Goal: Task Accomplishment & Management: Complete application form

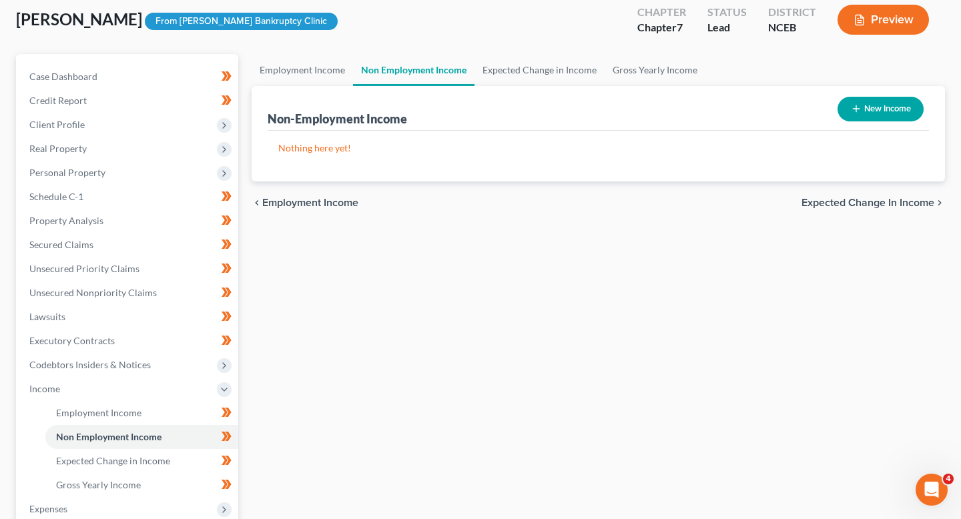
scroll to position [76, 0]
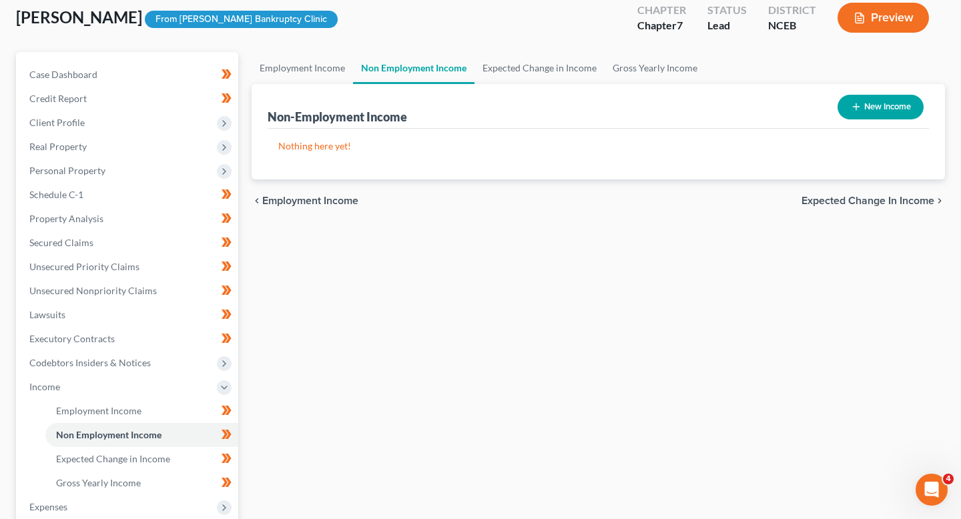
click at [837, 105] on button "New Income" at bounding box center [880, 107] width 86 height 25
select select "0"
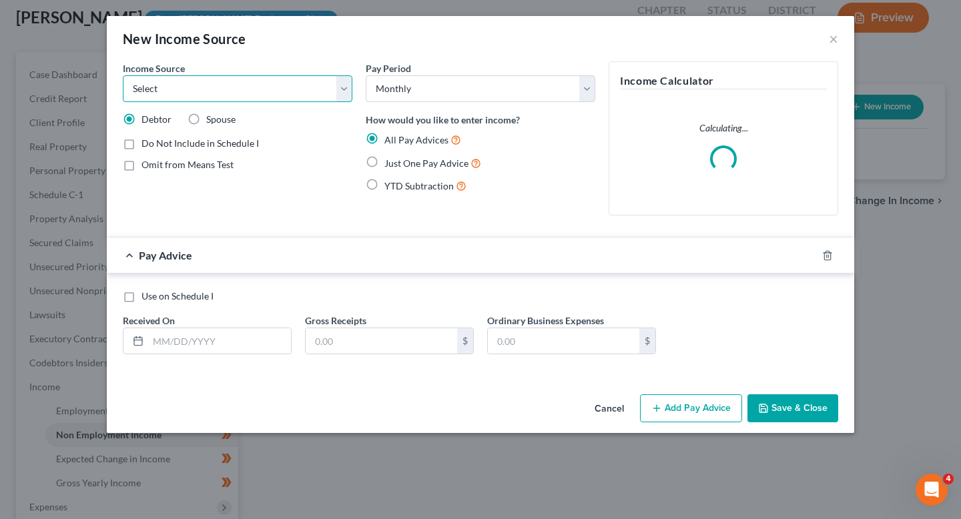
click at [228, 89] on select "Select Unemployment Disability (from employer) Pension Retirement Social Securi…" at bounding box center [238, 88] width 230 height 27
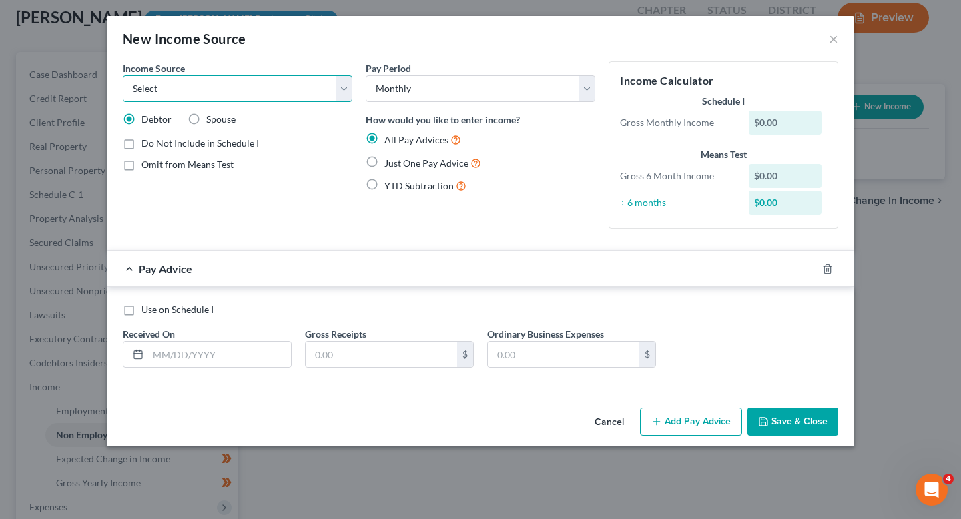
select select "7"
click at [123, 75] on select "Select Unemployment Disability (from employer) Pension Retirement Social Securi…" at bounding box center [238, 88] width 230 height 27
click at [833, 43] on button "×" at bounding box center [833, 39] width 9 height 16
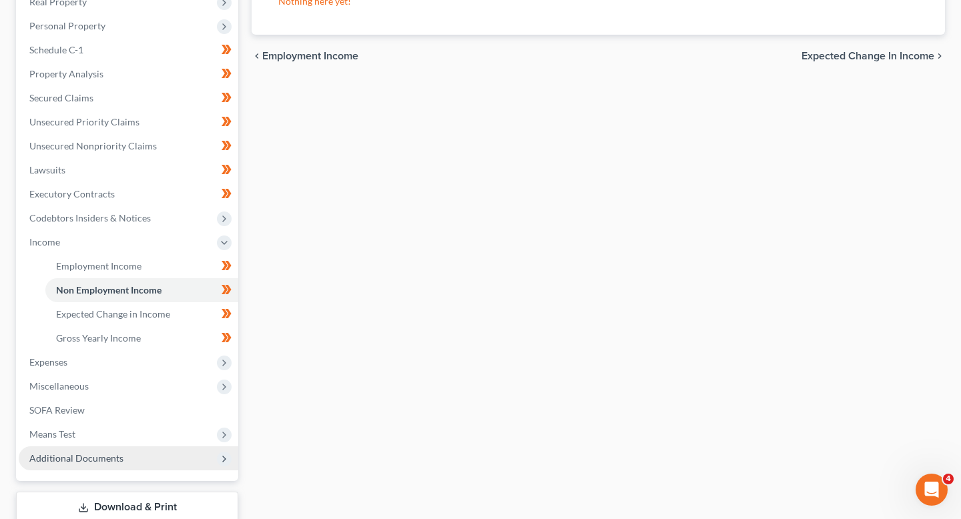
scroll to position [223, 0]
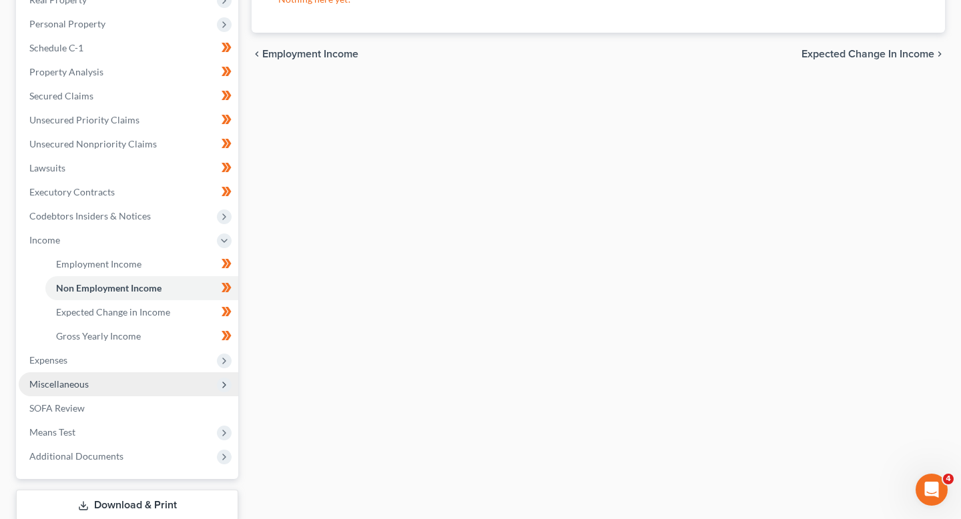
click at [111, 373] on span "Miscellaneous" at bounding box center [128, 384] width 219 height 24
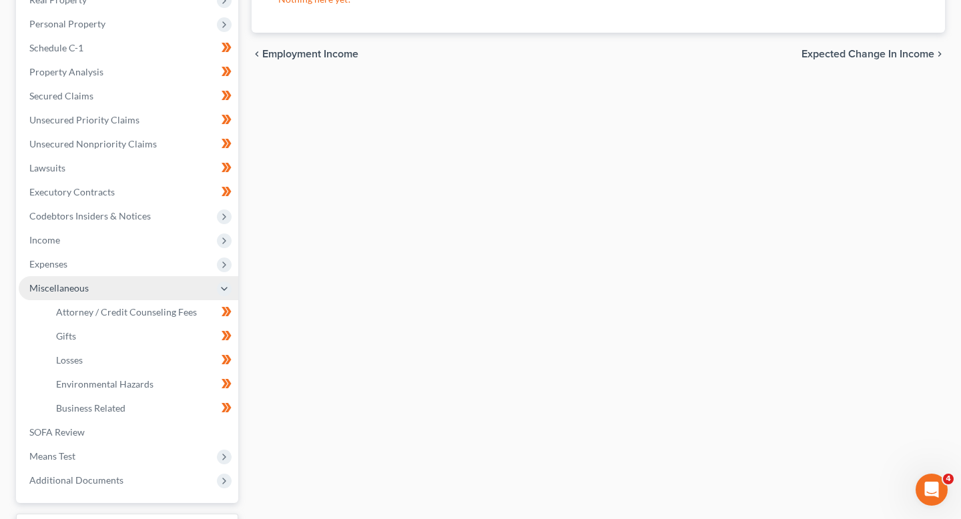
click at [111, 280] on span "Miscellaneous" at bounding box center [128, 288] width 219 height 24
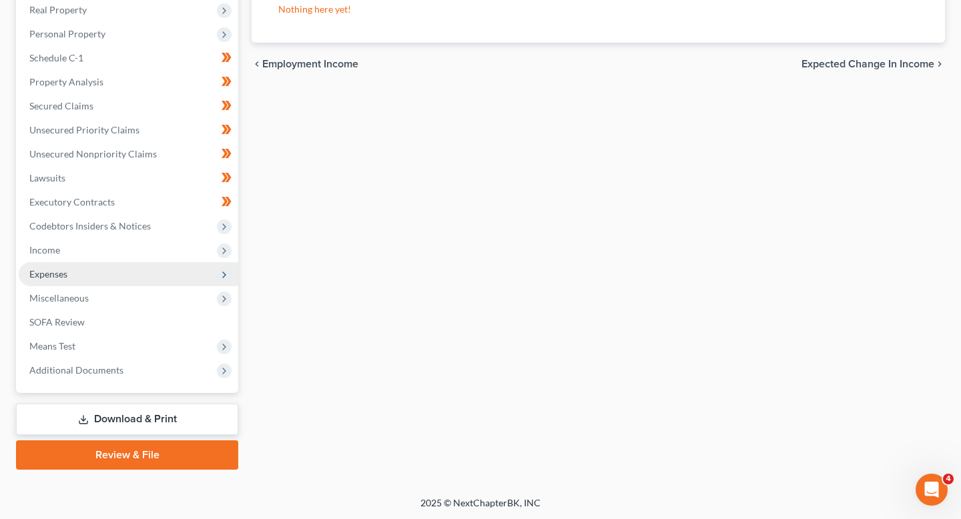
click at [106, 274] on span "Expenses" at bounding box center [128, 274] width 219 height 24
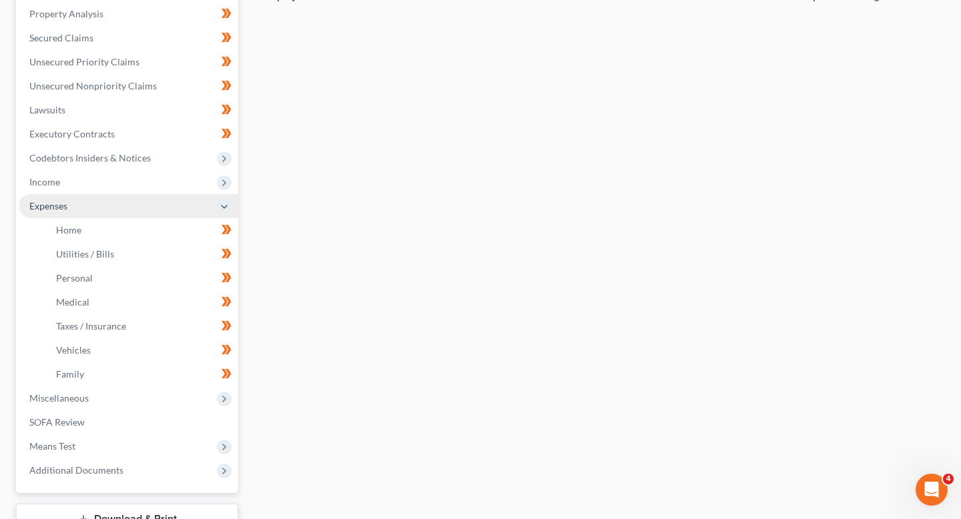
scroll to position [303, 0]
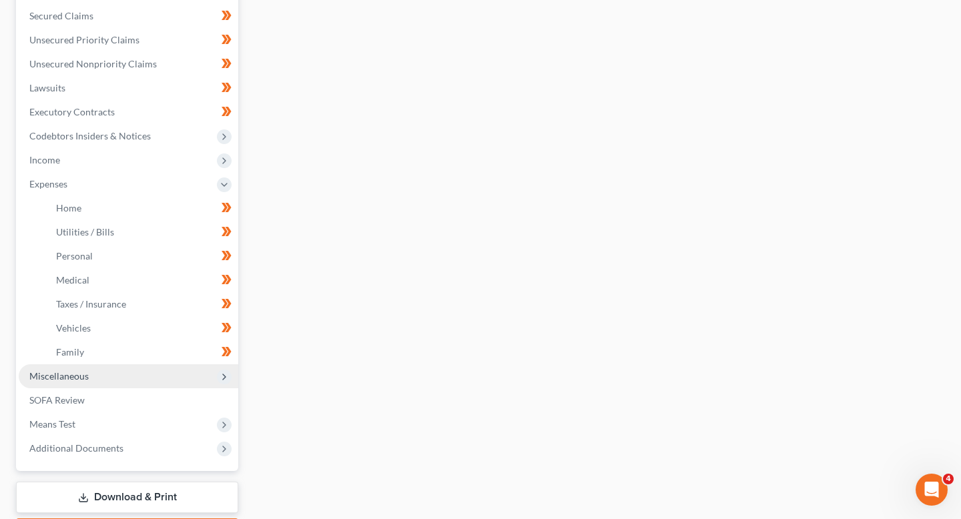
click at [96, 364] on span "Miscellaneous" at bounding box center [128, 376] width 219 height 24
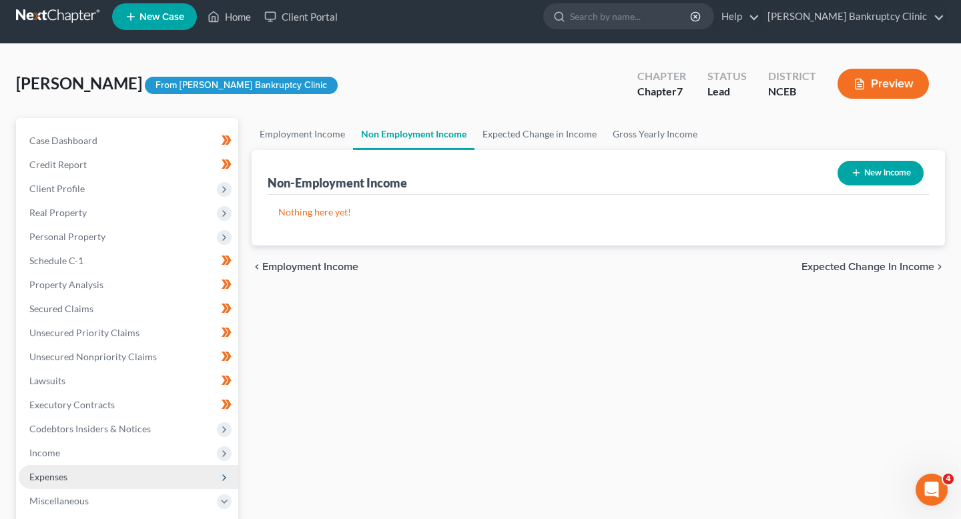
scroll to position [0, 0]
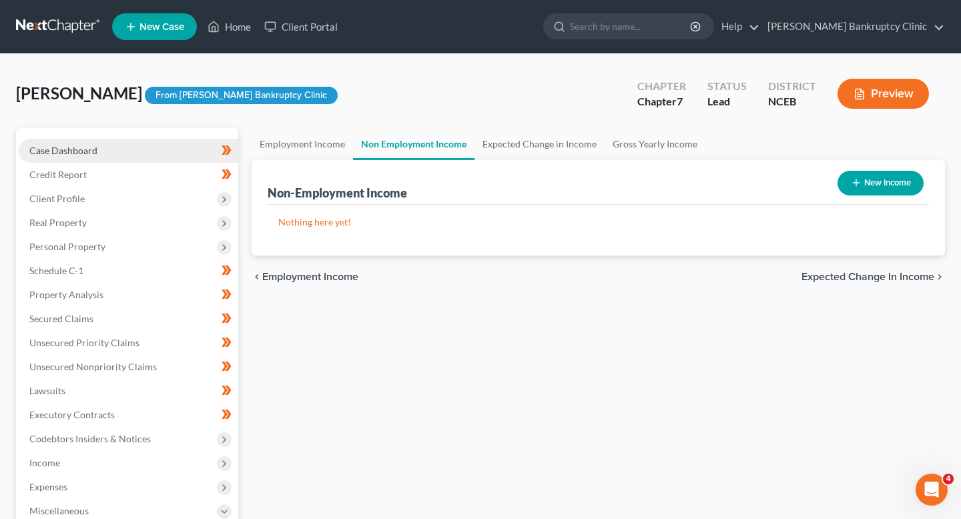
click at [121, 146] on link "Case Dashboard" at bounding box center [128, 151] width 219 height 24
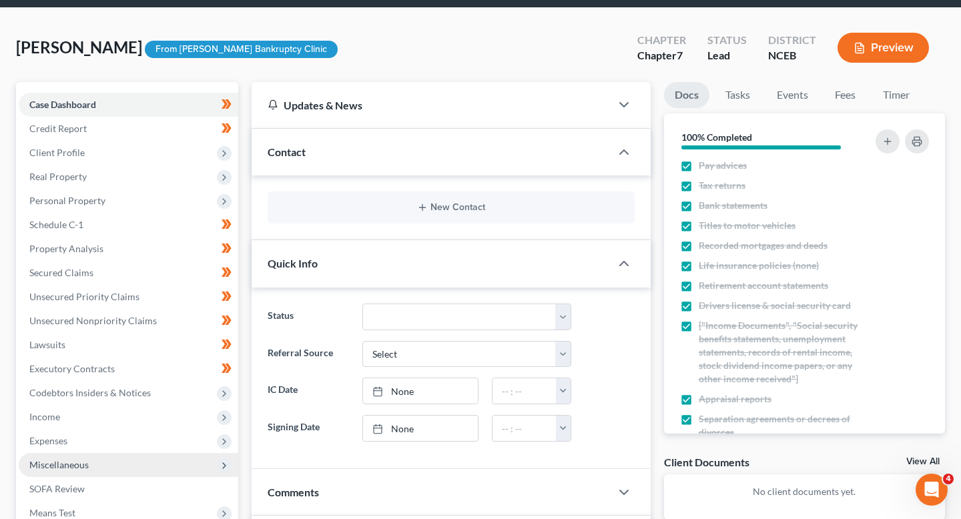
scroll to position [32, 0]
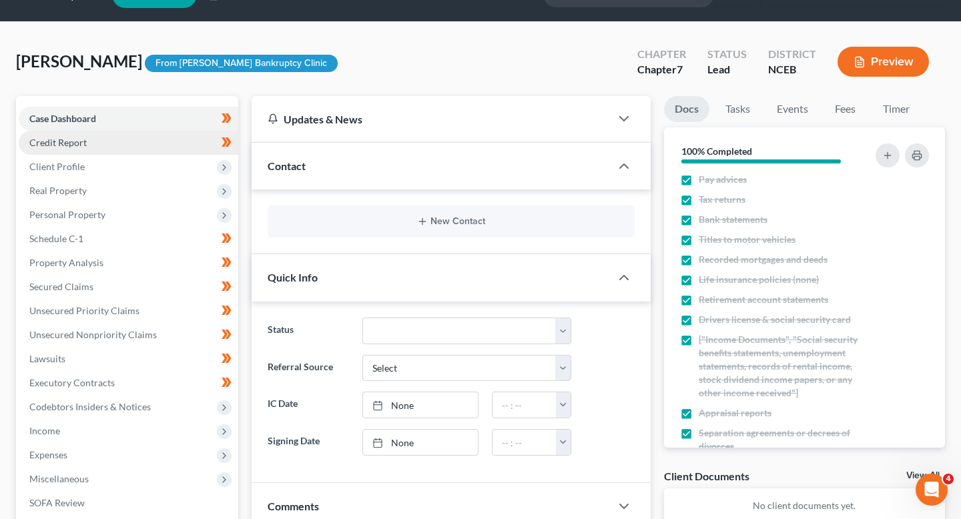
click at [153, 135] on link "Credit Report" at bounding box center [128, 143] width 219 height 24
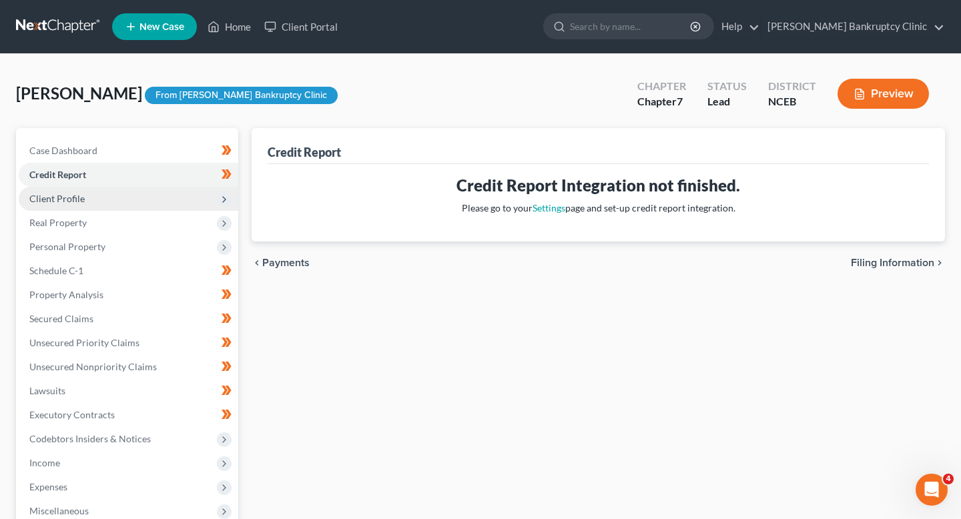
click at [154, 199] on span "Client Profile" at bounding box center [128, 199] width 219 height 24
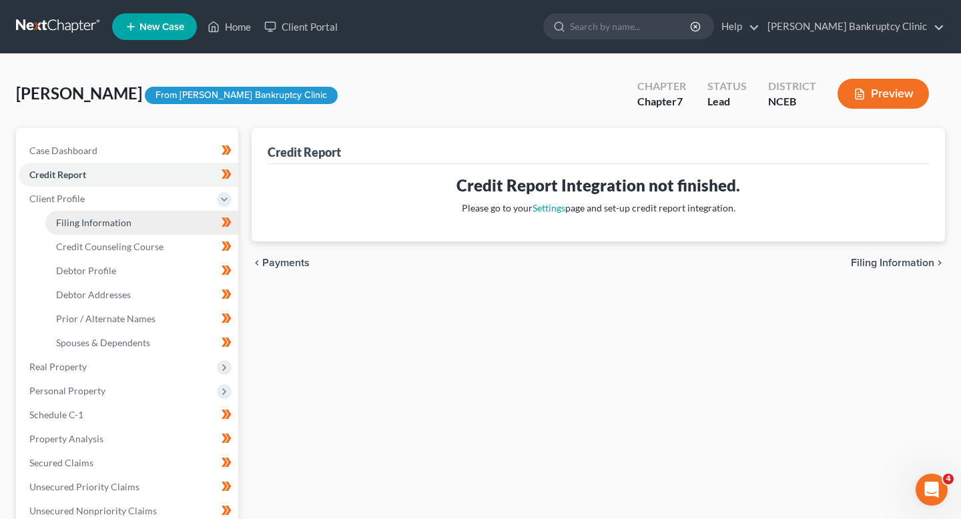
click at [154, 222] on link "Filing Information" at bounding box center [141, 223] width 193 height 24
select select "1"
select select "0"
select select "57"
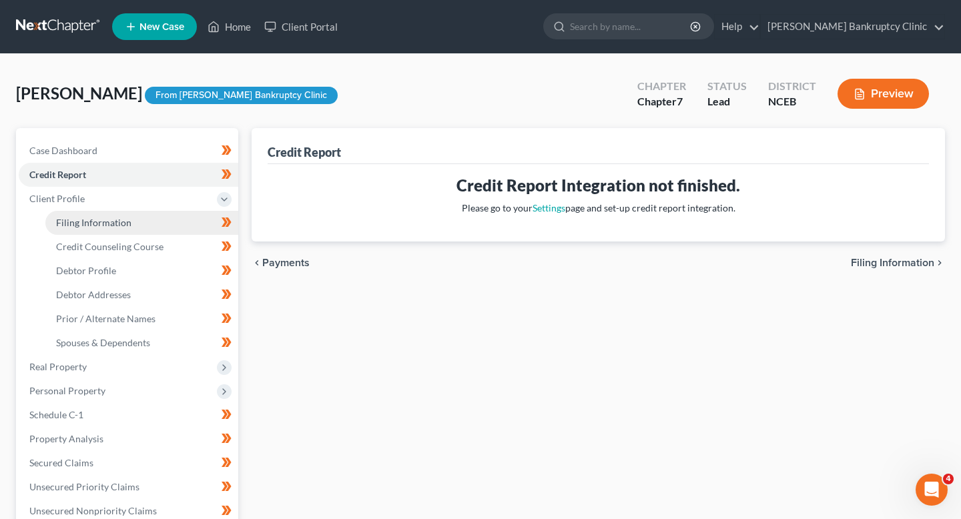
select select "0"
select select "28"
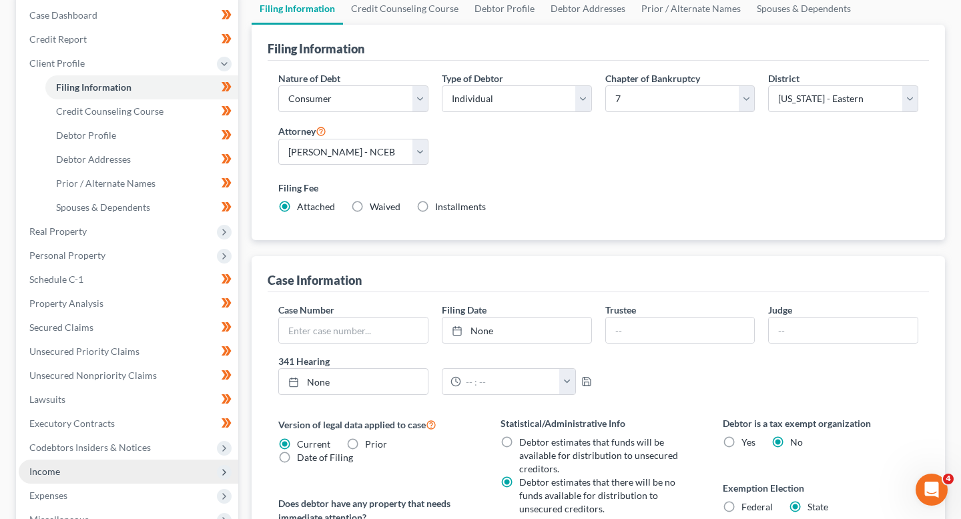
scroll to position [127, 0]
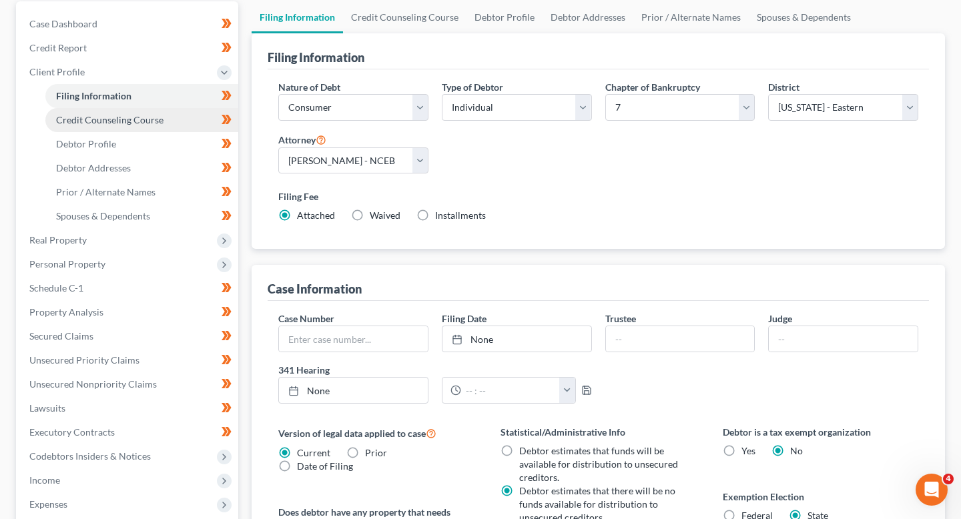
click at [129, 123] on span "Credit Counseling Course" at bounding box center [109, 119] width 107 height 11
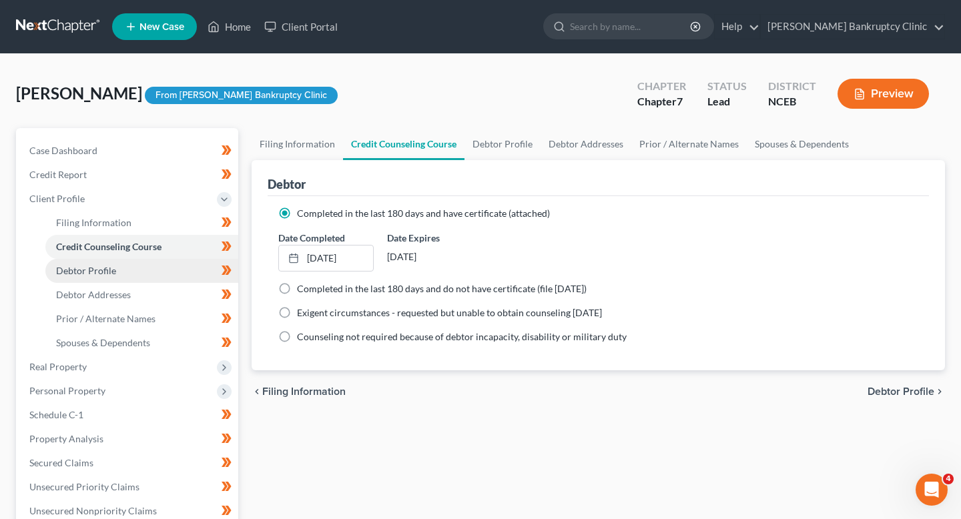
click at [142, 274] on link "Debtor Profile" at bounding box center [141, 271] width 193 height 24
select select "3"
select select "2"
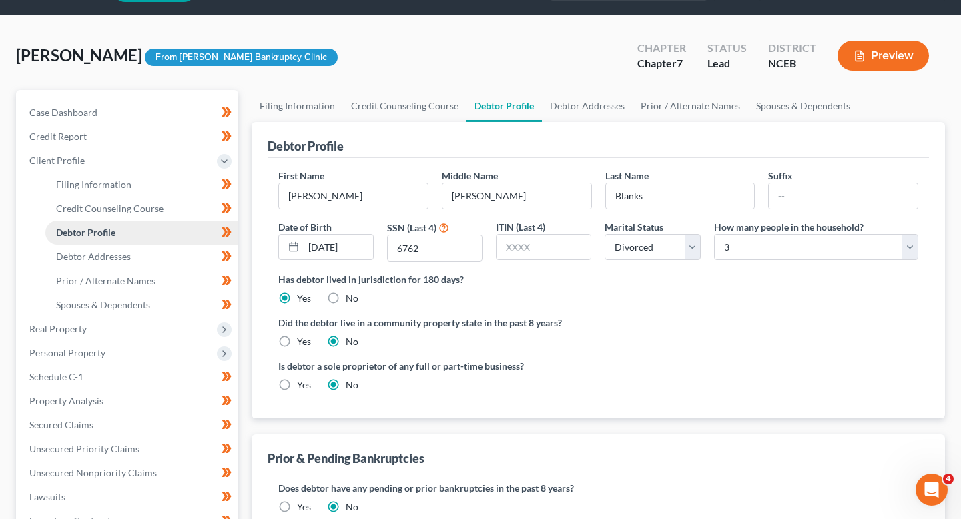
scroll to position [39, 0]
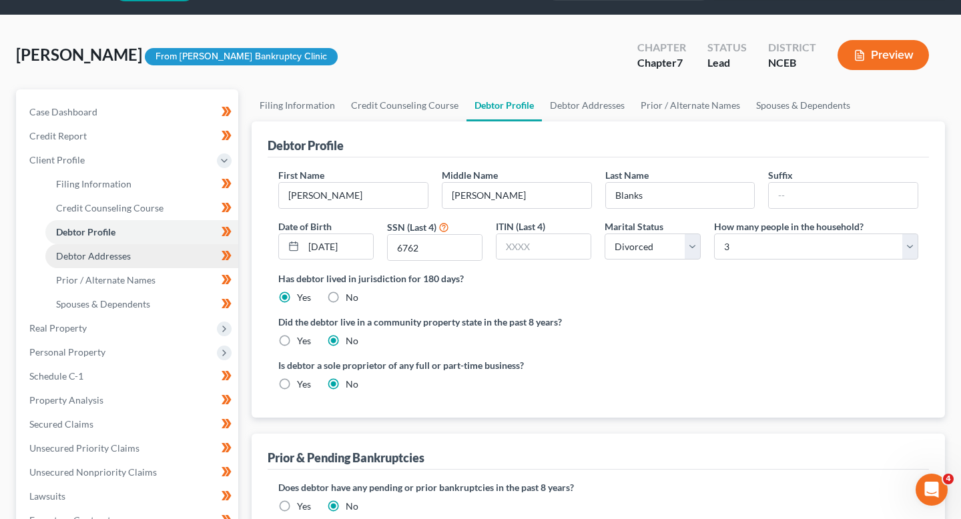
click at [142, 265] on link "Debtor Addresses" at bounding box center [141, 256] width 193 height 24
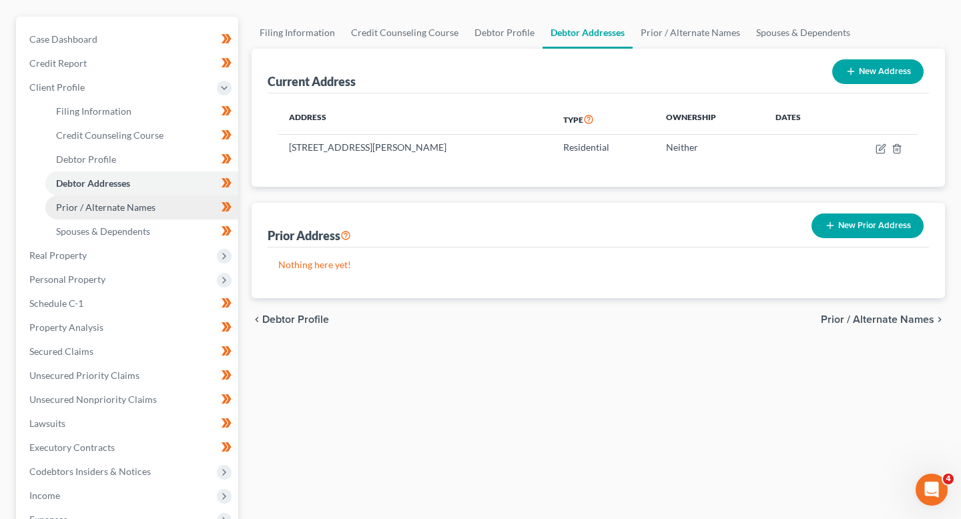
scroll to position [119, 0]
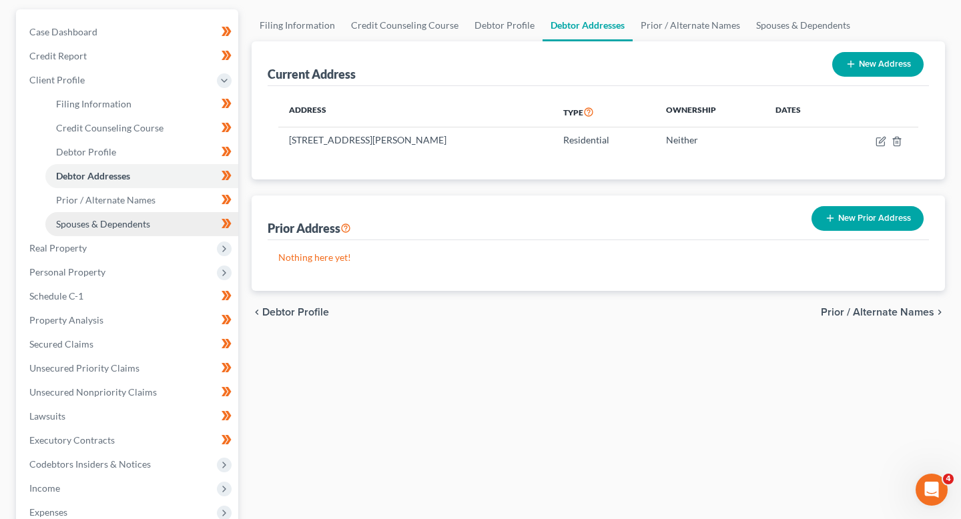
click at [138, 223] on span "Spouses & Dependents" at bounding box center [103, 223] width 94 height 11
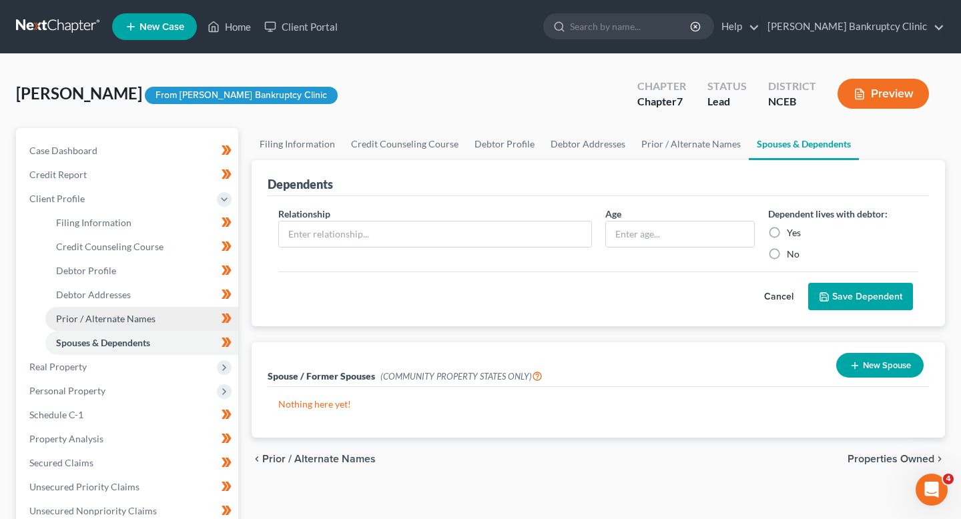
click at [156, 320] on link "Prior / Alternate Names" at bounding box center [141, 319] width 193 height 24
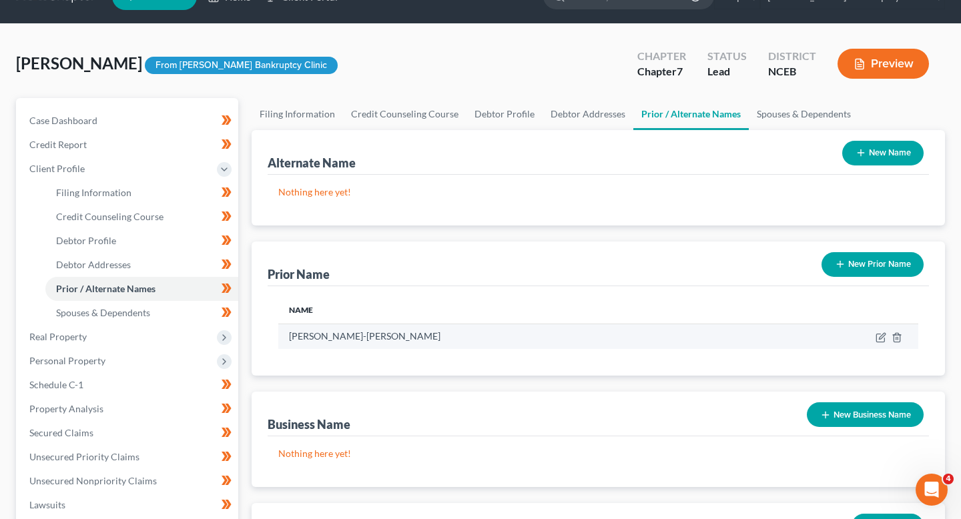
scroll to position [31, 0]
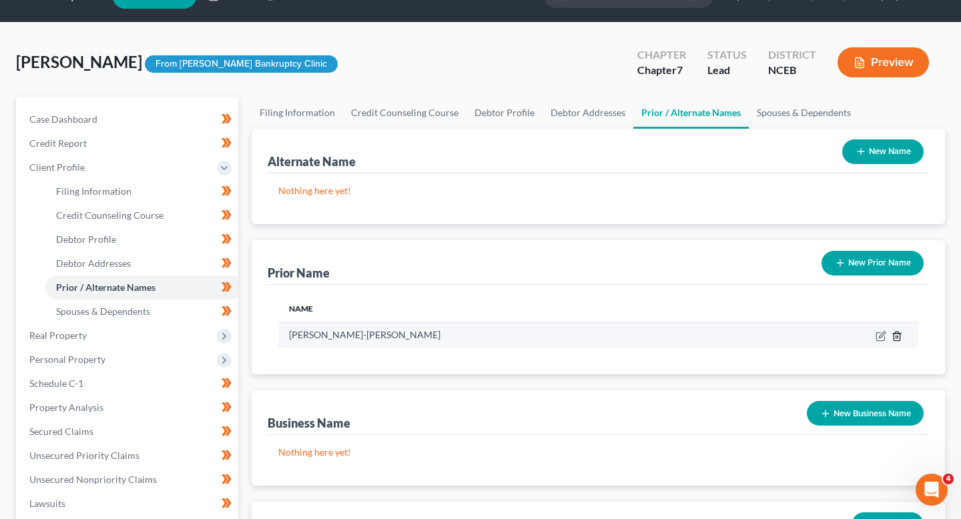
click at [897, 338] on icon "button" at bounding box center [896, 336] width 11 height 11
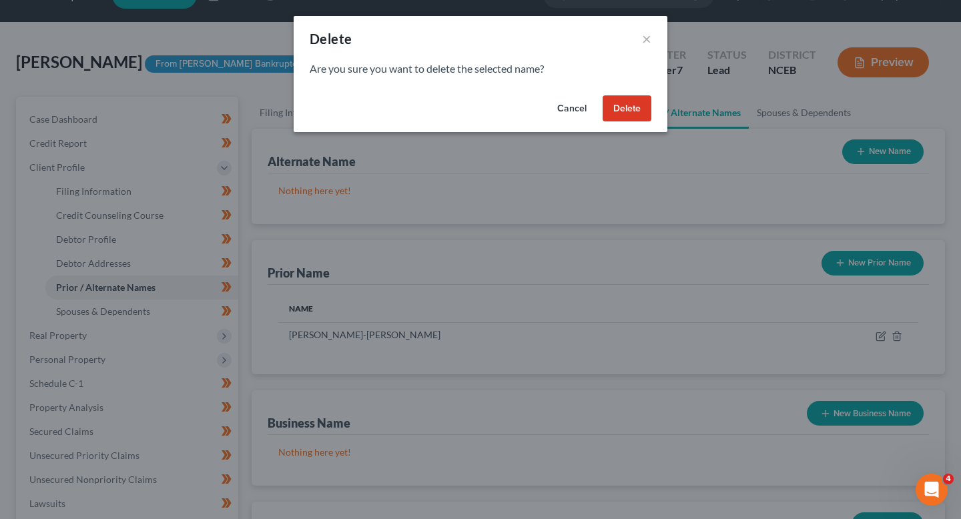
click at [626, 111] on button "Delete" at bounding box center [626, 108] width 49 height 27
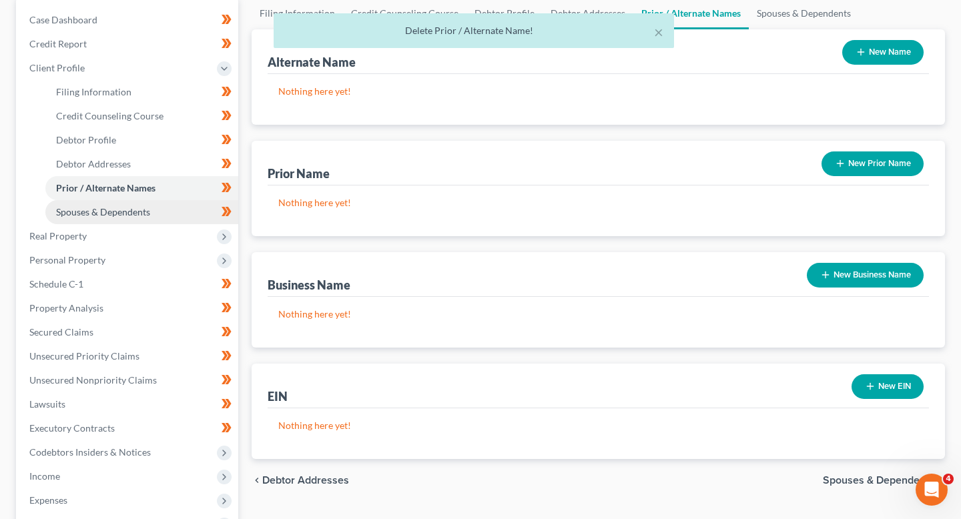
scroll to position [140, 0]
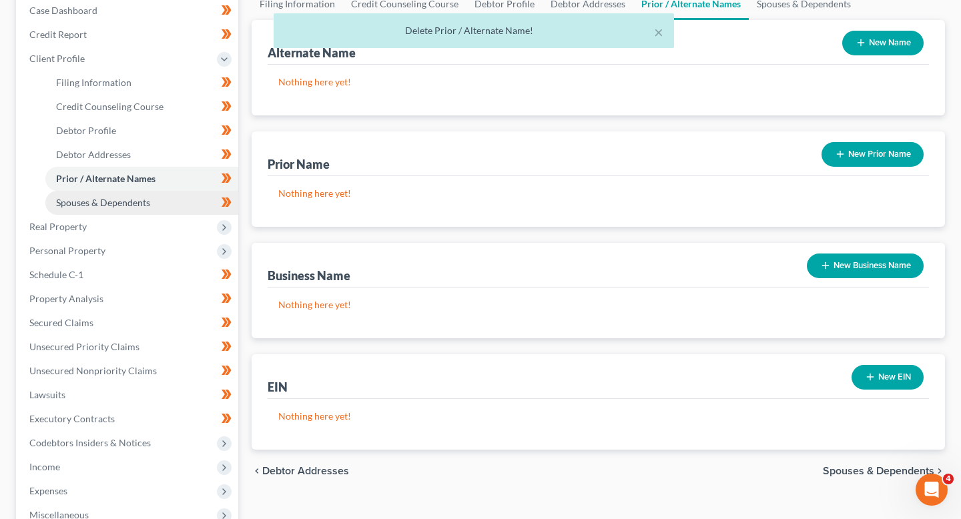
click at [114, 207] on span "Spouses & Dependents" at bounding box center [103, 202] width 94 height 11
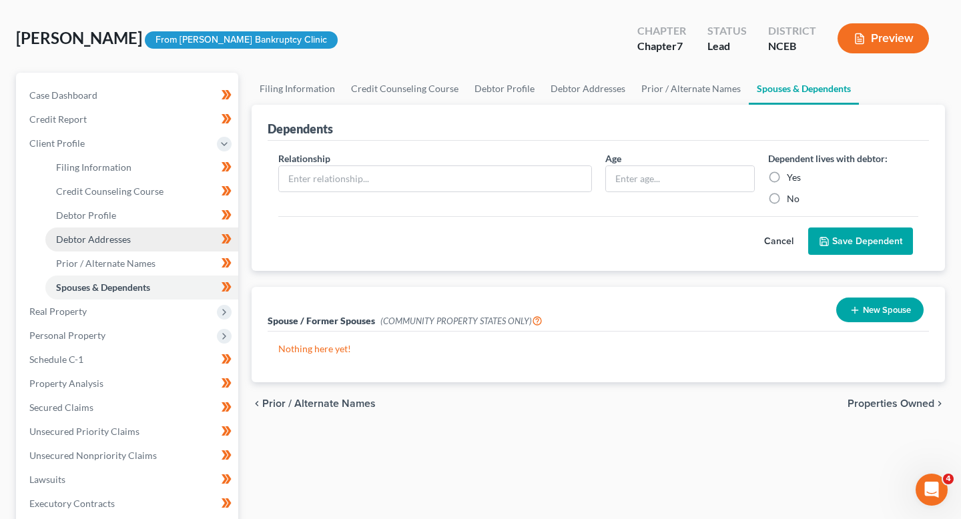
scroll to position [69, 0]
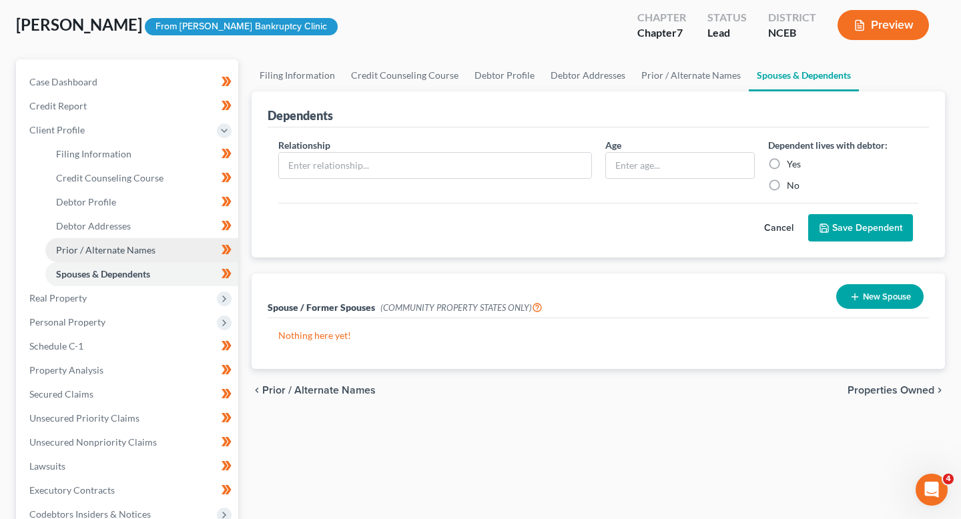
click at [142, 248] on span "Prior / Alternate Names" at bounding box center [105, 249] width 99 height 11
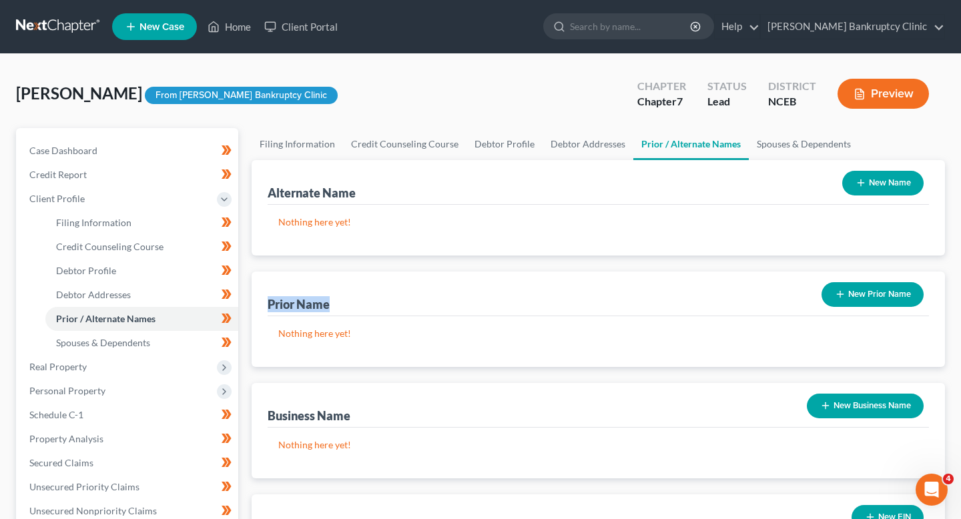
drag, startPoint x: 362, startPoint y: 308, endPoint x: 252, endPoint y: 308, distance: 110.8
click at [252, 308] on div "Prior Name New Prior Name Nothing here yet!" at bounding box center [598, 319] width 693 height 95
copy div "Prior Name"
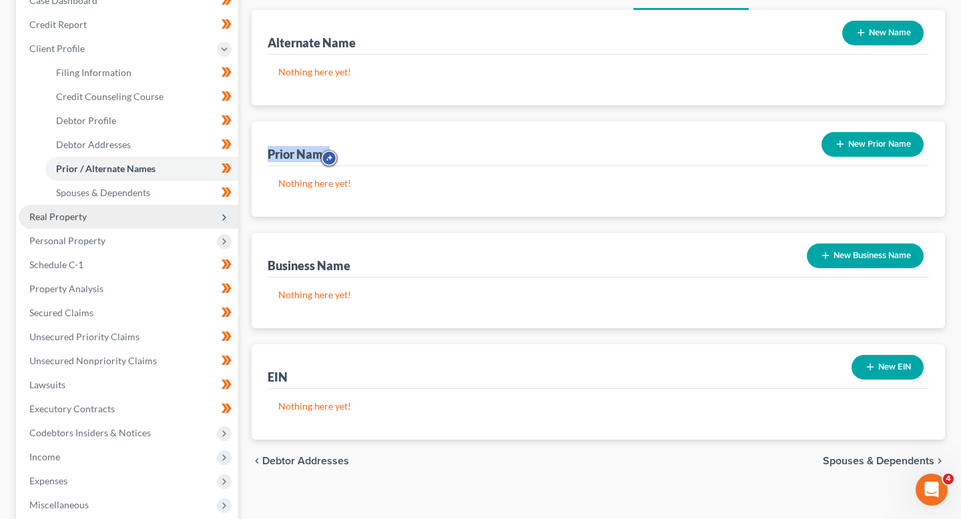
scroll to position [163, 0]
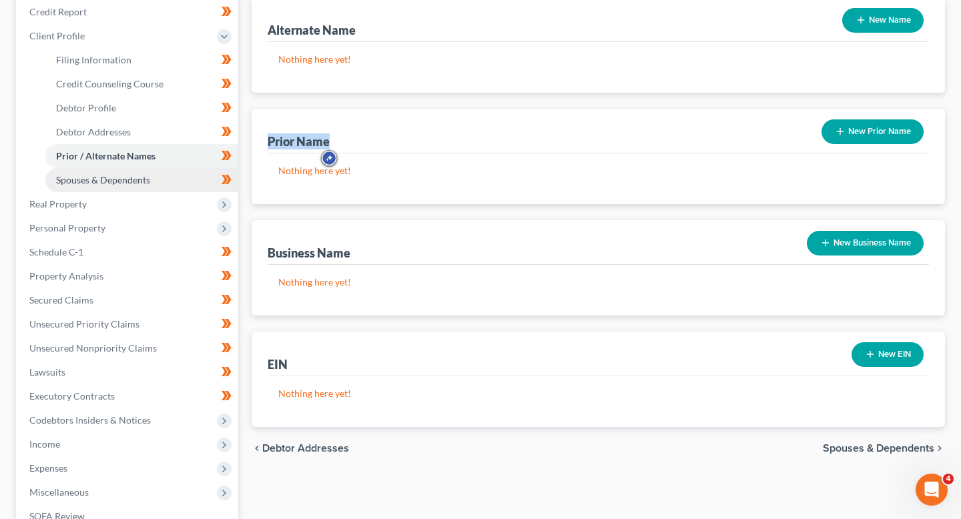
click at [175, 187] on link "Spouses & Dependents" at bounding box center [141, 180] width 193 height 24
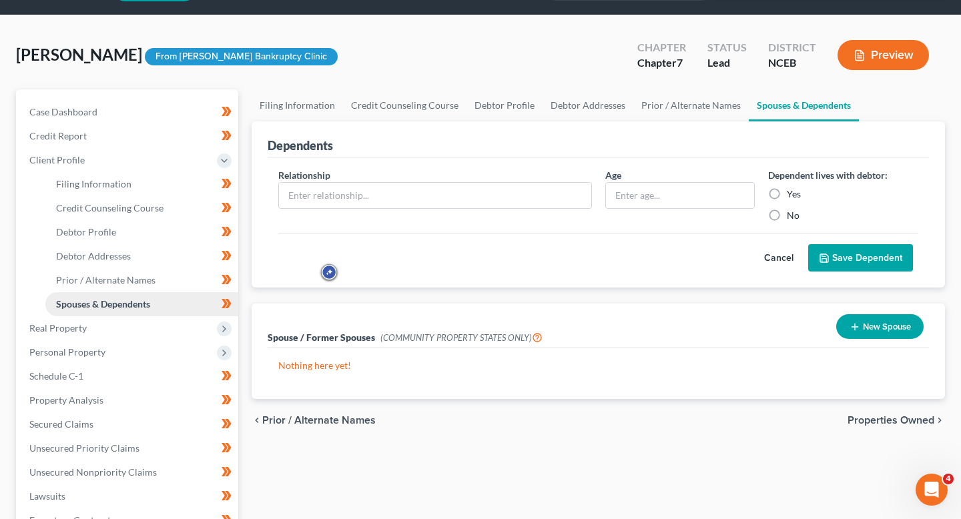
scroll to position [49, 0]
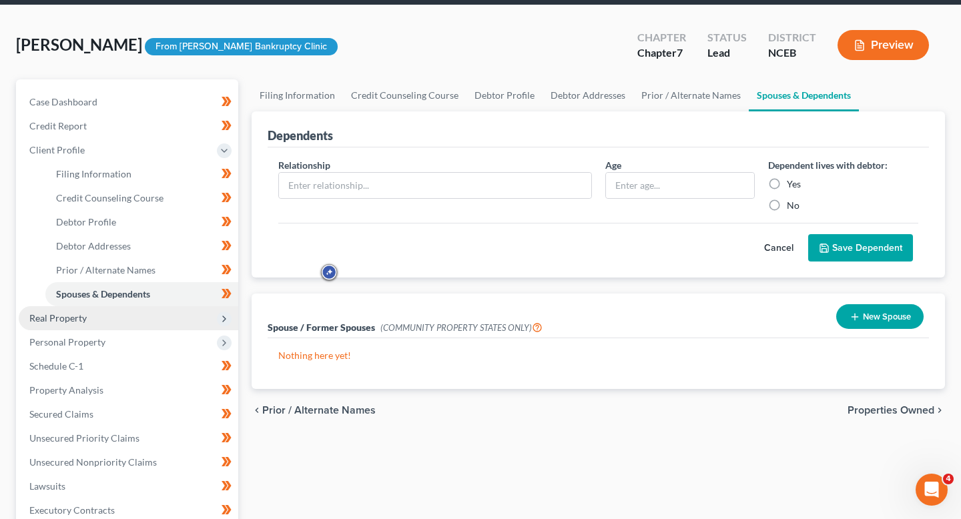
click at [135, 320] on span "Real Property" at bounding box center [128, 318] width 219 height 24
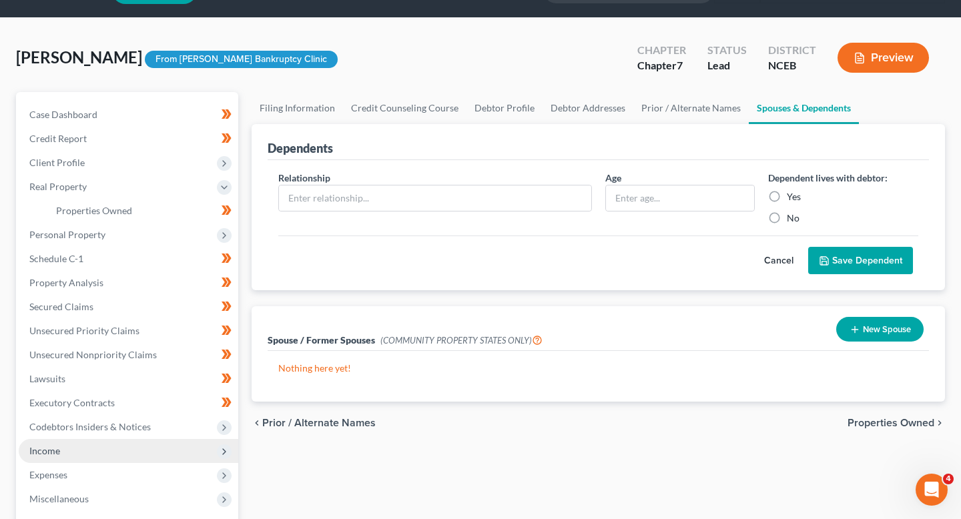
scroll to position [0, 0]
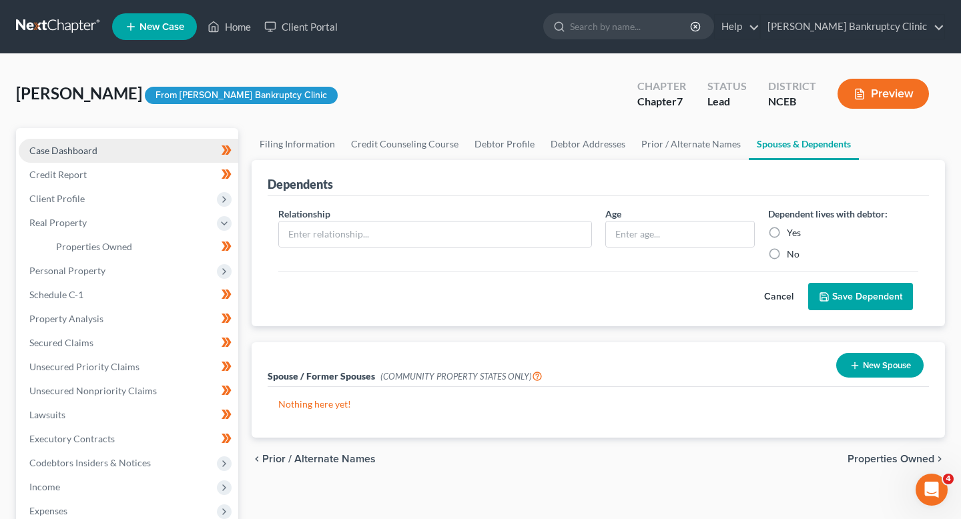
click at [148, 151] on link "Case Dashboard" at bounding box center [128, 151] width 219 height 24
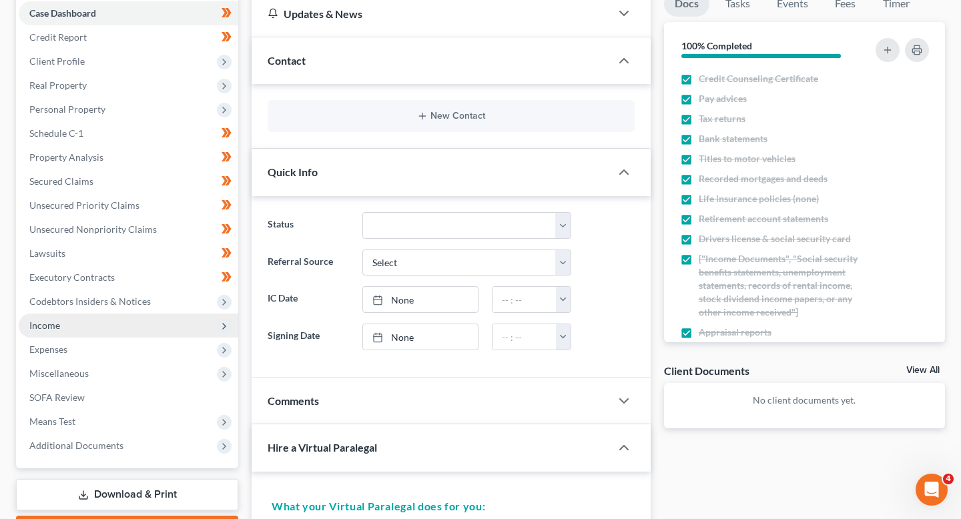
scroll to position [155, 0]
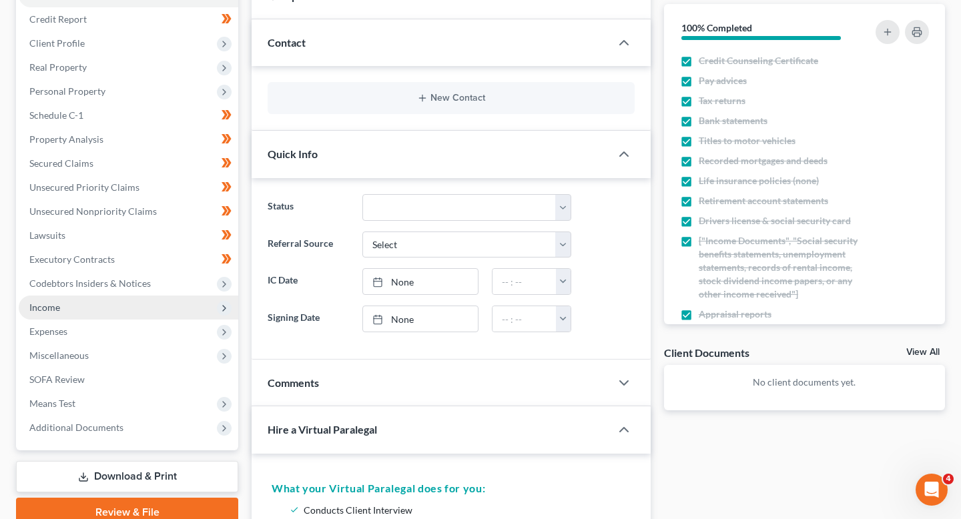
click at [113, 308] on span "Income" at bounding box center [128, 308] width 219 height 24
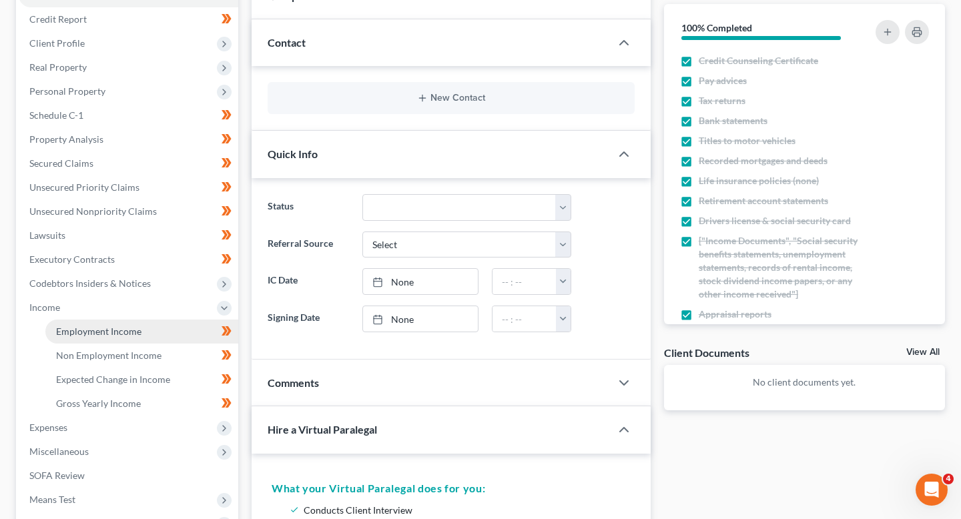
click at [130, 336] on span "Employment Income" at bounding box center [98, 331] width 85 height 11
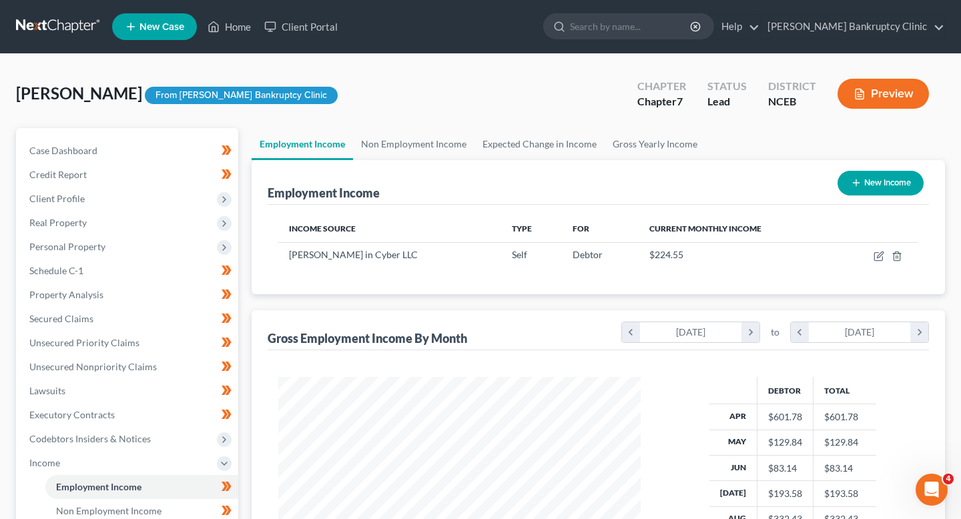
click at [886, 191] on button "New Income" at bounding box center [880, 183] width 86 height 25
select select "0"
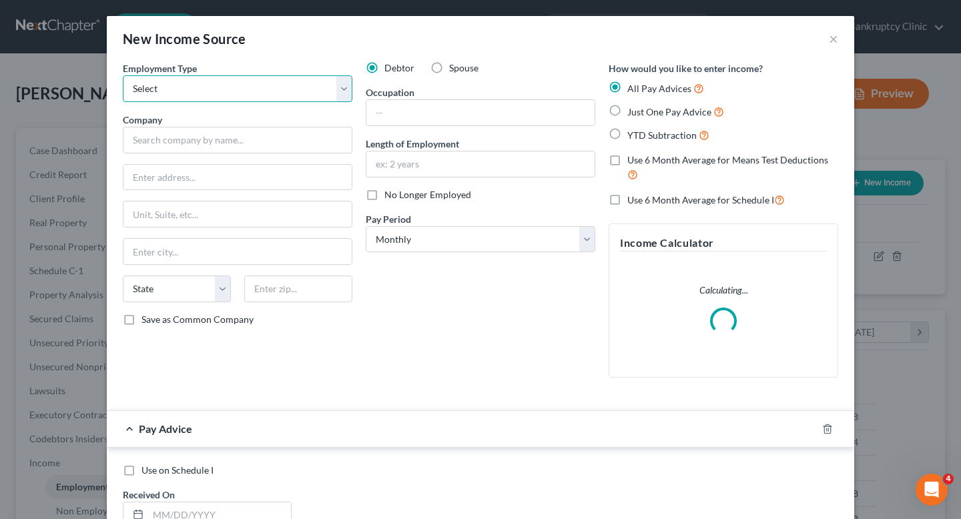
click at [240, 88] on select "Select Full or Part Time Employment Self Employment" at bounding box center [238, 88] width 230 height 27
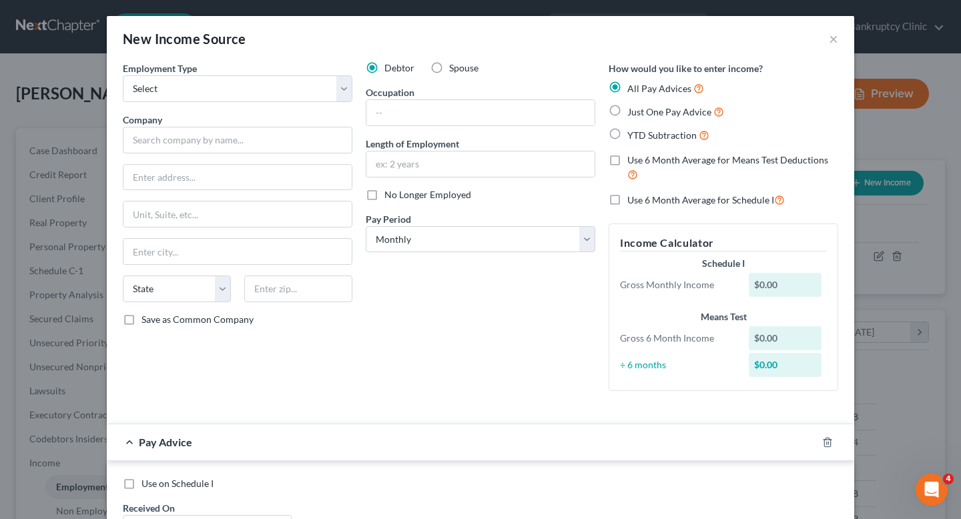
click at [820, 38] on div "New Income Source ×" at bounding box center [480, 38] width 747 height 45
drag, startPoint x: 837, startPoint y: 40, endPoint x: 797, endPoint y: 61, distance: 45.1
click at [837, 40] on button "×" at bounding box center [833, 39] width 9 height 16
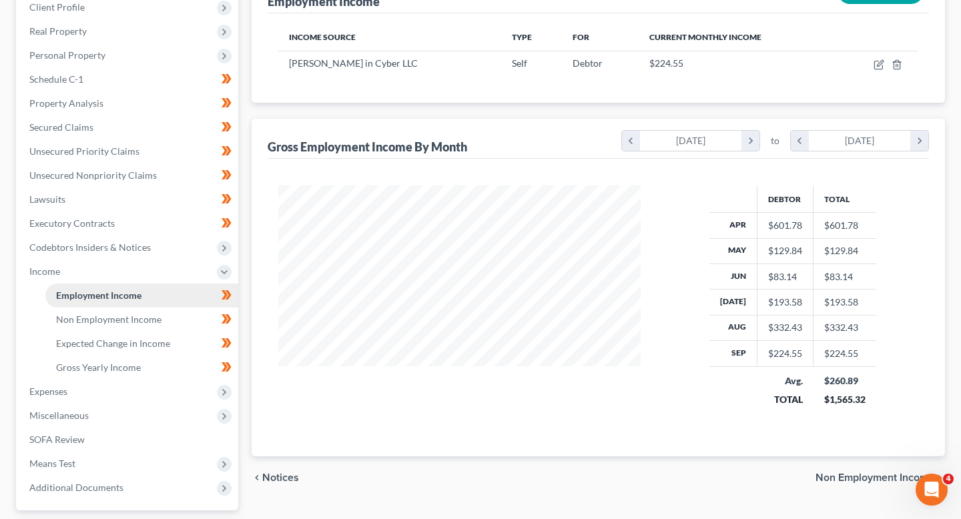
scroll to position [198, 0]
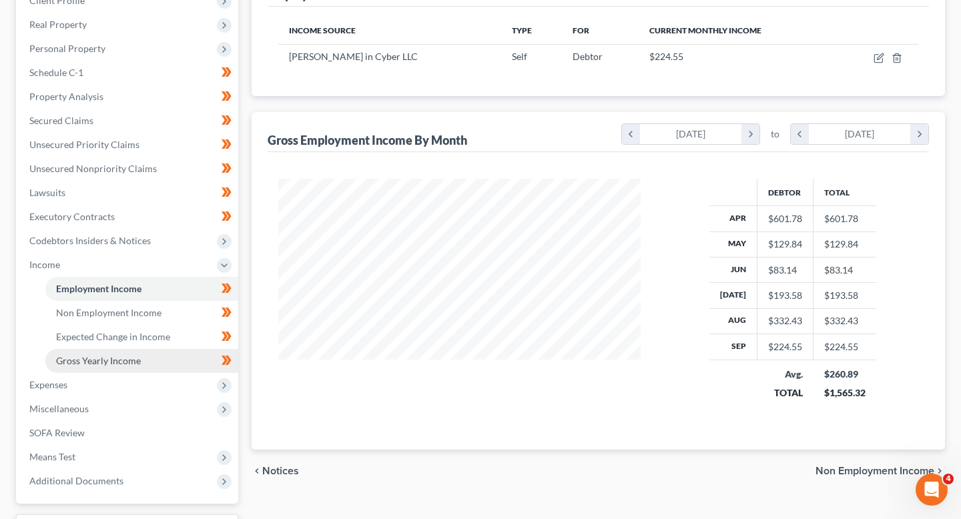
click at [132, 361] on span "Gross Yearly Income" at bounding box center [98, 360] width 85 height 11
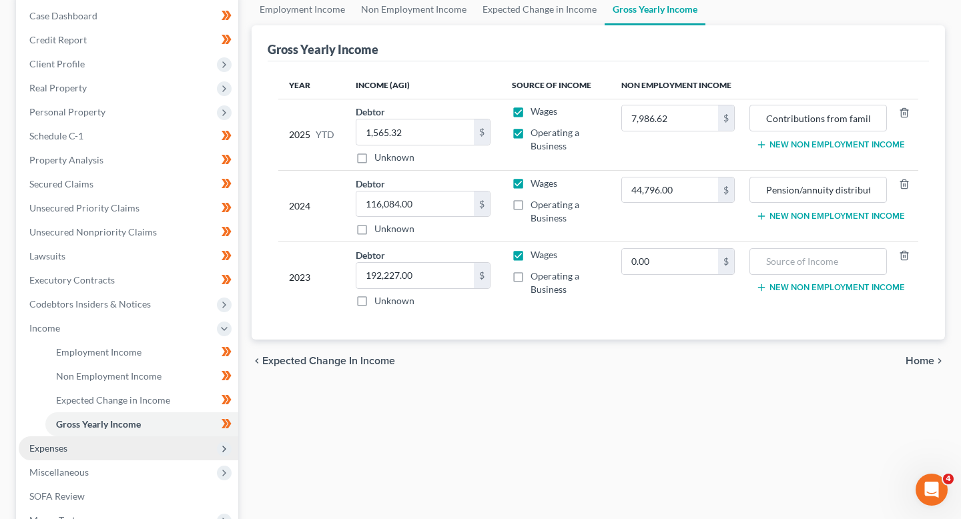
scroll to position [177, 0]
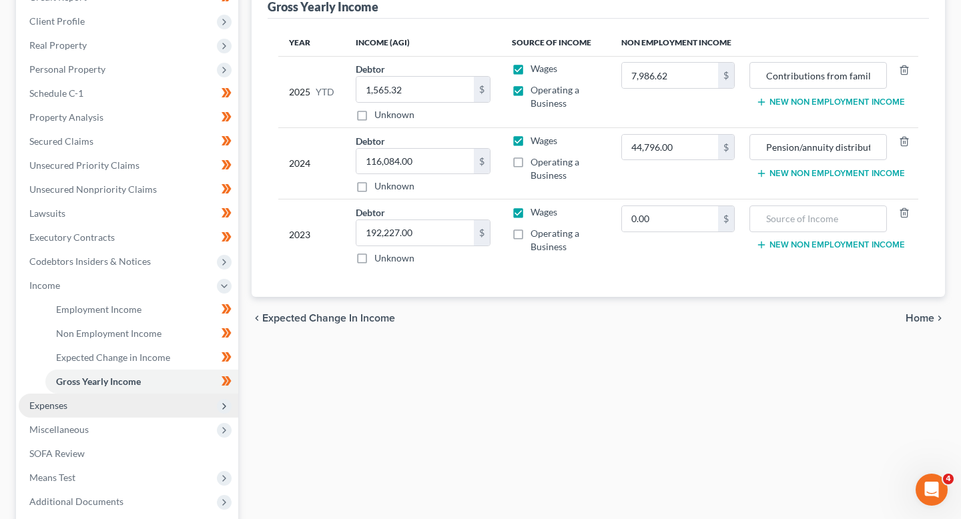
click at [125, 402] on span "Expenses" at bounding box center [128, 406] width 219 height 24
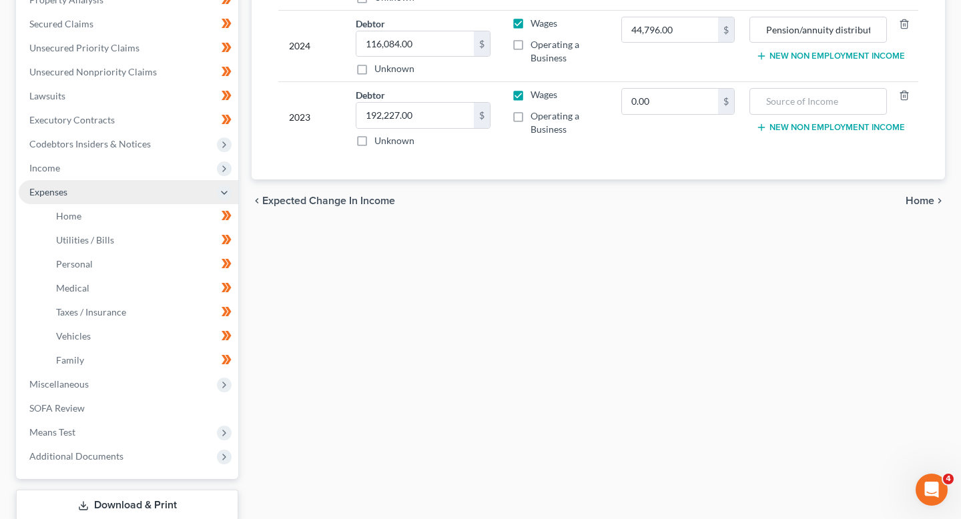
scroll to position [300, 0]
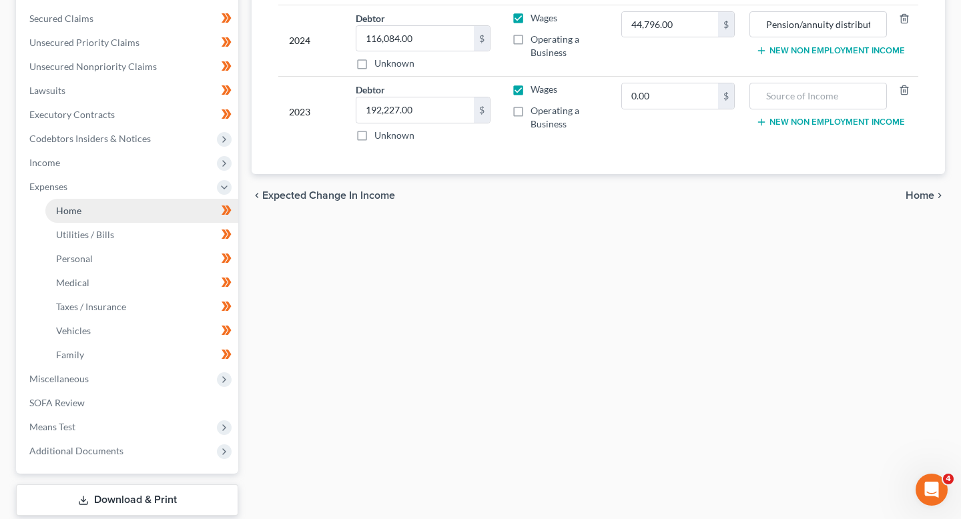
click at [144, 214] on link "Home" at bounding box center [141, 211] width 193 height 24
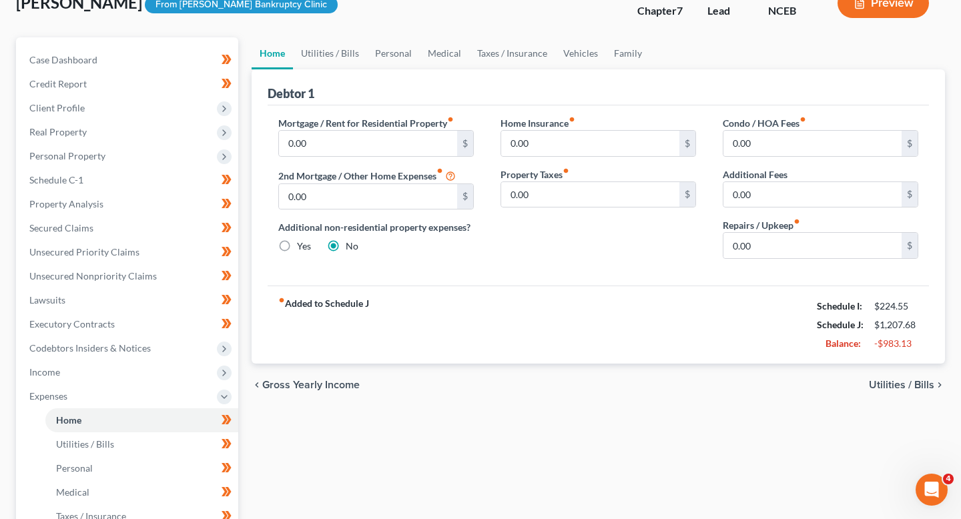
scroll to position [95, 0]
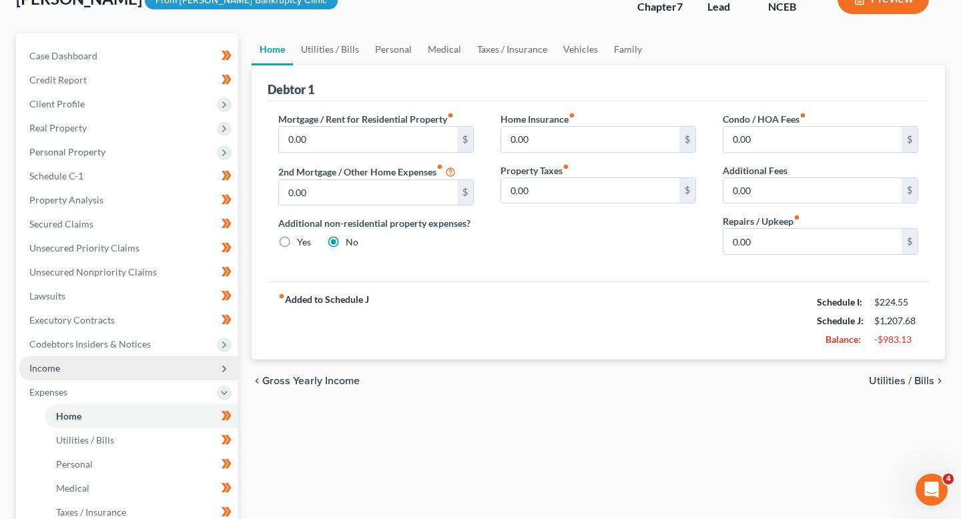
click at [145, 365] on span "Income" at bounding box center [128, 368] width 219 height 24
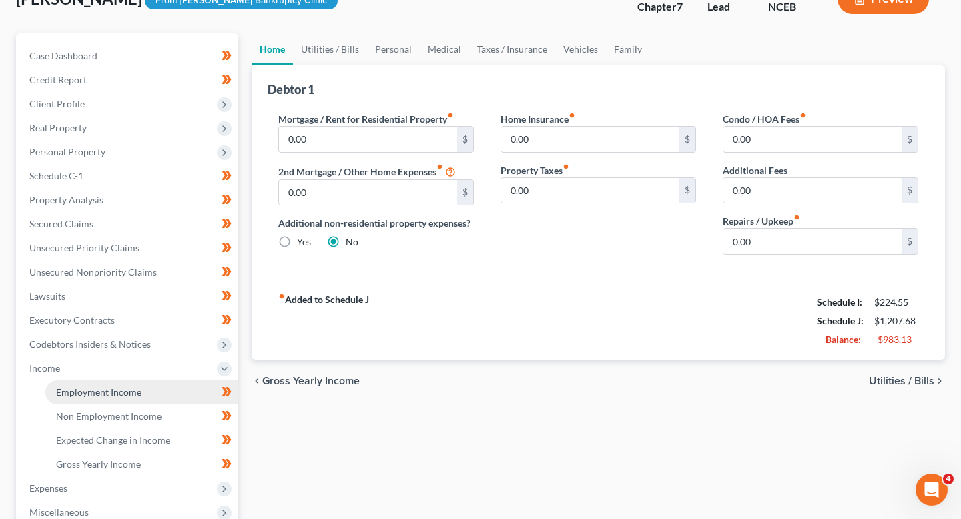
click at [174, 389] on link "Employment Income" at bounding box center [141, 392] width 193 height 24
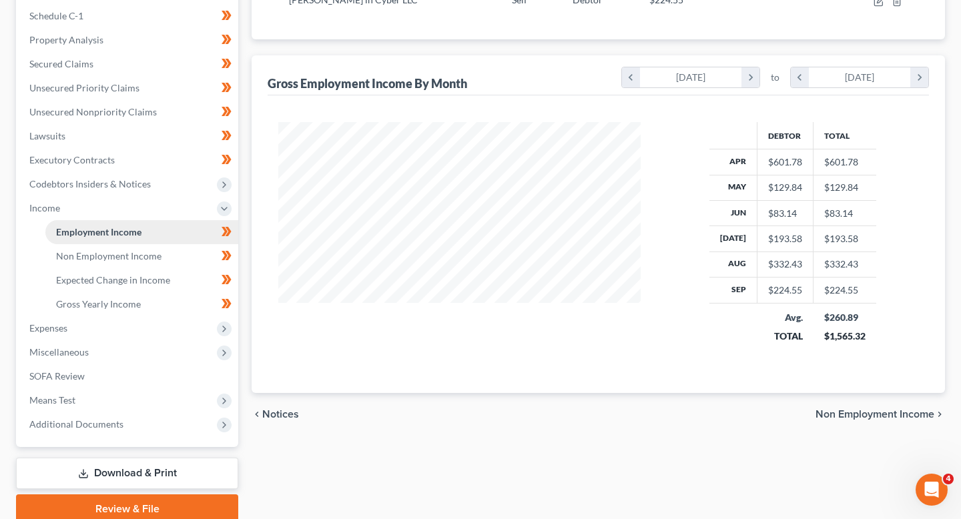
scroll to position [258, 0]
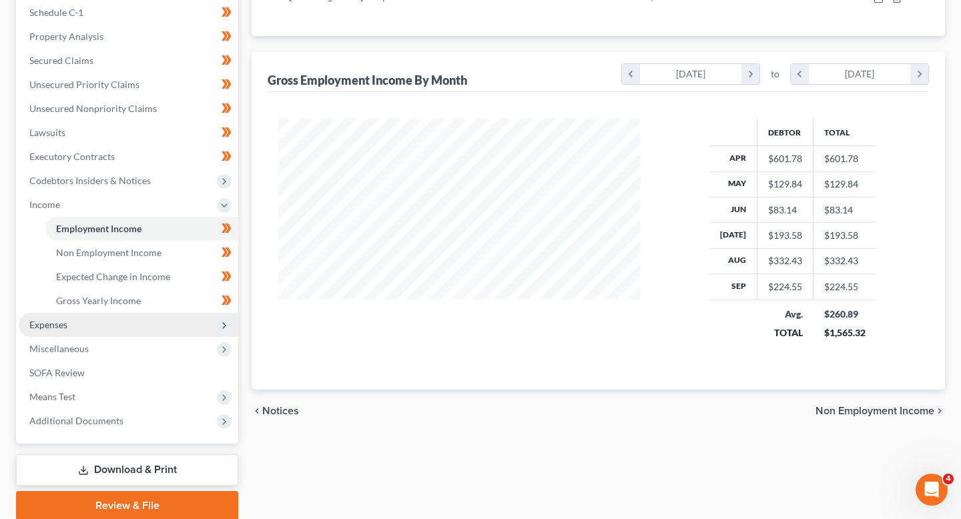
click at [161, 327] on span "Expenses" at bounding box center [128, 325] width 219 height 24
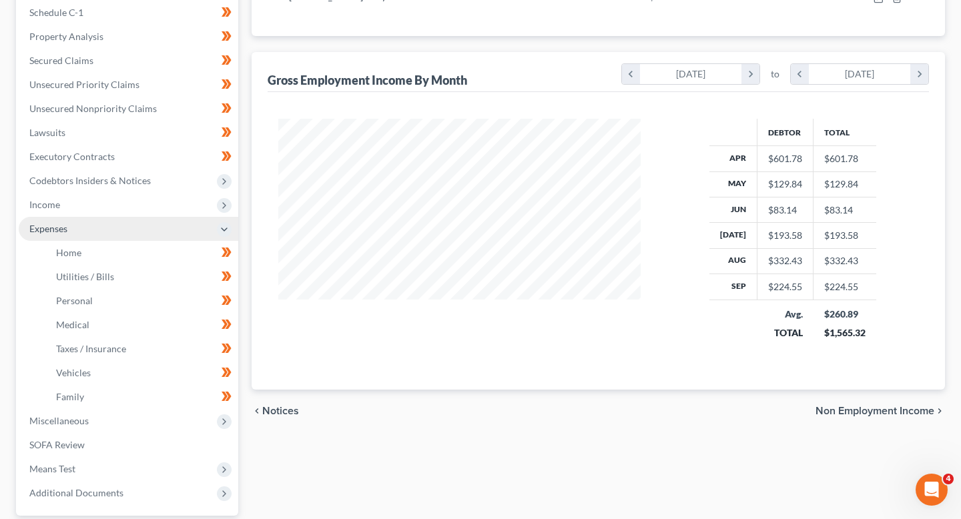
scroll to position [296, 0]
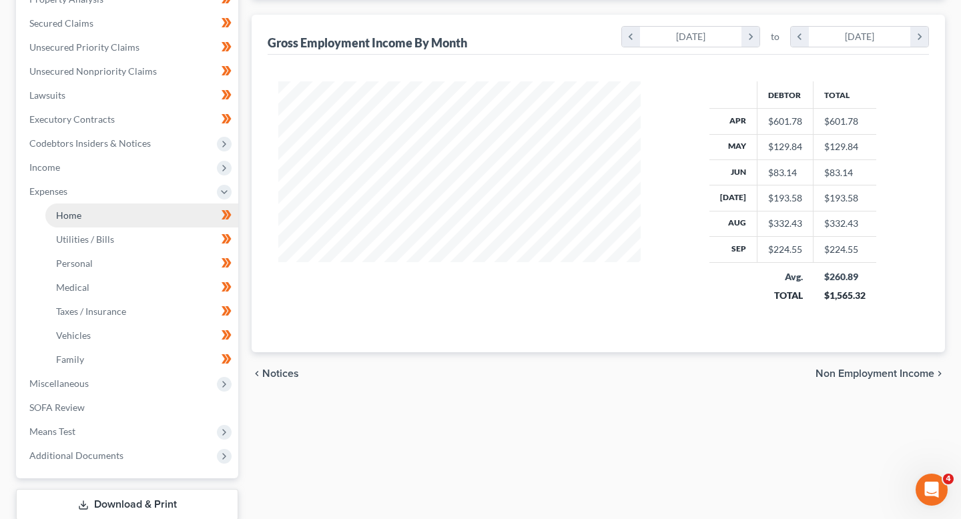
click at [142, 223] on link "Home" at bounding box center [141, 215] width 193 height 24
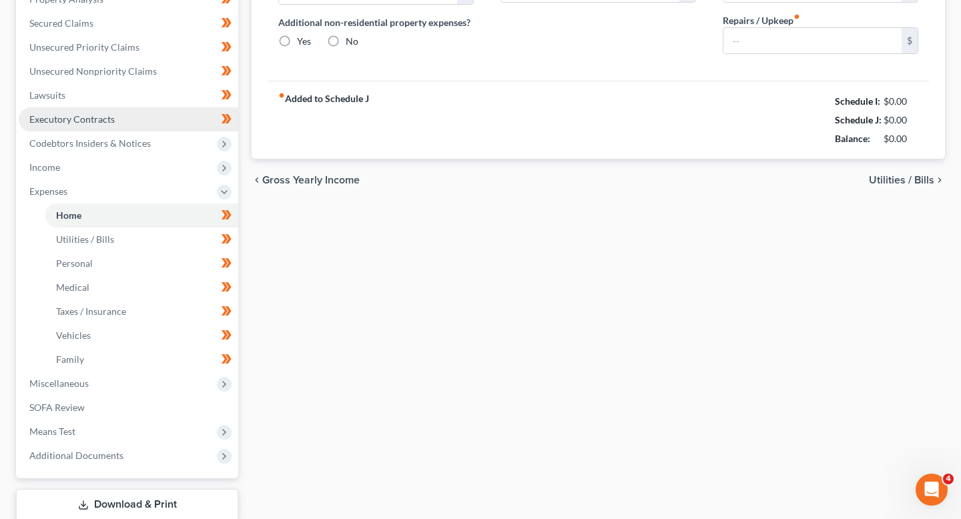
type input "0.00"
radio input "true"
type input "0.00"
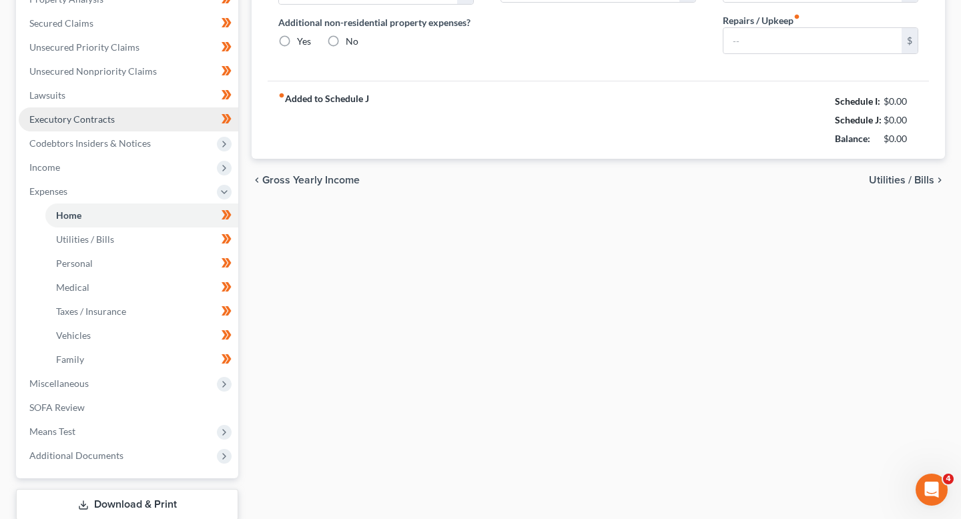
type input "0.00"
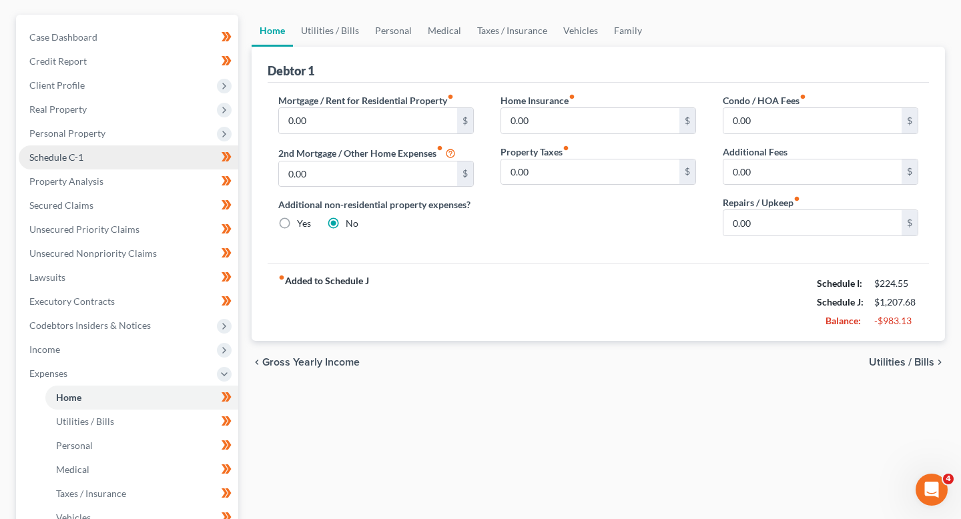
scroll to position [45, 0]
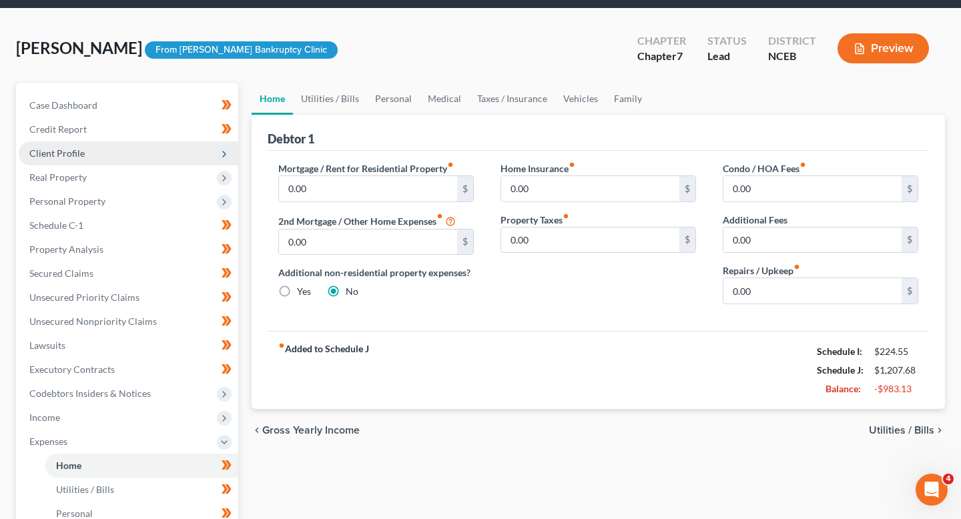
click at [126, 150] on span "Client Profile" at bounding box center [128, 153] width 219 height 24
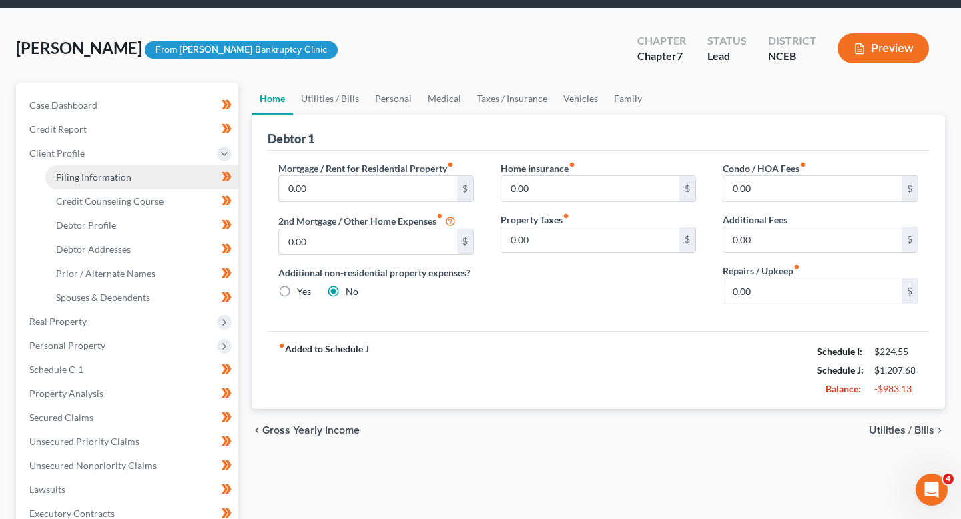
click at [126, 169] on link "Filing Information" at bounding box center [141, 177] width 193 height 24
select select "1"
select select "0"
select select "57"
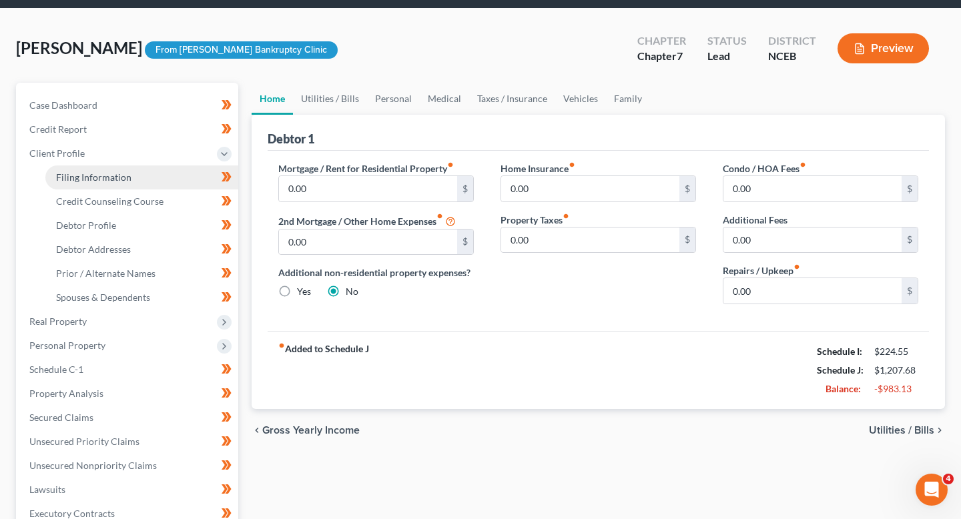
select select "0"
select select "28"
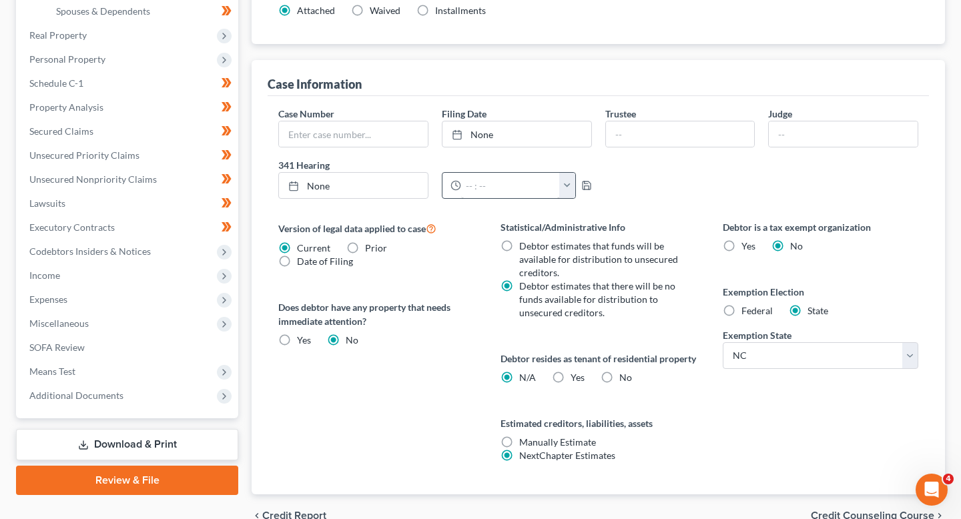
scroll to position [331, 0]
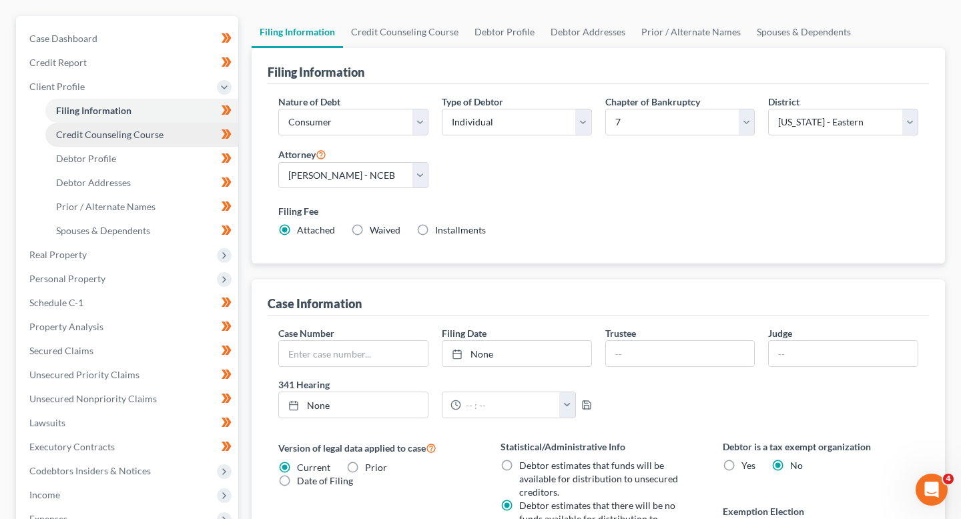
click at [175, 132] on link "Credit Counseling Course" at bounding box center [141, 135] width 193 height 24
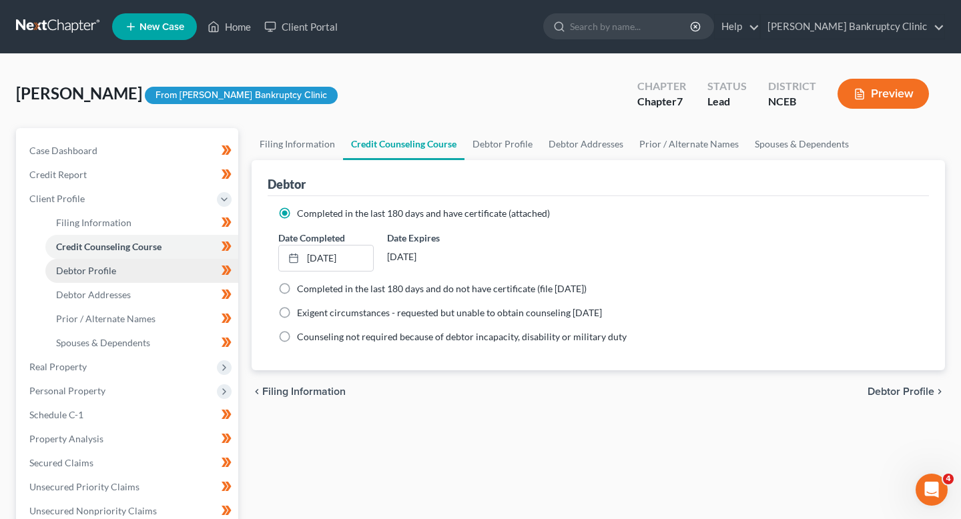
click at [161, 266] on link "Debtor Profile" at bounding box center [141, 271] width 193 height 24
select select "3"
select select "2"
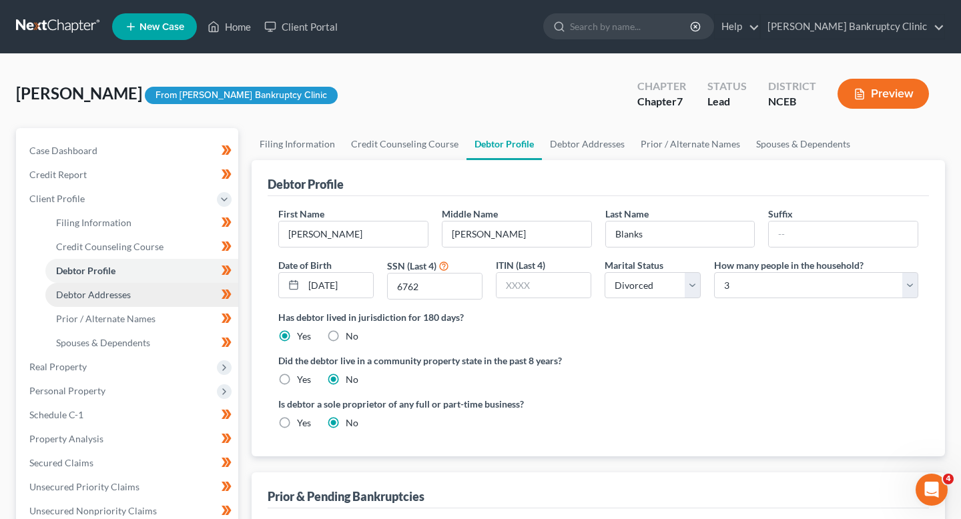
click at [155, 302] on link "Debtor Addresses" at bounding box center [141, 295] width 193 height 24
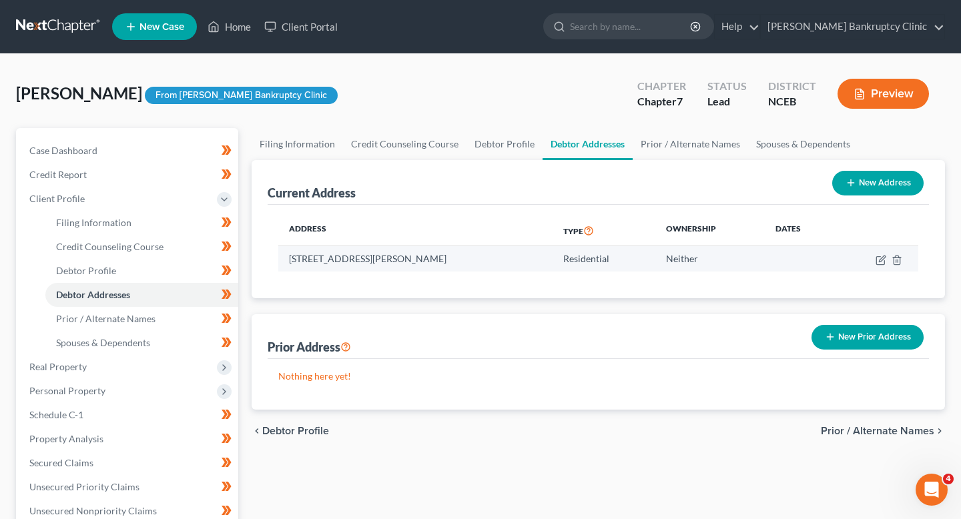
click at [874, 258] on td at bounding box center [877, 258] width 82 height 25
click at [883, 258] on icon "button" at bounding box center [880, 260] width 11 height 11
select select "28"
select select "0"
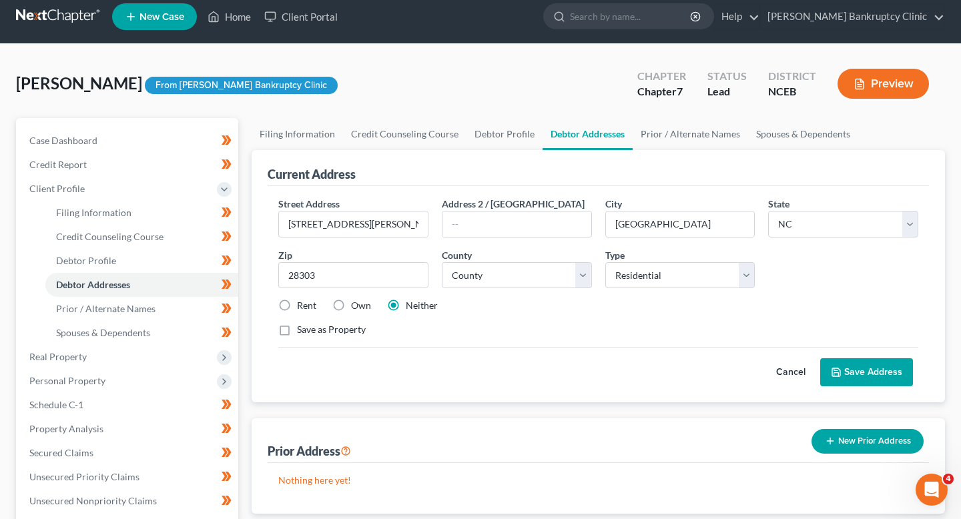
scroll to position [23, 0]
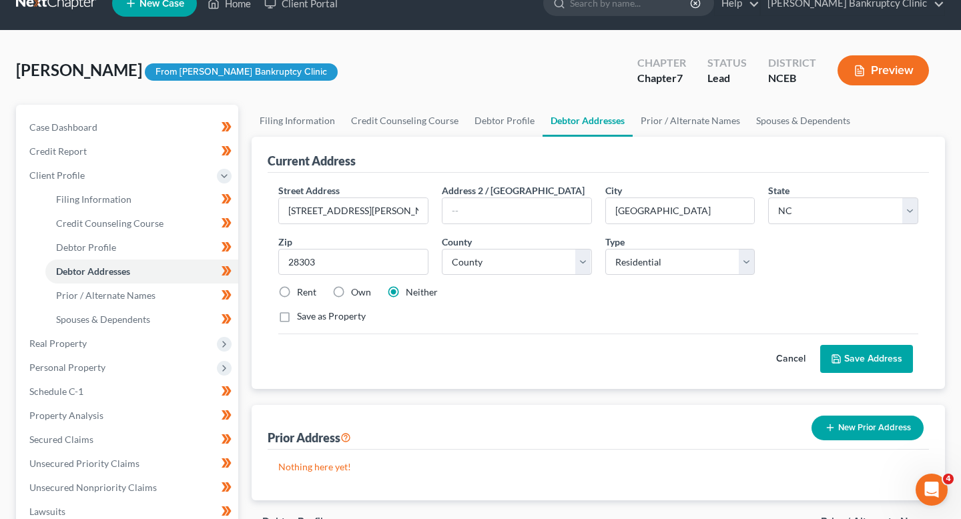
click at [791, 362] on button "Cancel" at bounding box center [790, 359] width 59 height 27
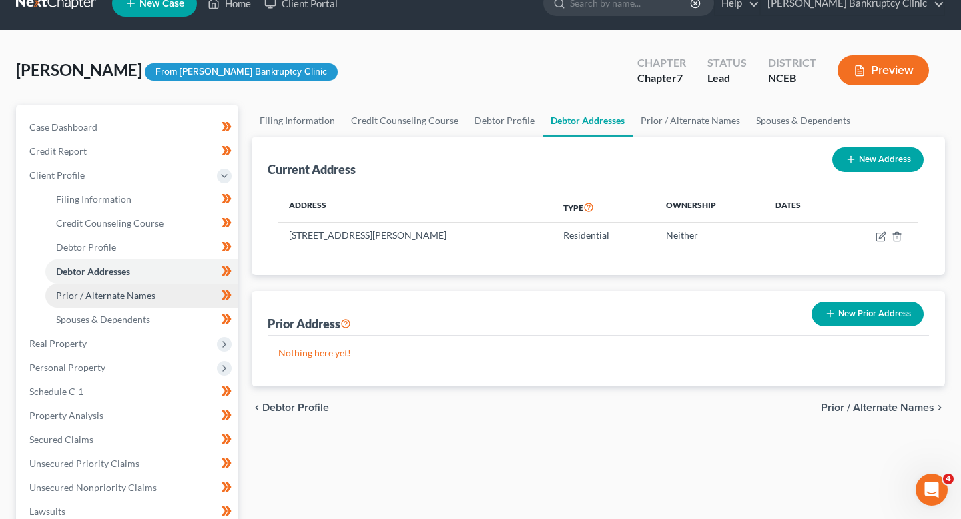
click at [167, 300] on link "Prior / Alternate Names" at bounding box center [141, 296] width 193 height 24
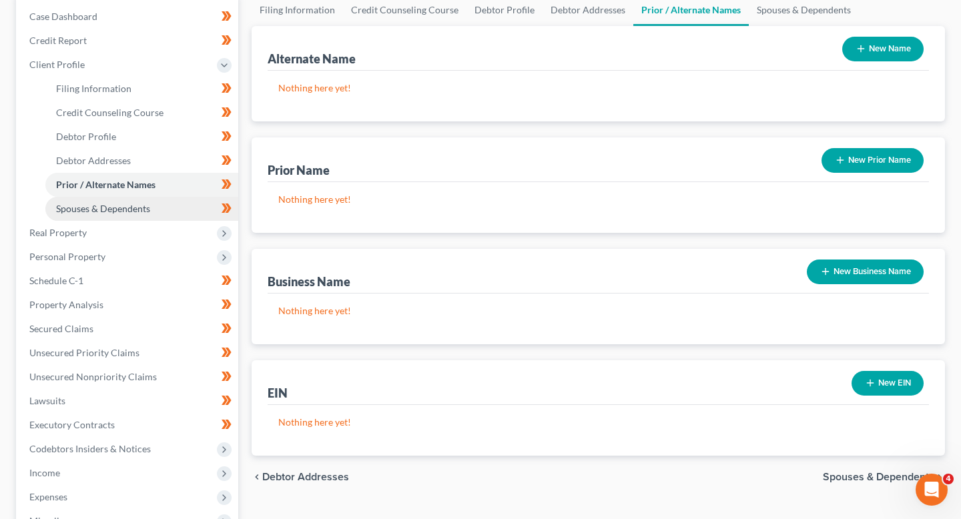
scroll to position [133, 0]
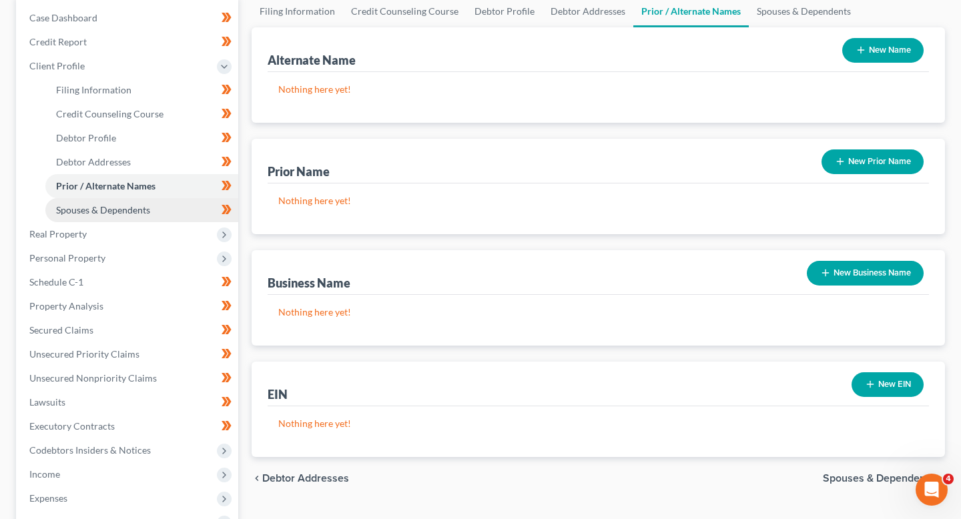
click at [159, 208] on link "Spouses & Dependents" at bounding box center [141, 210] width 193 height 24
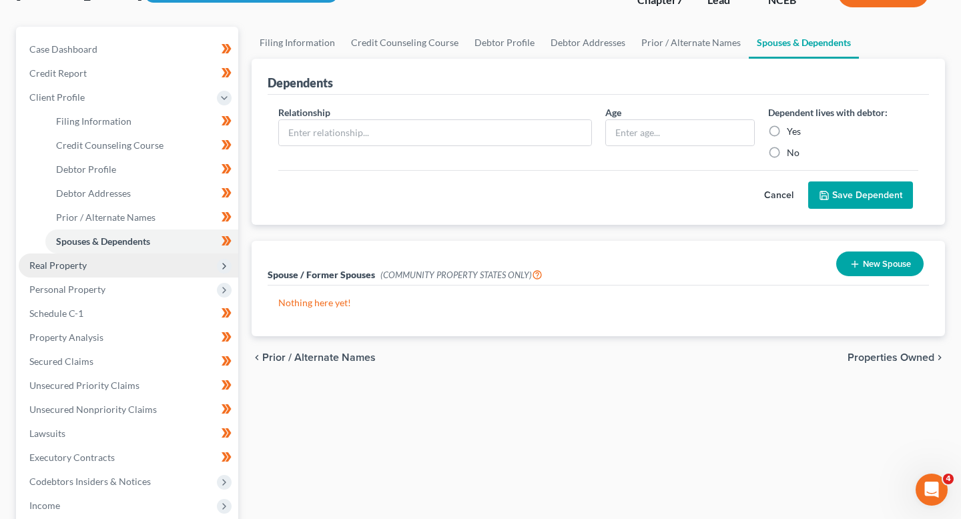
scroll to position [103, 0]
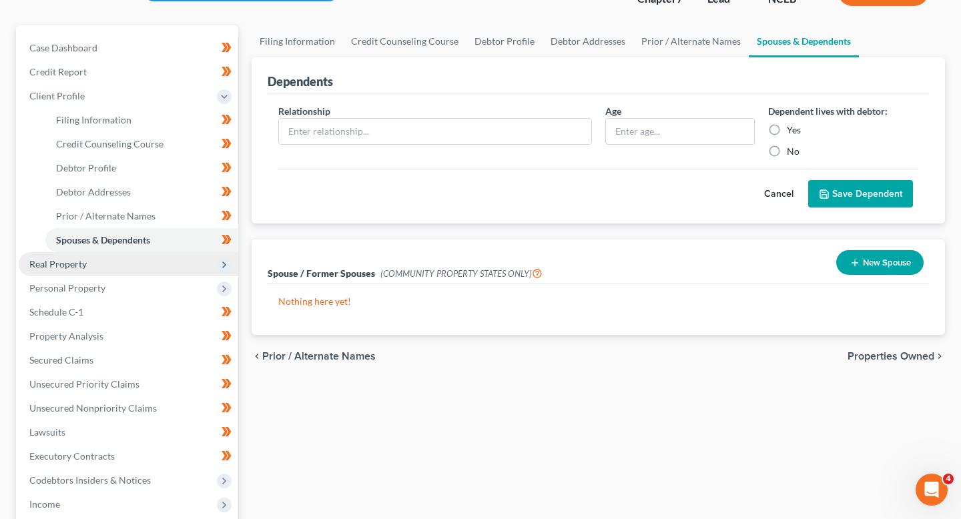
click at [155, 270] on span "Real Property" at bounding box center [128, 264] width 219 height 24
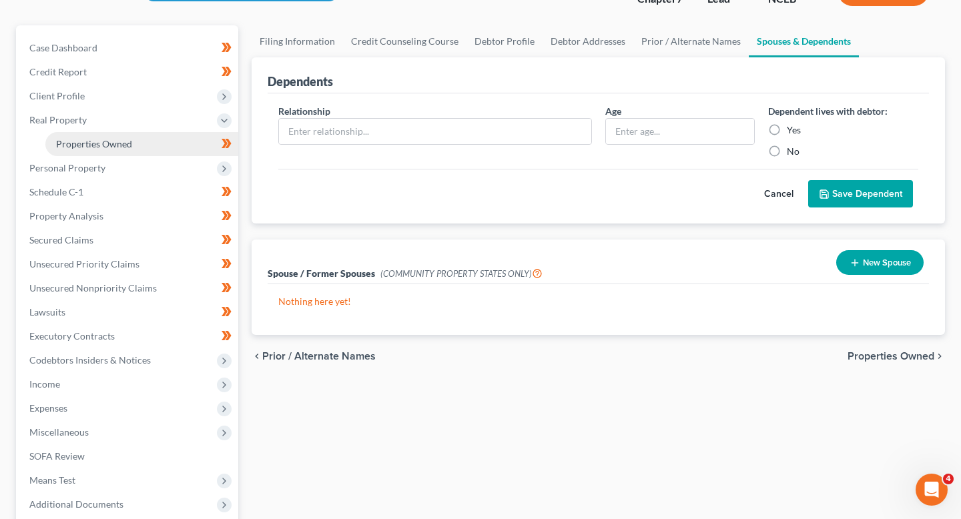
click at [154, 147] on link "Properties Owned" at bounding box center [141, 144] width 193 height 24
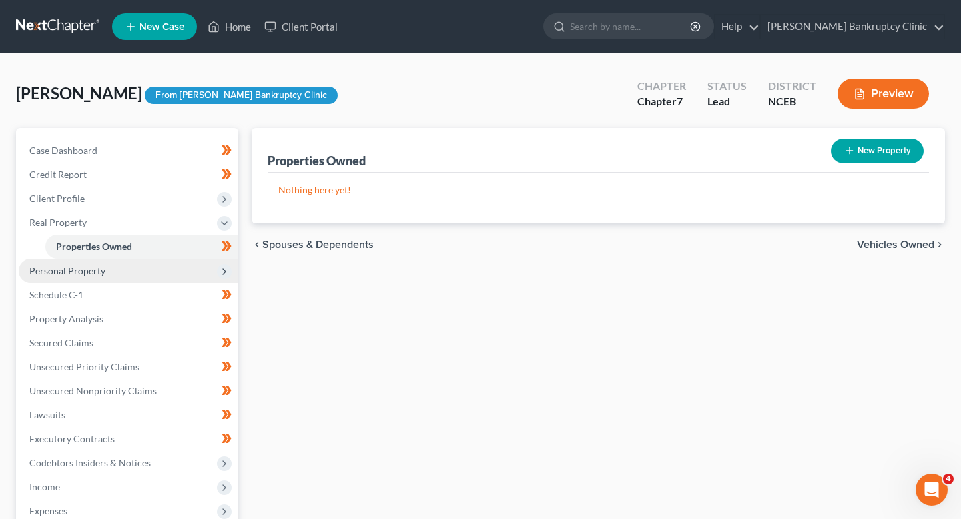
click at [151, 264] on span "Personal Property" at bounding box center [128, 271] width 219 height 24
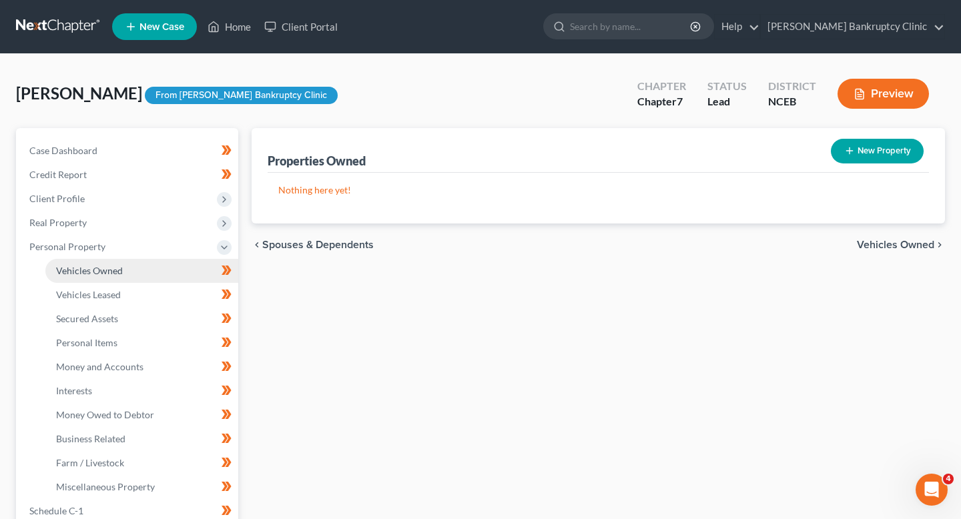
click at [151, 269] on link "Vehicles Owned" at bounding box center [141, 271] width 193 height 24
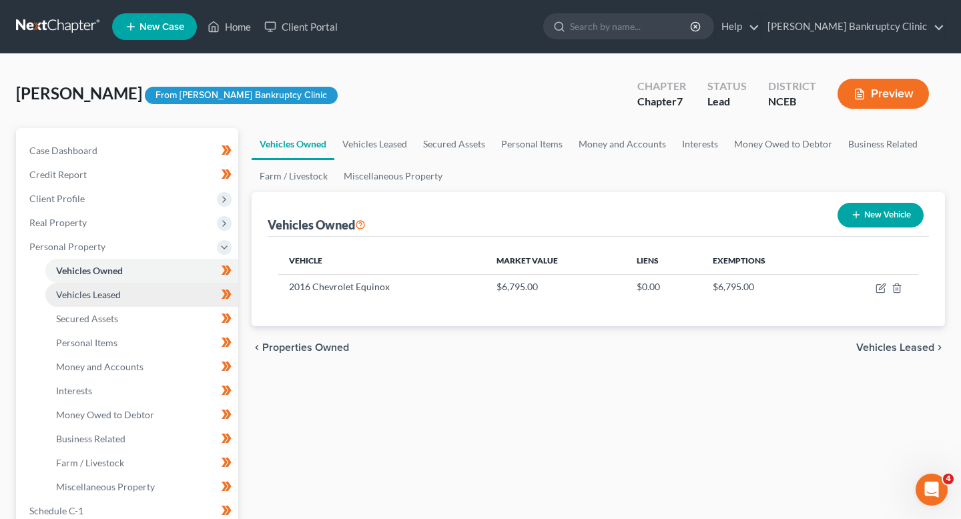
click at [151, 293] on link "Vehicles Leased" at bounding box center [141, 295] width 193 height 24
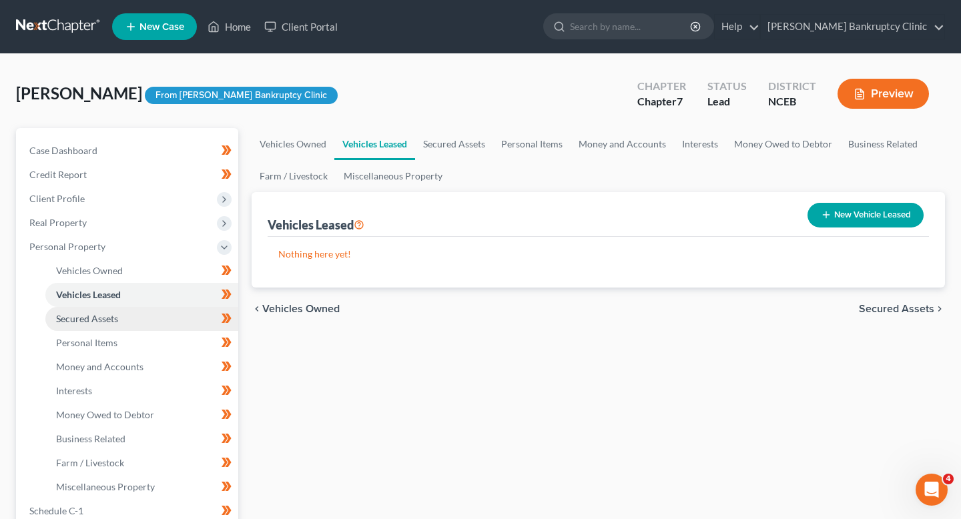
click at [153, 314] on link "Secured Assets" at bounding box center [141, 319] width 193 height 24
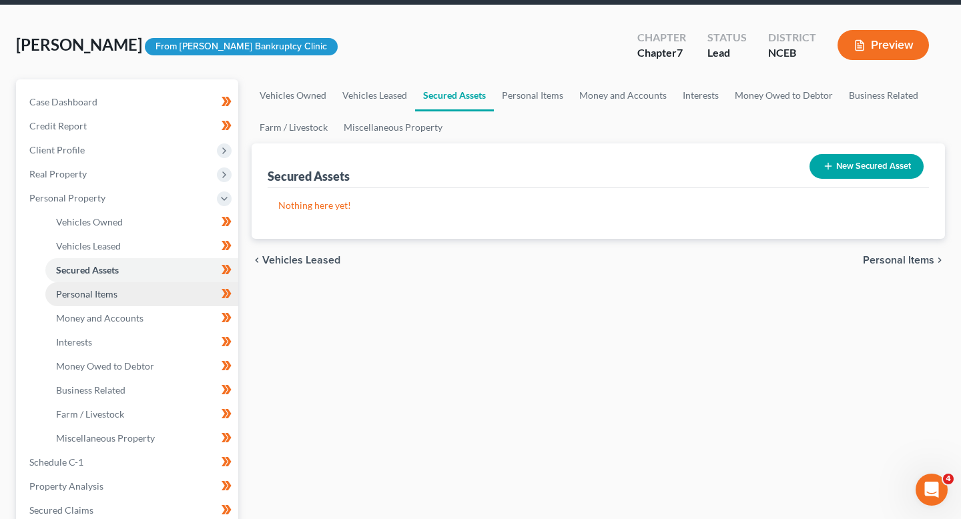
click at [150, 298] on link "Personal Items" at bounding box center [141, 294] width 193 height 24
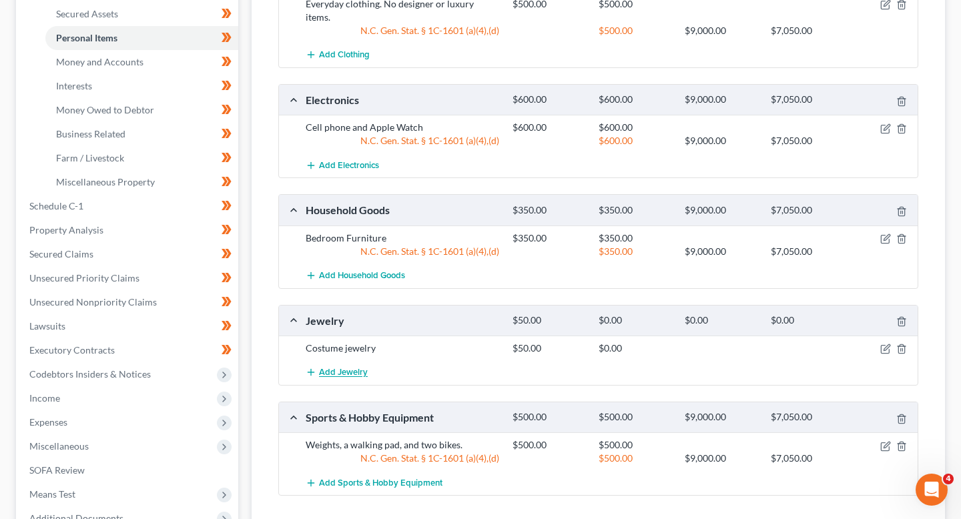
scroll to position [292, 0]
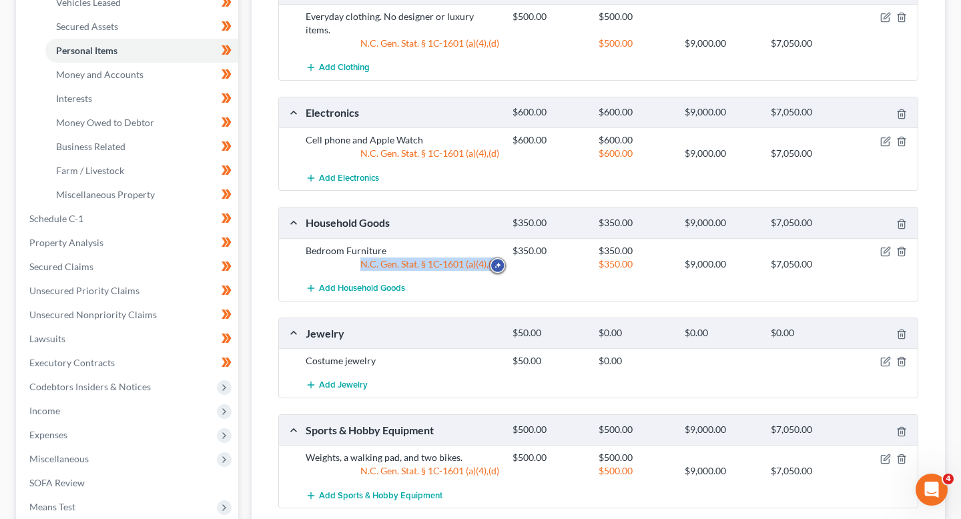
drag, startPoint x: 510, startPoint y: 254, endPoint x: 361, endPoint y: 254, distance: 148.8
click at [361, 258] on div "N.C. Gen. Stat. § 1C-1601 (a)(4),(d) $350.00 $9,000.00 $7,050.00" at bounding box center [609, 264] width 620 height 13
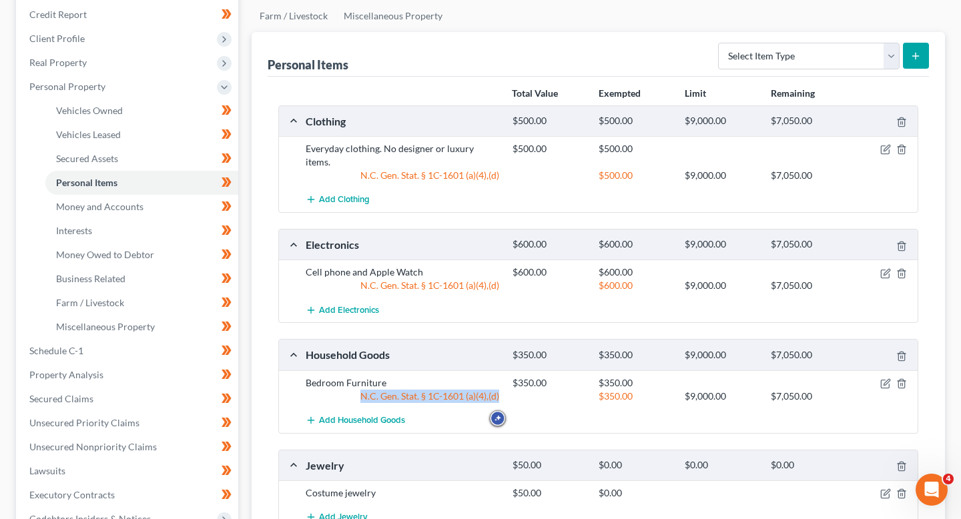
scroll to position [139, 0]
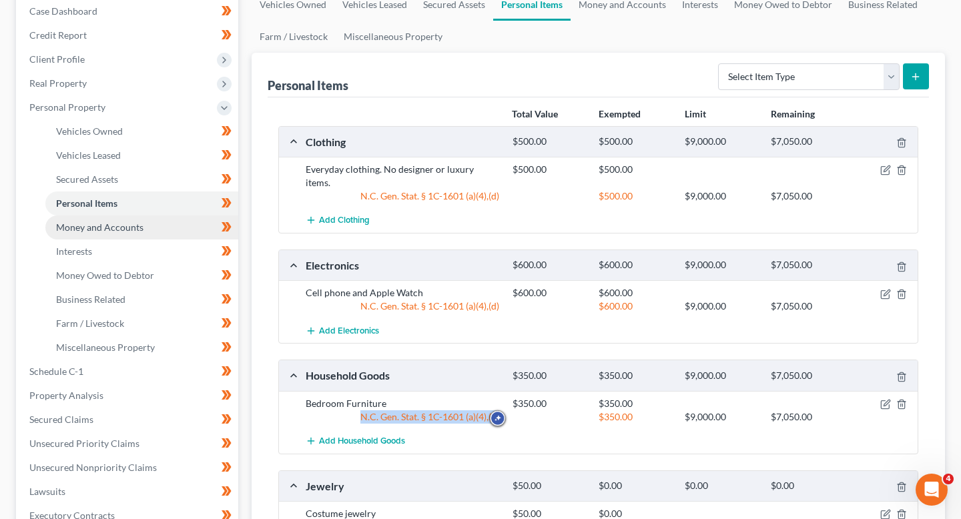
click at [177, 230] on link "Money and Accounts" at bounding box center [141, 227] width 193 height 24
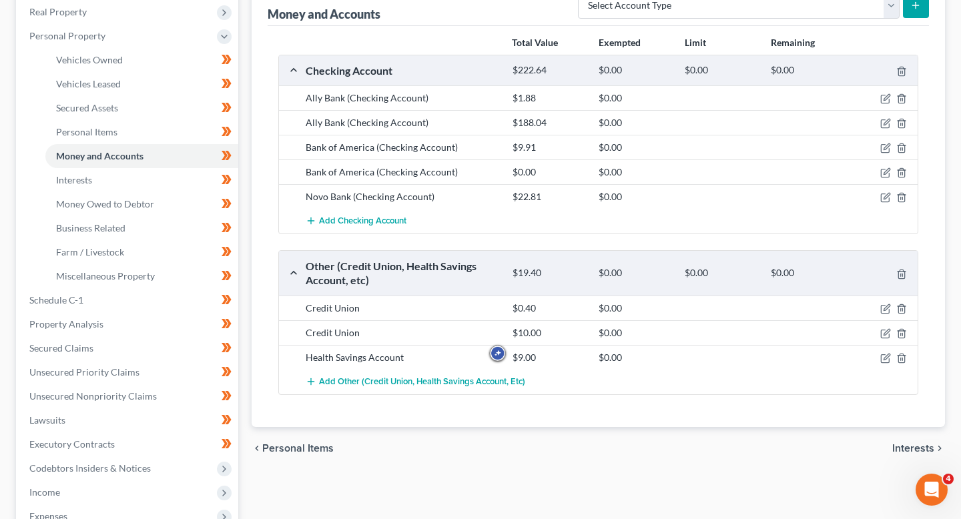
scroll to position [191, 0]
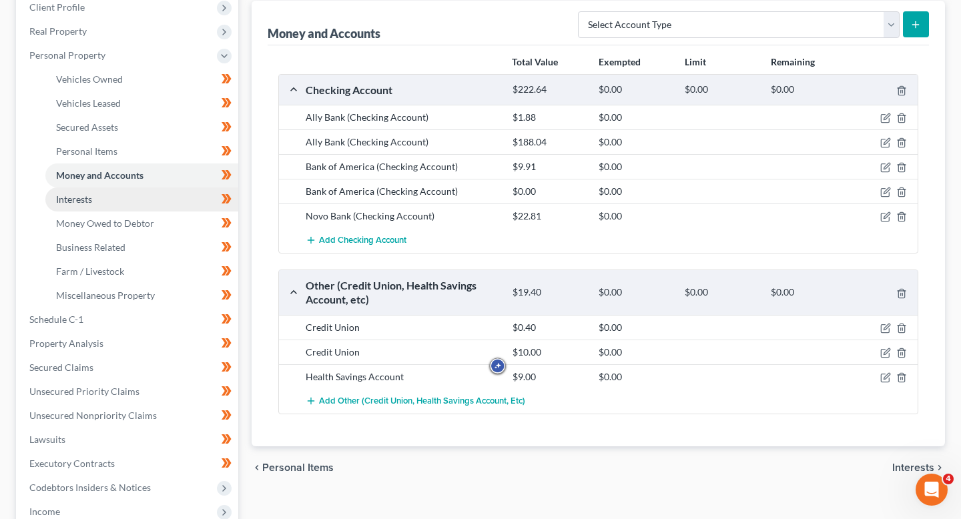
click at [182, 204] on link "Interests" at bounding box center [141, 199] width 193 height 24
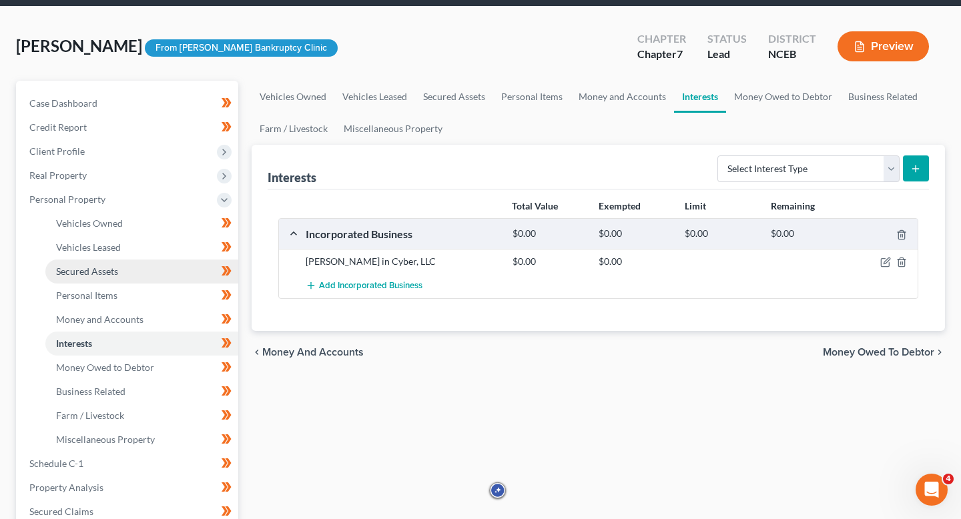
scroll to position [48, 0]
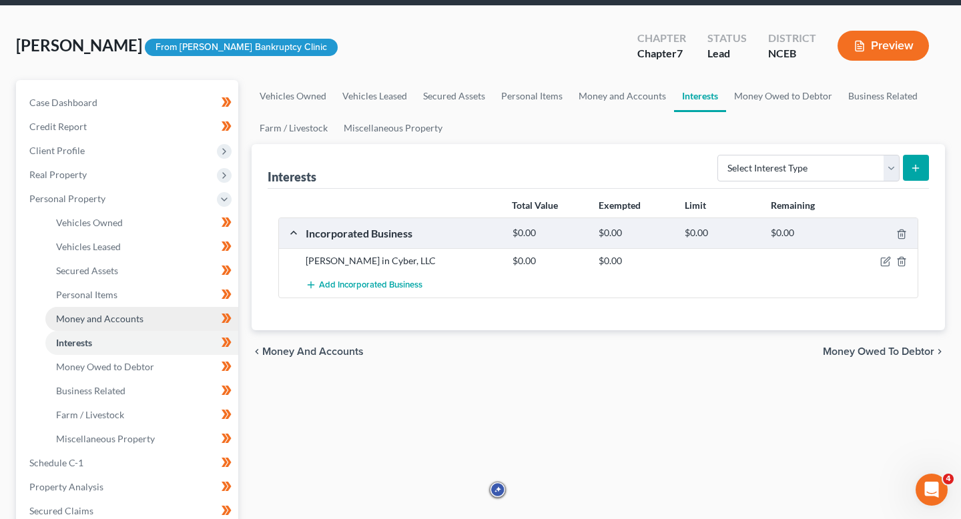
drag, startPoint x: 171, startPoint y: 324, endPoint x: 178, endPoint y: 324, distance: 7.3
click at [888, 260] on icon "button" at bounding box center [886, 261] width 6 height 6
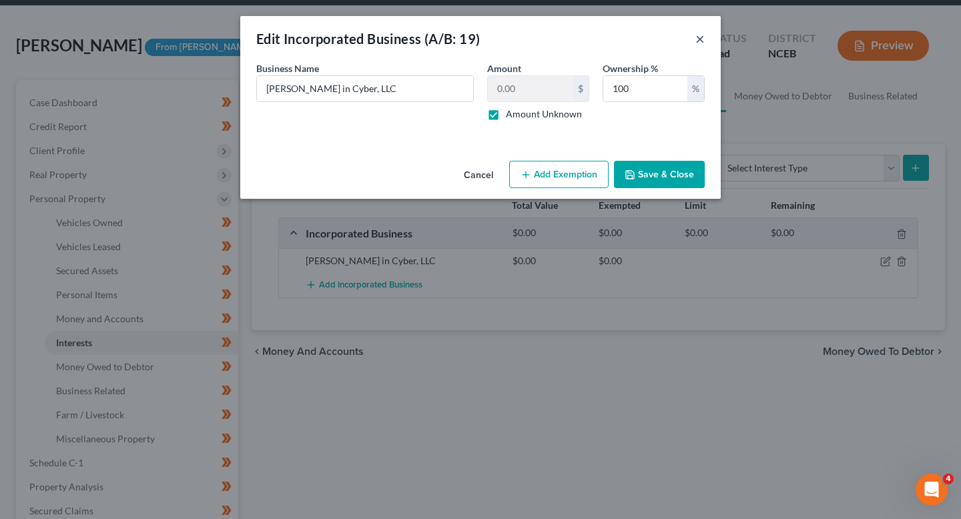
click at [699, 31] on button "×" at bounding box center [699, 39] width 9 height 16
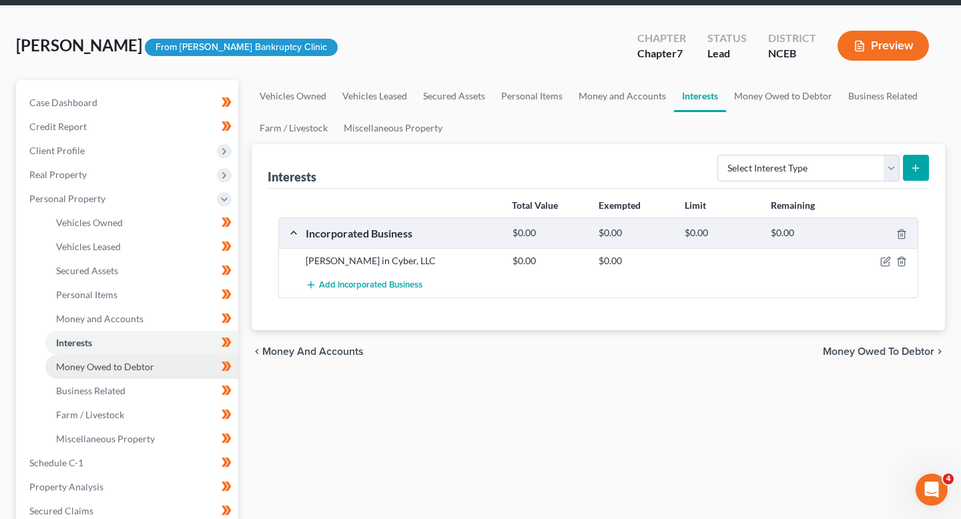
click at [124, 375] on link "Money Owed to Debtor" at bounding box center [141, 367] width 193 height 24
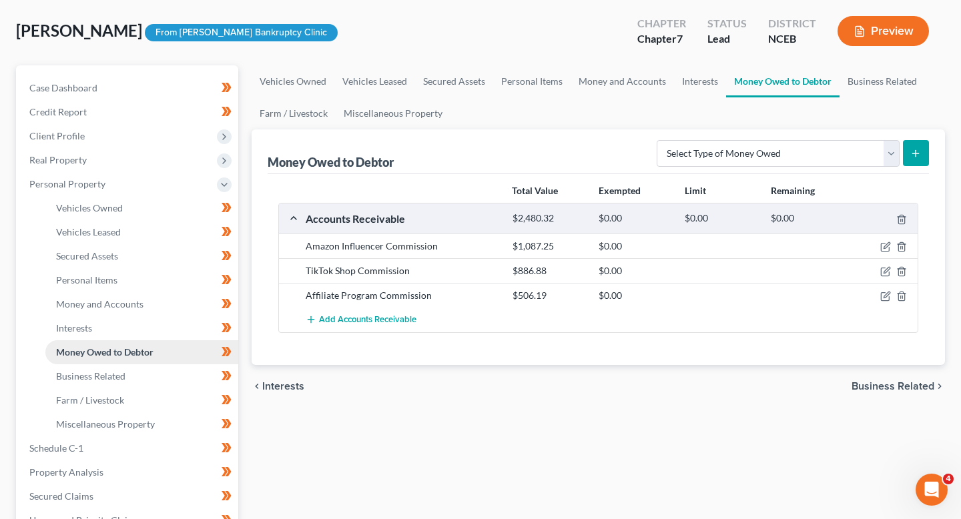
scroll to position [64, 0]
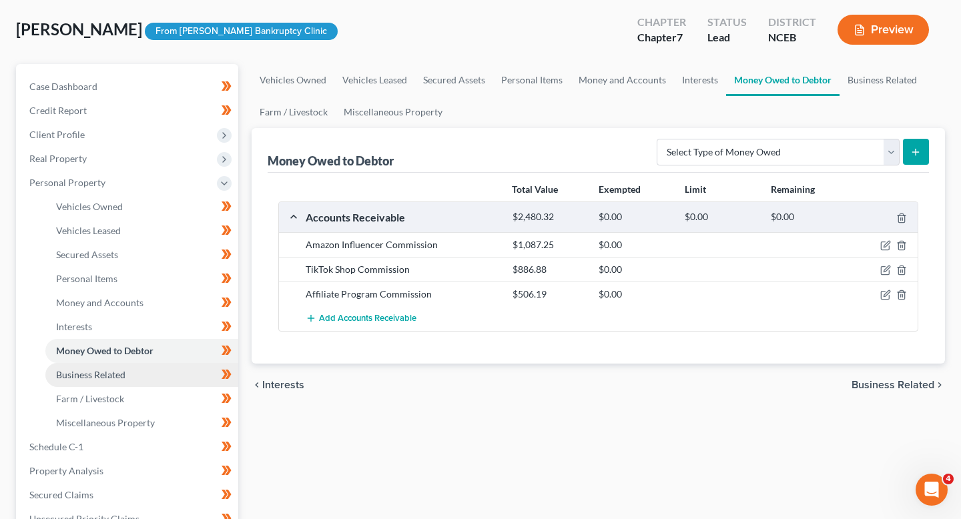
click at [127, 377] on link "Business Related" at bounding box center [141, 375] width 193 height 24
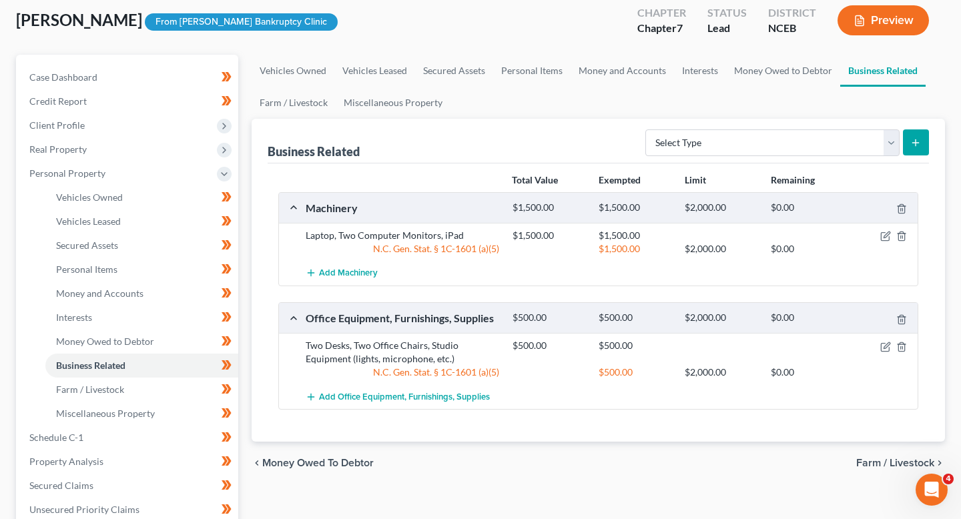
scroll to position [74, 0]
click at [907, 142] on button "submit" at bounding box center [916, 142] width 26 height 26
click at [840, 137] on select "Select Type Customer Lists (A/B: 43) Franchises (A/B: 27) Inventory (A/B: 41) L…" at bounding box center [772, 142] width 254 height 27
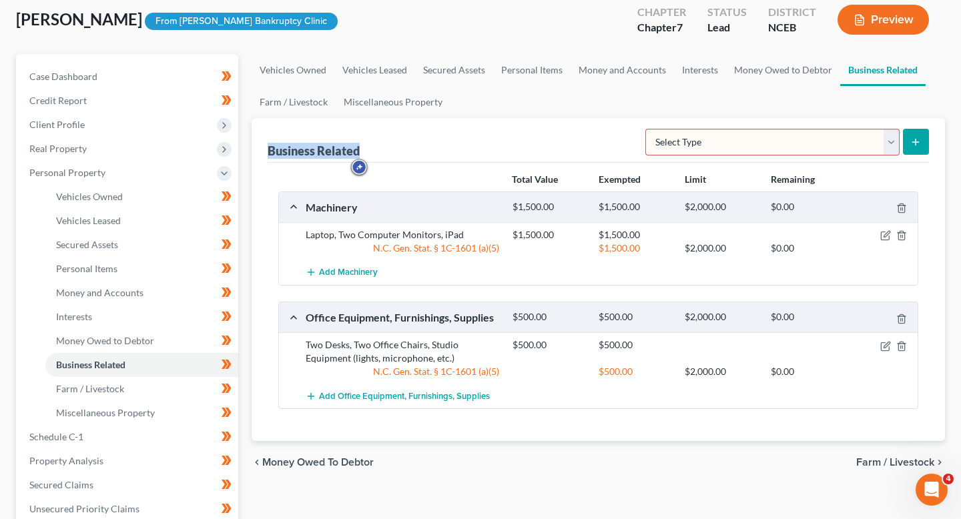
drag, startPoint x: 368, startPoint y: 155, endPoint x: 258, endPoint y: 154, distance: 110.1
click at [258, 154] on div "Business Related Select Type Customer Lists (A/B: 43) Franchises (A/B: 27) Inve…" at bounding box center [598, 279] width 693 height 323
click at [882, 231] on icon "button" at bounding box center [885, 235] width 11 height 11
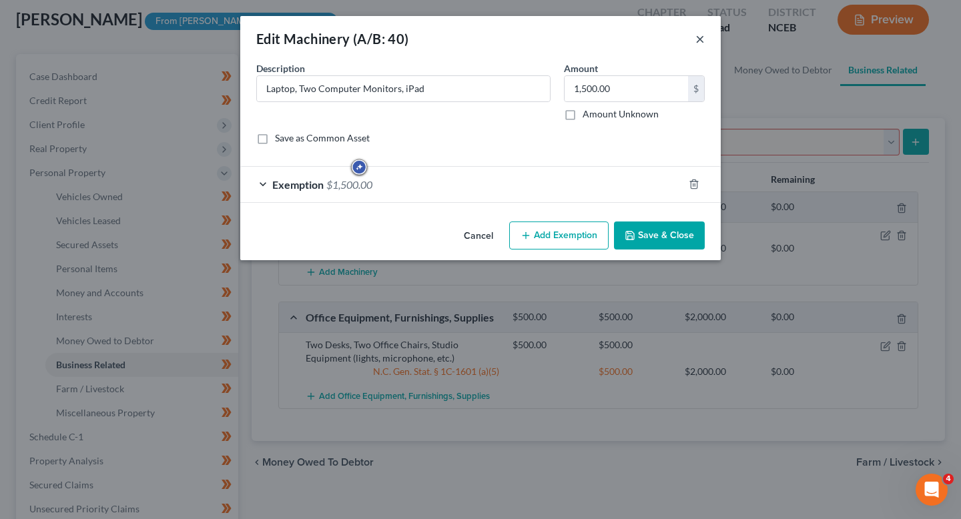
click at [700, 39] on button "×" at bounding box center [699, 39] width 9 height 16
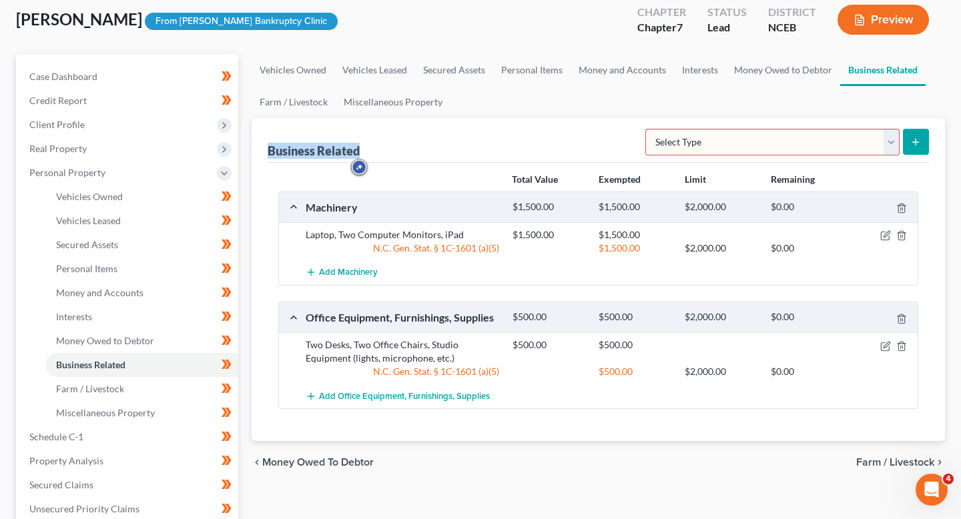
click at [853, 29] on button "Preview" at bounding box center [882, 20] width 91 height 30
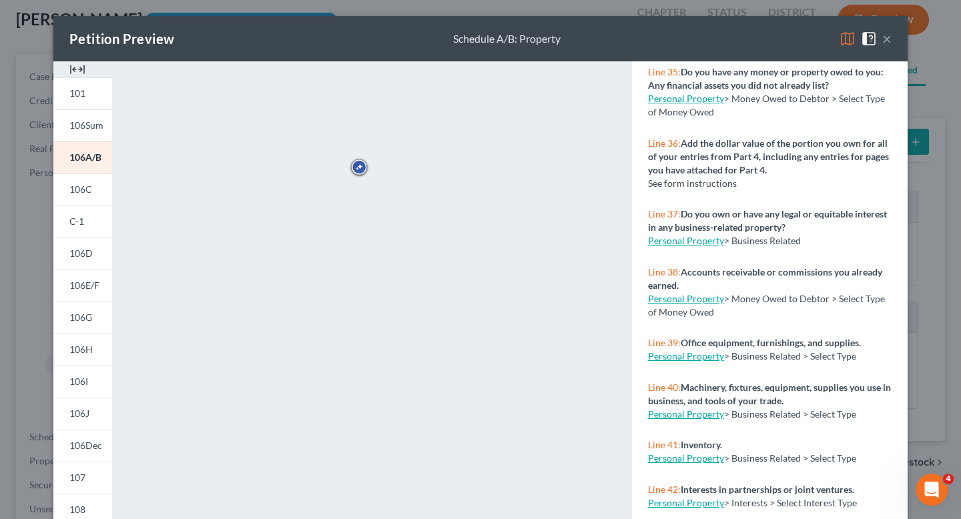
scroll to position [2741, 0]
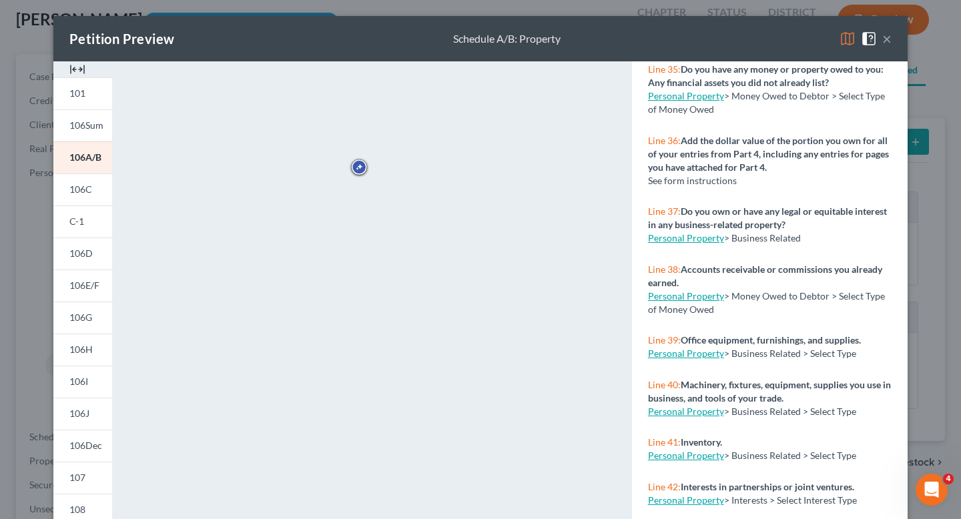
click at [761, 244] on span "> Business Related" at bounding box center [762, 237] width 77 height 11
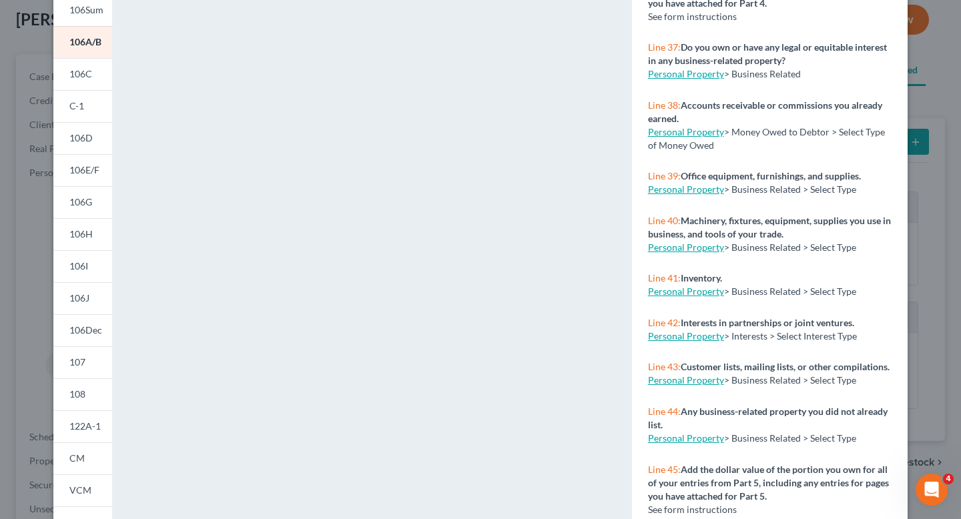
scroll to position [2789, 0]
click at [695, 254] on link "Personal Property" at bounding box center [686, 248] width 76 height 11
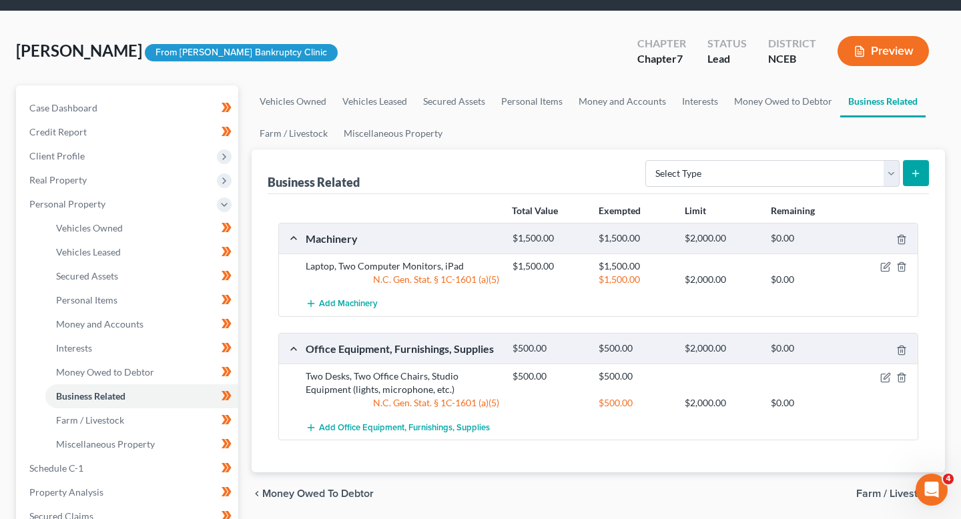
scroll to position [51, 0]
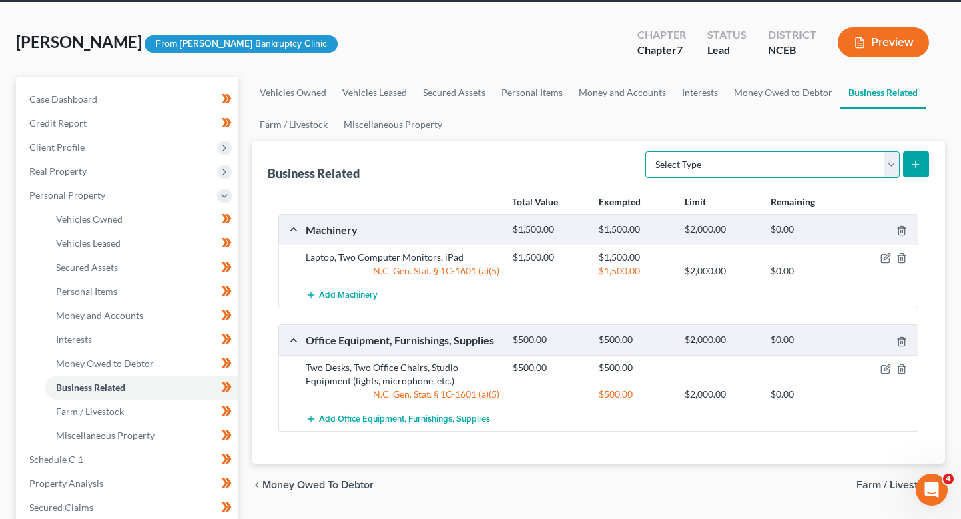
click at [796, 157] on select "Select Type Customer Lists (A/B: 43) Franchises (A/B: 27) Inventory (A/B: 41) L…" at bounding box center [772, 164] width 254 height 27
click at [882, 252] on div at bounding box center [884, 257] width 69 height 13
click at [883, 255] on icon "button" at bounding box center [885, 258] width 11 height 11
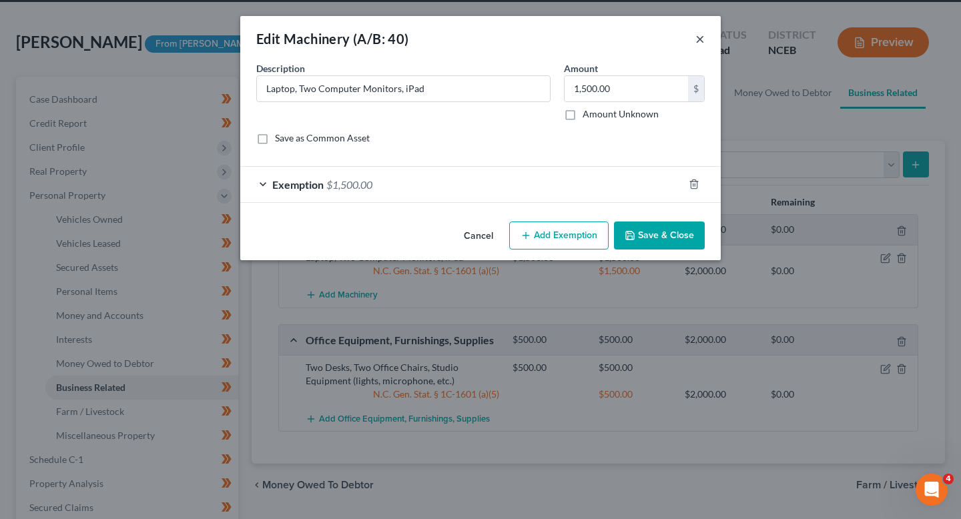
click at [700, 33] on button "×" at bounding box center [699, 39] width 9 height 16
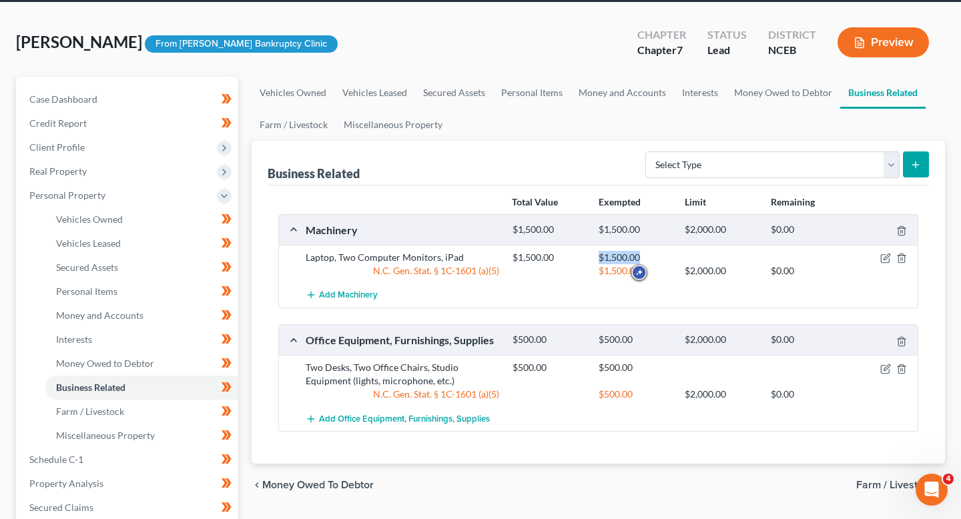
drag, startPoint x: 650, startPoint y: 257, endPoint x: 584, endPoint y: 257, distance: 66.0
click at [584, 257] on div "$1,500.00 $1,500.00" at bounding box center [678, 257] width 344 height 13
copy div "$1,500.00"
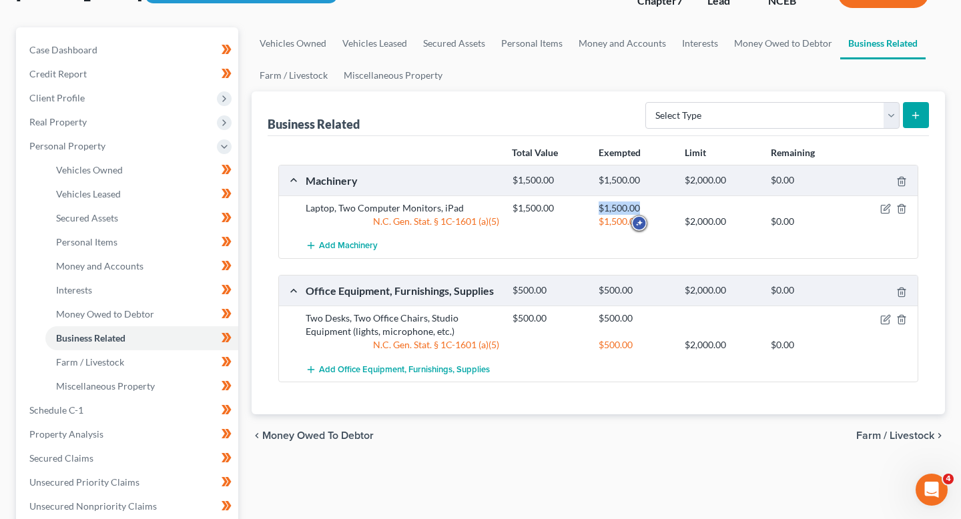
scroll to position [103, 0]
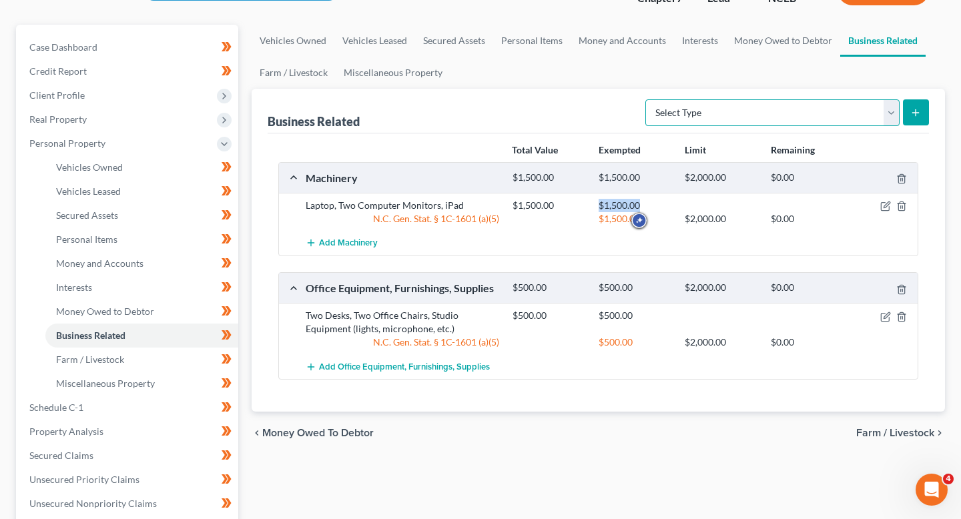
click at [855, 122] on select "Select Type Customer Lists (A/B: 43) Franchises (A/B: 27) Inventory (A/B: 41) L…" at bounding box center [772, 112] width 254 height 27
click at [126, 240] on link "Personal Items" at bounding box center [141, 240] width 193 height 24
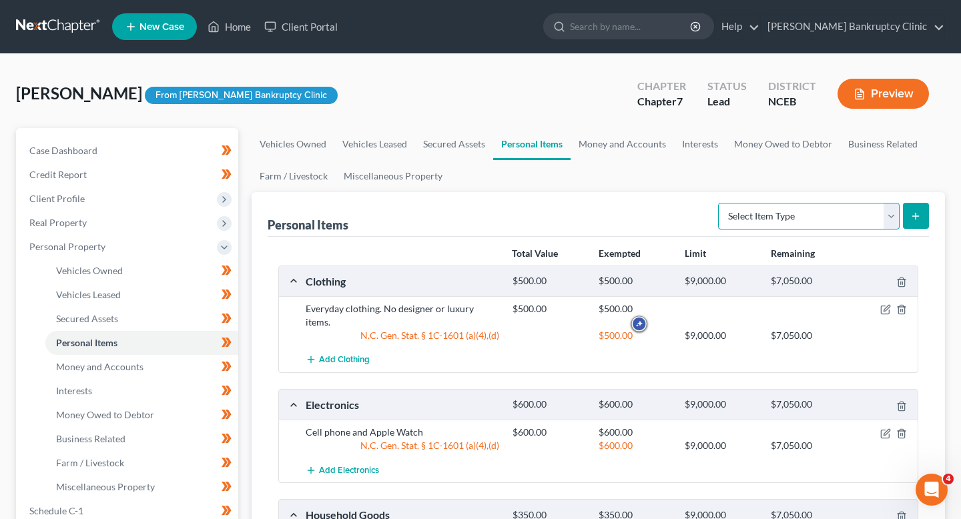
click at [866, 213] on select "Select Item Type Clothing (A/B: 11) Collectibles Of Value (A/B: 8) Electronics …" at bounding box center [808, 216] width 181 height 27
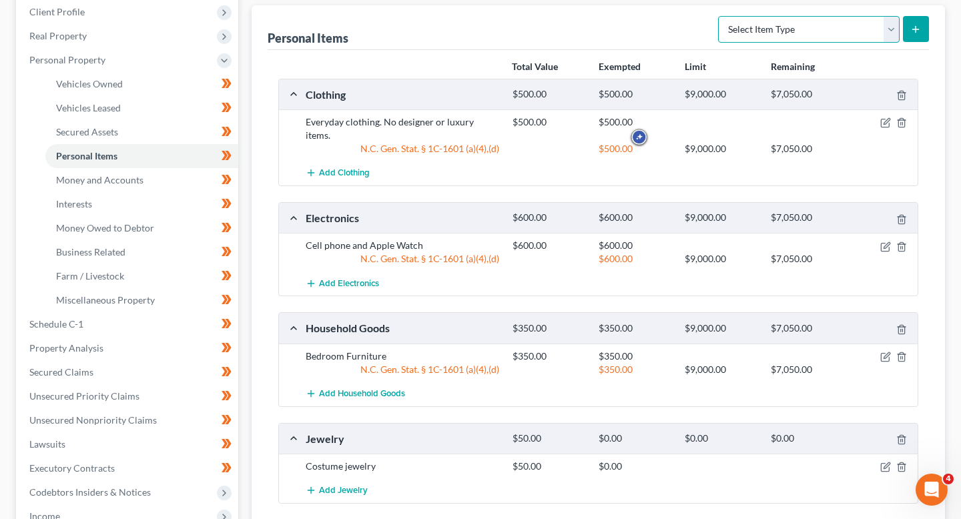
scroll to position [208, 0]
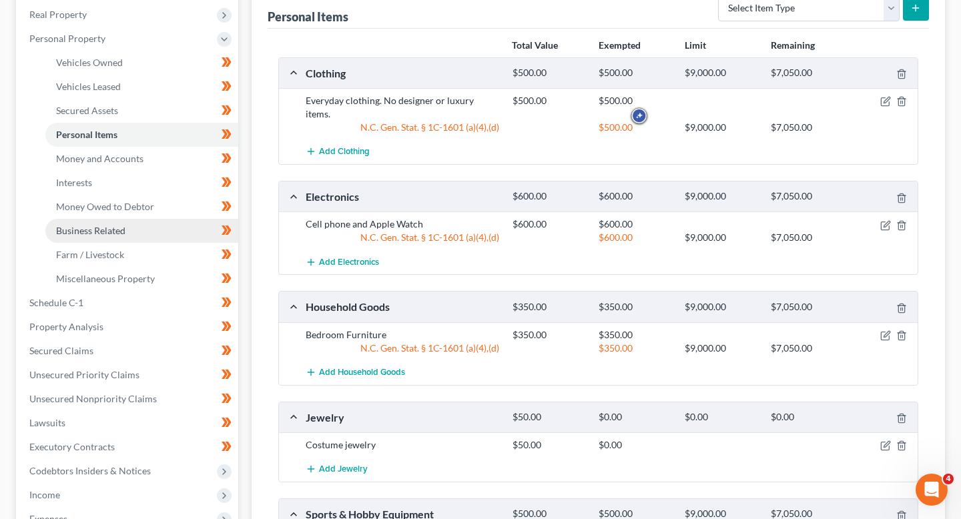
click at [146, 230] on link "Business Related" at bounding box center [141, 231] width 193 height 24
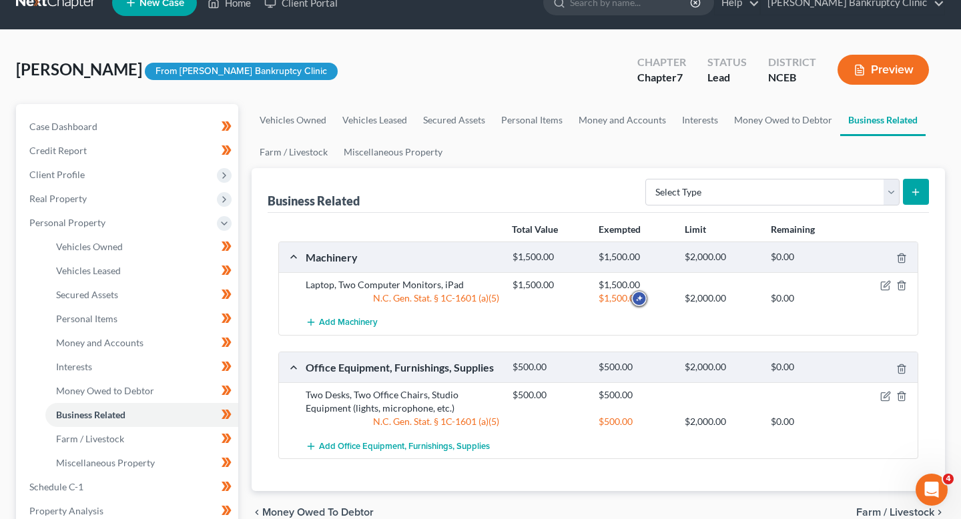
scroll to position [25, 0]
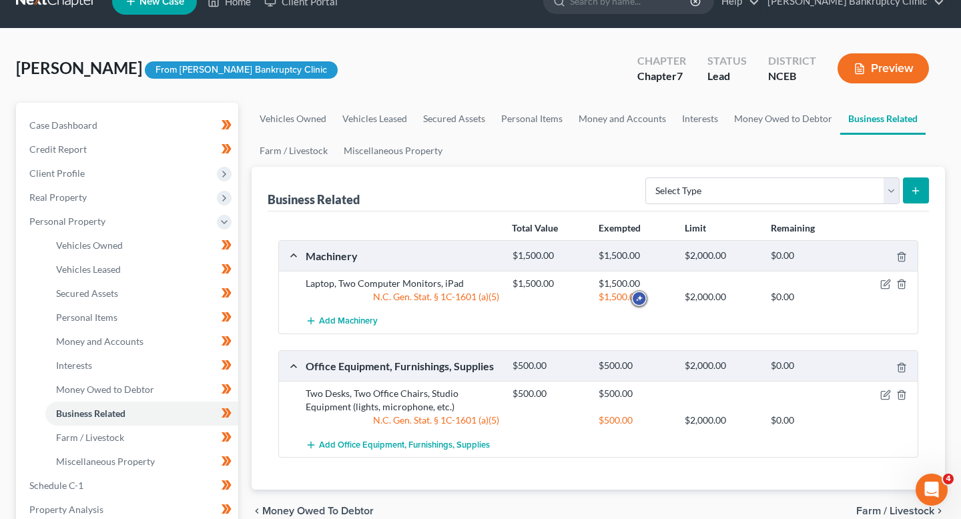
click at [491, 285] on div "Laptop, Two Computer Monitors, iPad" at bounding box center [402, 283] width 207 height 13
drag, startPoint x: 491, startPoint y: 285, endPoint x: 294, endPoint y: 274, distance: 197.1
click at [294, 274] on div "Laptop, Two Computer Monitors, iPad $1,500.00 $1,500.00 N.C. Gen. Stat. § 1C-16…" at bounding box center [598, 290] width 638 height 38
drag, startPoint x: 294, startPoint y: 274, endPoint x: 564, endPoint y: 275, distance: 270.2
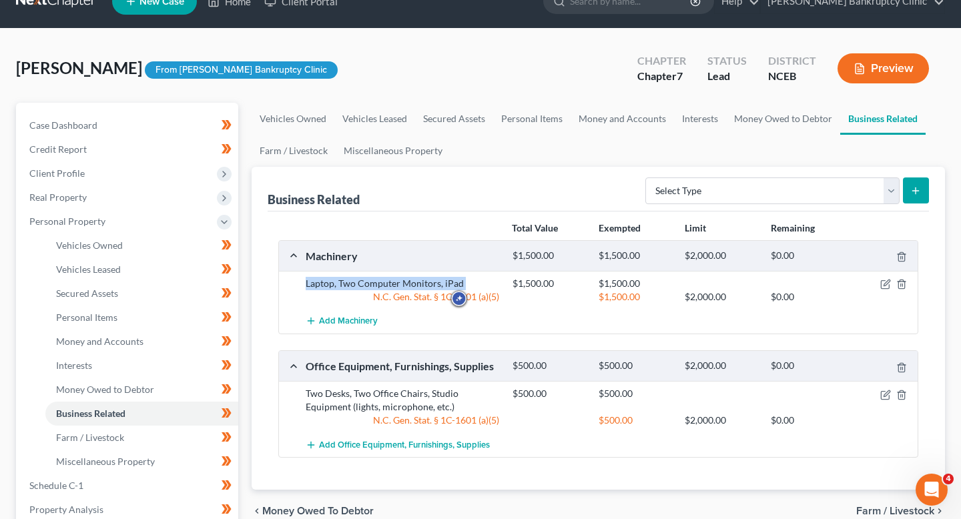
click at [564, 275] on div "Laptop, Two Computer Monitors, iPad $1,500.00 $1,500.00 N.C. Gen. Stat. § 1C-16…" at bounding box center [598, 290] width 638 height 38
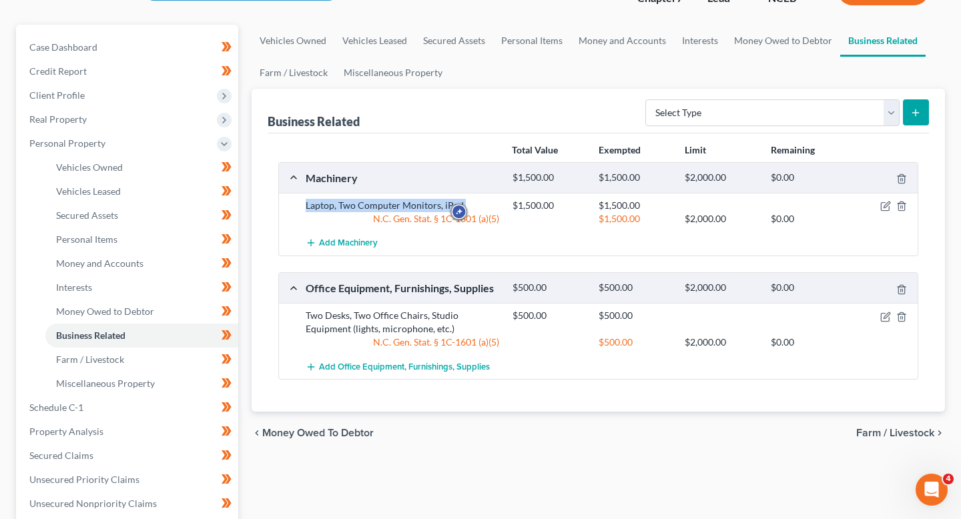
scroll to position [112, 0]
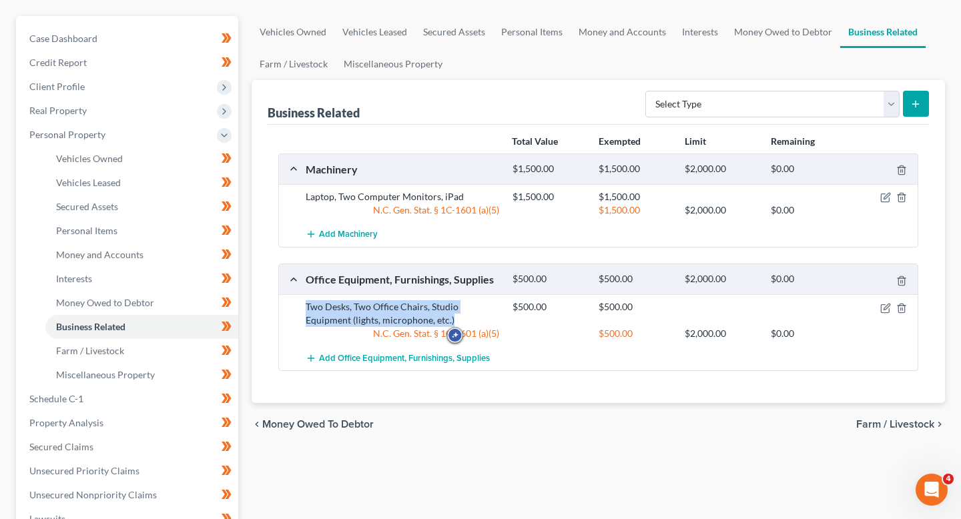
drag, startPoint x: 459, startPoint y: 321, endPoint x: 301, endPoint y: 310, distance: 158.5
click at [301, 310] on div "Two Desks, Two Office Chairs, Studio Equipment (lights, microphone, etc.)" at bounding box center [402, 313] width 207 height 27
copy div "Two Desks, Two Office Chairs, Studio Equipment (lights, microphone, etc.)"
click at [155, 233] on link "Personal Items" at bounding box center [141, 231] width 193 height 24
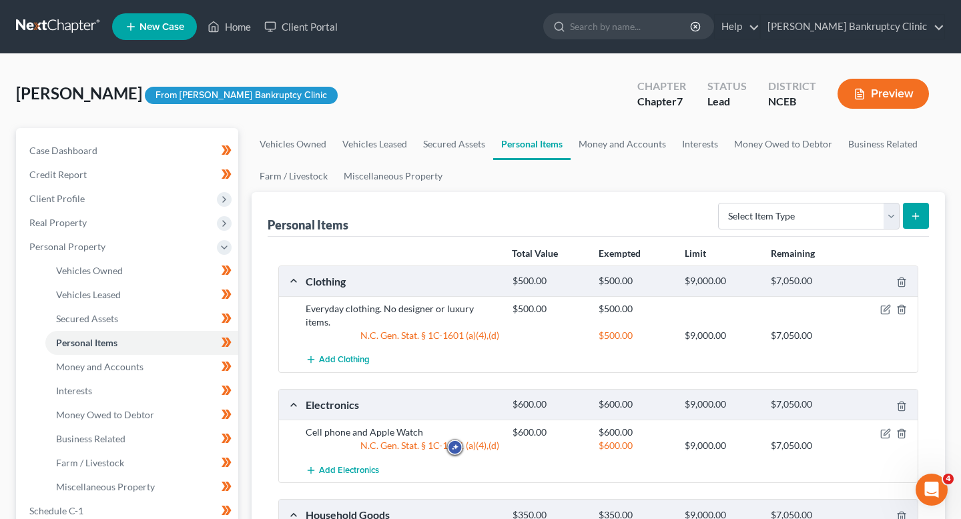
scroll to position [93, 0]
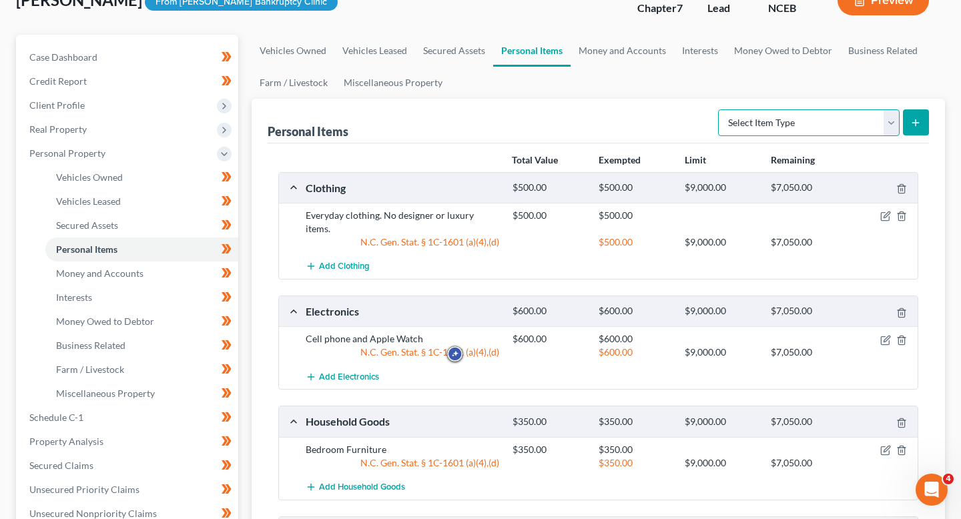
click at [883, 119] on select "Select Item Type Clothing (A/B: 11) Collectibles Of Value (A/B: 8) Electronics …" at bounding box center [808, 122] width 181 height 27
select select "electronics"
click at [720, 109] on select "Select Item Type Clothing (A/B: 11) Collectibles Of Value (A/B: 8) Electronics …" at bounding box center [808, 122] width 181 height 27
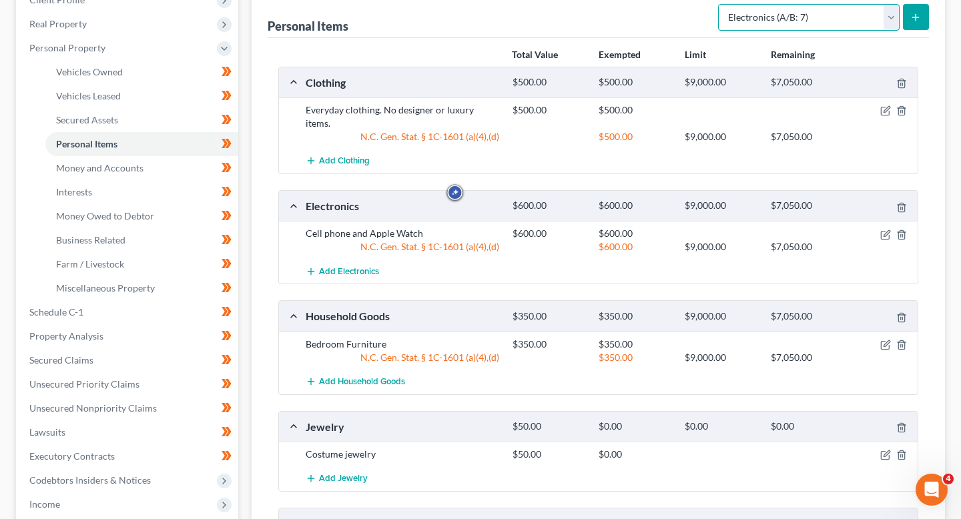
scroll to position [0, 0]
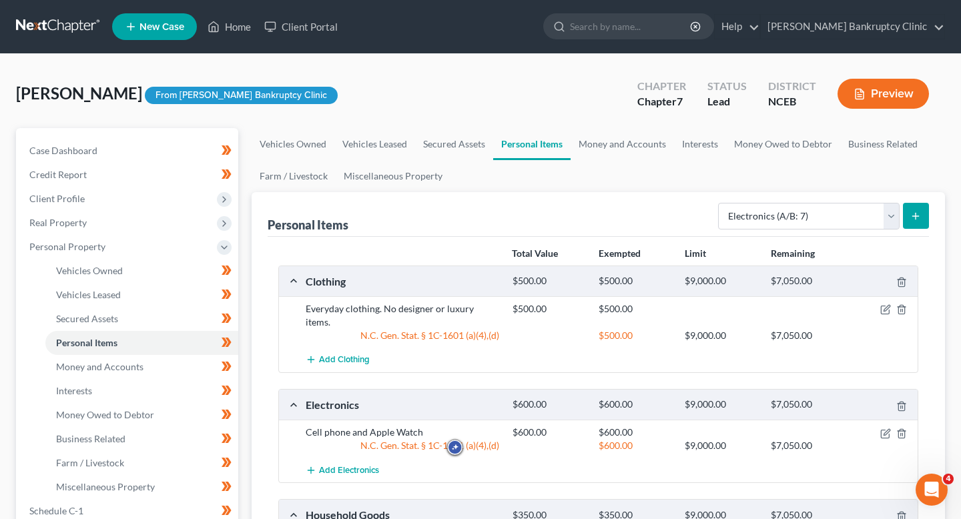
click at [911, 217] on icon "submit" at bounding box center [915, 216] width 11 height 11
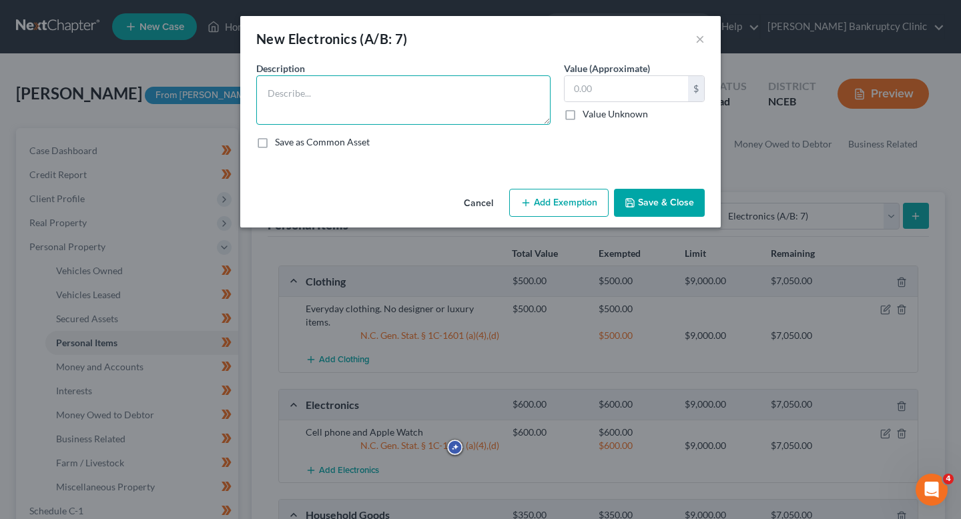
click at [422, 115] on textarea at bounding box center [403, 99] width 294 height 49
paste textarea "Two Desks, Two Office Chairs, Studio Equipment (lights, microphone, etc.)"
type textarea "Two Desks, Two Office Chairs, Studio Equipment (lights, microphone, etc.)"
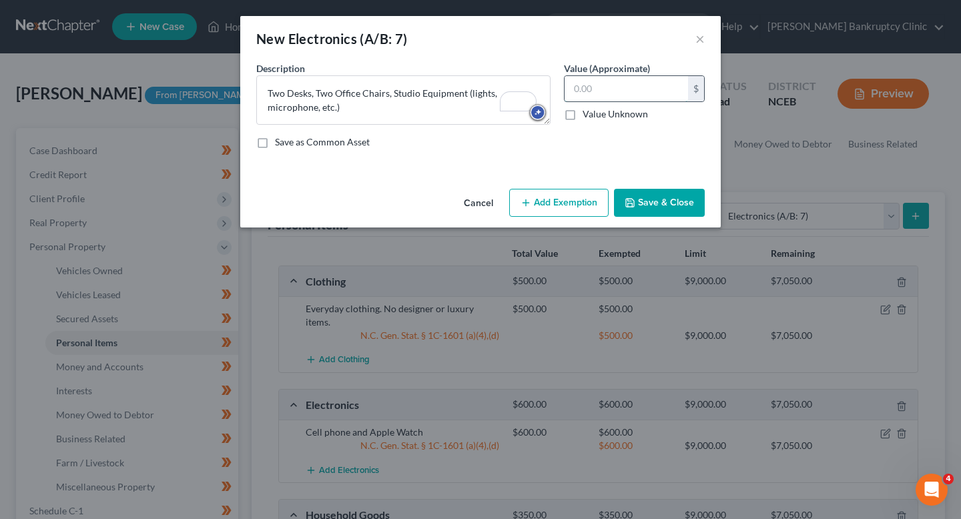
click at [625, 91] on input "text" at bounding box center [625, 88] width 123 height 25
type input "1,500"
click at [650, 197] on button "Save & Close" at bounding box center [659, 203] width 91 height 28
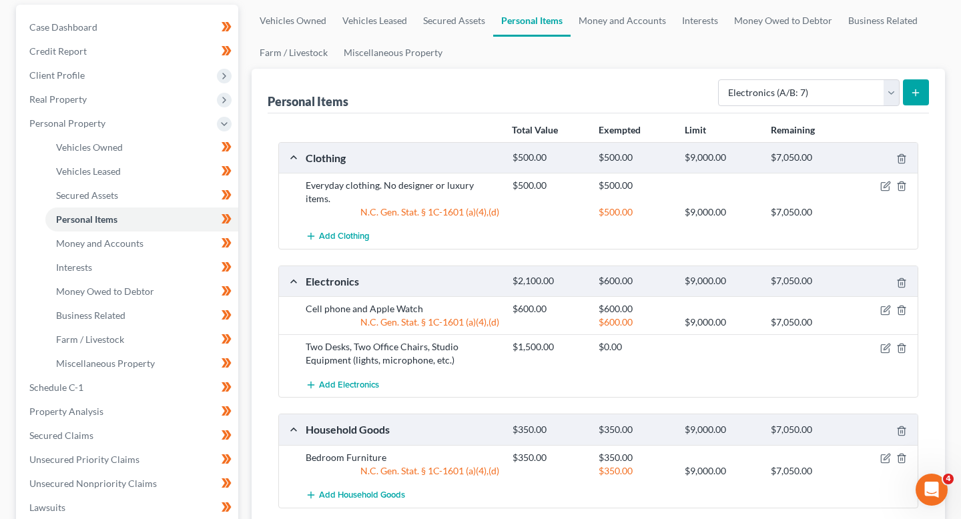
scroll to position [146, 0]
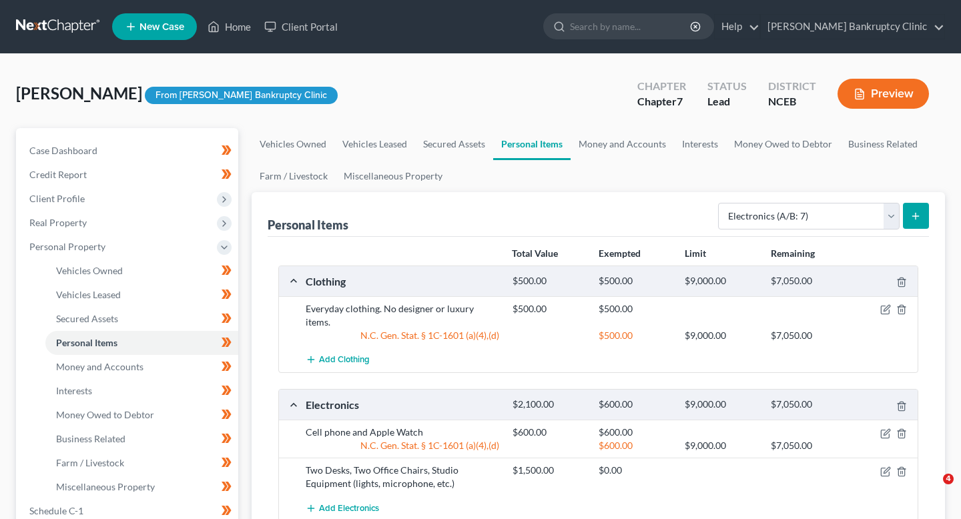
select select "electronics"
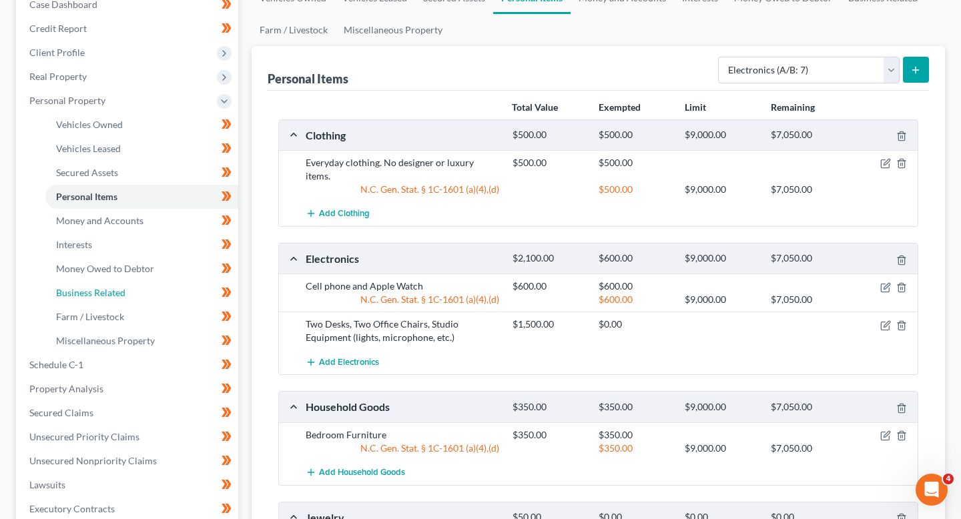
drag, startPoint x: 0, startPoint y: 0, endPoint x: 839, endPoint y: 326, distance: 900.5
click at [886, 320] on icon "button" at bounding box center [885, 325] width 11 height 11
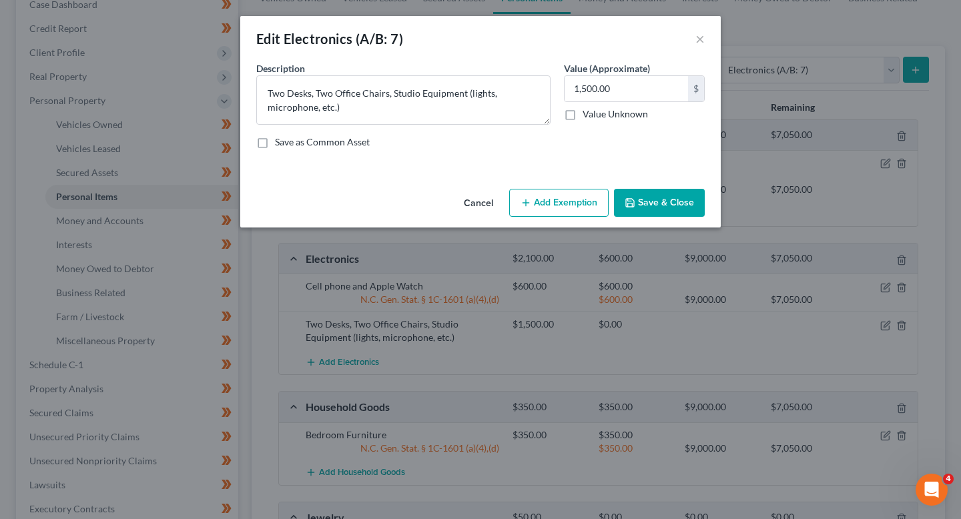
click at [585, 207] on button "Add Exemption" at bounding box center [558, 203] width 99 height 28
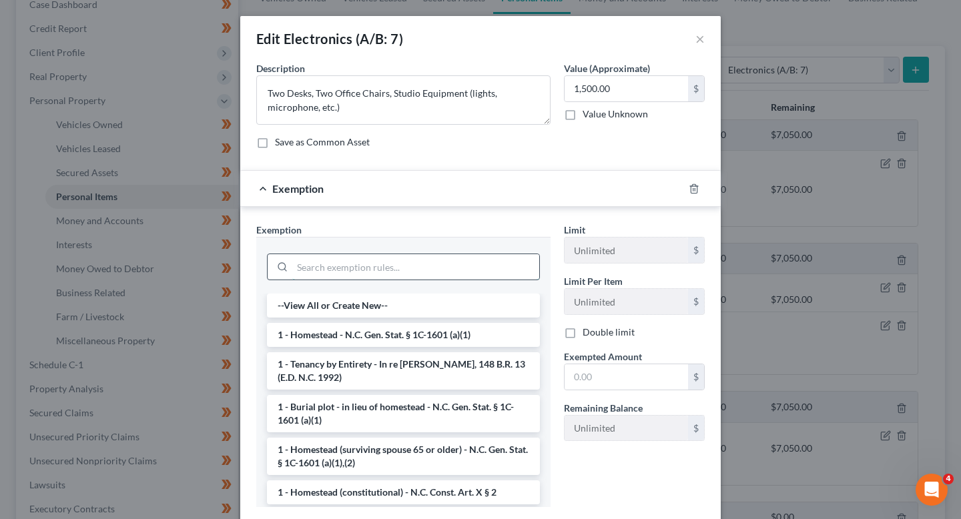
click at [402, 268] on input "search" at bounding box center [415, 266] width 247 height 25
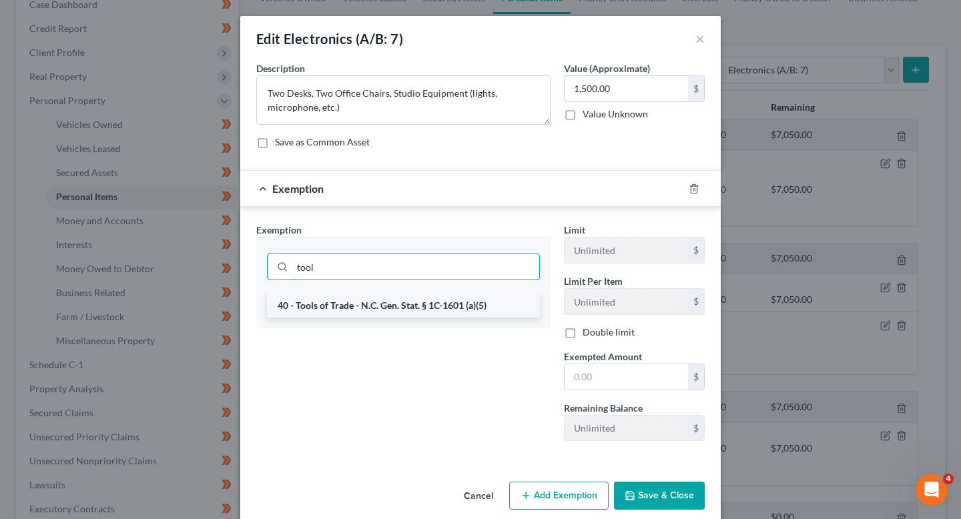
type input "tool"
click at [418, 298] on li "40 - Tools of Trade - N.C. Gen. Stat. § 1C-1601 (a)(5)" at bounding box center [403, 306] width 273 height 24
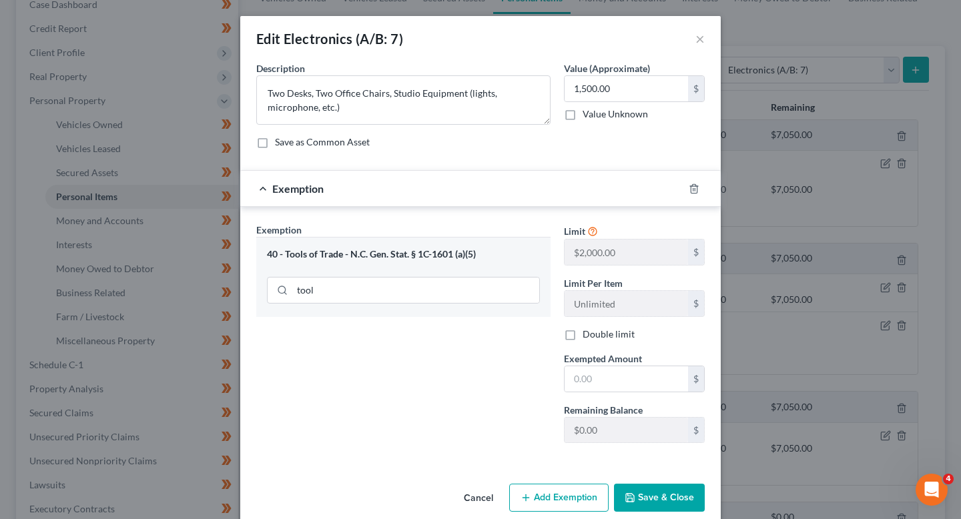
click at [668, 498] on button "Save & Close" at bounding box center [659, 498] width 91 height 28
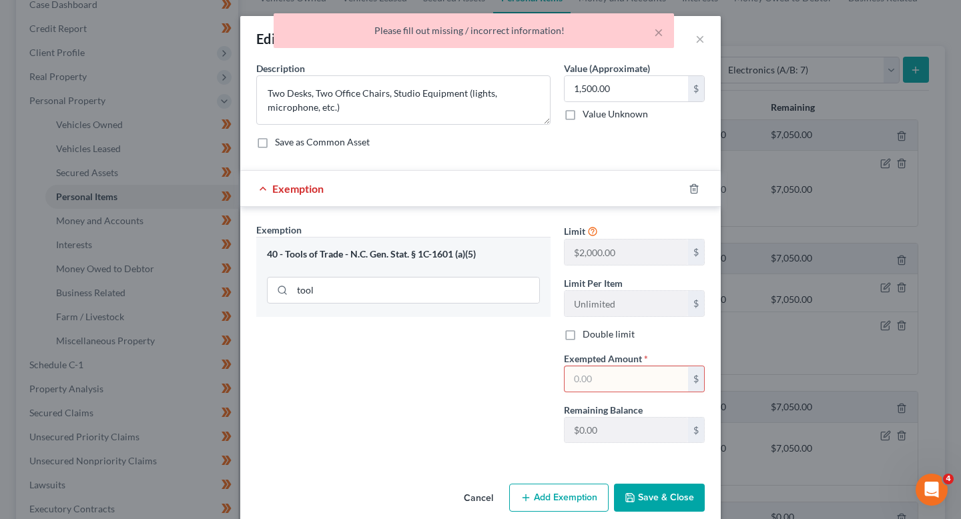
click at [592, 374] on input "text" at bounding box center [625, 378] width 123 height 25
type input "1,500"
click at [650, 484] on button "Save & Close" at bounding box center [659, 498] width 91 height 28
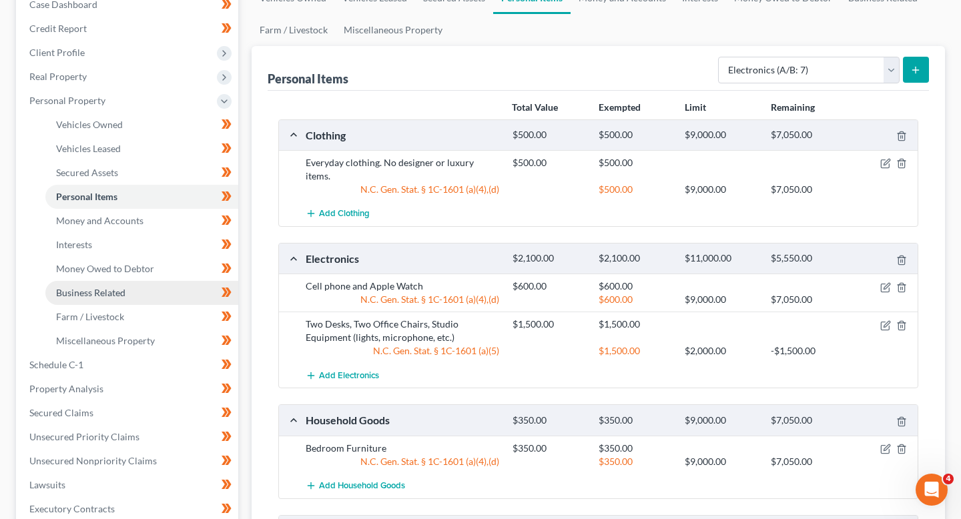
click at [161, 292] on link "Business Related" at bounding box center [141, 293] width 193 height 24
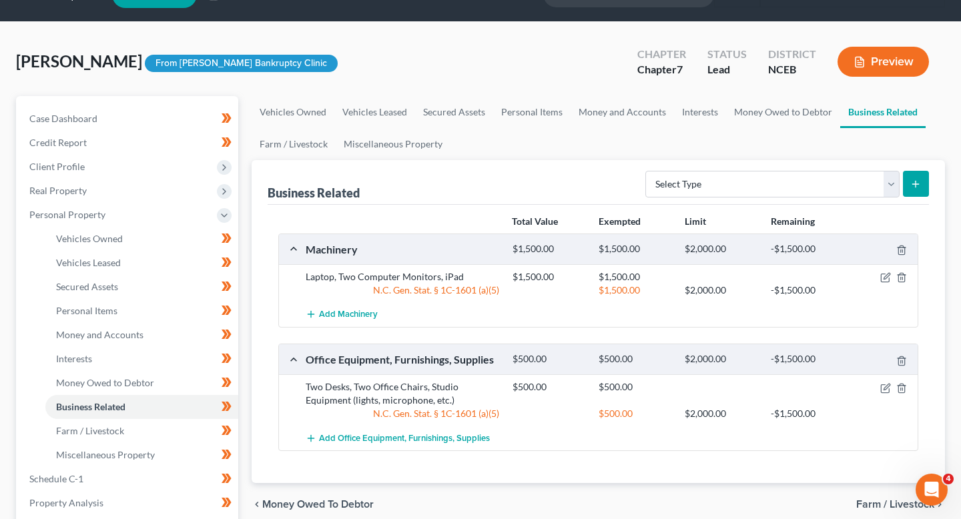
scroll to position [33, 0]
click at [903, 274] on polyline "button" at bounding box center [901, 274] width 8 height 0
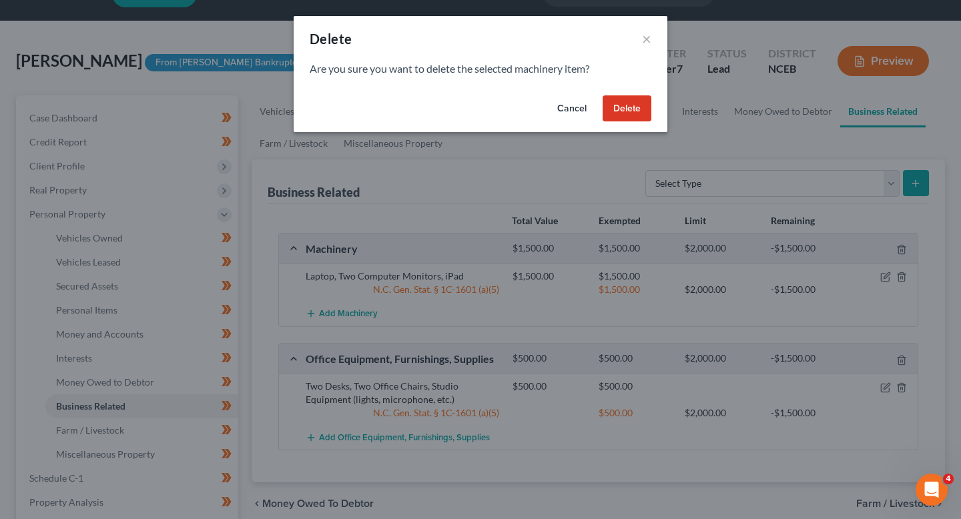
click at [634, 105] on button "Delete" at bounding box center [626, 108] width 49 height 27
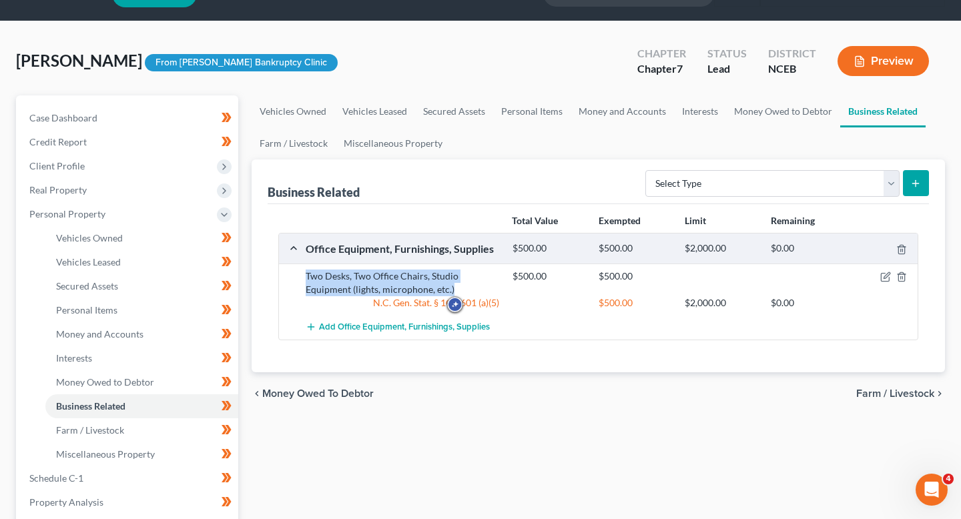
drag, startPoint x: 471, startPoint y: 288, endPoint x: 284, endPoint y: 274, distance: 187.3
click at [284, 274] on div "Two Desks, Two Office Chairs, Studio Equipment (lights, microphone, etc.) $500.…" at bounding box center [598, 289] width 638 height 51
copy div "Two Desks, Two Office Chairs, Studio Equipment (lights, microphone, etc.)"
click at [140, 309] on link "Personal Items" at bounding box center [141, 310] width 193 height 24
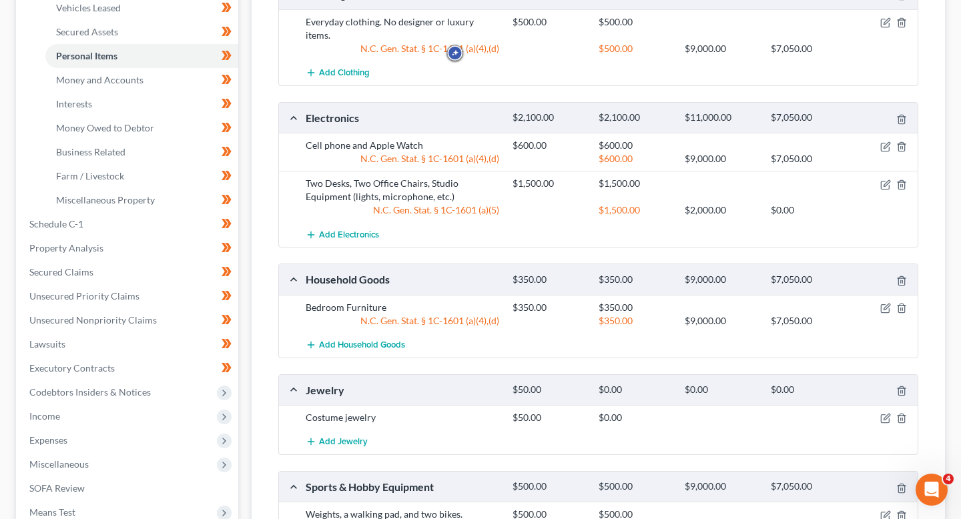
scroll to position [284, 0]
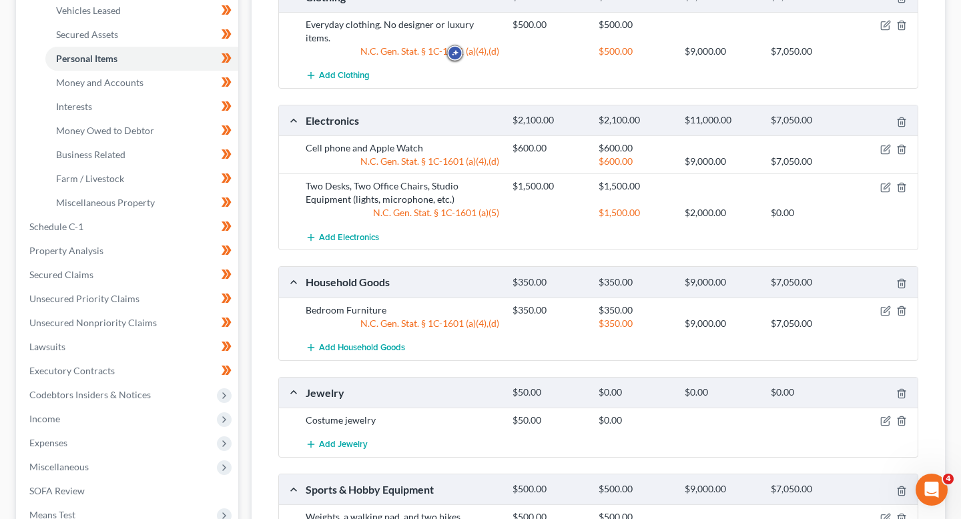
click at [467, 181] on div "Two Desks, Two Office Chairs, Studio Equipment (lights, microphone, etc.)" at bounding box center [402, 192] width 207 height 27
click at [885, 182] on icon "button" at bounding box center [885, 187] width 11 height 11
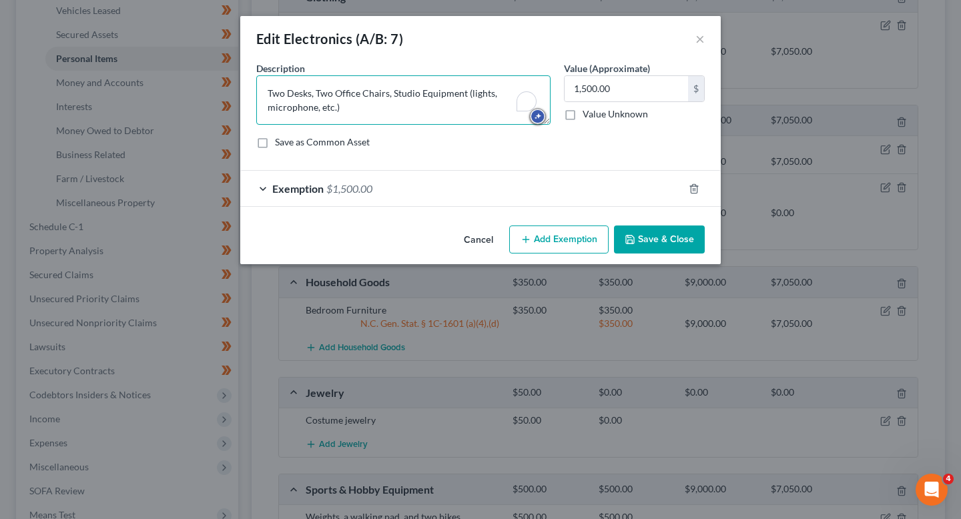
drag, startPoint x: 454, startPoint y: 105, endPoint x: 221, endPoint y: 78, distance: 234.4
click at [221, 78] on div "Edit Electronics (A/B: 7) × An exemption set must first be selected from the Fi…" at bounding box center [480, 259] width 961 height 519
paste textarea "Laptop, Two Computer Monitors, iPad"
type textarea "Laptop, Two Computer Monitors, iPad"
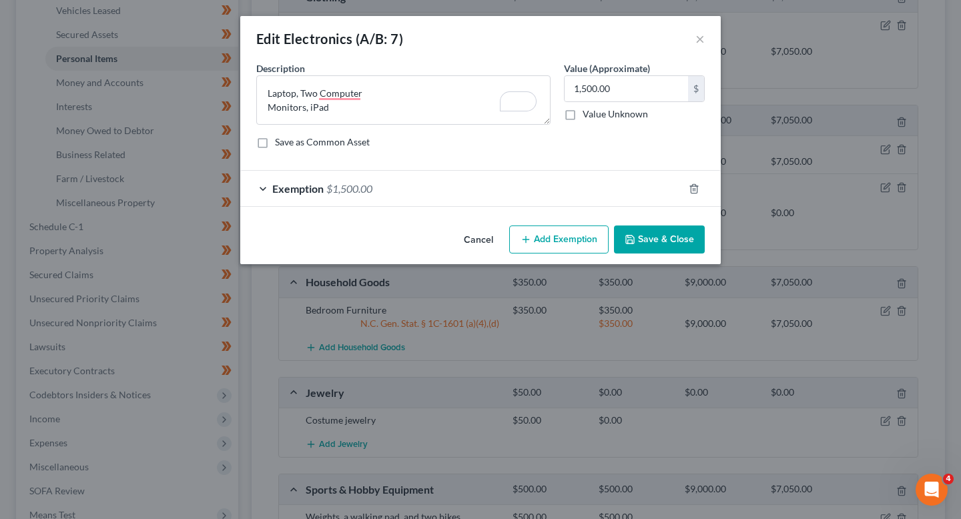
click at [668, 245] on button "Save & Close" at bounding box center [659, 240] width 91 height 28
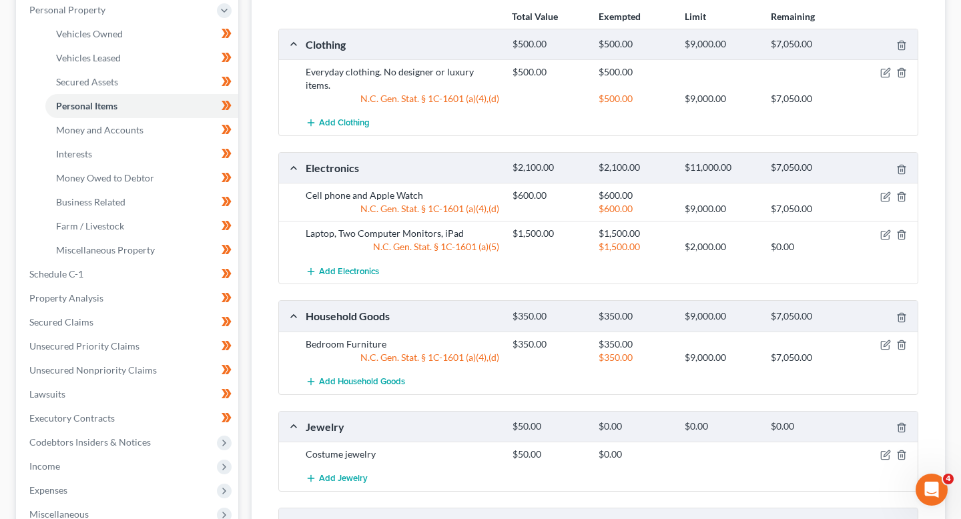
scroll to position [232, 0]
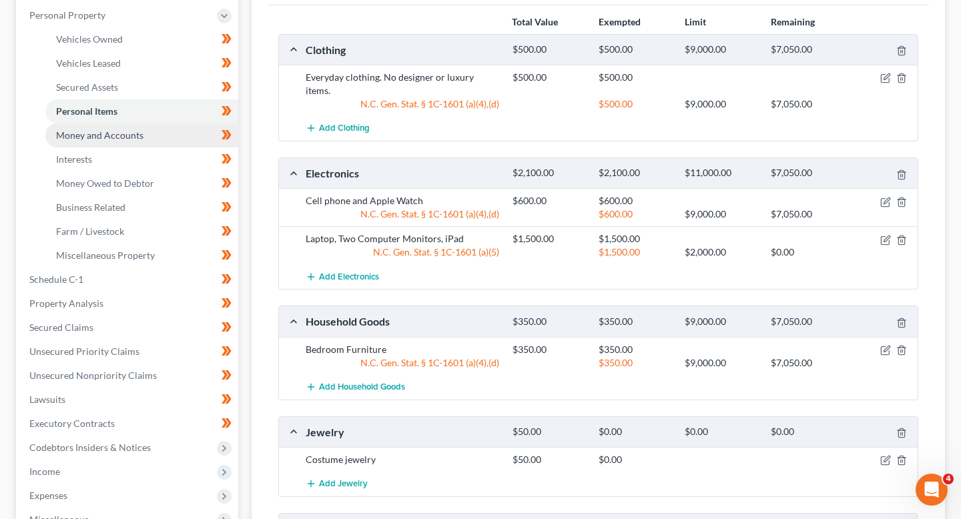
click at [145, 137] on link "Money and Accounts" at bounding box center [141, 135] width 193 height 24
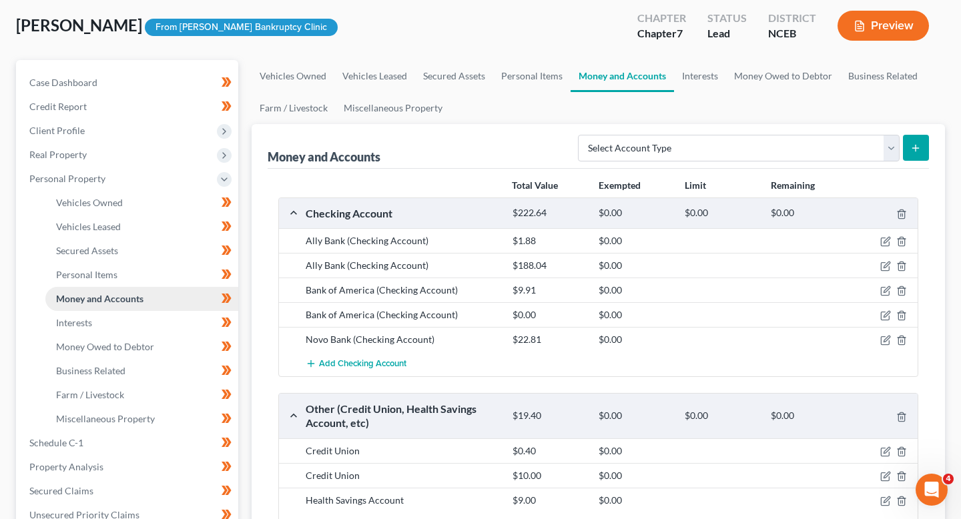
scroll to position [69, 0]
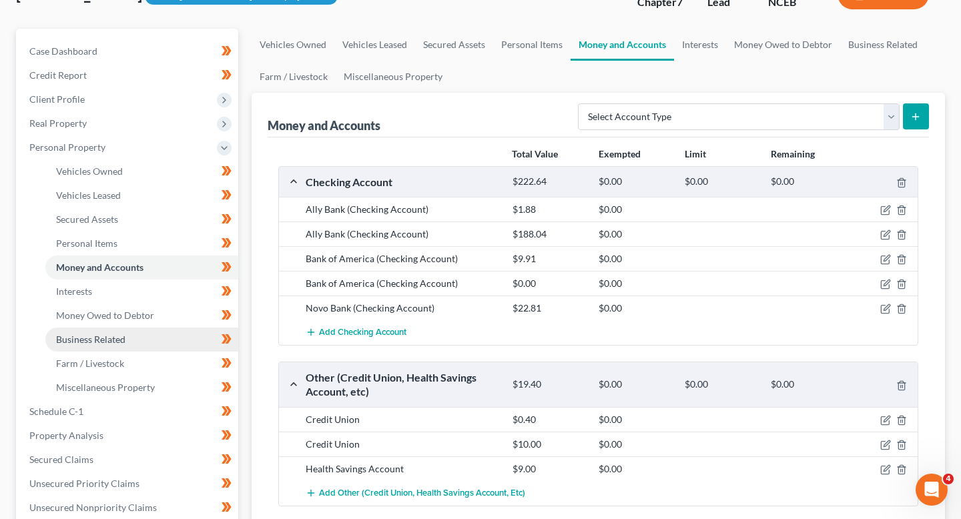
click at [131, 345] on link "Business Related" at bounding box center [141, 340] width 193 height 24
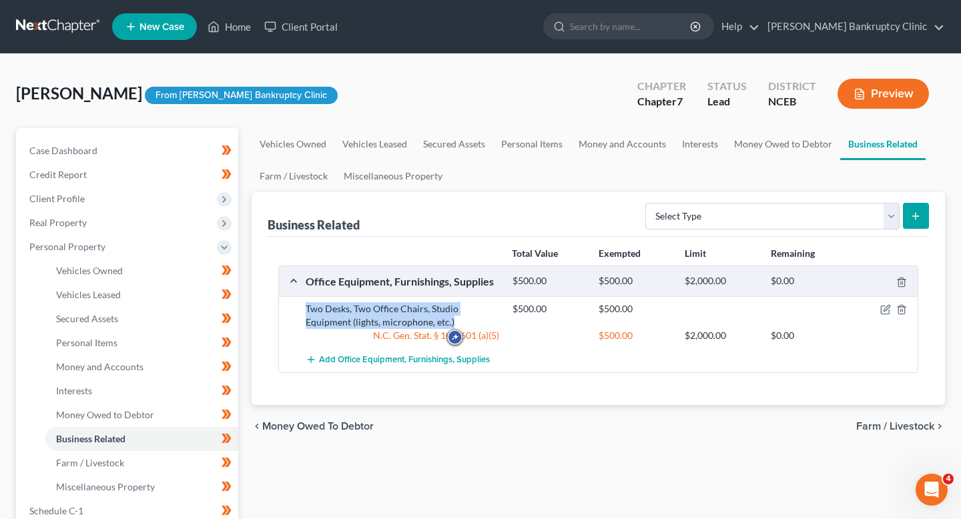
drag, startPoint x: 482, startPoint y: 324, endPoint x: 303, endPoint y: 308, distance: 180.2
click at [303, 308] on div "Two Desks, Two Office Chairs, Studio Equipment (lights, microphone, etc.)" at bounding box center [402, 315] width 207 height 27
copy div "Two Desks, Two Office Chairs, Studio Equipment (lights, microphone, etc.)"
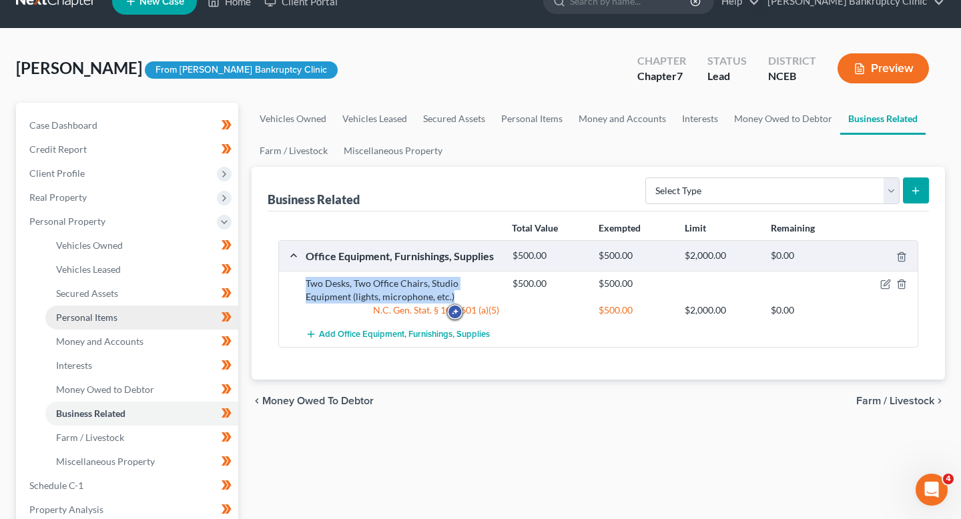
scroll to position [28, 0]
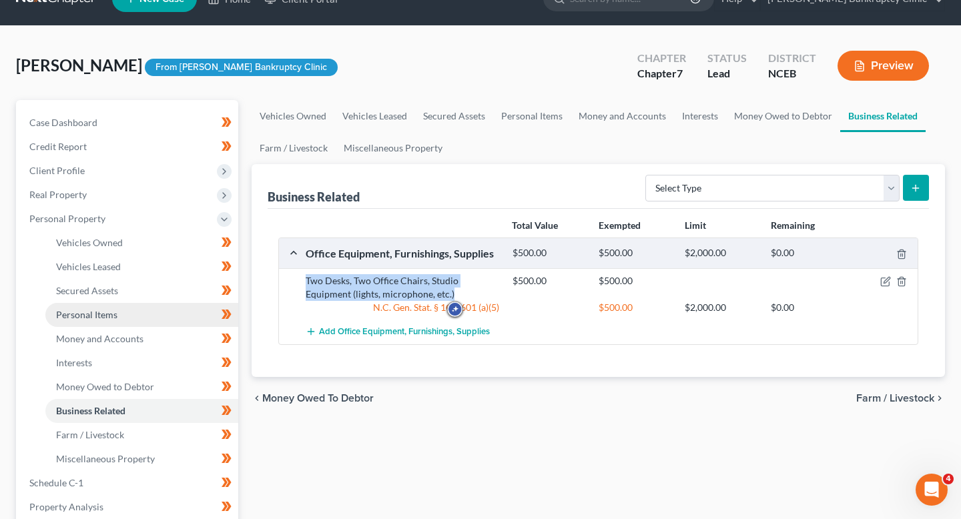
click at [133, 318] on link "Personal Items" at bounding box center [141, 315] width 193 height 24
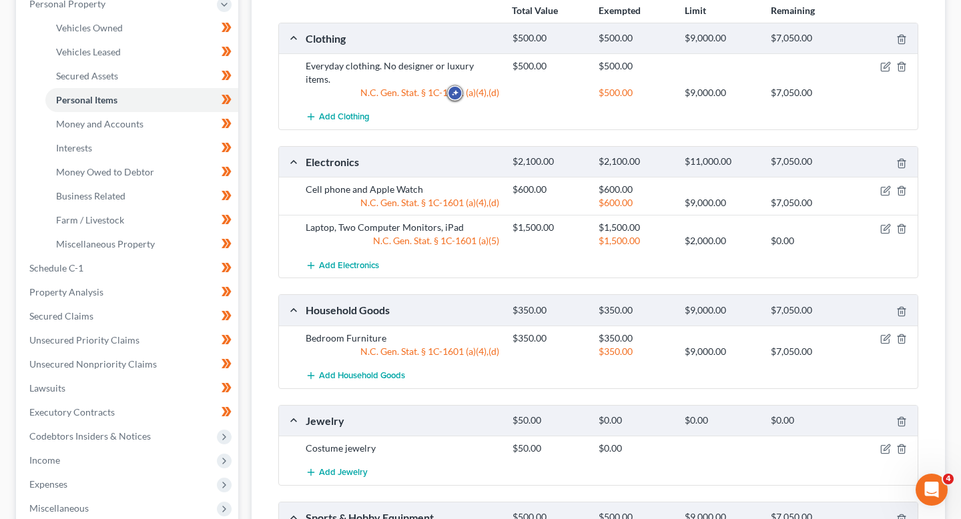
scroll to position [244, 0]
click at [384, 368] on button "Add Household Goods" at bounding box center [355, 374] width 99 height 25
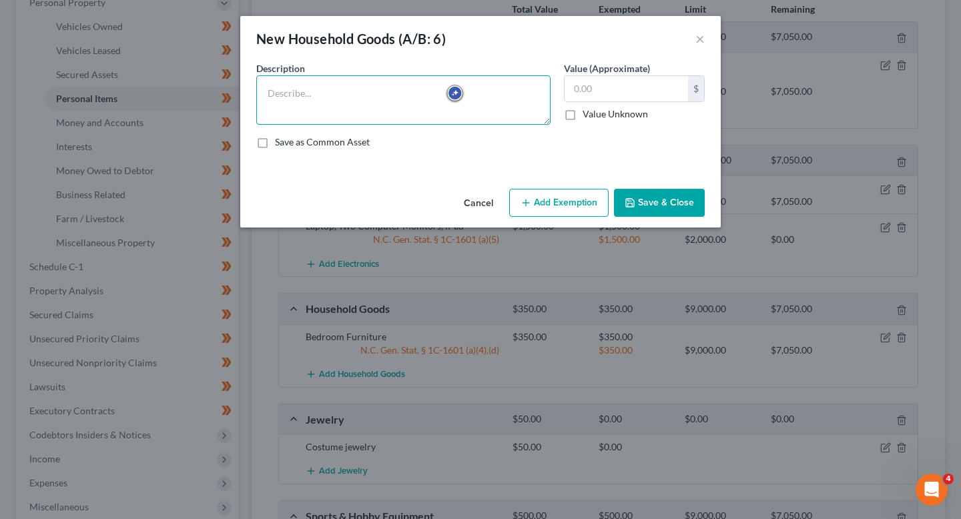
click at [360, 118] on textarea at bounding box center [403, 99] width 294 height 49
paste textarea "Two Desks, Two Office Chairs, Studio Equipment (lights, microphone, etc.)"
type textarea "Two Desks, Two Office Chairs, Studio Equipment (lights, microphone, etc.)"
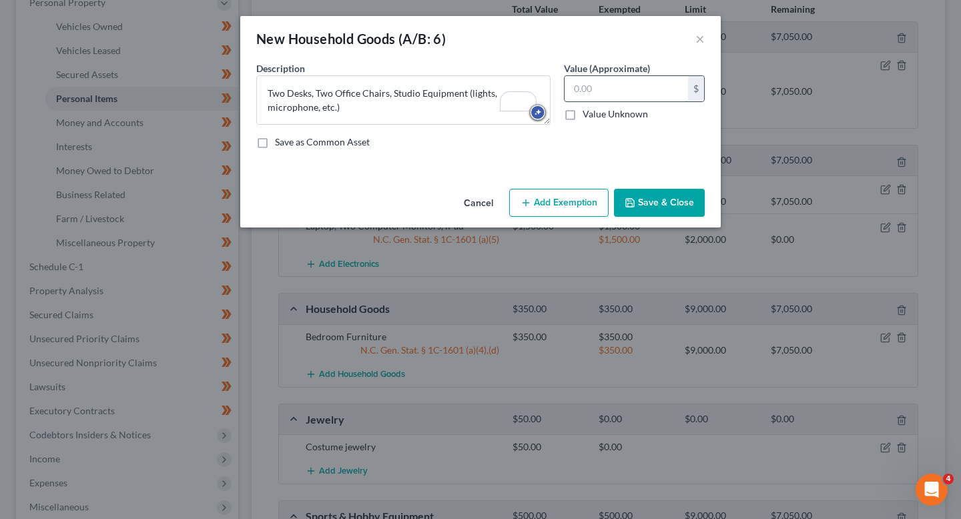
click at [580, 92] on input "text" at bounding box center [625, 88] width 123 height 25
type input "500"
click at [584, 197] on button "Add Exemption" at bounding box center [558, 203] width 99 height 28
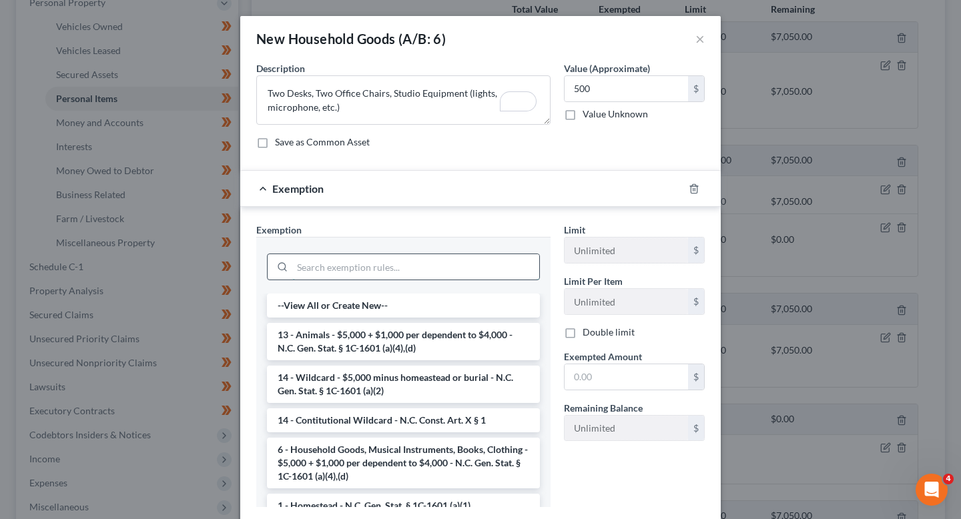
click at [449, 263] on input "search" at bounding box center [415, 266] width 247 height 25
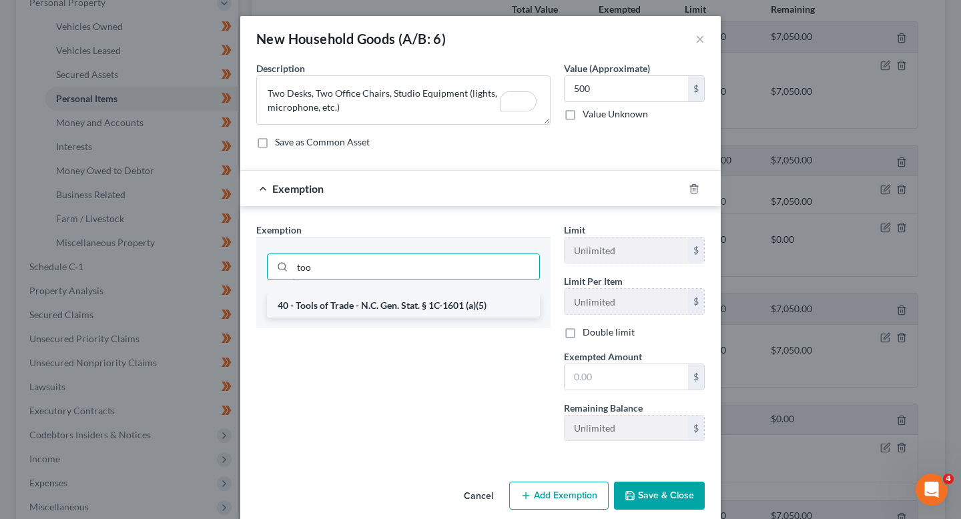
type input "too"
click at [438, 309] on li "40 - Tools of Trade - N.C. Gen. Stat. § 1C-1601 (a)(5)" at bounding box center [403, 306] width 273 height 24
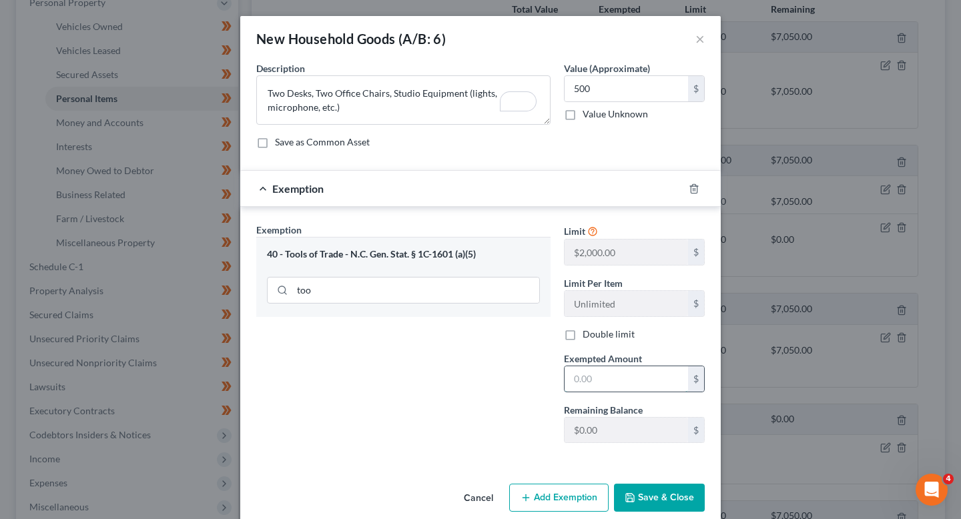
click at [604, 376] on input "text" at bounding box center [625, 378] width 123 height 25
type input "500"
click at [680, 493] on button "Save & Close" at bounding box center [659, 498] width 91 height 28
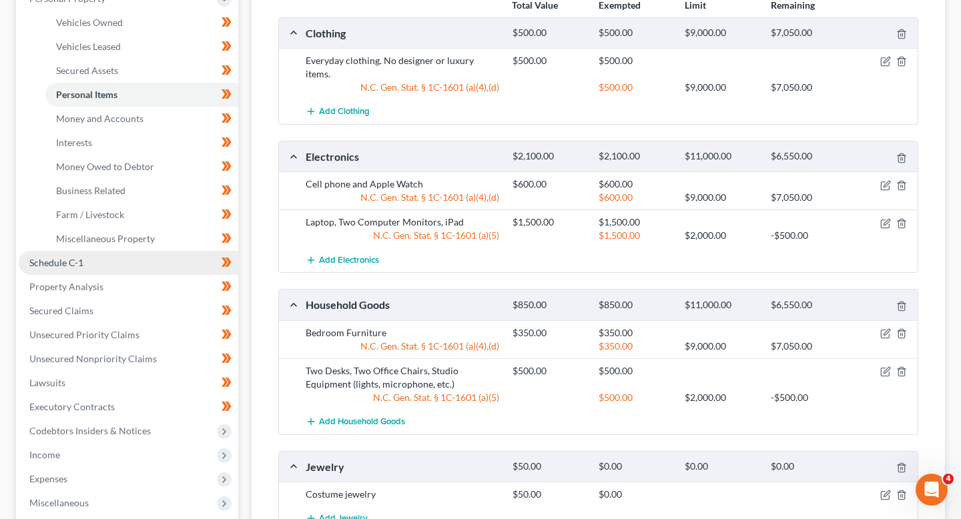
scroll to position [246, 0]
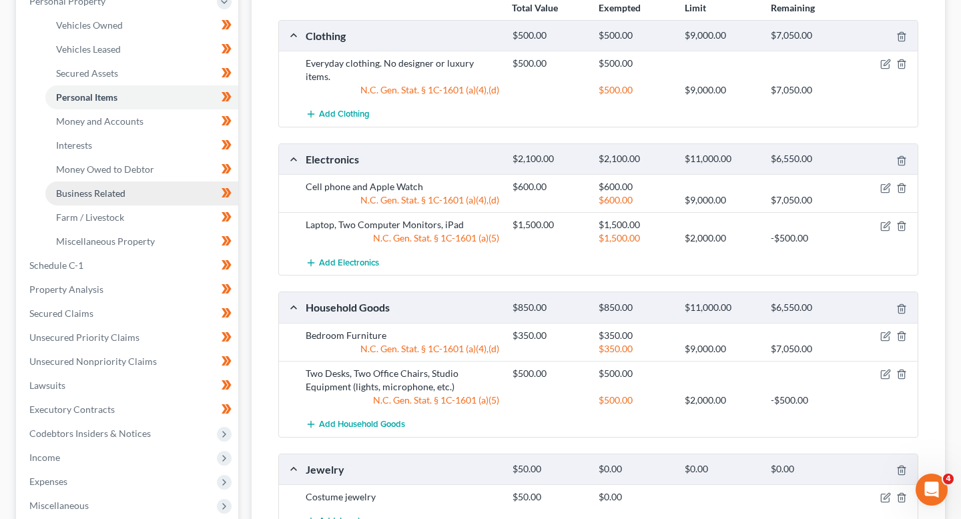
click at [159, 189] on link "Business Related" at bounding box center [141, 193] width 193 height 24
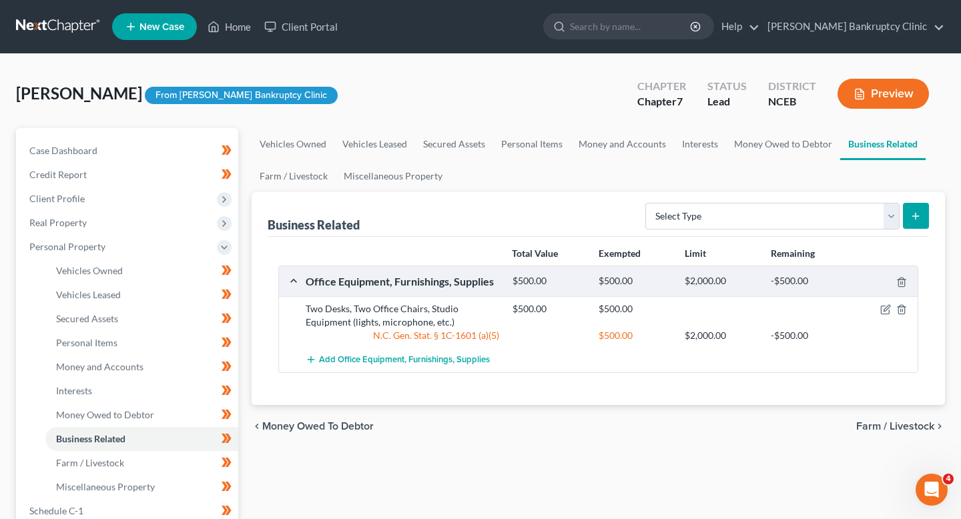
click at [909, 284] on div at bounding box center [884, 281] width 69 height 14
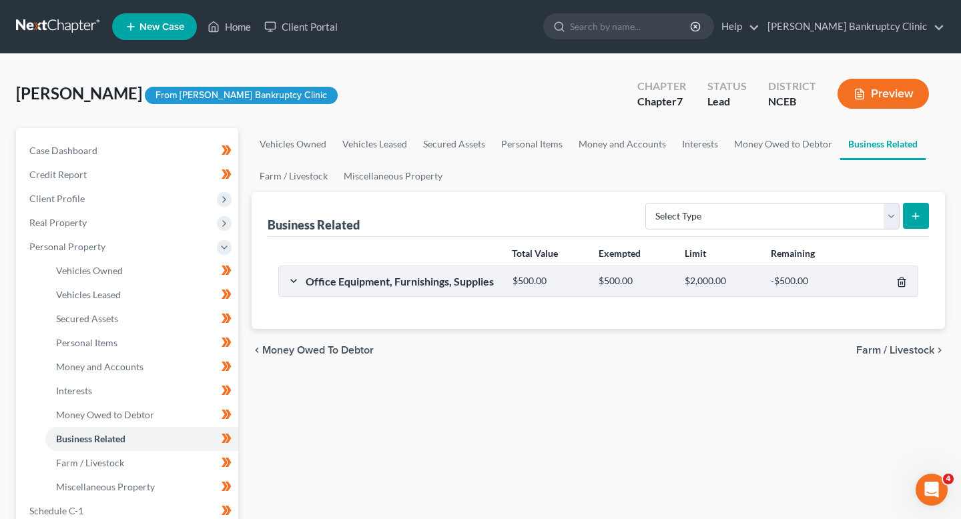
click at [904, 284] on icon "button" at bounding box center [901, 282] width 6 height 9
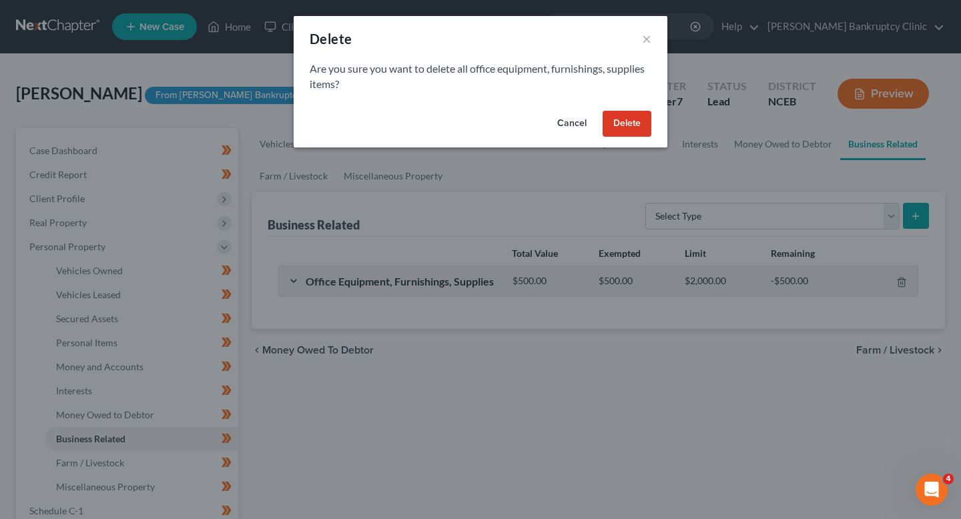
drag, startPoint x: 627, startPoint y: 113, endPoint x: 630, endPoint y: 240, distance: 126.8
click at [630, 240] on div "Delete × Are you sure you want to delete all office equipment, furnishings, sup…" at bounding box center [480, 259] width 961 height 519
click at [619, 127] on button "Delete" at bounding box center [626, 124] width 49 height 27
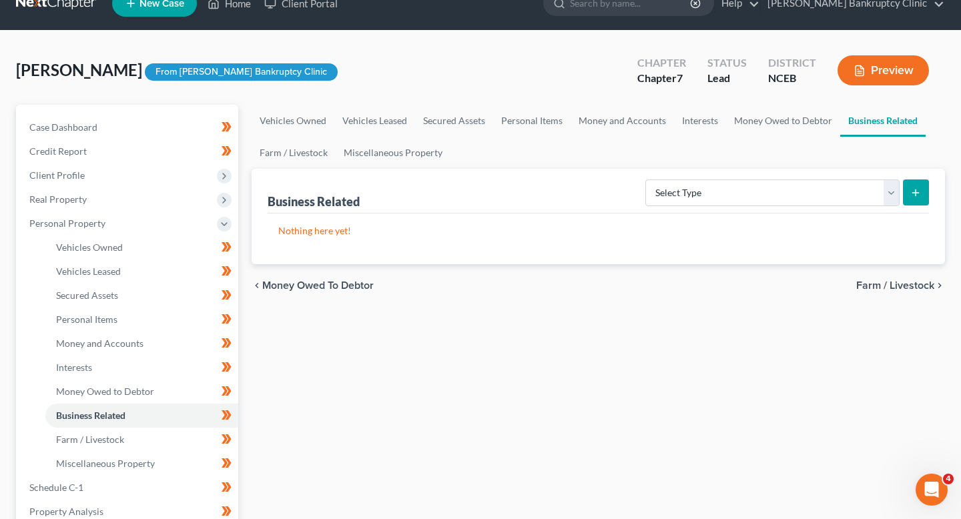
scroll to position [25, 0]
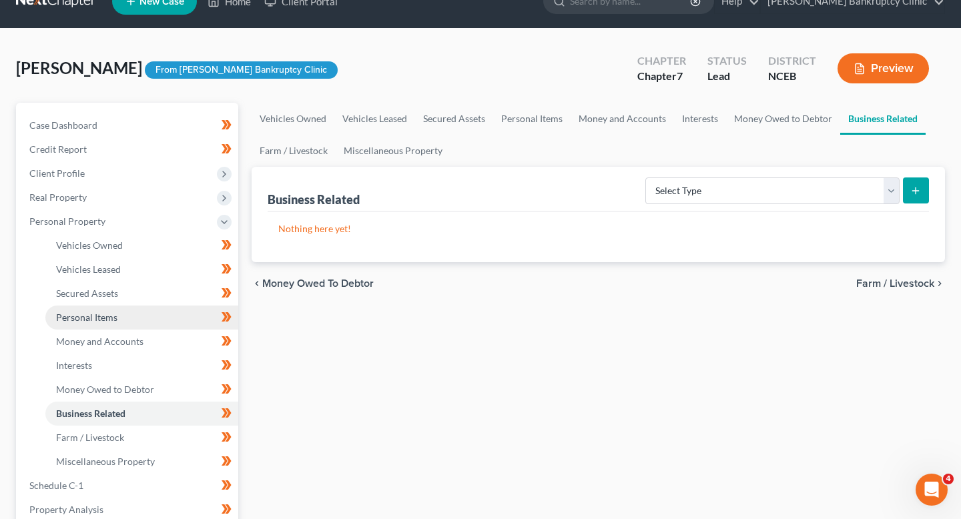
click at [126, 325] on link "Personal Items" at bounding box center [141, 318] width 193 height 24
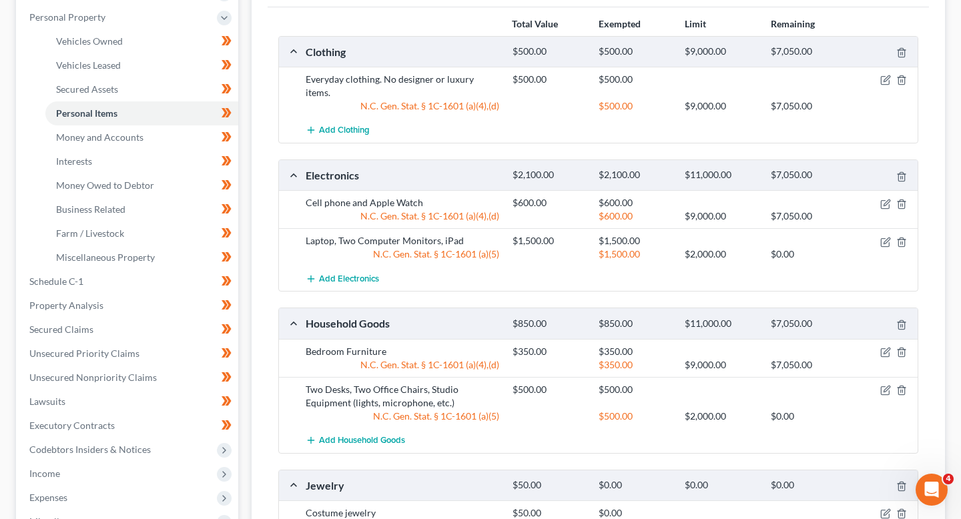
scroll to position [232, 0]
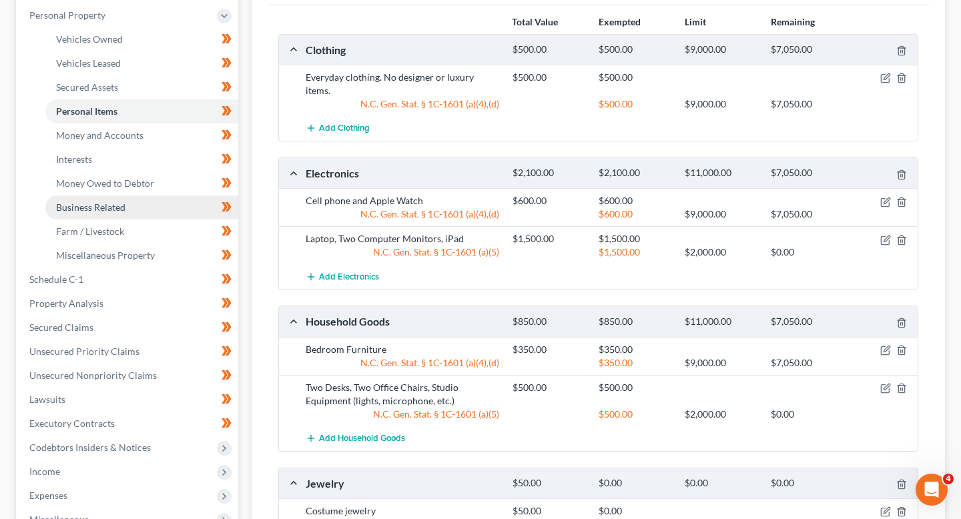
click at [137, 215] on link "Business Related" at bounding box center [141, 207] width 193 height 24
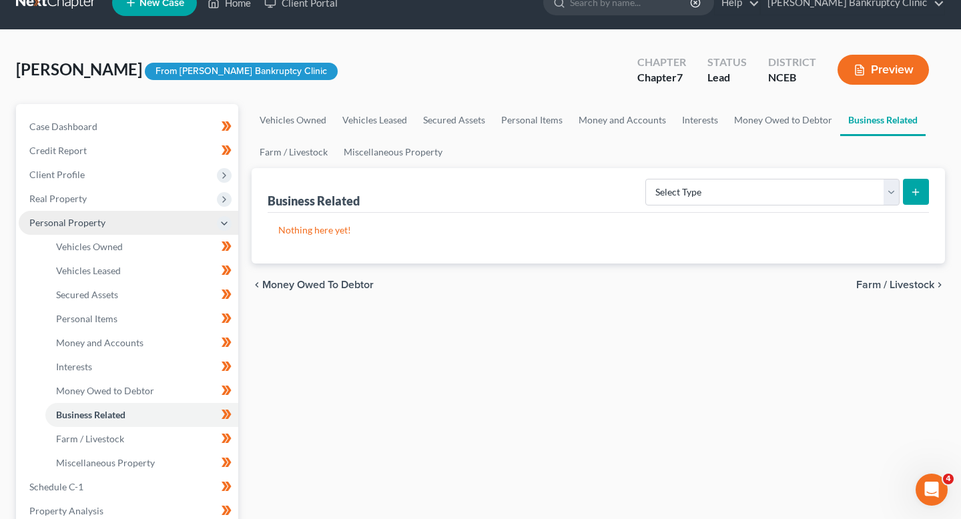
scroll to position [64, 0]
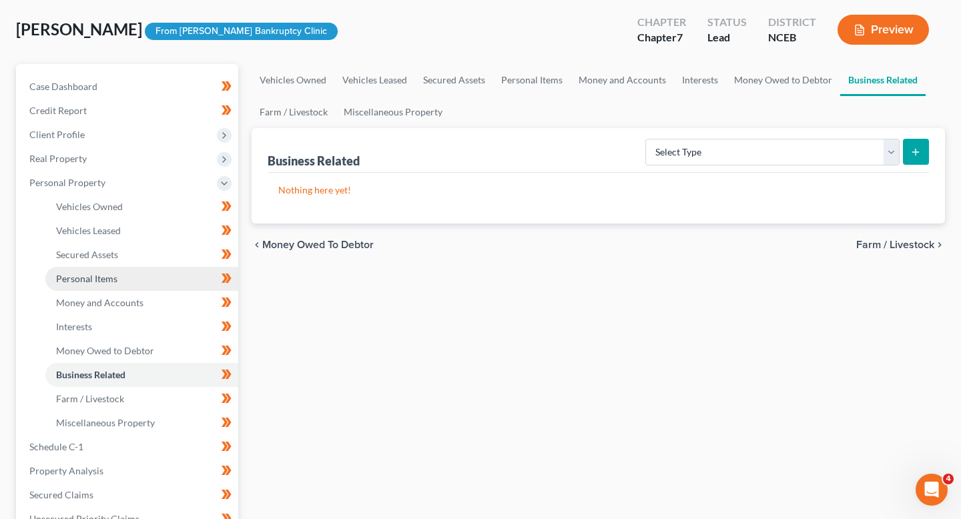
click at [157, 286] on link "Personal Items" at bounding box center [141, 279] width 193 height 24
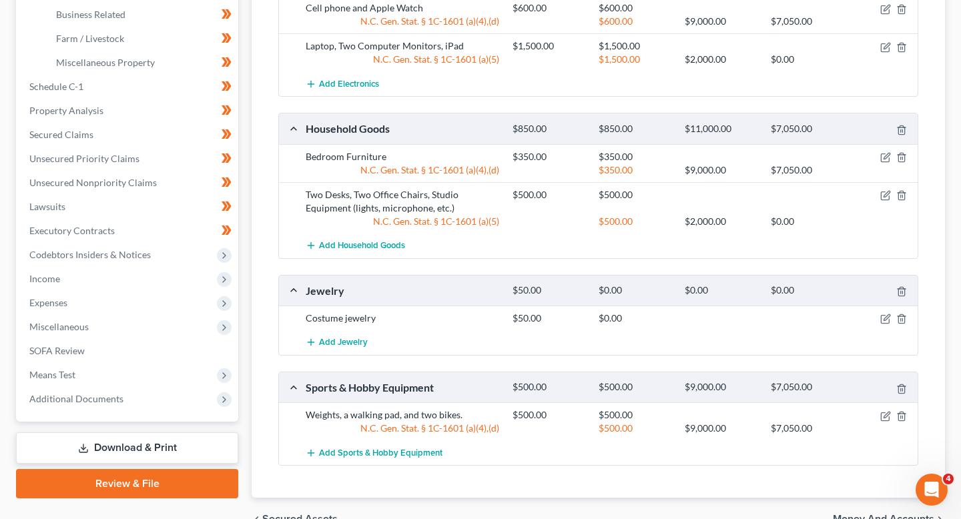
scroll to position [426, 0]
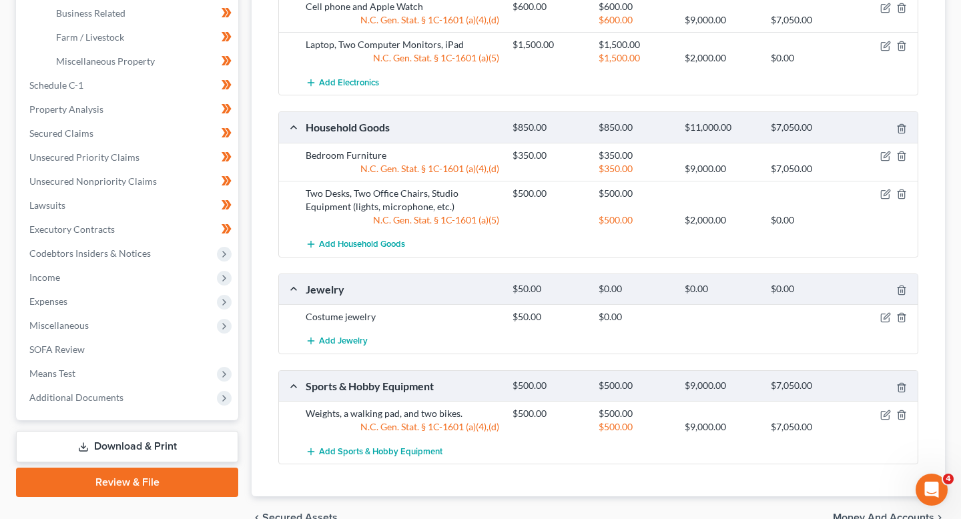
click at [889, 187] on div "$500.00 $500.00" at bounding box center [712, 200] width 413 height 27
click at [887, 189] on icon "button" at bounding box center [885, 194] width 11 height 11
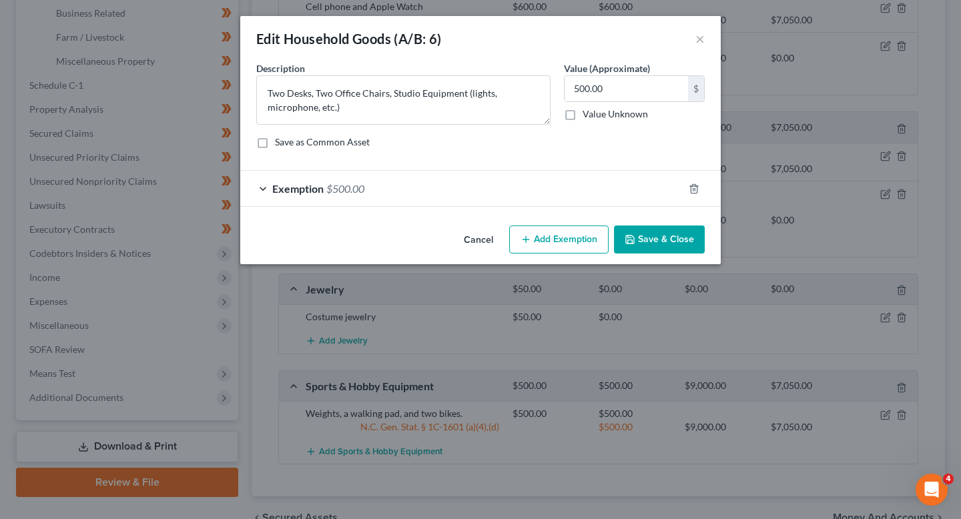
click at [463, 176] on div "Exemption $500.00" at bounding box center [461, 188] width 443 height 35
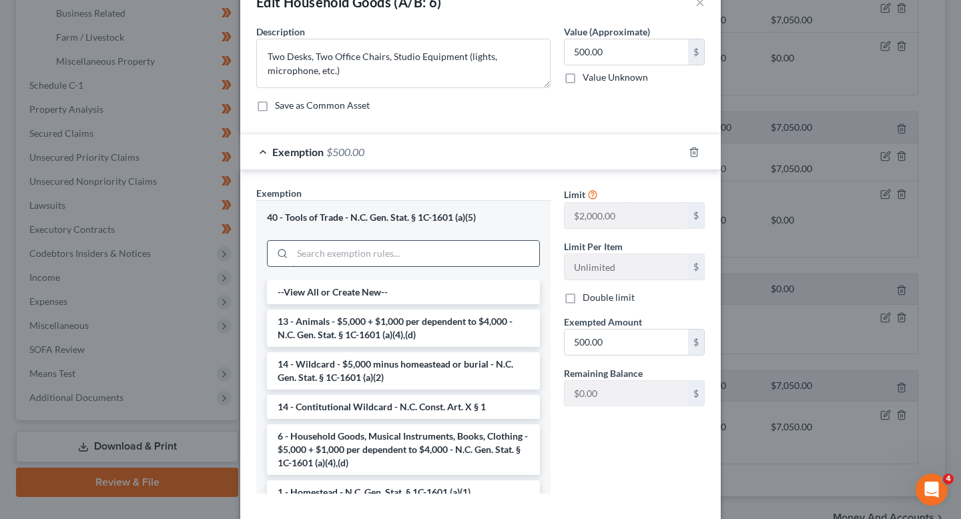
click at [401, 263] on input "search" at bounding box center [415, 253] width 247 height 25
paste input "the wildcard ("
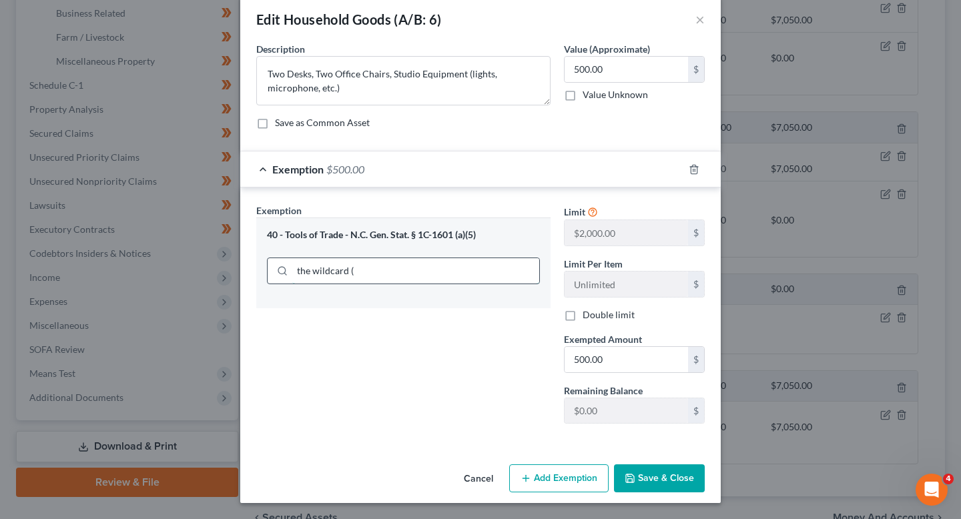
scroll to position [19, 0]
click at [298, 276] on input "the wildcard" at bounding box center [415, 270] width 247 height 25
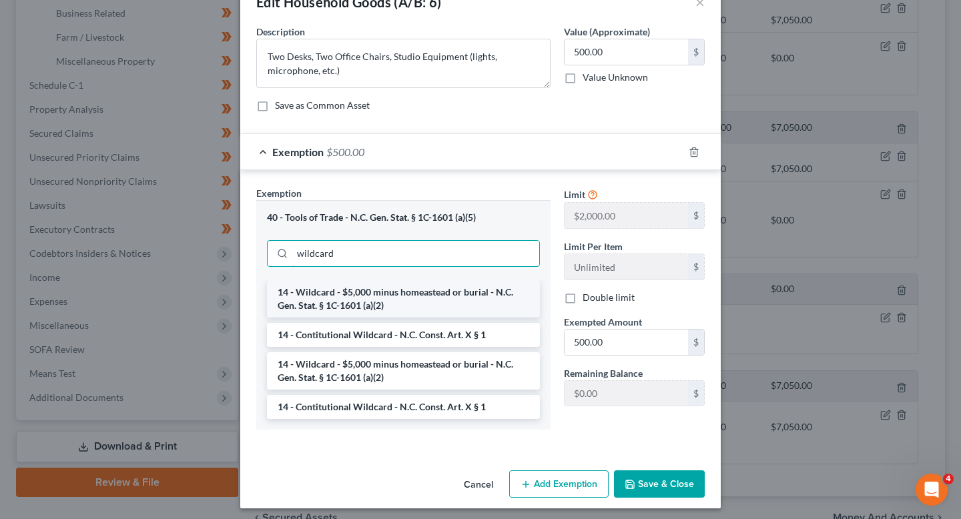
type input "wildcard"
click at [344, 294] on li "14 - Wildcard - $5,000 minus homeastead or burial - N.C. Gen. Stat. § 1C-1601 (…" at bounding box center [403, 298] width 273 height 37
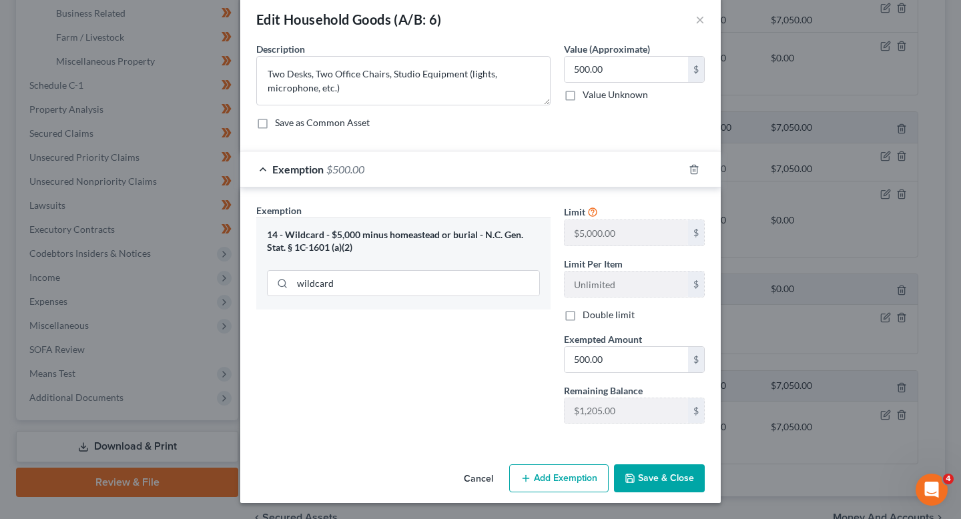
scroll to position [15, 0]
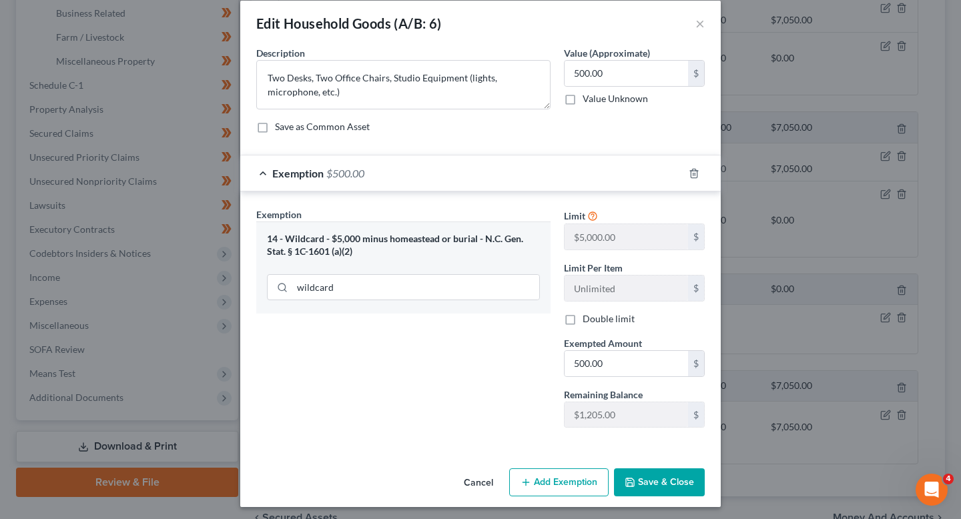
click at [663, 480] on button "Save & Close" at bounding box center [659, 482] width 91 height 28
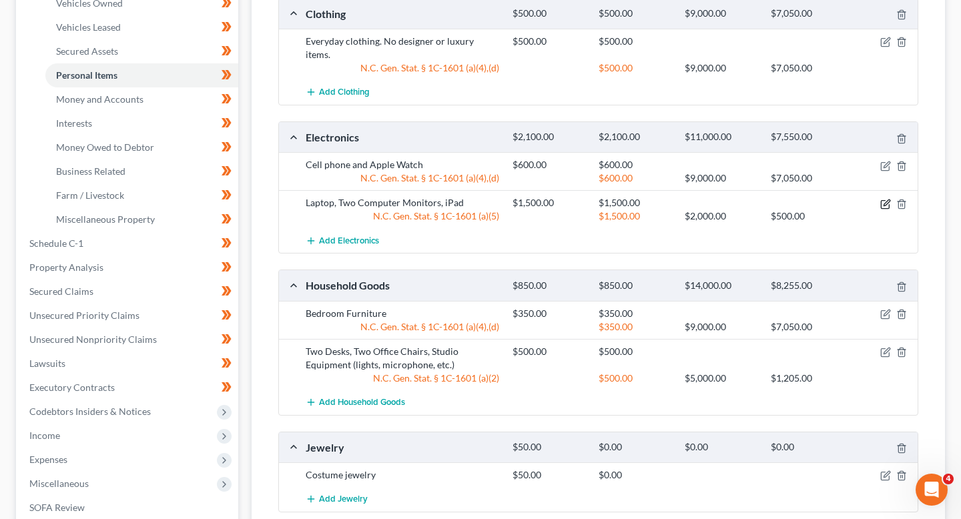
scroll to position [266, 0]
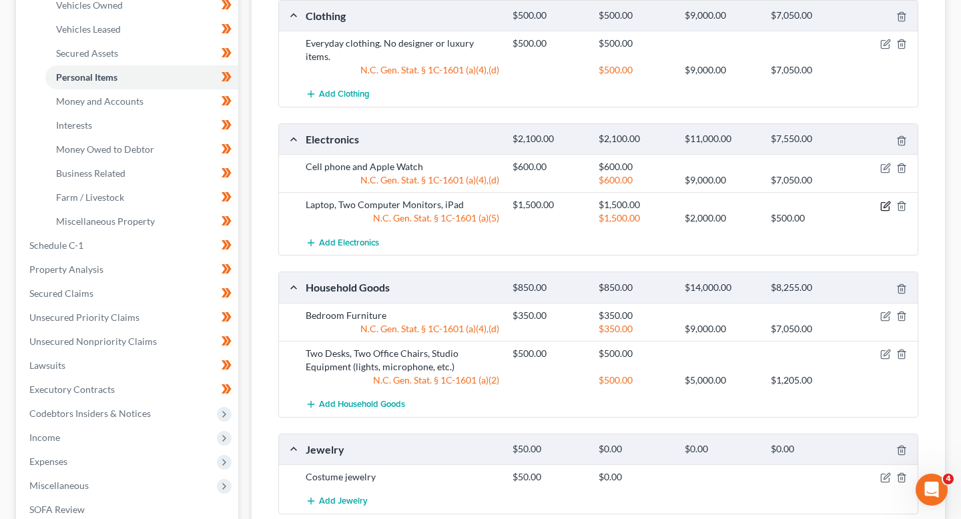
click at [887, 201] on icon "button" at bounding box center [885, 206] width 11 height 11
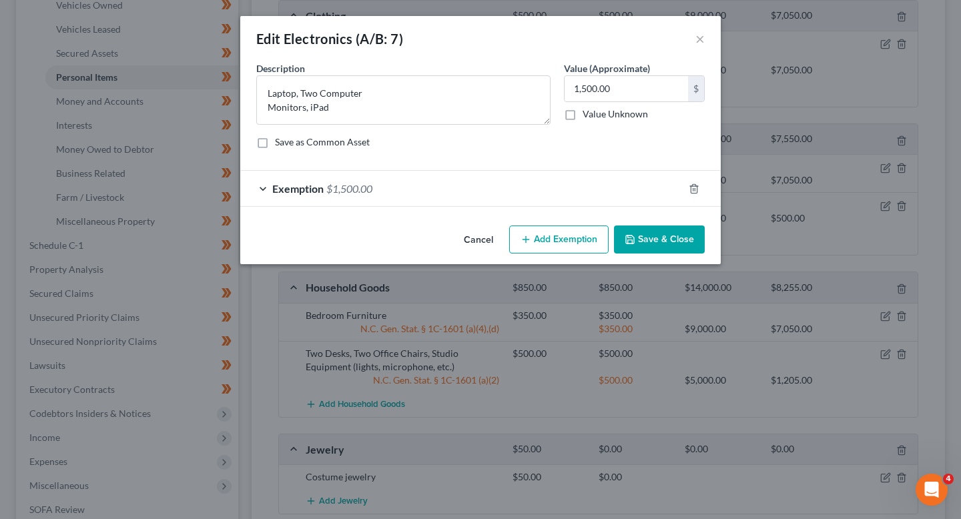
click at [514, 183] on div "Exemption $1,500.00" at bounding box center [461, 188] width 443 height 35
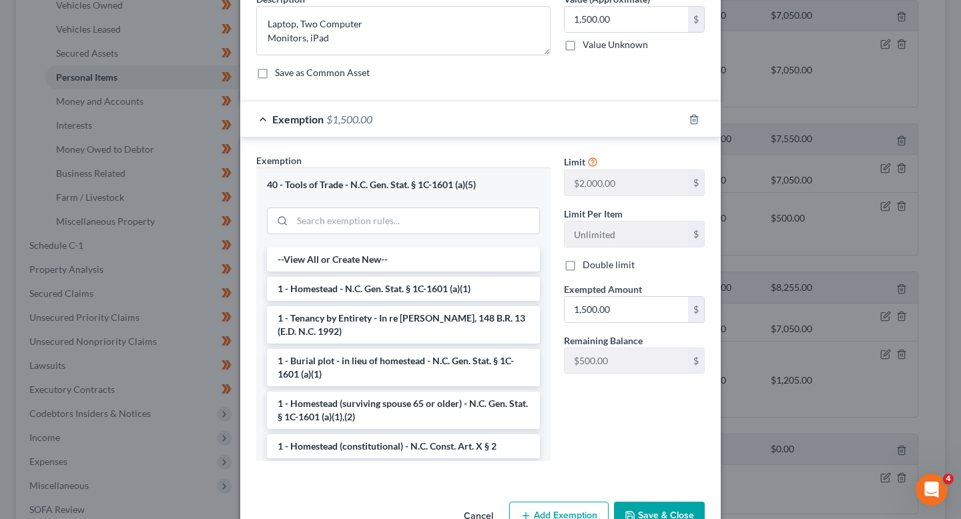
scroll to position [75, 0]
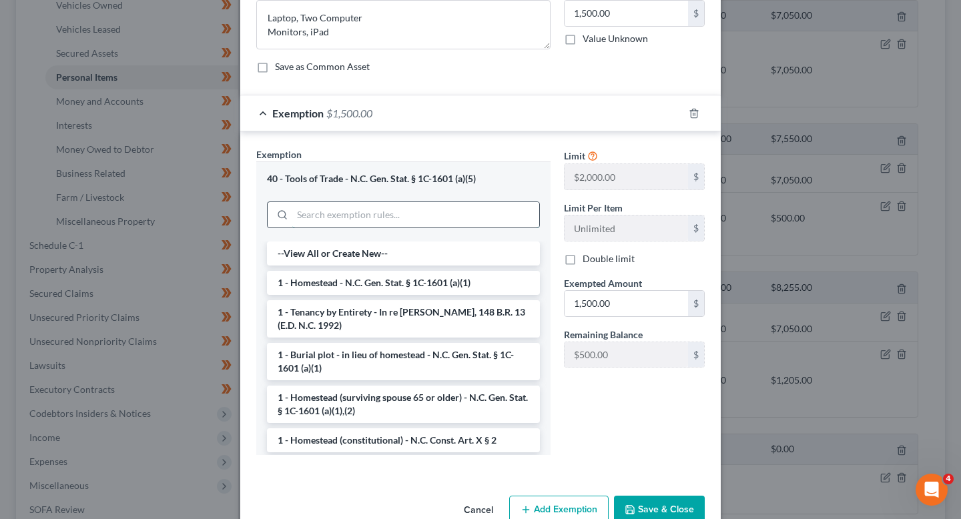
click at [420, 215] on input "search" at bounding box center [415, 214] width 247 height 25
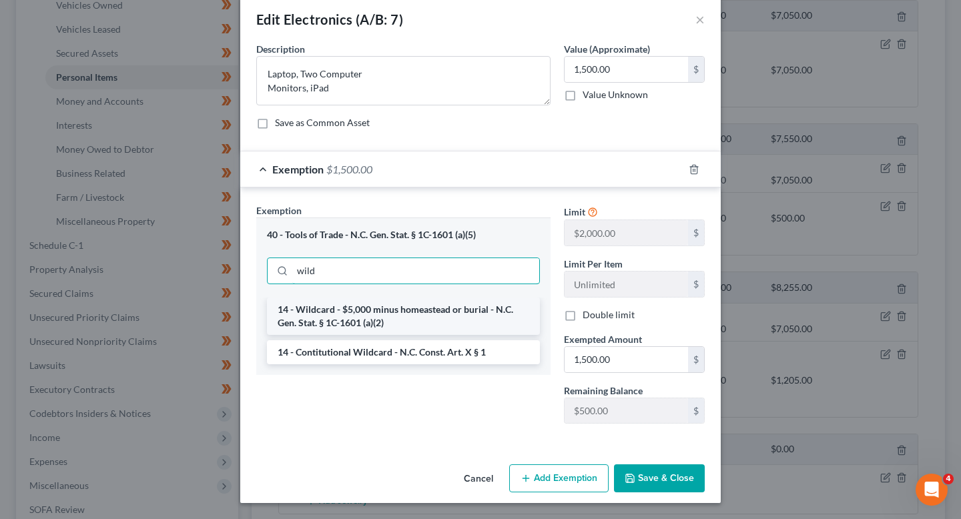
type input "wild"
click at [415, 319] on li "14 - Wildcard - $5,000 minus homeastead or burial - N.C. Gen. Stat. § 1C-1601 (…" at bounding box center [403, 316] width 273 height 37
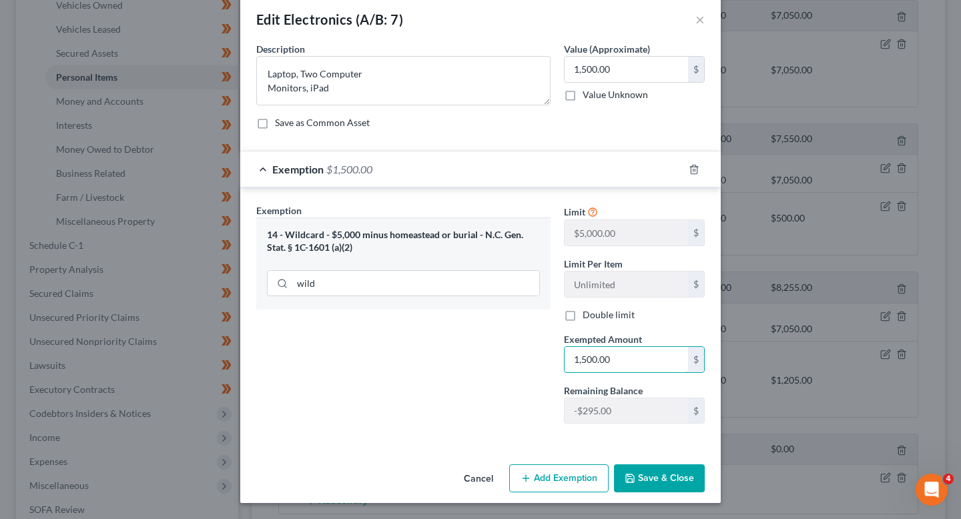
drag, startPoint x: 636, startPoint y: 360, endPoint x: 539, endPoint y: 356, distance: 96.8
click at [539, 356] on div "Exemption Set must be selected for CA. Exemption * 14 - Wildcard - $5,000 minus…" at bounding box center [481, 319] width 462 height 232
click at [585, 355] on input "1,500.00" at bounding box center [625, 359] width 123 height 25
click at [585, 358] on input "text" at bounding box center [625, 359] width 123 height 25
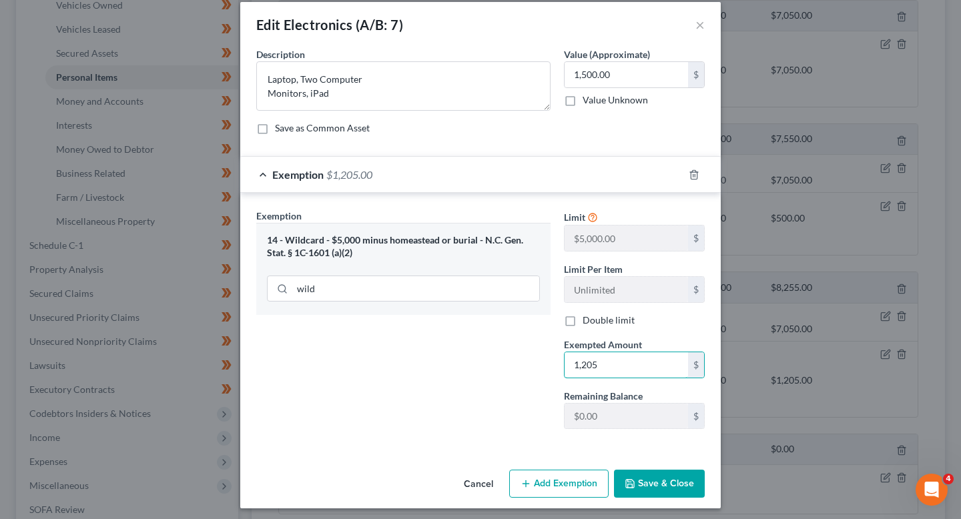
scroll to position [9, 0]
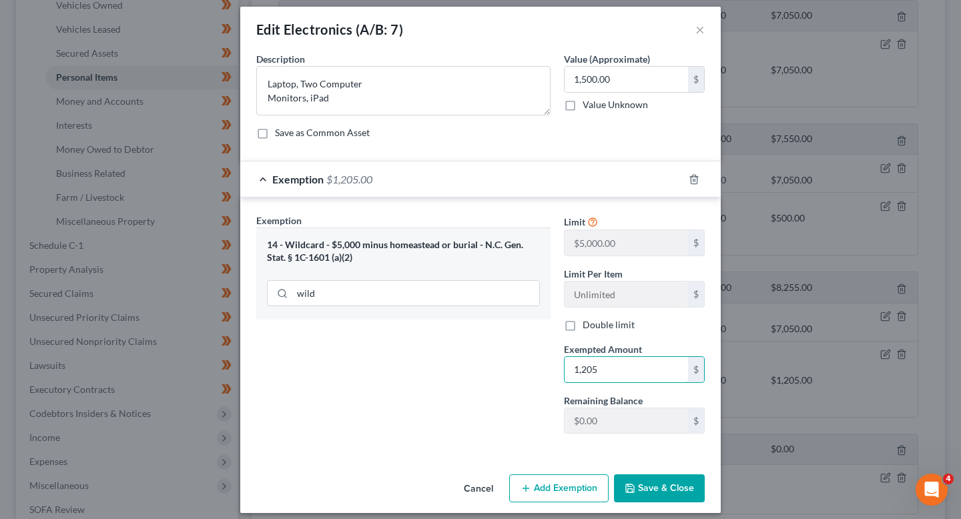
type input "1,205"
click at [558, 486] on button "Add Exemption" at bounding box center [558, 488] width 99 height 28
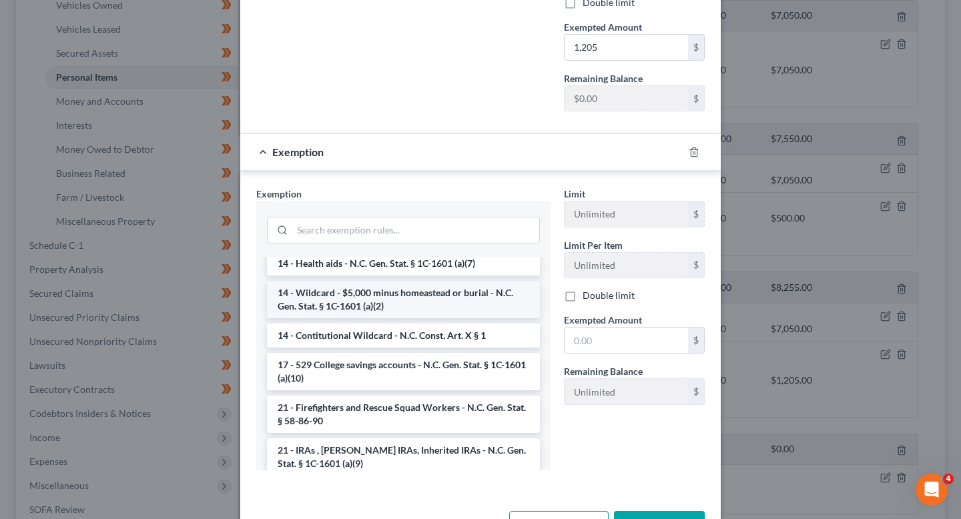
scroll to position [350, 0]
click at [383, 242] on input "search" at bounding box center [415, 229] width 247 height 25
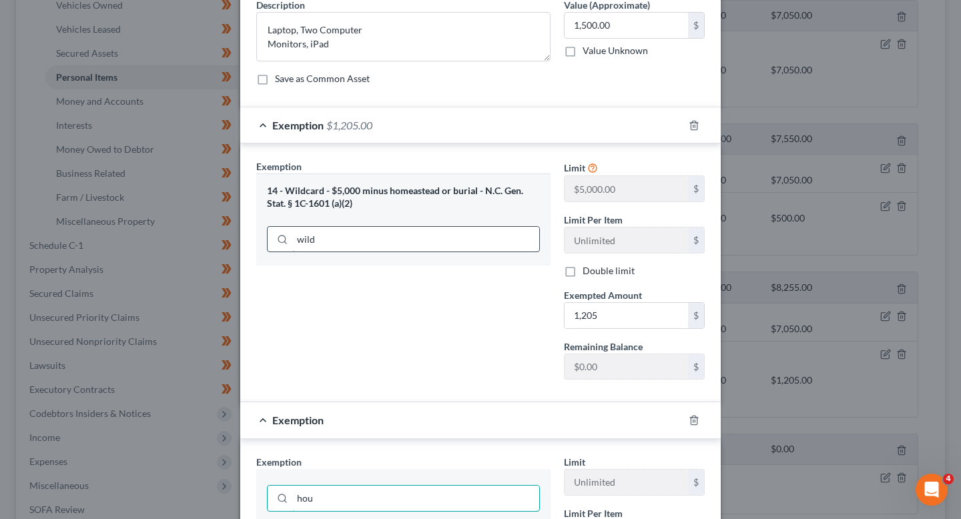
scroll to position [67, 0]
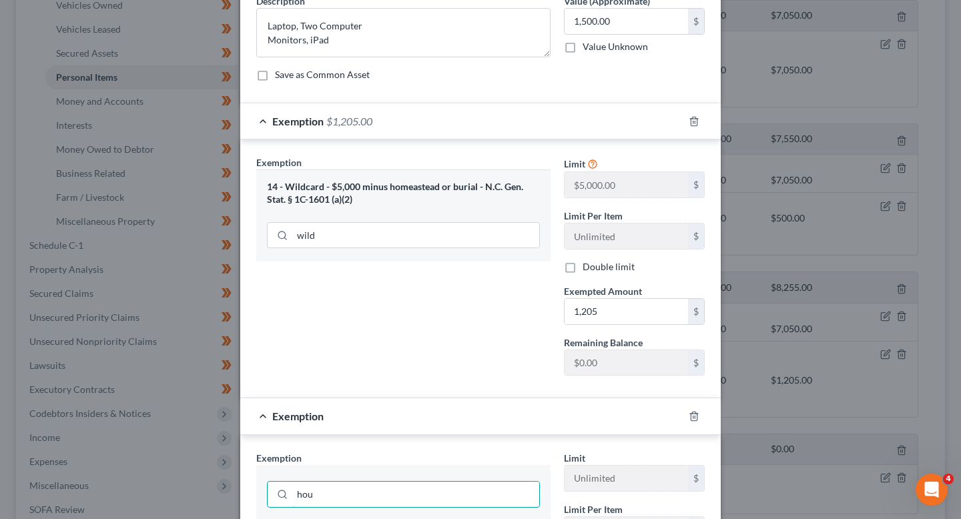
drag, startPoint x: 352, startPoint y: 494, endPoint x: 256, endPoint y: 488, distance: 96.3
paste input "N.C.G.S. § 1C-1601(a)(5)"
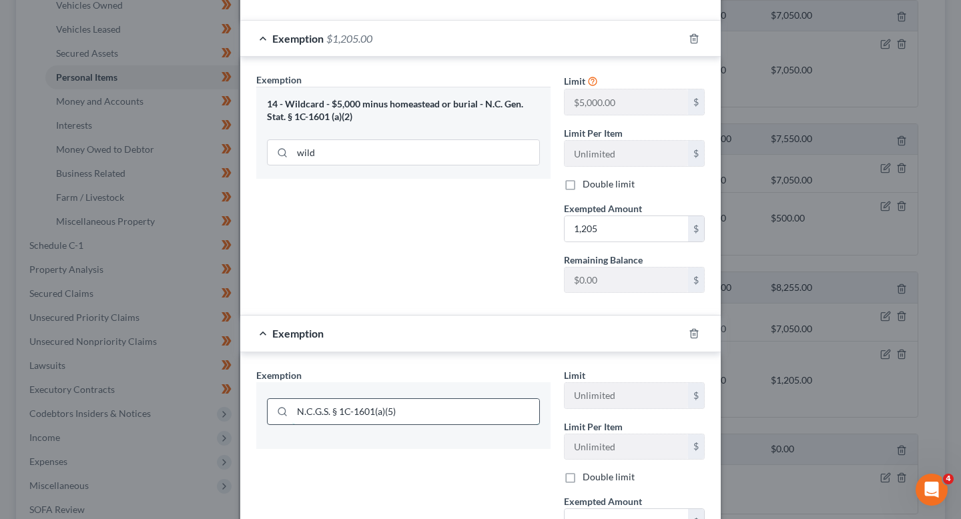
scroll to position [151, 0]
drag, startPoint x: 445, startPoint y: 412, endPoint x: 252, endPoint y: 366, distance: 198.2
click at [252, 366] on div "Exemption Set must be selected for CA. Exemption * N.C.G.S. § 1C-1601(a)(5) Lim…" at bounding box center [480, 479] width 480 height 256
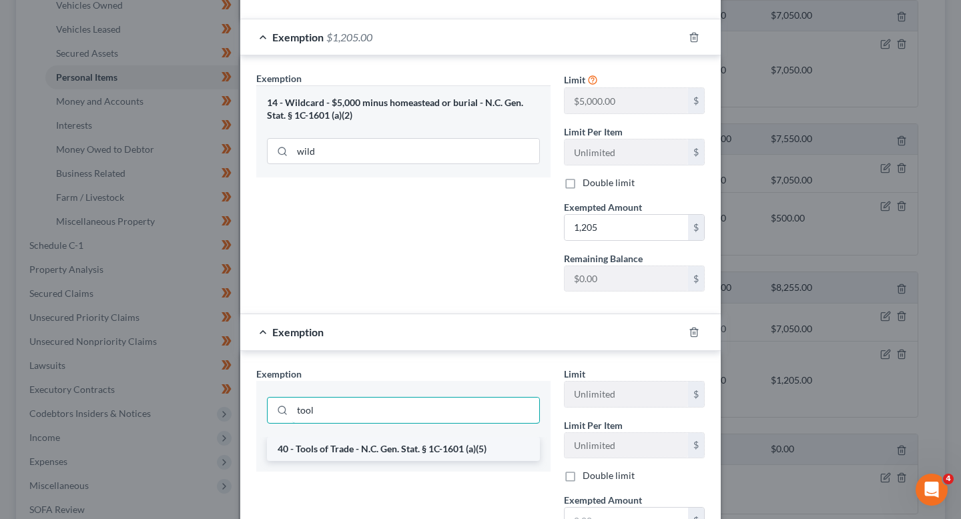
type input "tool"
click at [319, 456] on li "40 - Tools of Trade - N.C. Gen. Stat. § 1C-1601 (a)(5)" at bounding box center [403, 449] width 273 height 24
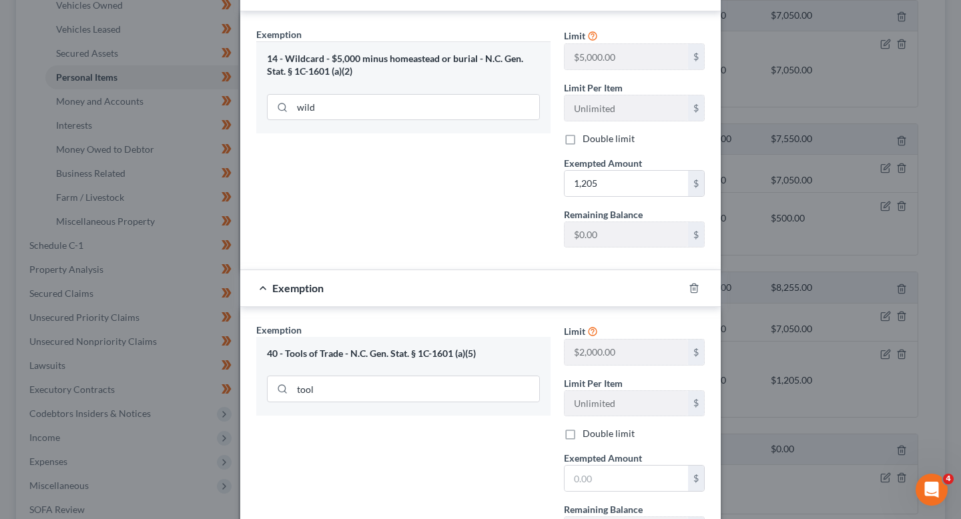
scroll to position [242, 0]
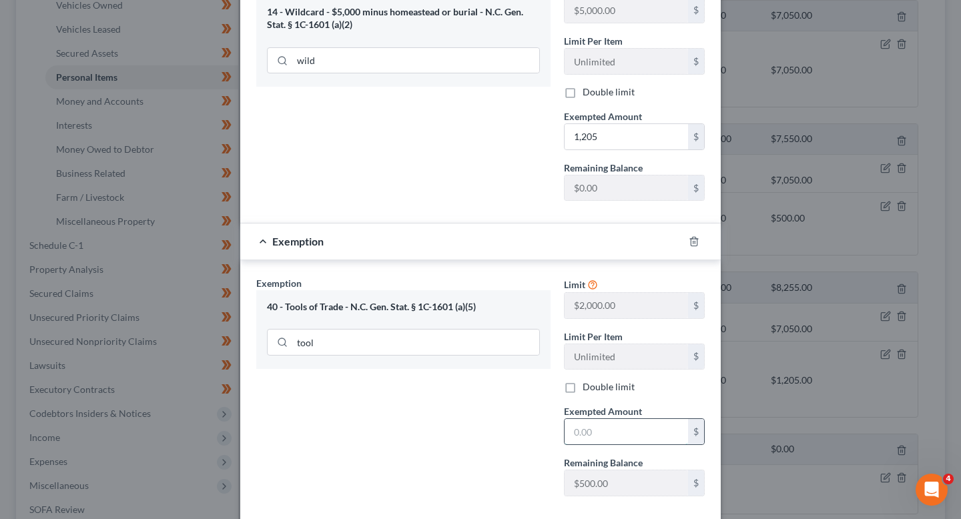
click at [624, 442] on input "text" at bounding box center [625, 431] width 123 height 25
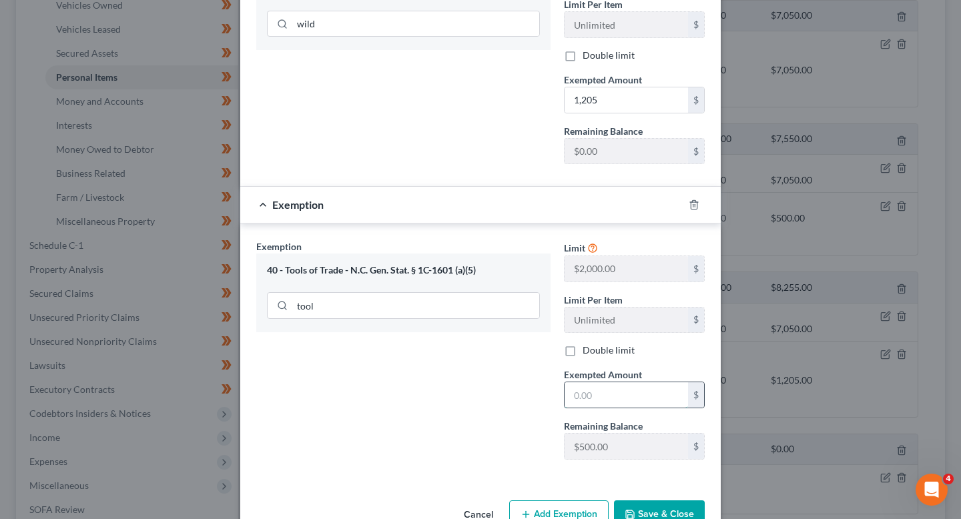
scroll to position [283, 0]
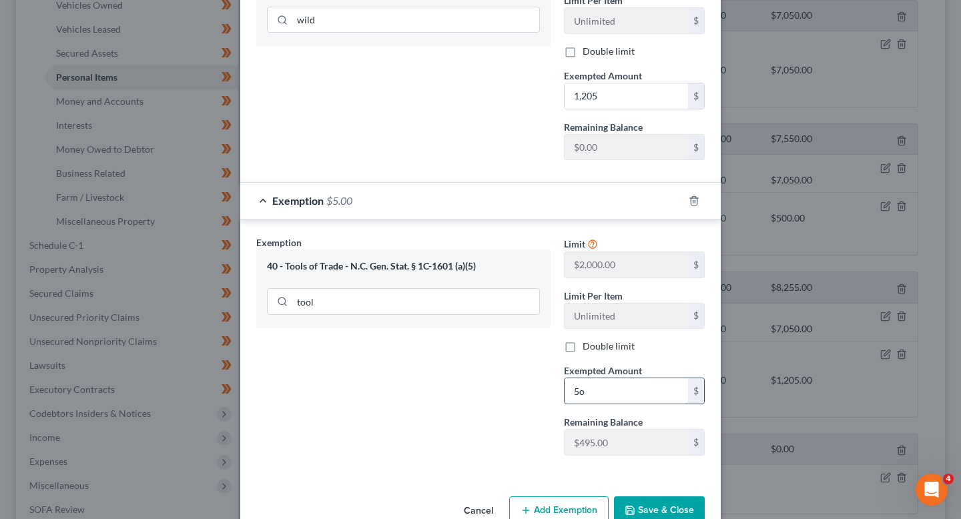
type input "5"
click at [459, 428] on div "Exemption Set must be selected for CA. Exemption * 40 - Tools of Trade - N.C. G…" at bounding box center [404, 351] width 308 height 231
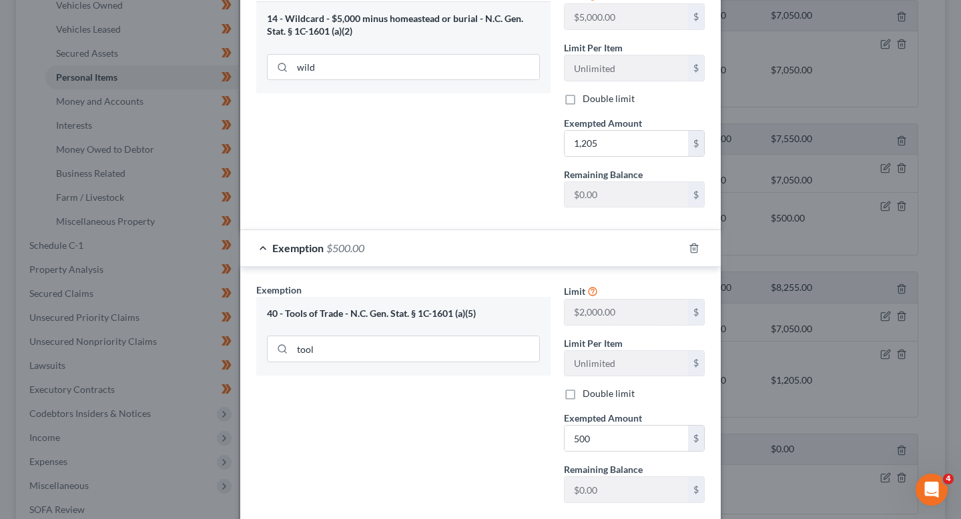
scroll to position [239, 0]
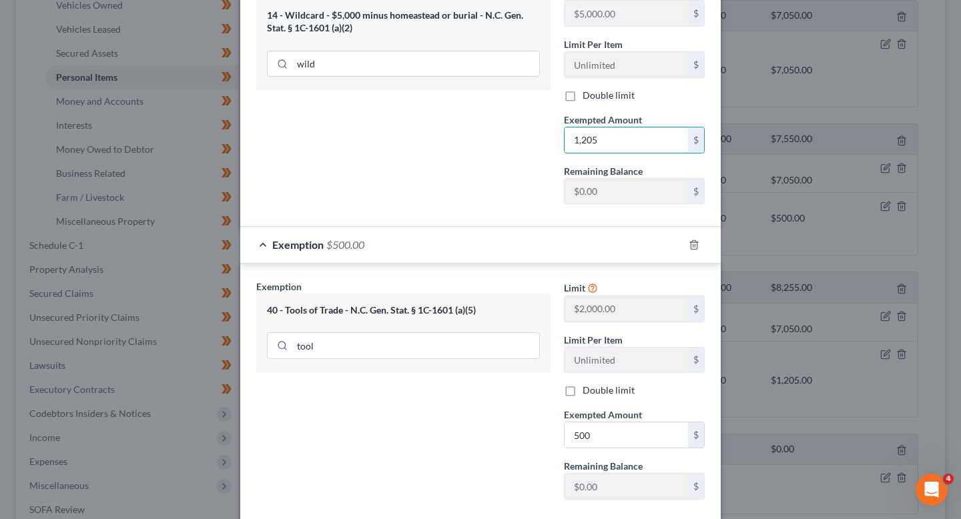
drag, startPoint x: 614, startPoint y: 141, endPoint x: 514, endPoint y: 141, distance: 100.1
click at [514, 141] on div "Exemption Set must be selected for CA. Exemption * 14 - Wildcard - $5,000 minus…" at bounding box center [481, 100] width 462 height 232
drag, startPoint x: 612, startPoint y: 142, endPoint x: 520, endPoint y: 142, distance: 92.1
click at [520, 142] on div "Exemption Set must be selected for CA. Exemption * 14 - Wildcard - $5,000 minus…" at bounding box center [481, 100] width 462 height 232
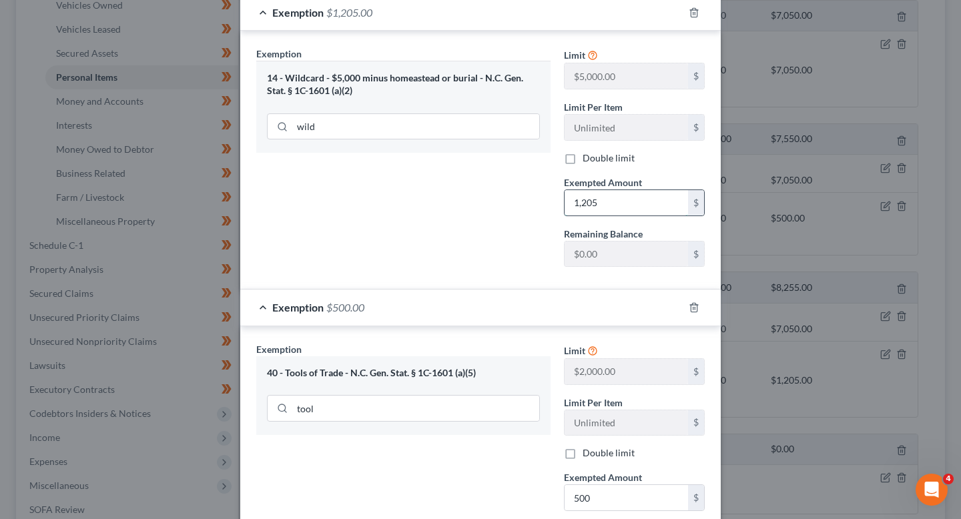
scroll to position [206, 0]
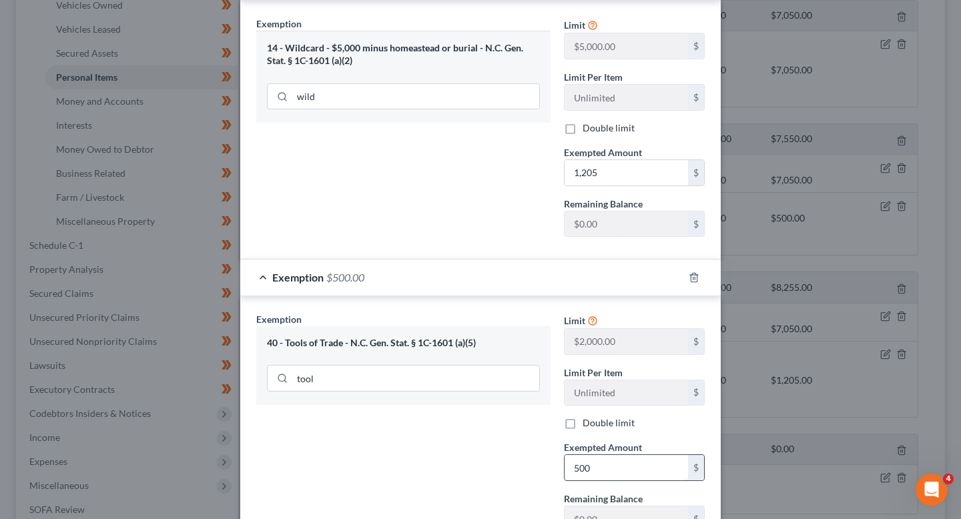
click at [628, 466] on input "500" at bounding box center [625, 467] width 123 height 25
paste input "295"
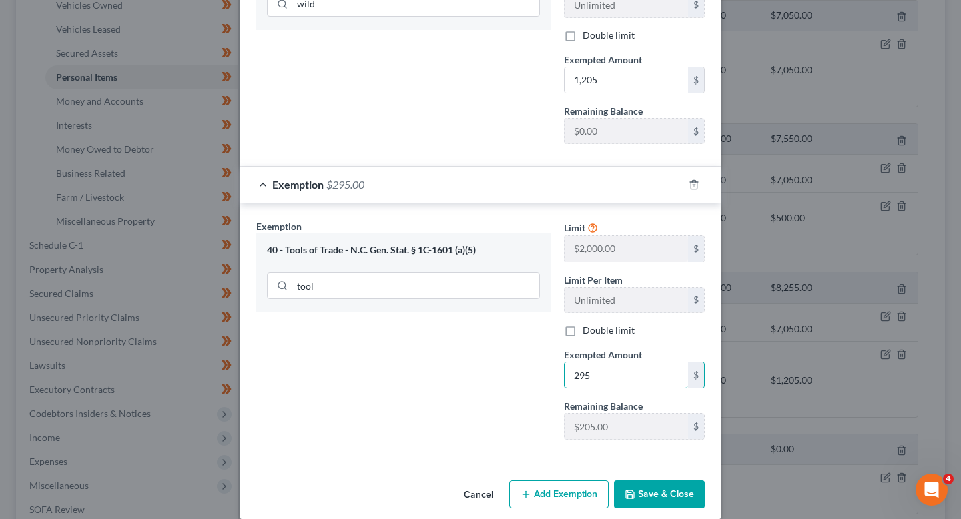
scroll to position [314, 0]
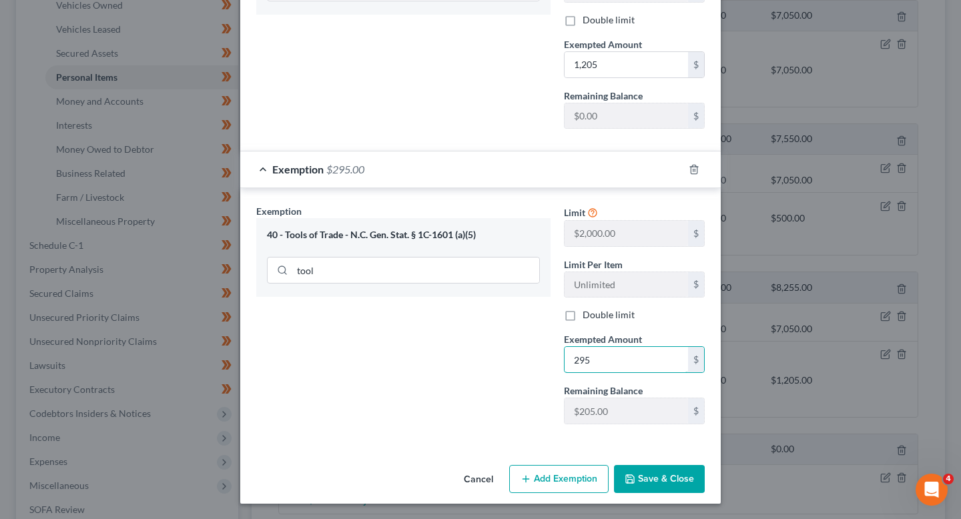
type input "295"
click at [659, 483] on button "Save & Close" at bounding box center [659, 479] width 91 height 28
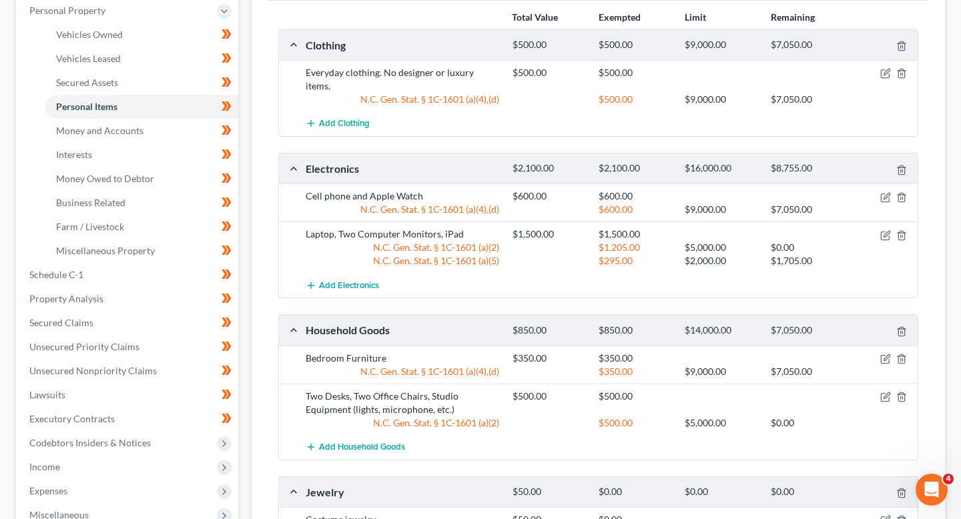
scroll to position [229, 0]
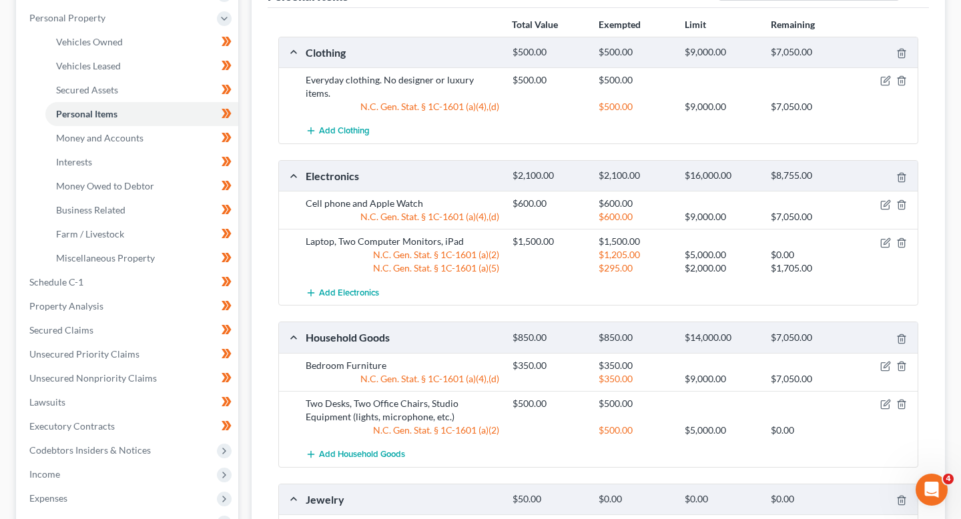
click at [420, 262] on div "N.C. Gen. Stat. § 1C-1601 (a)(5)" at bounding box center [402, 268] width 207 height 13
drag, startPoint x: 360, startPoint y: 244, endPoint x: 521, endPoint y: 238, distance: 161.6
click at [522, 248] on div "N.C. Gen. Stat. § 1C-1601 (a)(2) $1,205.00 $5,000.00 $0.00" at bounding box center [609, 254] width 620 height 13
click at [872, 235] on div at bounding box center [884, 241] width 69 height 13
click at [883, 238] on icon "button" at bounding box center [885, 243] width 11 height 11
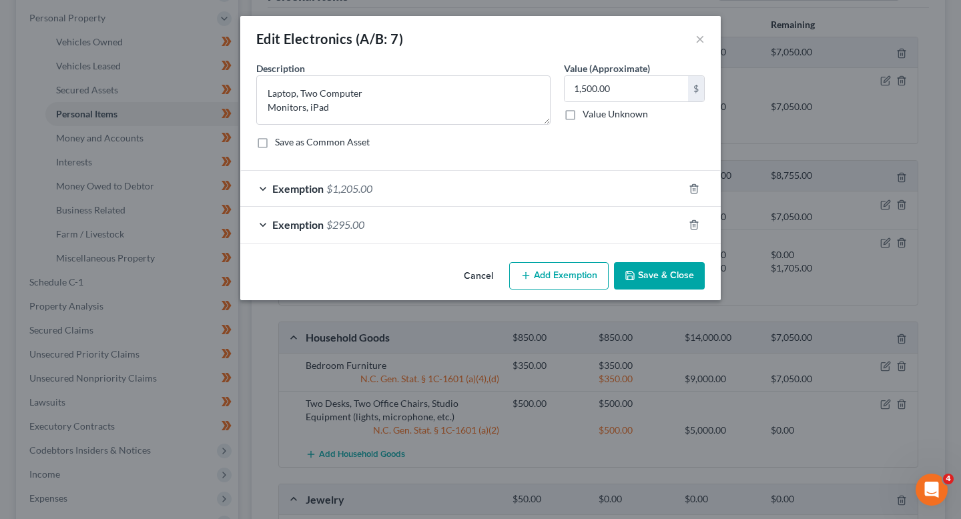
click at [576, 231] on div "Exemption $295.00" at bounding box center [461, 224] width 443 height 35
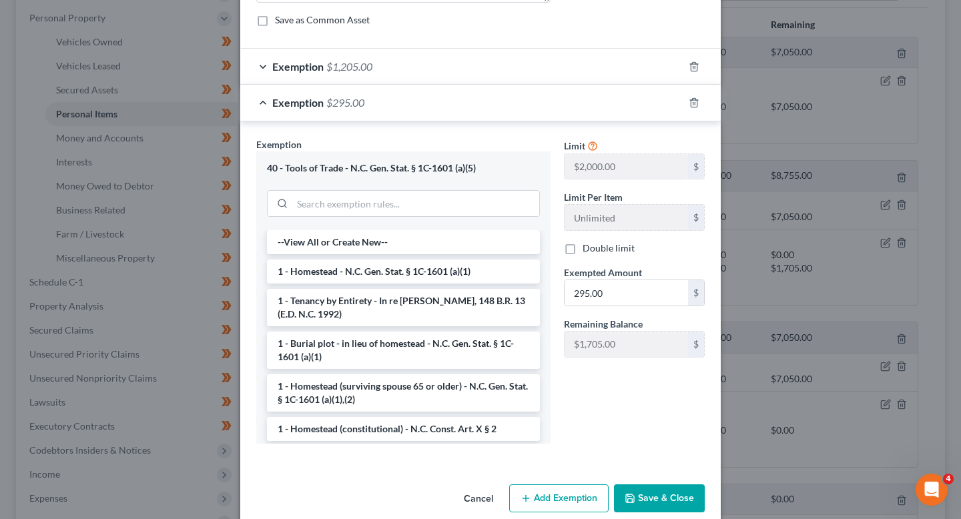
scroll to position [122, 0]
drag, startPoint x: 482, startPoint y: 163, endPoint x: 258, endPoint y: 169, distance: 224.9
click at [258, 169] on div "40 - Tools of Trade - N.C. Gen. Stat. § 1C-1601 (a)(5)" at bounding box center [403, 190] width 294 height 79
copy div "40 - Tools of Trade - N.C. Gen. Stat. § 1C-1601 (a)(5)"
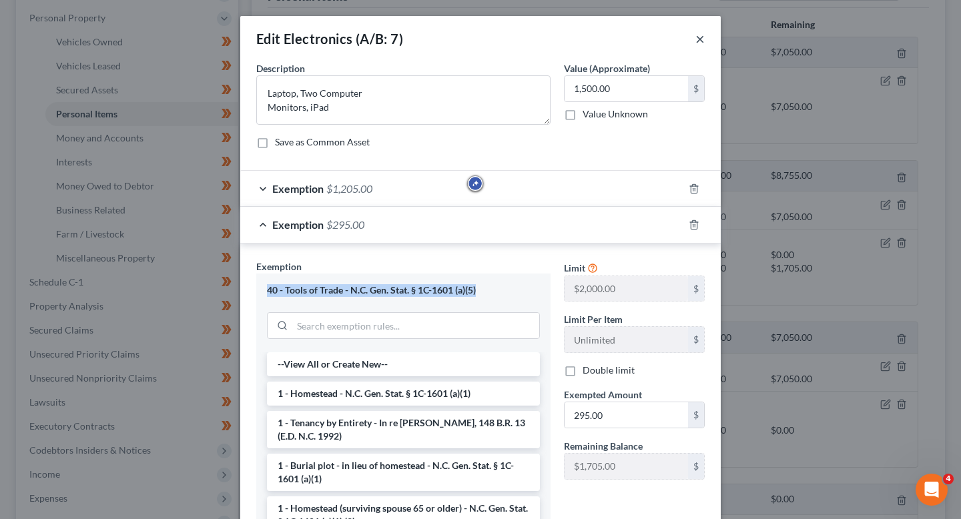
click at [697, 44] on button "×" at bounding box center [699, 39] width 9 height 16
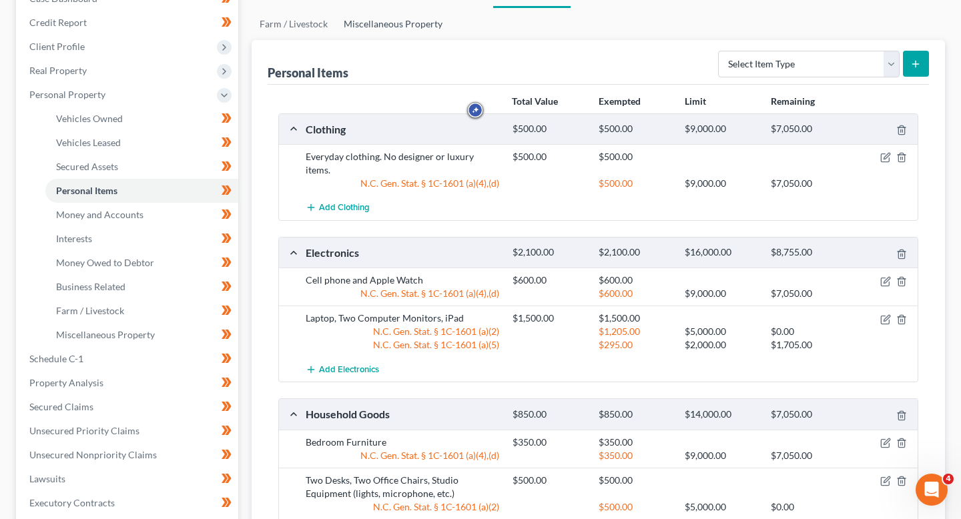
scroll to position [302, 0]
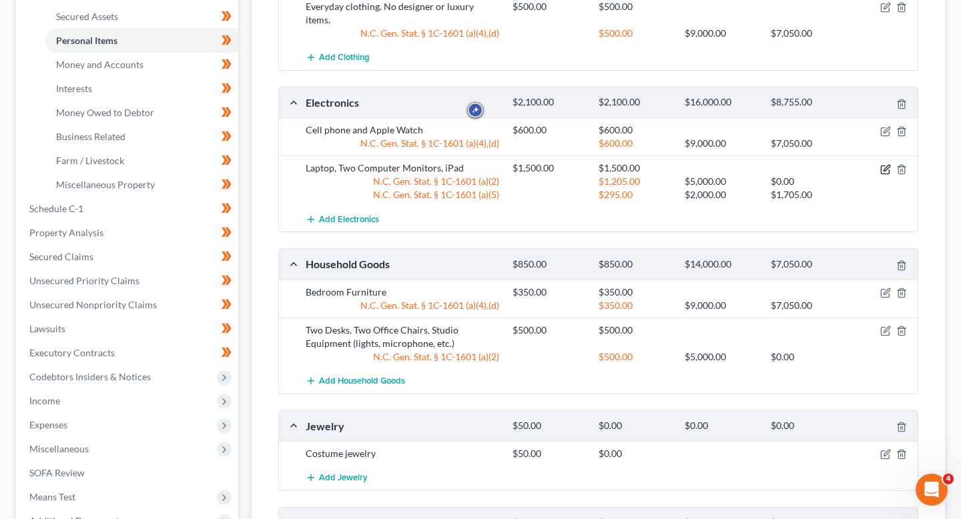
click at [889, 165] on icon "button" at bounding box center [885, 169] width 8 height 8
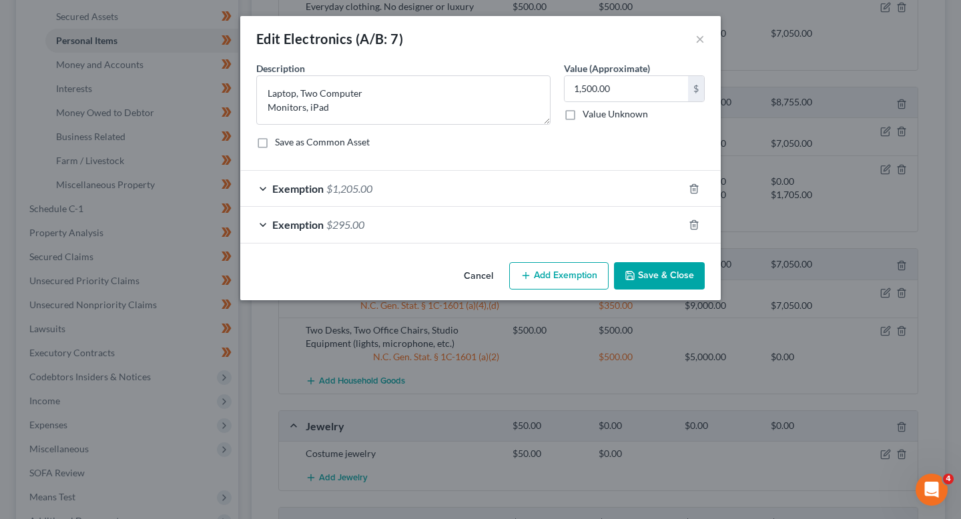
click at [572, 209] on div "Exemption $295.00" at bounding box center [461, 224] width 443 height 35
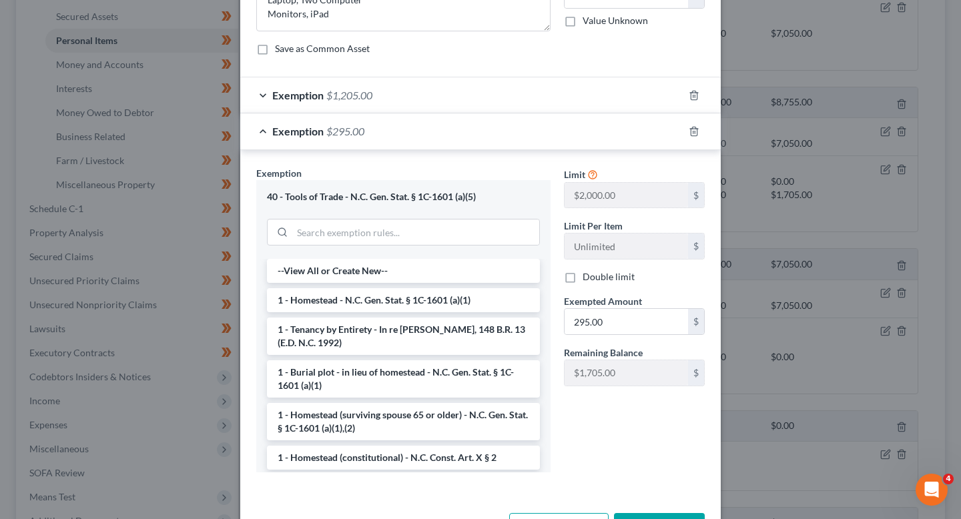
scroll to position [92, 0]
click at [693, 130] on polyline "button" at bounding box center [694, 130] width 8 height 0
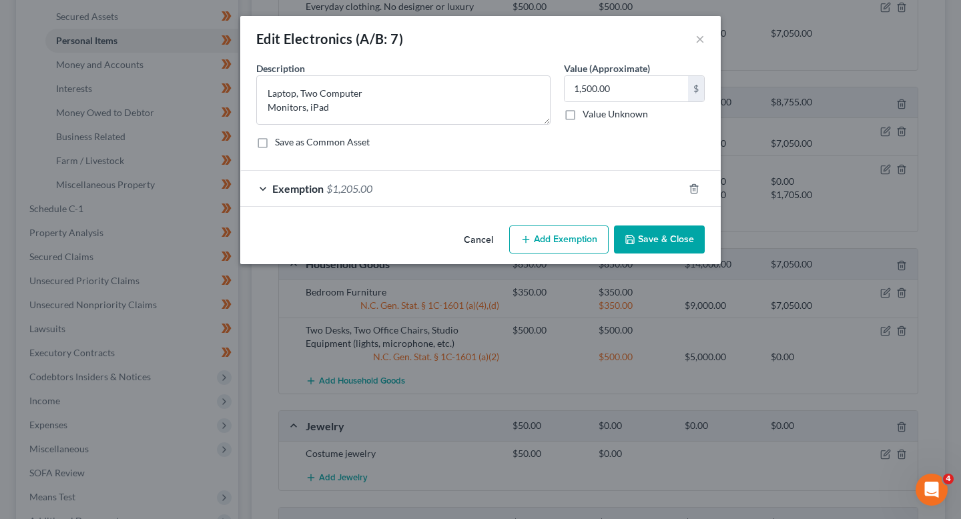
scroll to position [0, 0]
click at [663, 246] on button "Save & Close" at bounding box center [659, 240] width 91 height 28
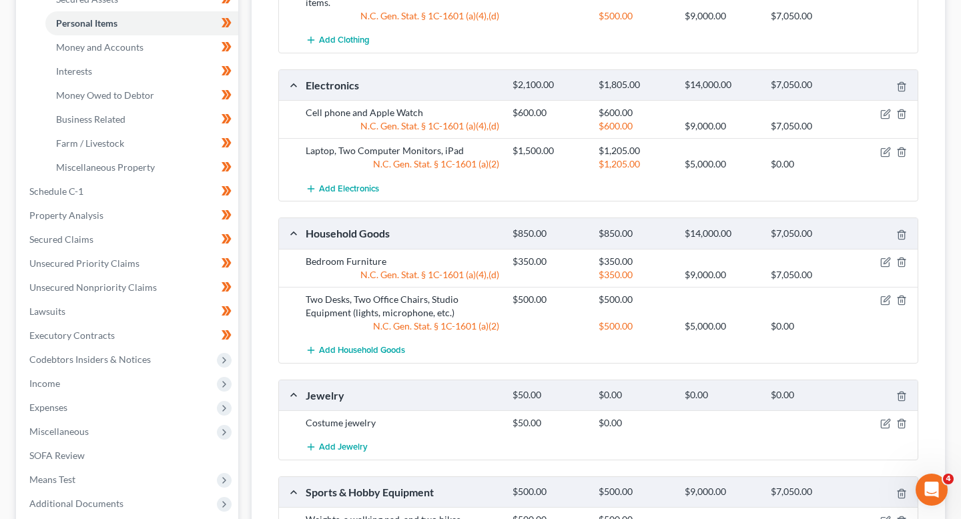
scroll to position [335, 0]
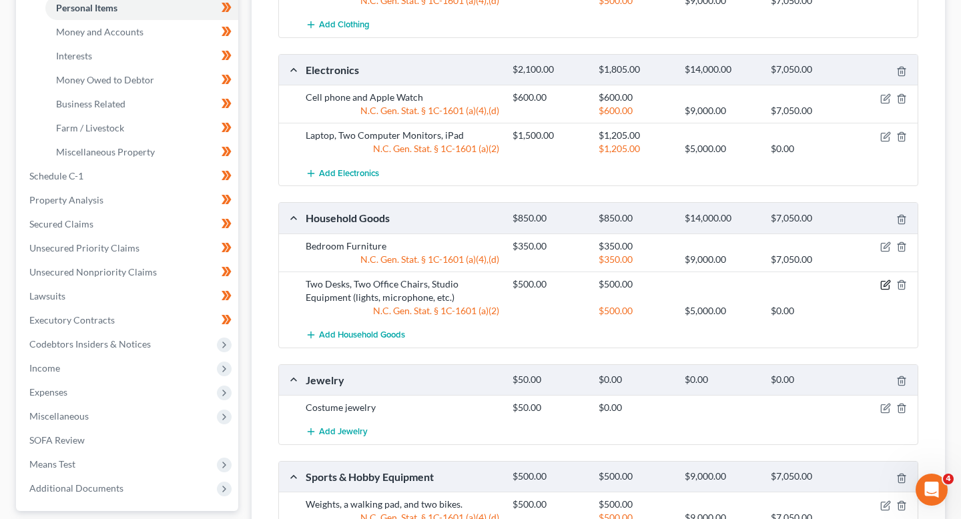
click at [884, 282] on icon "button" at bounding box center [885, 286] width 8 height 8
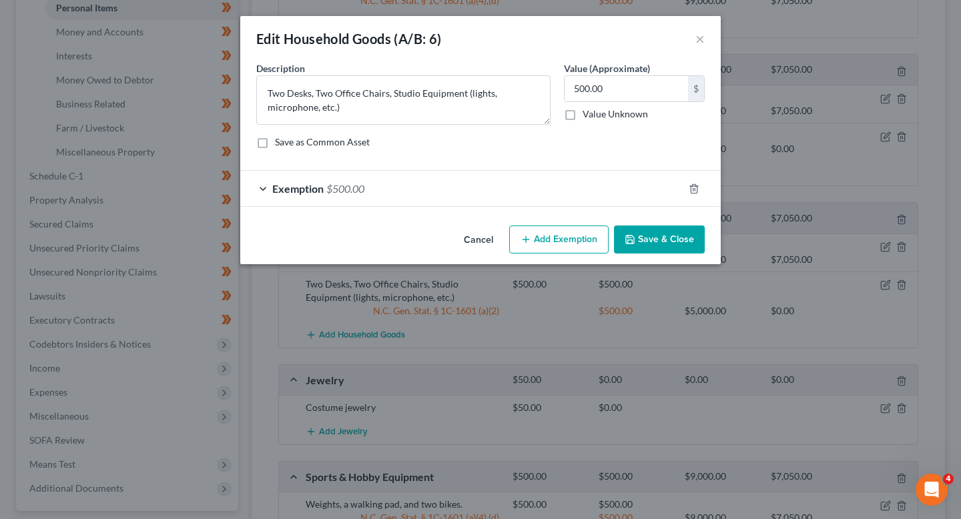
click at [454, 179] on div "Exemption $500.00" at bounding box center [461, 188] width 443 height 35
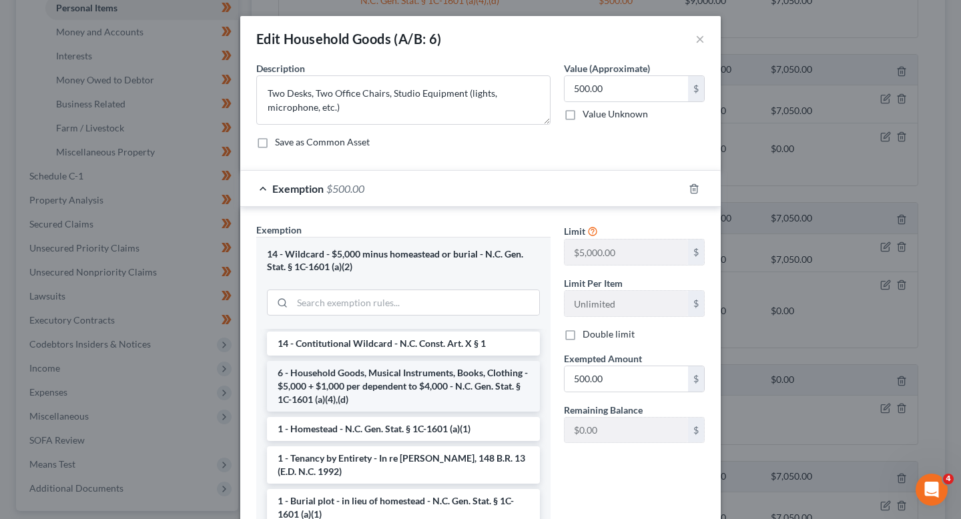
scroll to position [121, 0]
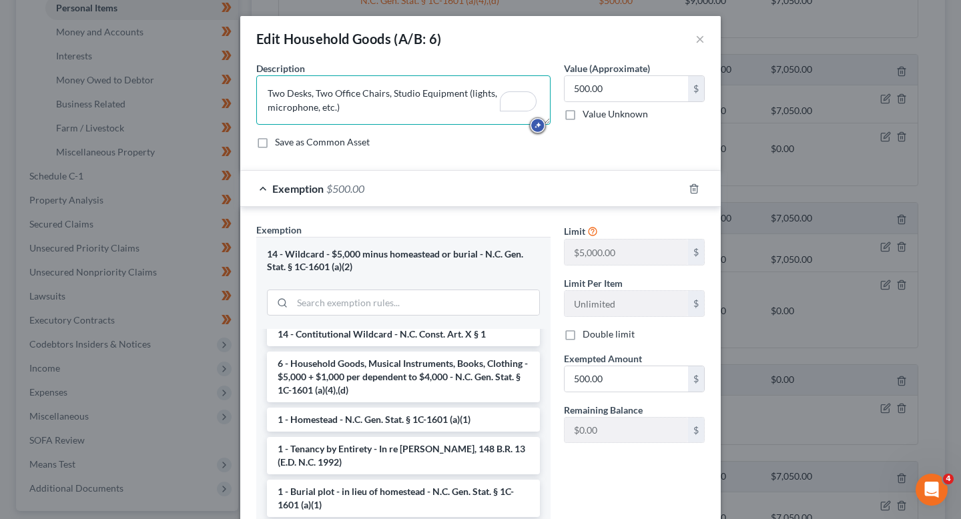
drag, startPoint x: 392, startPoint y: 119, endPoint x: 276, endPoint y: 73, distance: 124.9
click at [276, 73] on div "Description * Two Desks, Two Office Chairs, Studio Equipment (lights, microphon…" at bounding box center [404, 92] width 308 height 63
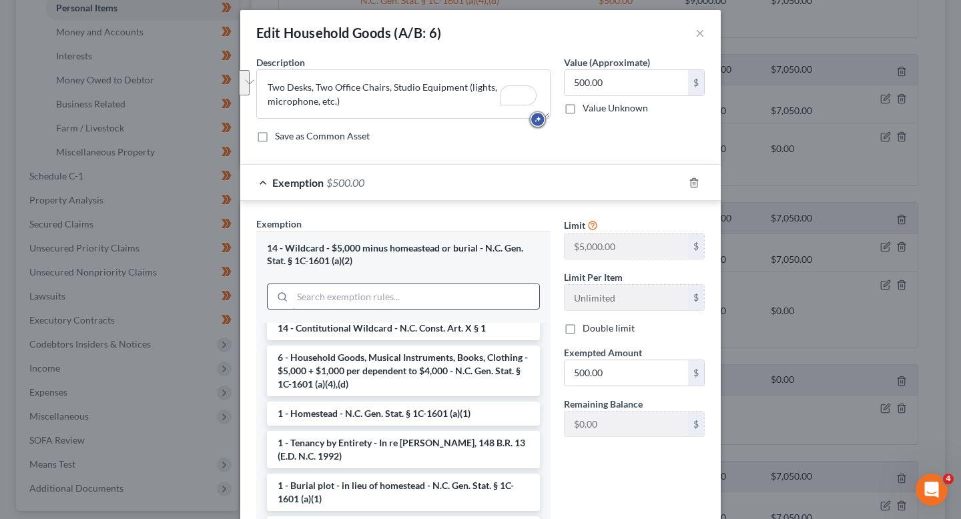
click at [443, 289] on input "search" at bounding box center [415, 296] width 247 height 25
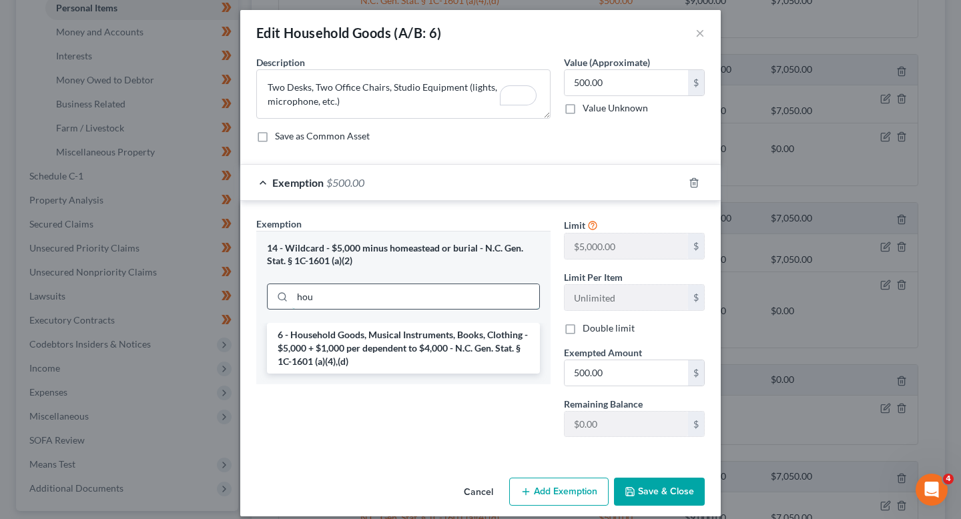
scroll to position [0, 0]
type input "house"
click at [442, 334] on li "6 - Household Goods, Musical Instruments, Books, Clothing - $5,000 + $1,000 per…" at bounding box center [403, 348] width 273 height 51
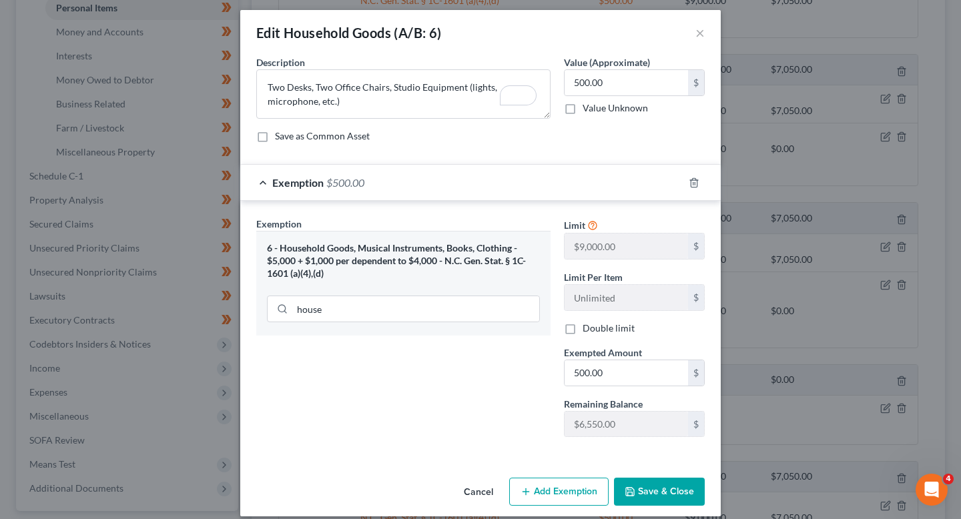
click at [649, 480] on button "Save & Close" at bounding box center [659, 492] width 91 height 28
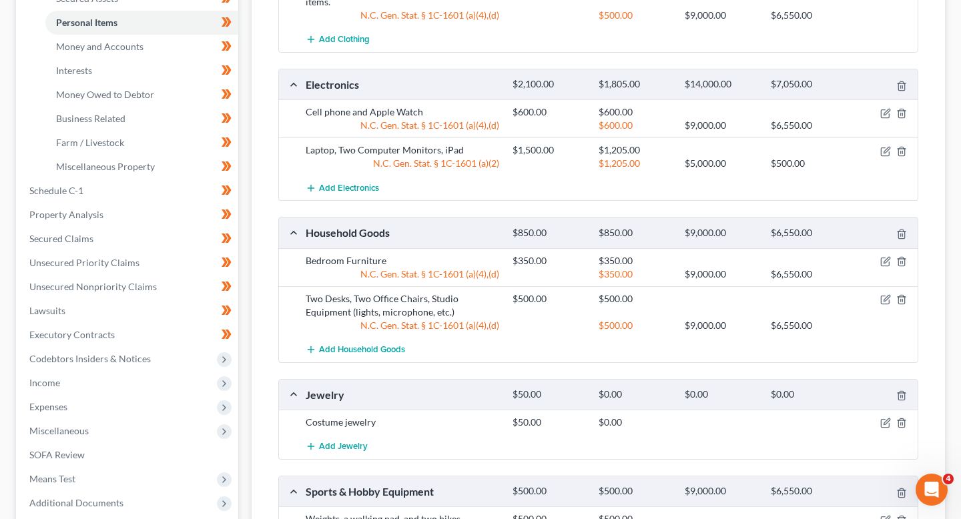
scroll to position [320, 0]
click at [463, 320] on div "N.C. Gen. Stat. § 1C-1601 (a)(4),(d)" at bounding box center [402, 326] width 207 height 13
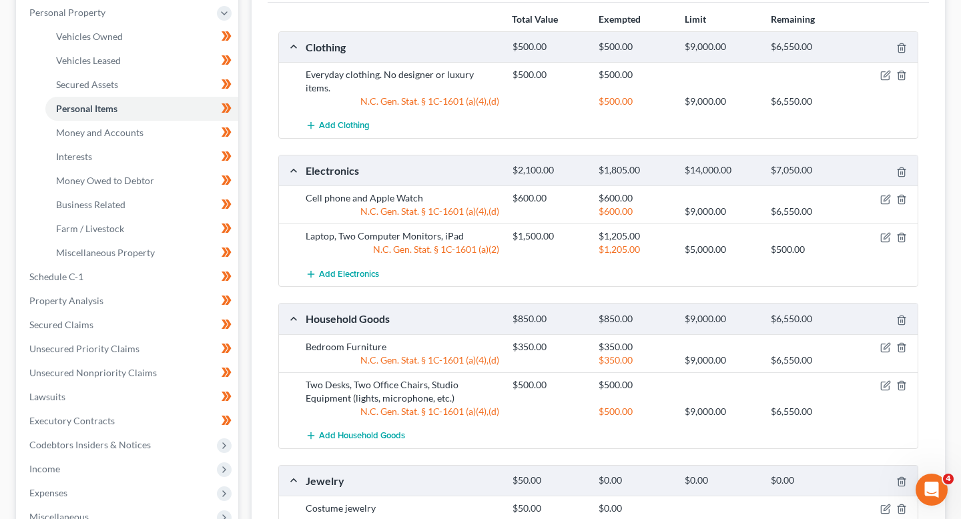
scroll to position [233, 0]
click at [887, 195] on icon "button" at bounding box center [885, 200] width 11 height 11
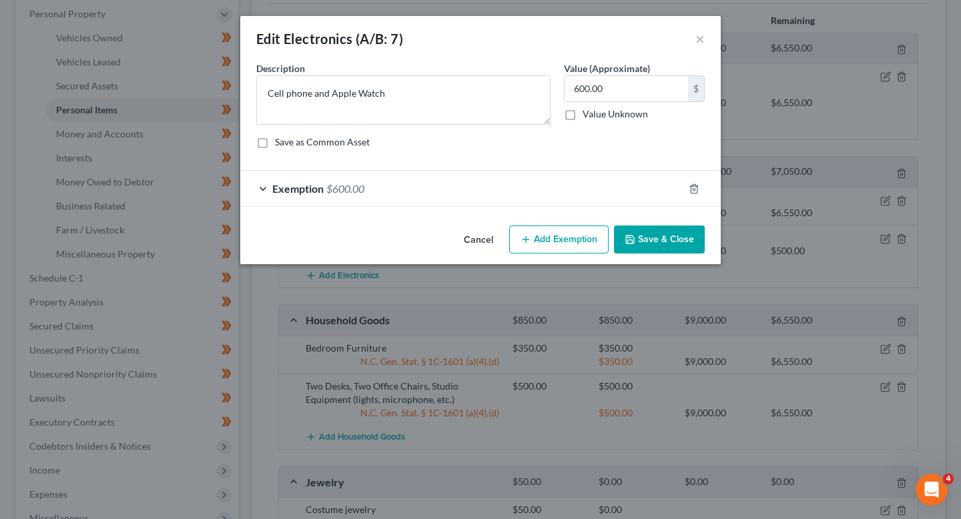
click at [683, 197] on div at bounding box center [701, 188] width 37 height 21
click at [655, 185] on div "Exemption $600.00" at bounding box center [461, 188] width 443 height 35
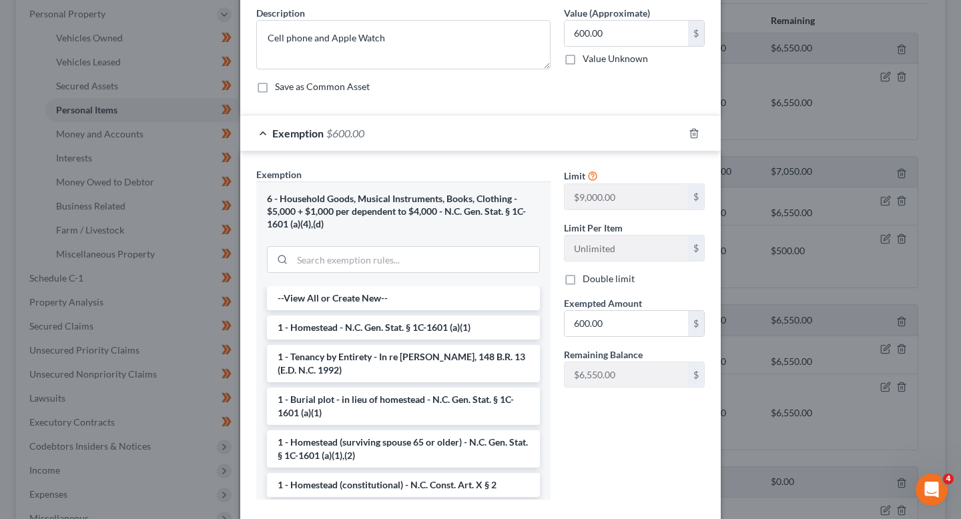
scroll to position [0, 0]
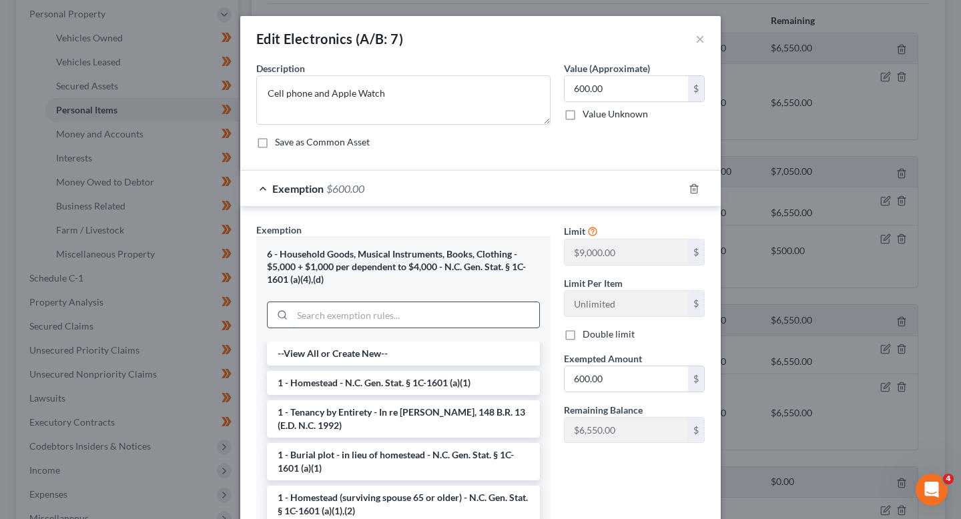
click at [398, 317] on input "search" at bounding box center [415, 314] width 247 height 25
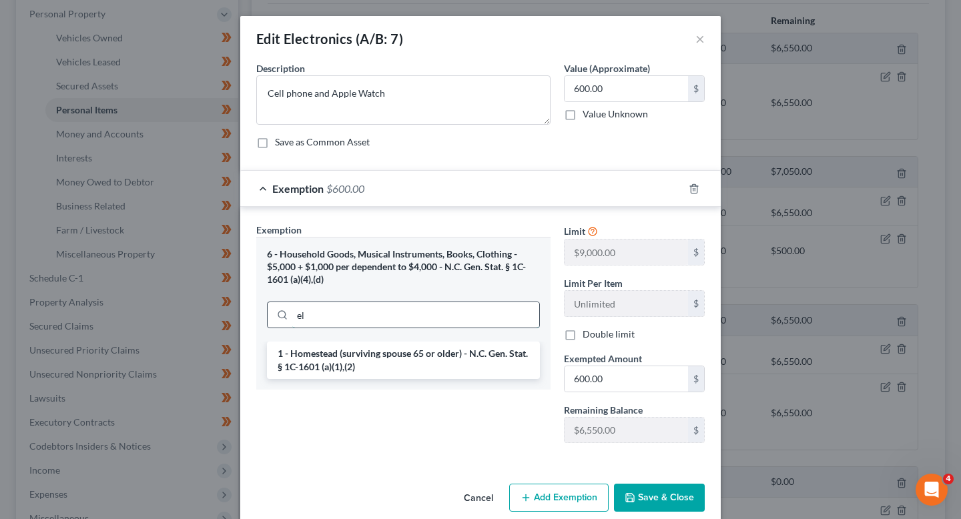
type input "e"
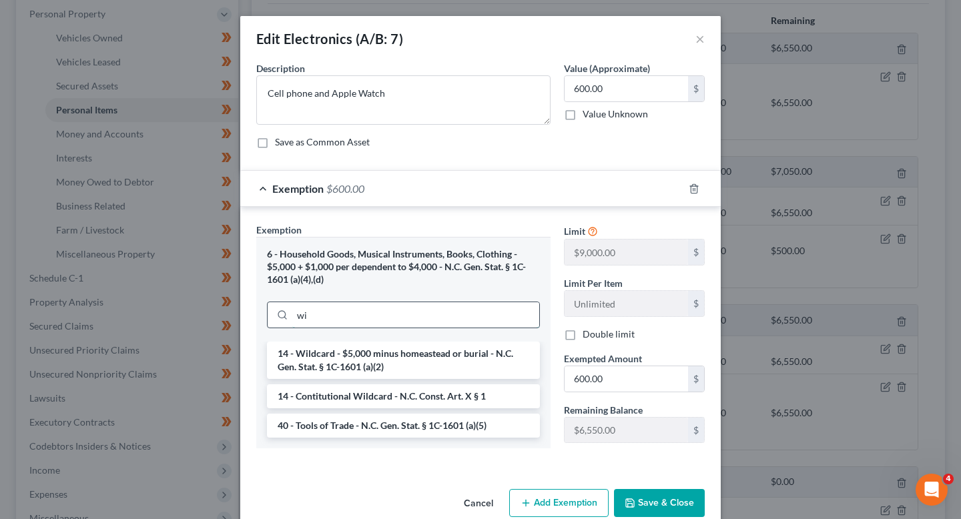
type input "w"
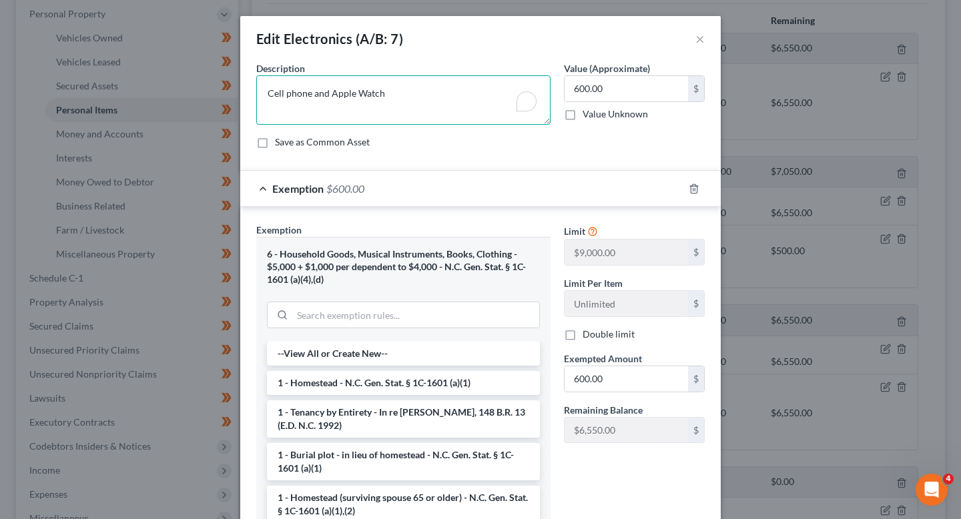
drag, startPoint x: 406, startPoint y: 93, endPoint x: 244, endPoint y: 87, distance: 162.9
click at [244, 87] on div "An exemption set must first be selected from the Filing Information section. Co…" at bounding box center [480, 325] width 480 height 529
click at [412, 312] on input "search" at bounding box center [415, 314] width 247 height 25
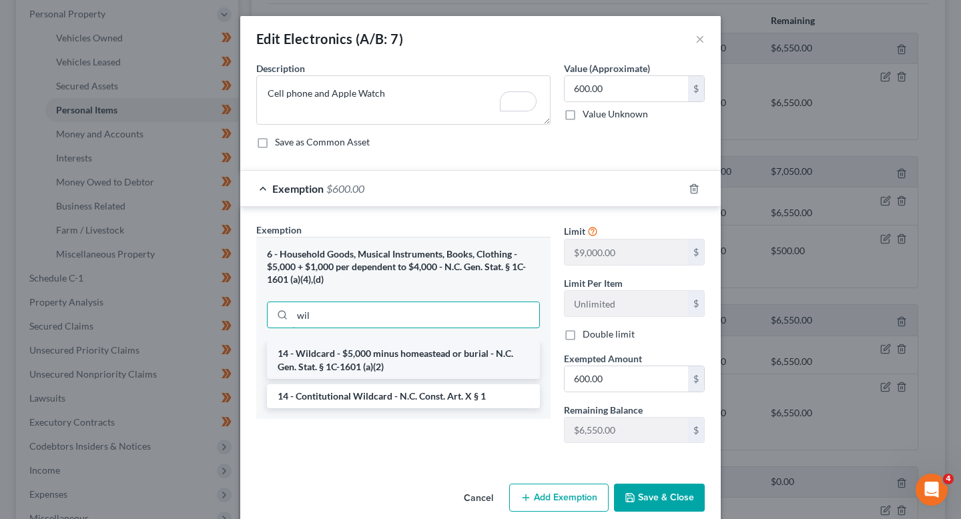
type input "wil"
click at [410, 357] on li "14 - Wildcard - $5,000 minus homeastead or burial - N.C. Gen. Stat. § 1C-1601 (…" at bounding box center [403, 360] width 273 height 37
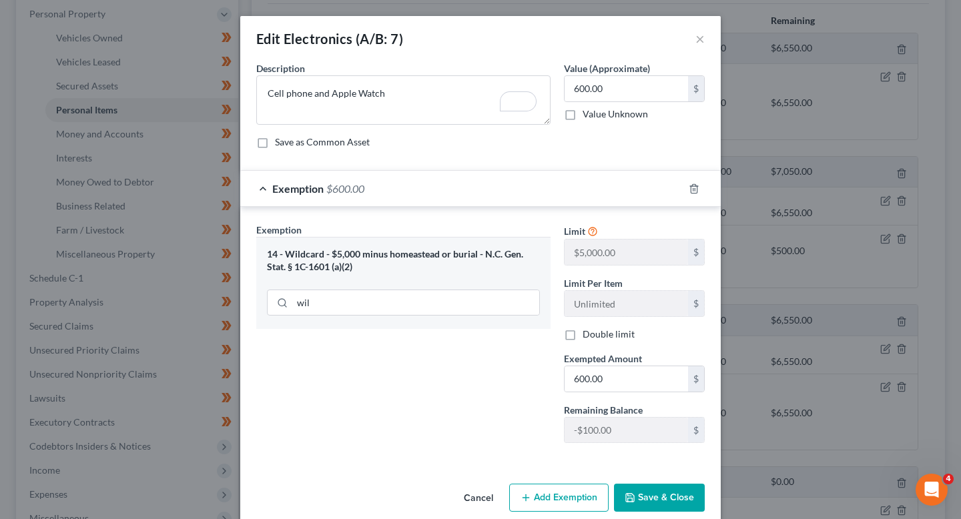
drag, startPoint x: 640, startPoint y: 496, endPoint x: 566, endPoint y: 402, distance: 119.2
click at [640, 496] on button "Save & Close" at bounding box center [659, 498] width 91 height 28
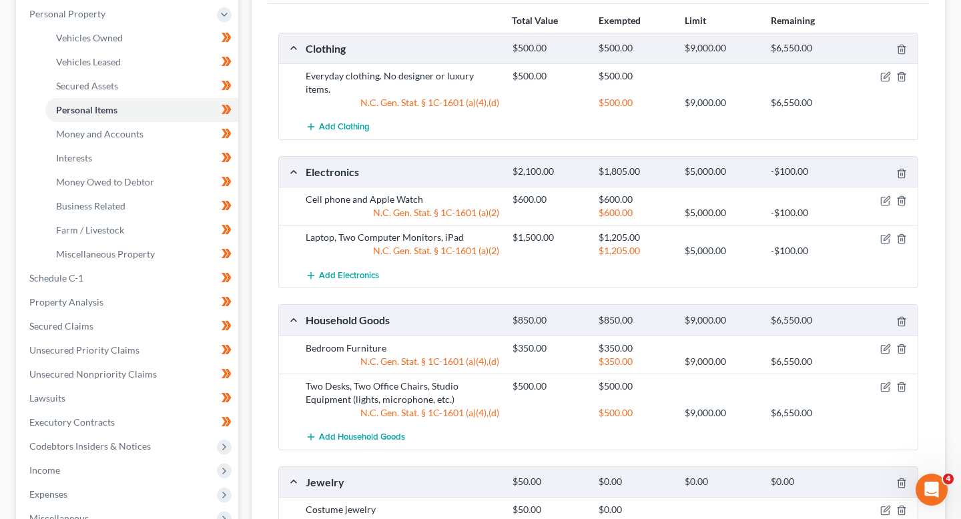
scroll to position [228, 0]
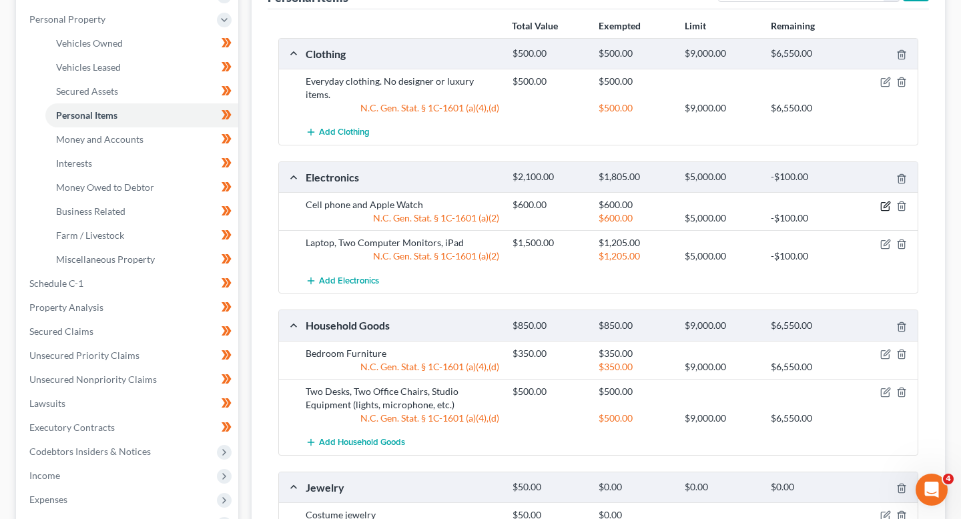
click at [881, 202] on icon "button" at bounding box center [885, 206] width 8 height 8
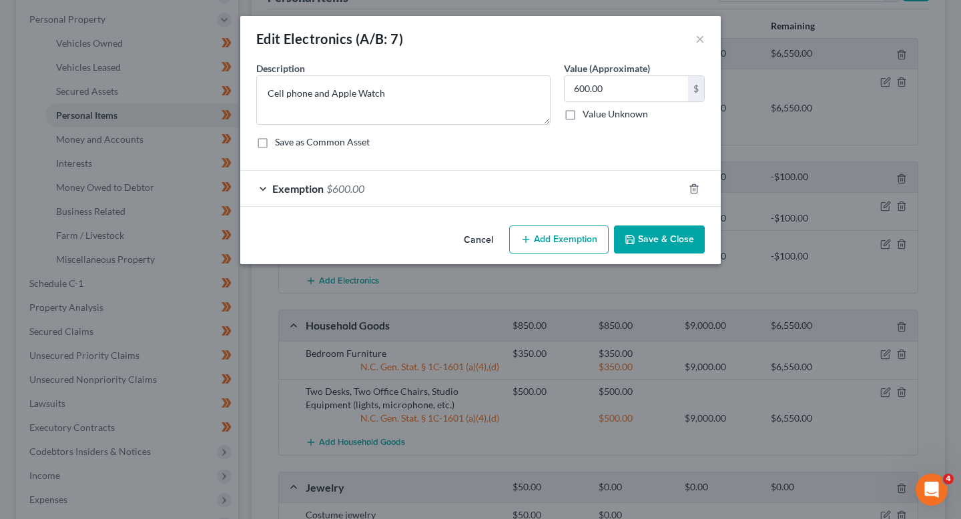
click at [439, 179] on div "Exemption $600.00" at bounding box center [461, 188] width 443 height 35
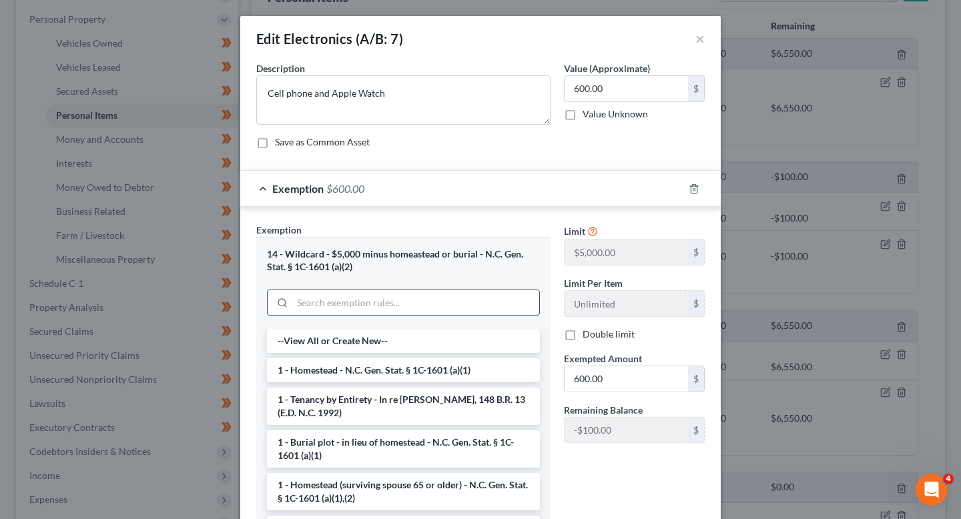
click at [349, 308] on input "search" at bounding box center [415, 302] width 247 height 25
type input "j"
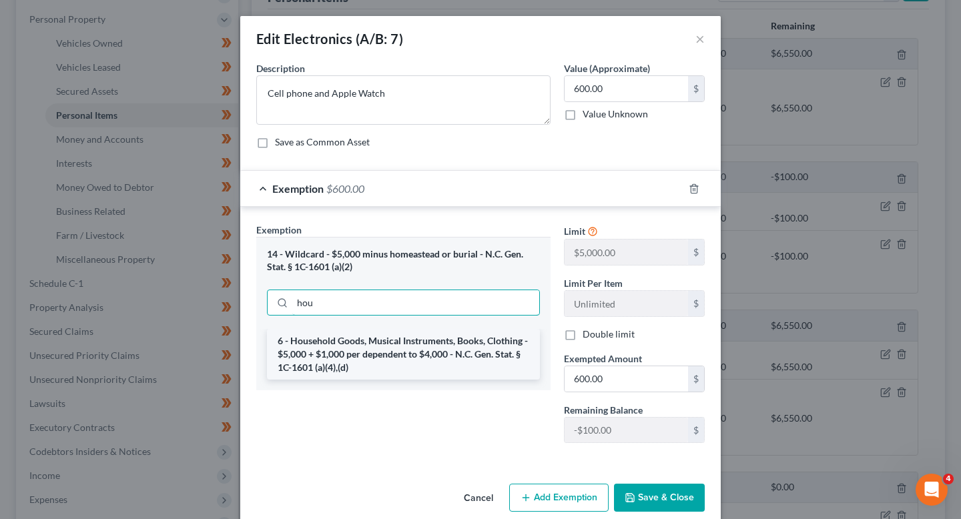
type input "hou"
click at [384, 357] on li "6 - Household Goods, Musical Instruments, Books, Clothing - $5,000 + $1,000 per…" at bounding box center [403, 354] width 273 height 51
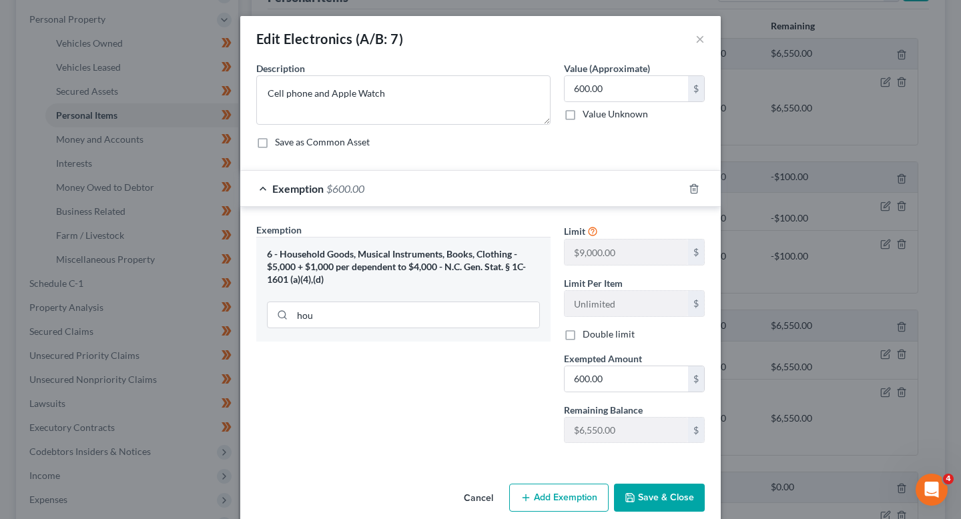
click at [677, 497] on button "Save & Close" at bounding box center [659, 498] width 91 height 28
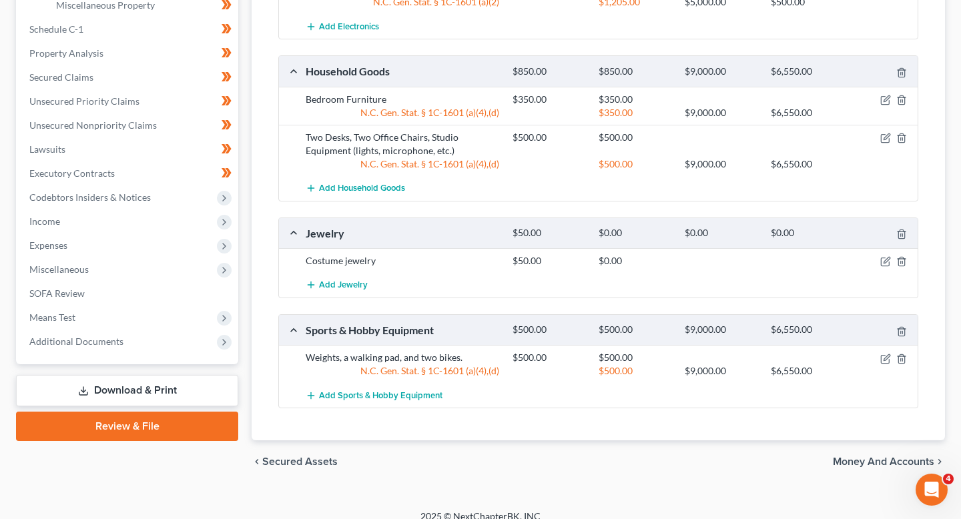
scroll to position [482, 0]
click at [877, 254] on div at bounding box center [884, 260] width 69 height 13
click at [887, 256] on icon "button" at bounding box center [885, 261] width 11 height 11
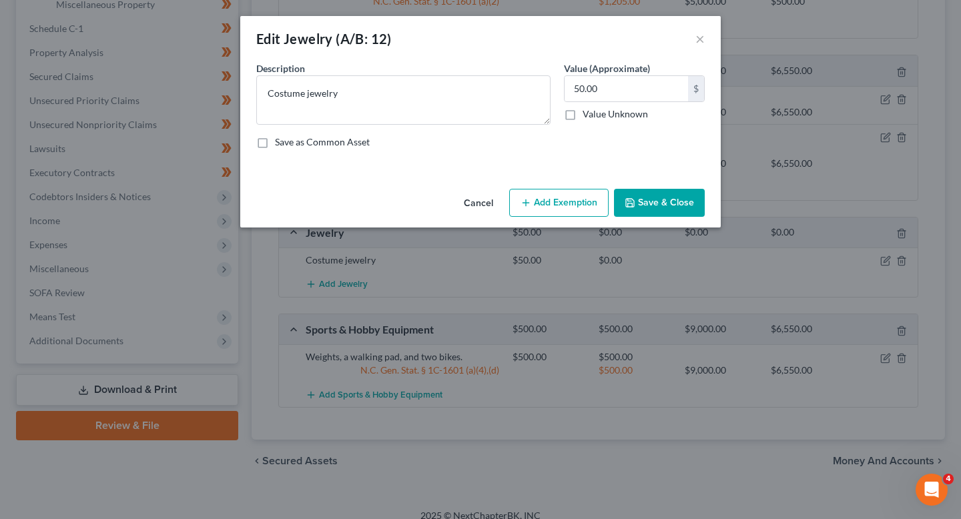
click at [557, 193] on button "Add Exemption" at bounding box center [558, 203] width 99 height 28
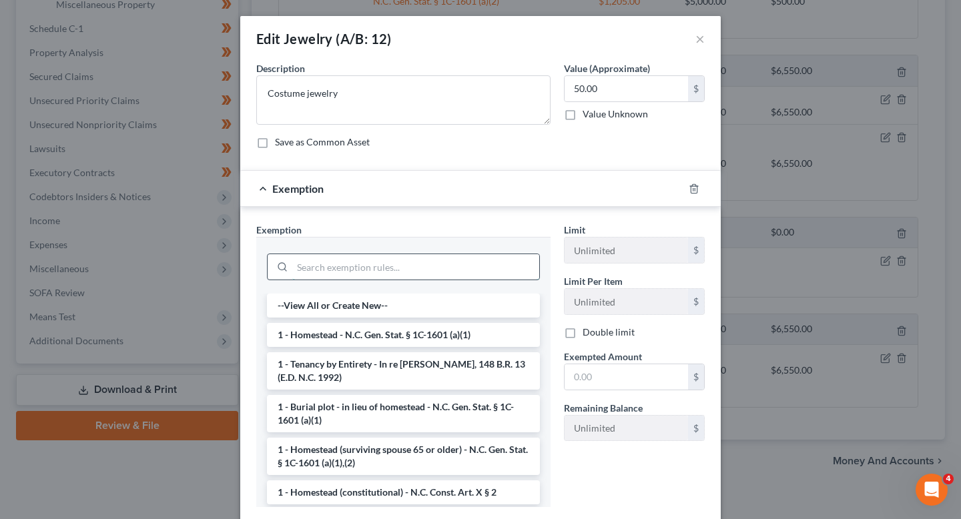
click at [360, 258] on input "search" at bounding box center [415, 266] width 247 height 25
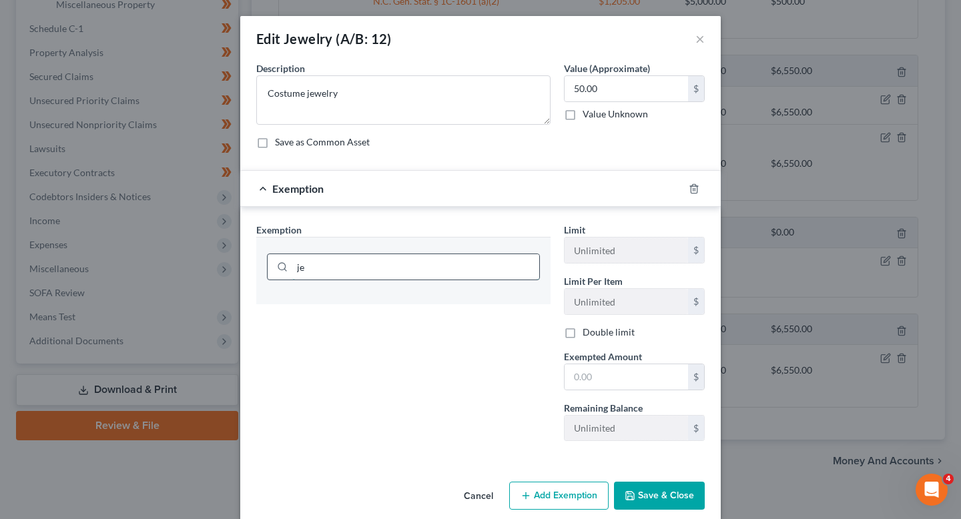
type input "j"
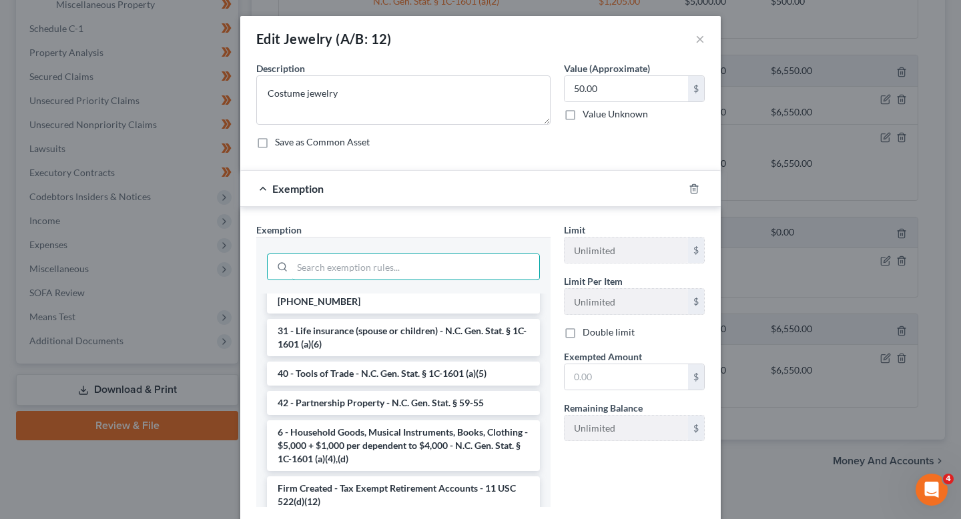
scroll to position [1260, 0]
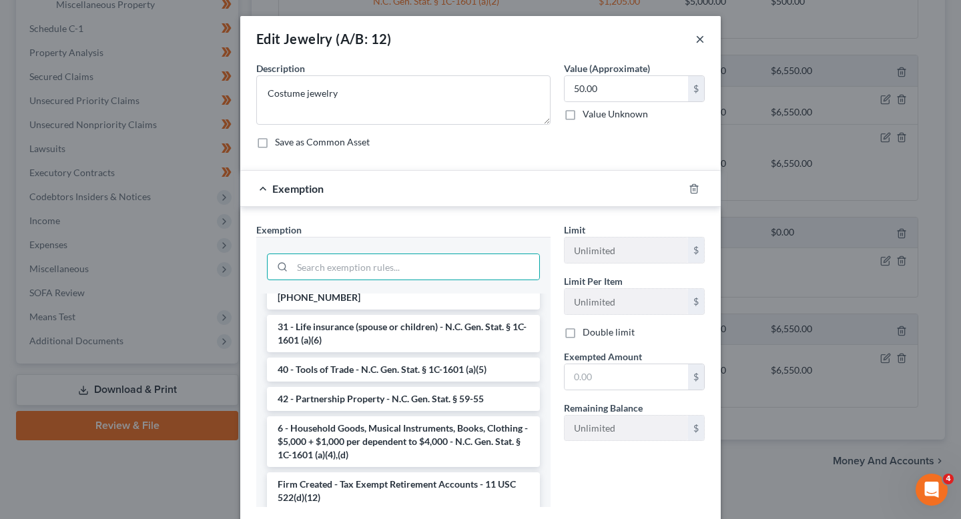
click at [700, 37] on button "×" at bounding box center [699, 39] width 9 height 16
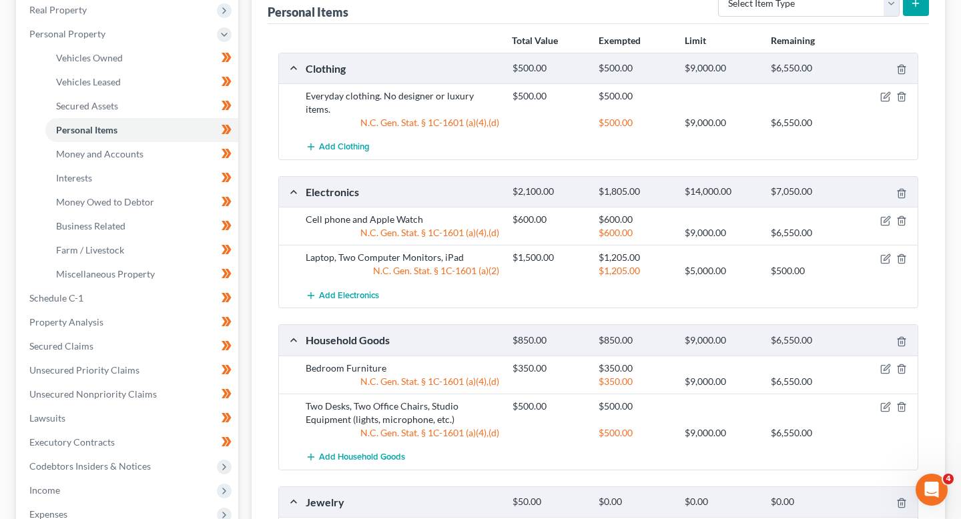
scroll to position [234, 0]
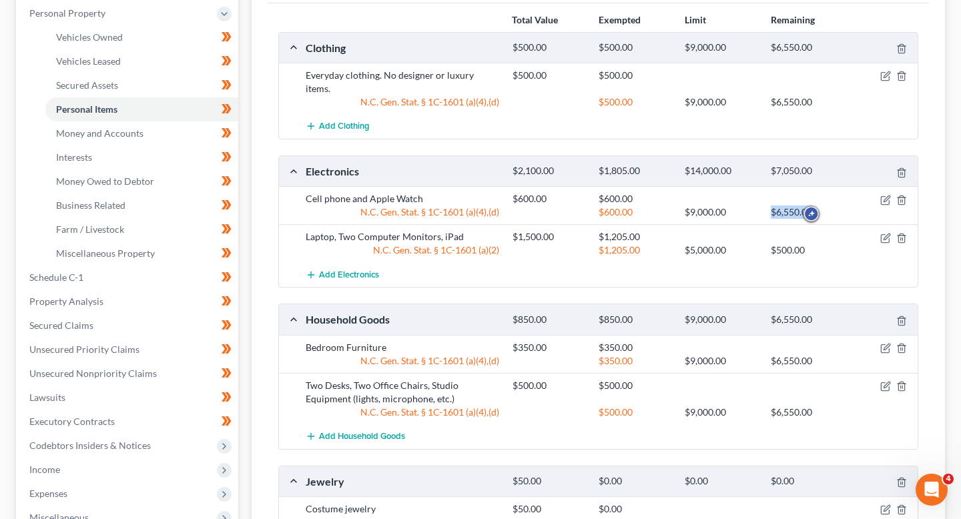
drag, startPoint x: 785, startPoint y: 209, endPoint x: 751, endPoint y: 197, distance: 35.2
click at [751, 197] on div "Cell phone and Apple Watch $600.00 $600.00 N.C. Gen. Stat. § 1C-1601 (a)(4),(d)…" at bounding box center [598, 205] width 638 height 38
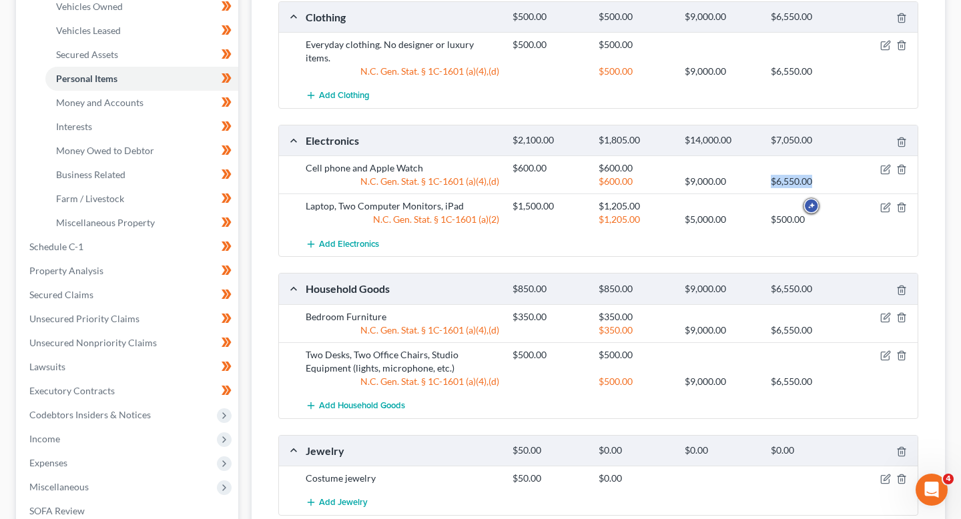
scroll to position [265, 0]
drag, startPoint x: 760, startPoint y: 197, endPoint x: 804, endPoint y: 203, distance: 44.4
click at [803, 202] on div "Laptop, Two Computer Monitors, iPad $1,500.00 $1,205.00 N.C. Gen. Stat. § 1C-16…" at bounding box center [609, 212] width 620 height 27
click at [804, 212] on div "$500.00" at bounding box center [807, 218] width 86 height 13
drag, startPoint x: 761, startPoint y: 169, endPoint x: 490, endPoint y: 141, distance: 272.3
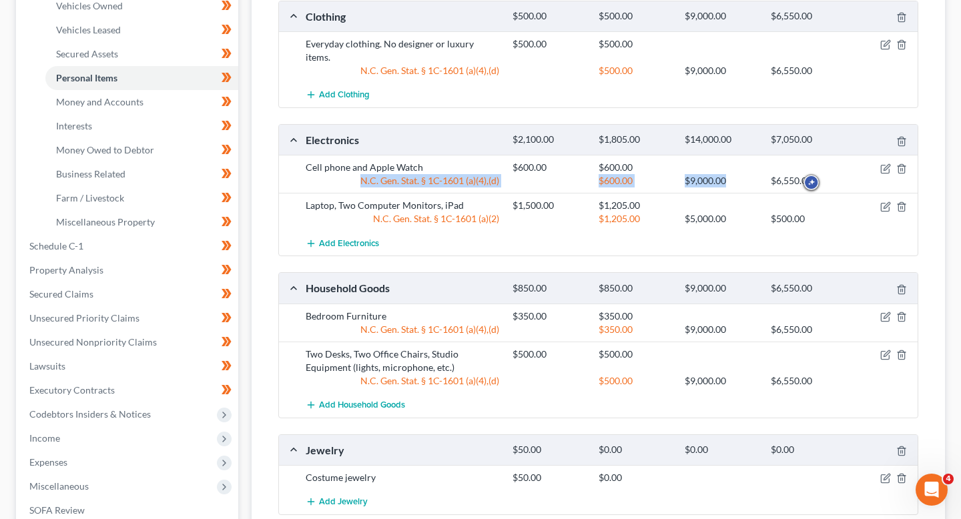
click at [513, 139] on div "Electronics $2,100.00 $1,805.00 $14,000.00 $7,050.00 Cell phone and Apple Watch…" at bounding box center [598, 190] width 640 height 132
click at [479, 133] on div "Electronics" at bounding box center [402, 140] width 207 height 14
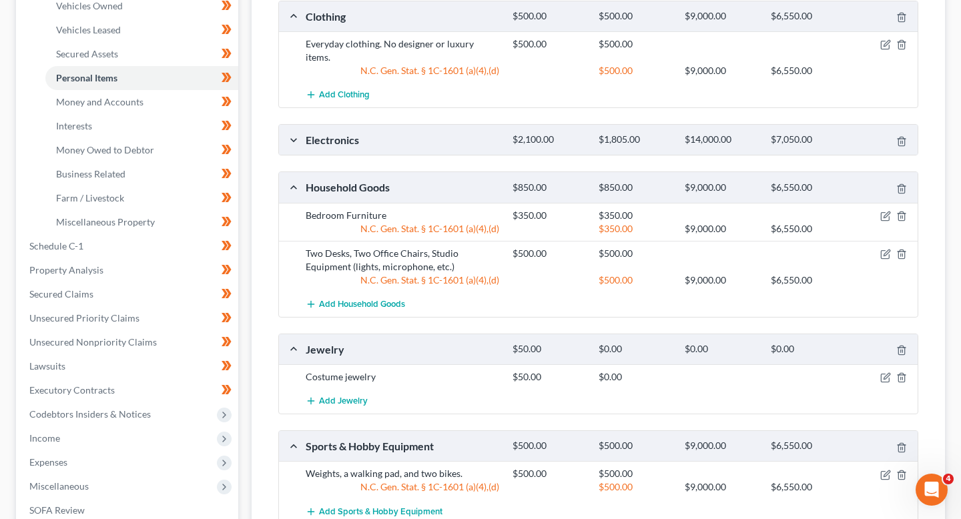
click at [441, 209] on div "Bedroom Furniture" at bounding box center [402, 215] width 207 height 13
click at [451, 133] on div "Electronics" at bounding box center [402, 140] width 207 height 14
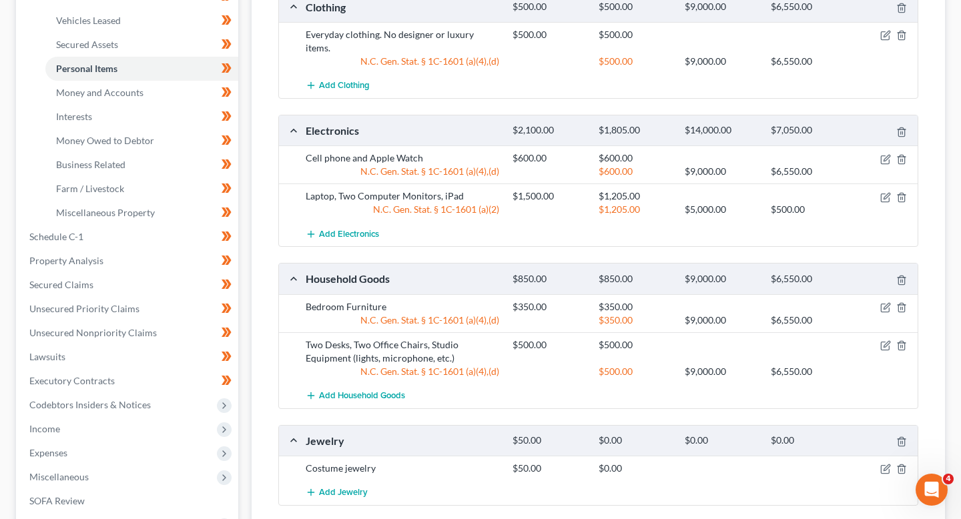
scroll to position [278, 0]
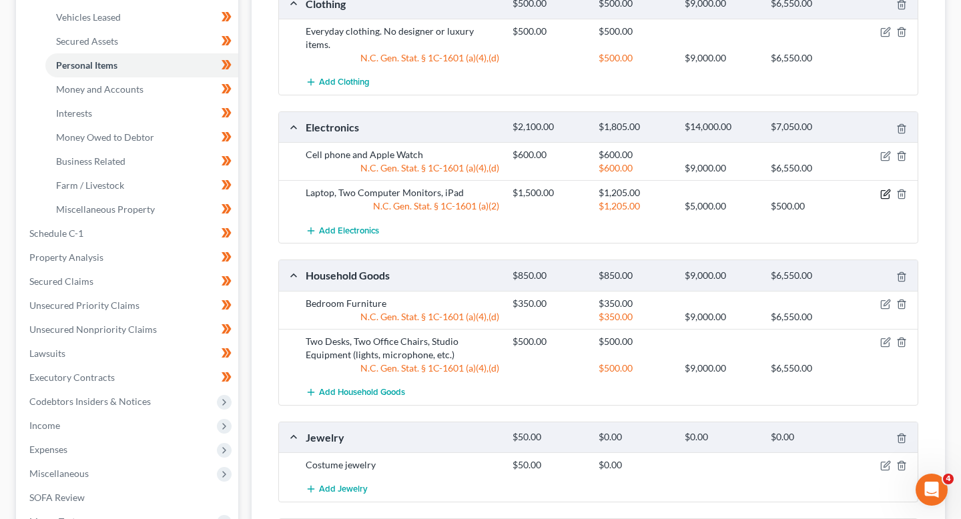
click at [886, 190] on icon "button" at bounding box center [885, 194] width 8 height 8
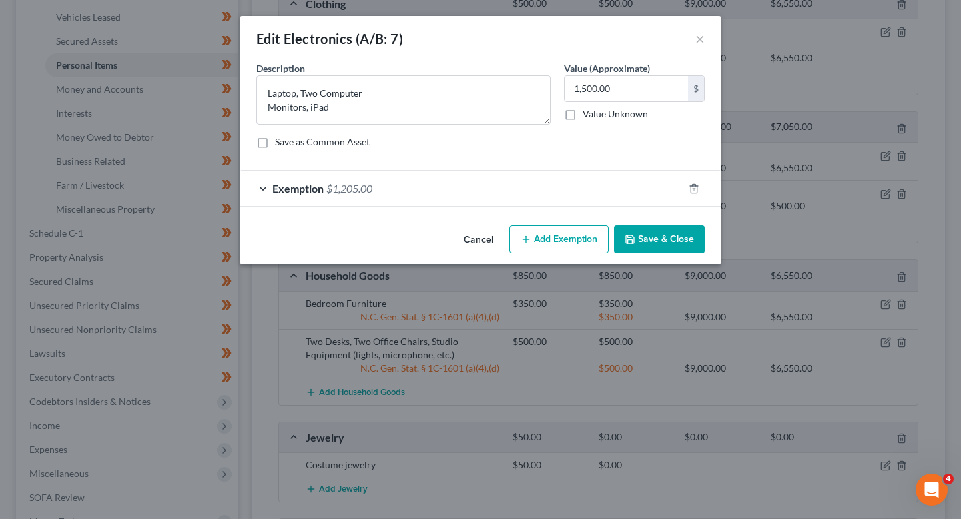
click at [497, 183] on div "Exemption $1,205.00" at bounding box center [461, 188] width 443 height 35
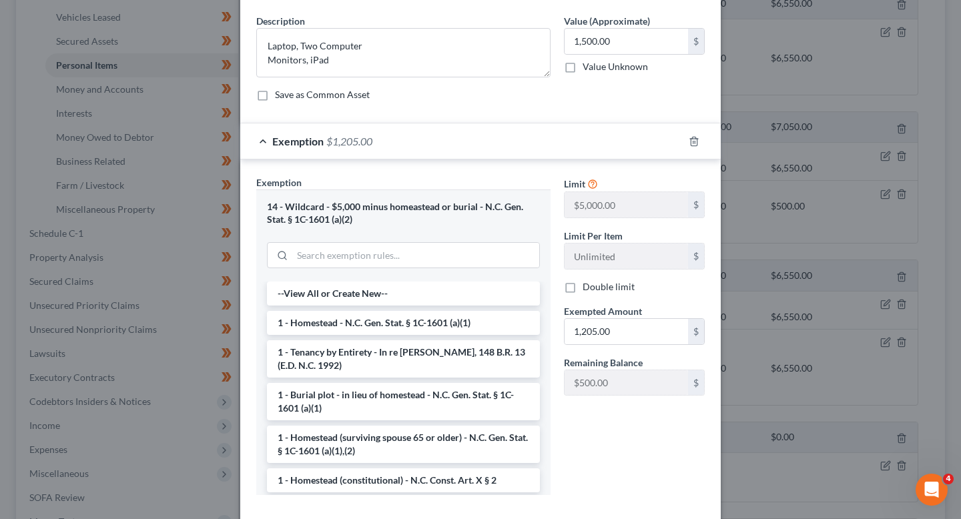
scroll to position [0, 0]
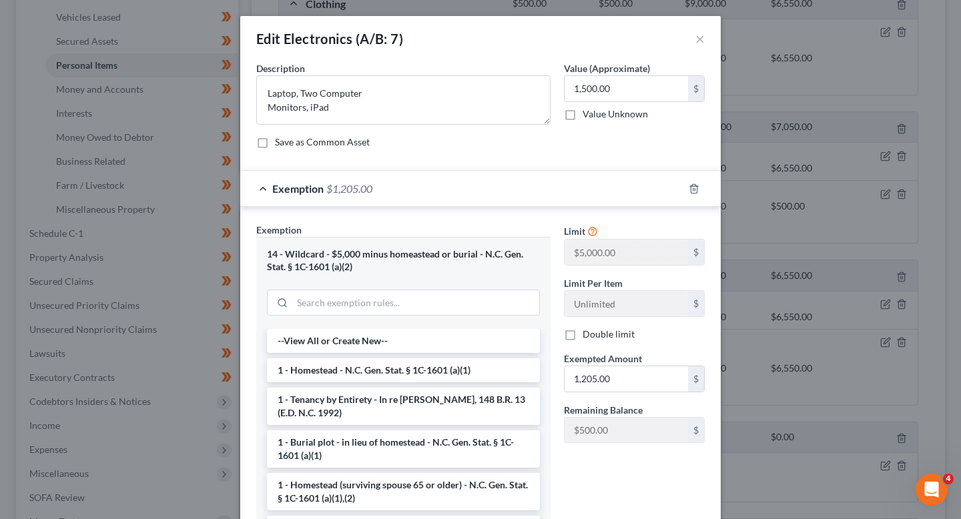
click at [693, 45] on div "Edit Electronics (A/B: 7) ×" at bounding box center [480, 38] width 480 height 45
click at [704, 42] on button "×" at bounding box center [699, 39] width 9 height 16
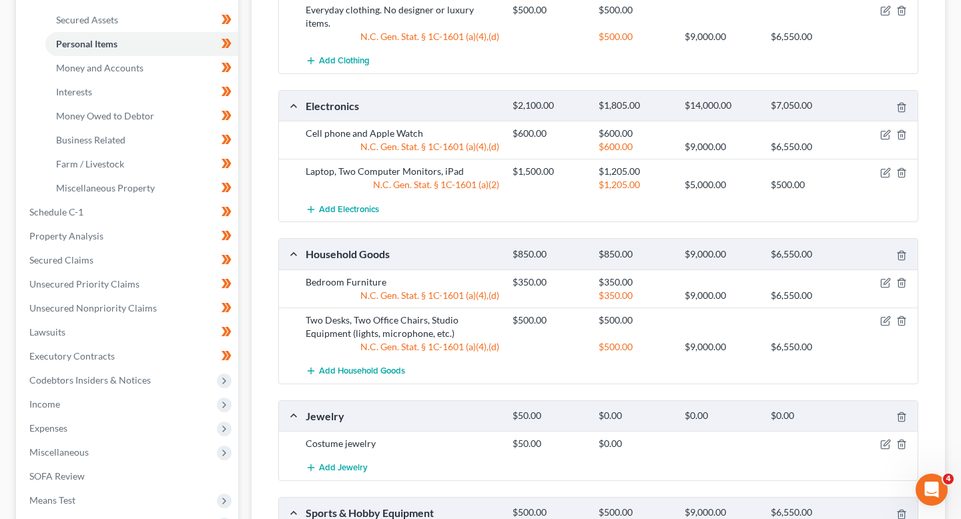
scroll to position [305, 0]
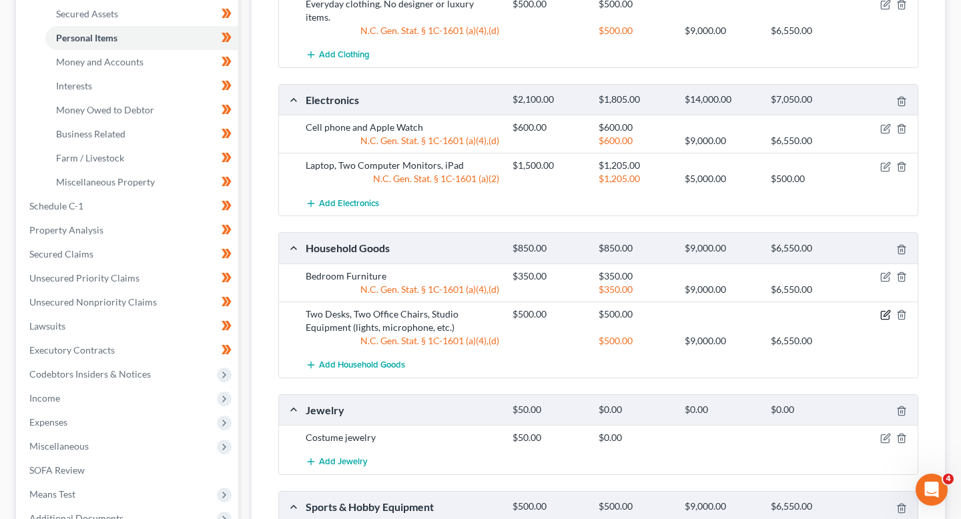
click at [883, 310] on icon "button" at bounding box center [885, 315] width 11 height 11
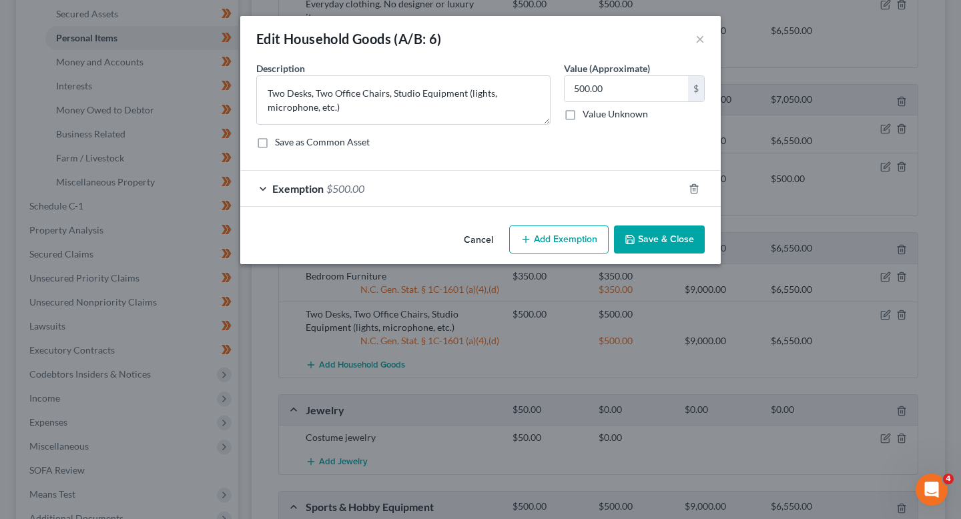
click at [576, 203] on div "Exemption $500.00" at bounding box center [461, 188] width 443 height 35
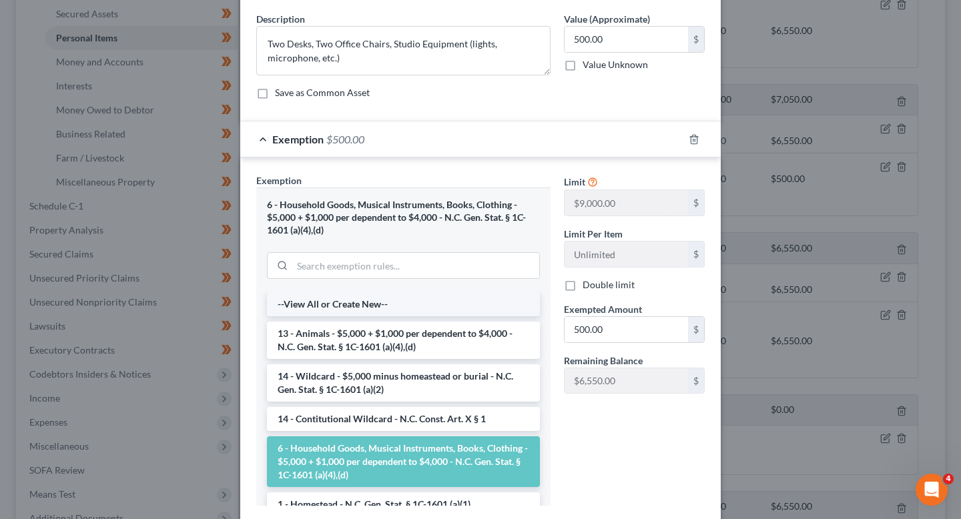
scroll to position [45, 0]
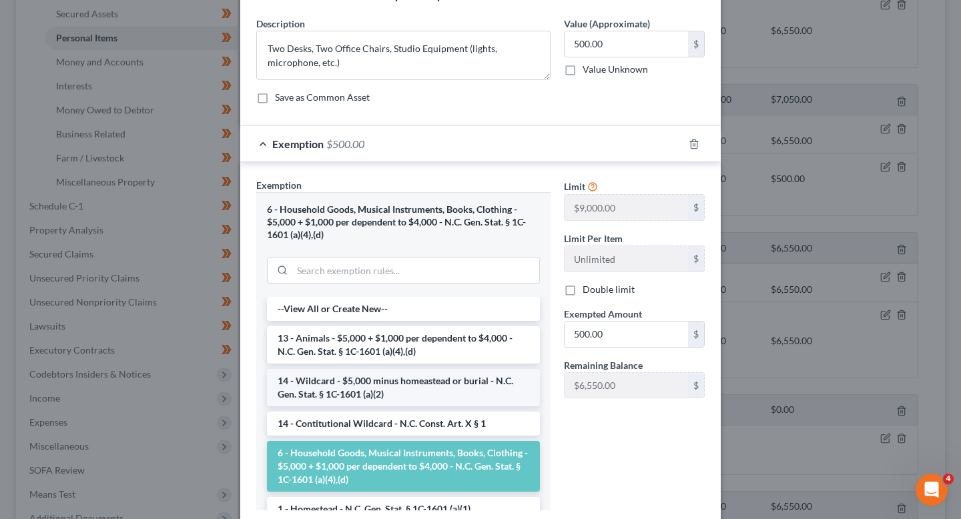
click at [468, 378] on li "14 - Wildcard - $5,000 minus homeastead or burial - N.C. Gen. Stat. § 1C-1601 (…" at bounding box center [403, 387] width 273 height 37
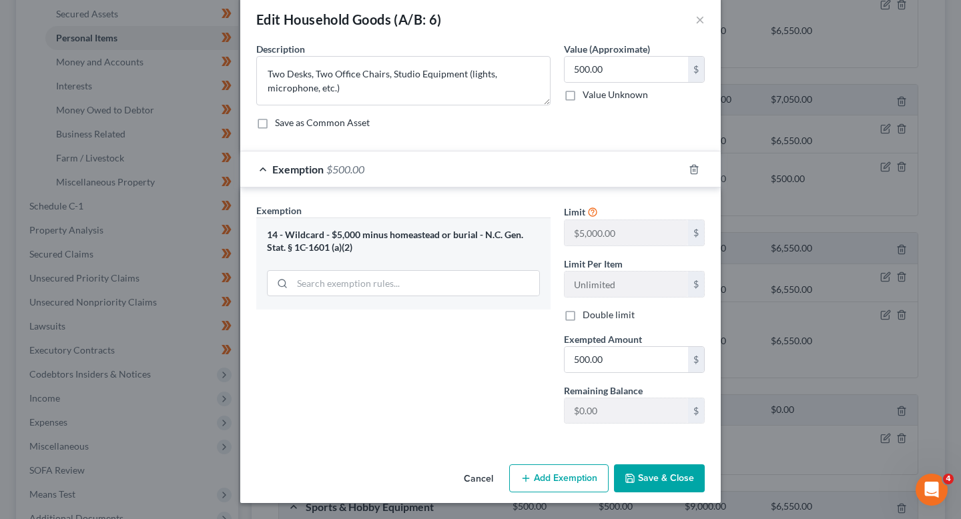
scroll to position [19, 0]
click at [641, 480] on button "Save & Close" at bounding box center [659, 478] width 91 height 28
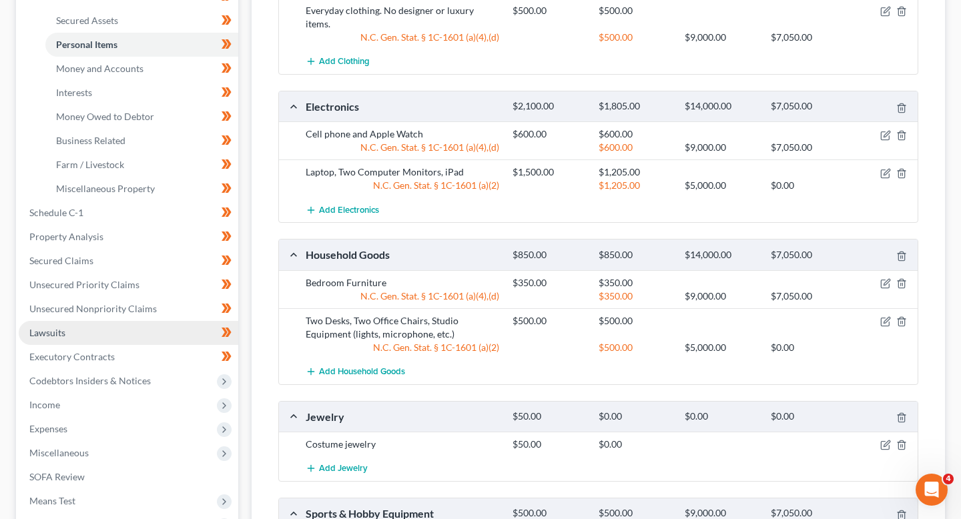
scroll to position [303, 0]
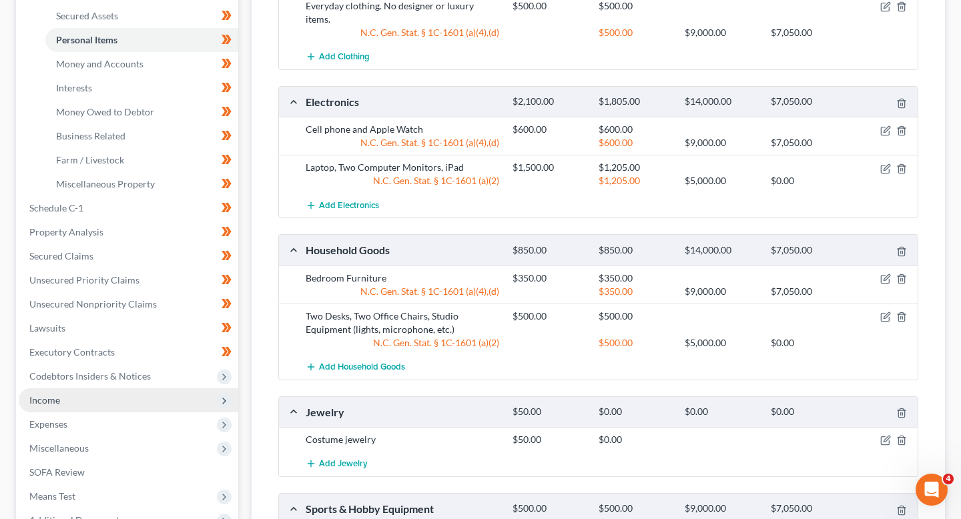
click at [141, 392] on span "Income" at bounding box center [128, 400] width 219 height 24
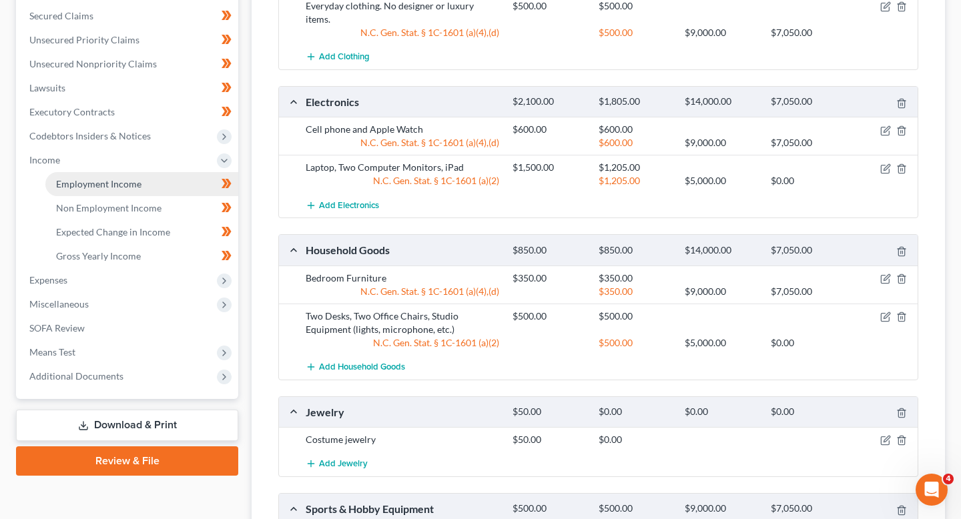
click at [146, 179] on link "Employment Income" at bounding box center [141, 184] width 193 height 24
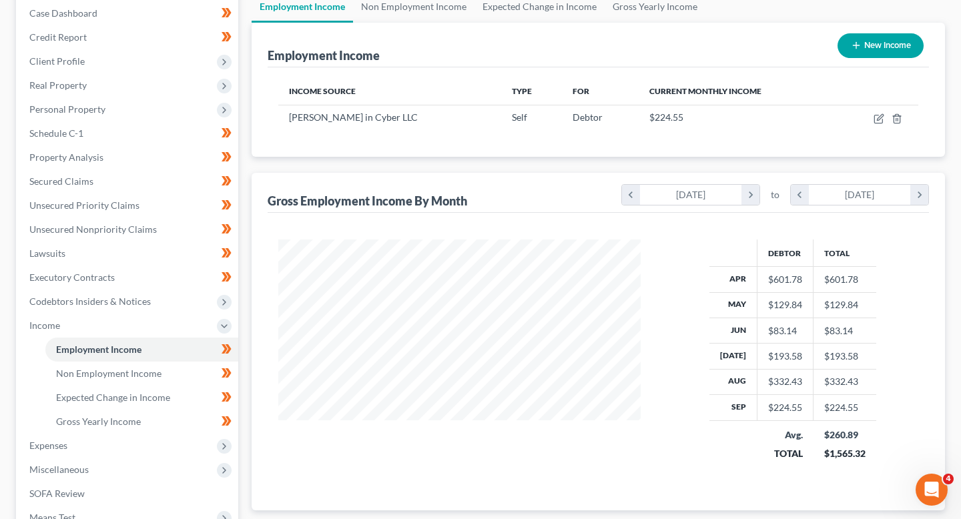
scroll to position [133, 0]
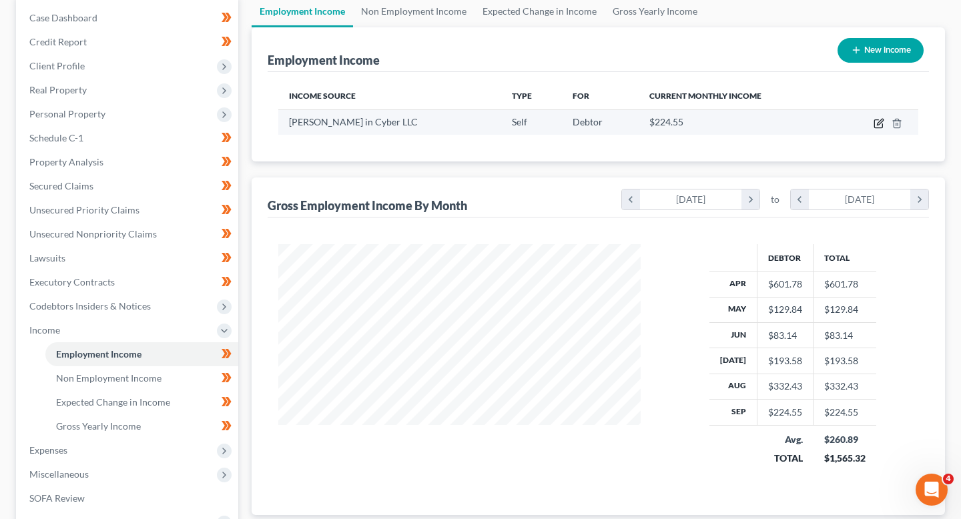
click at [879, 127] on icon "button" at bounding box center [878, 123] width 11 height 11
select select "1"
select select "28"
select select "0"
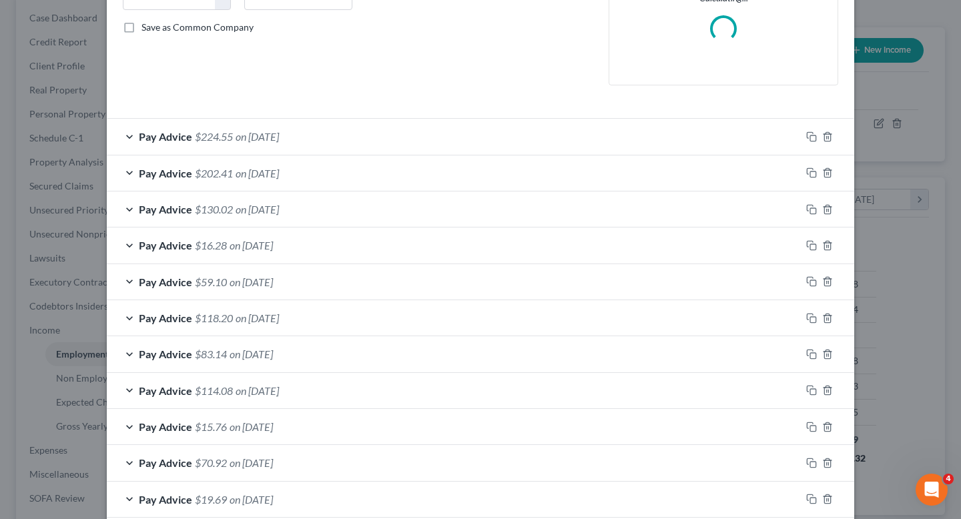
scroll to position [0, 0]
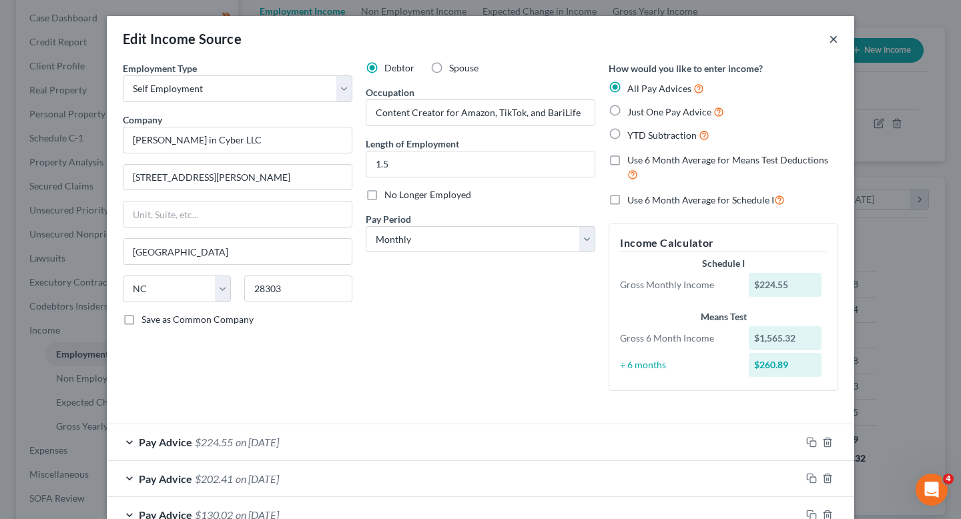
click at [835, 37] on button "×" at bounding box center [833, 39] width 9 height 16
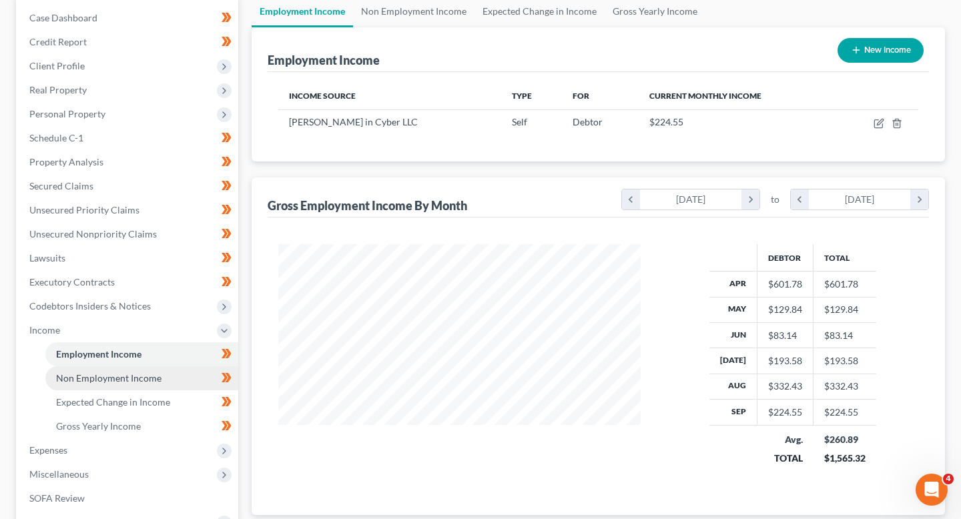
click at [133, 378] on span "Non Employment Income" at bounding box center [108, 377] width 105 height 11
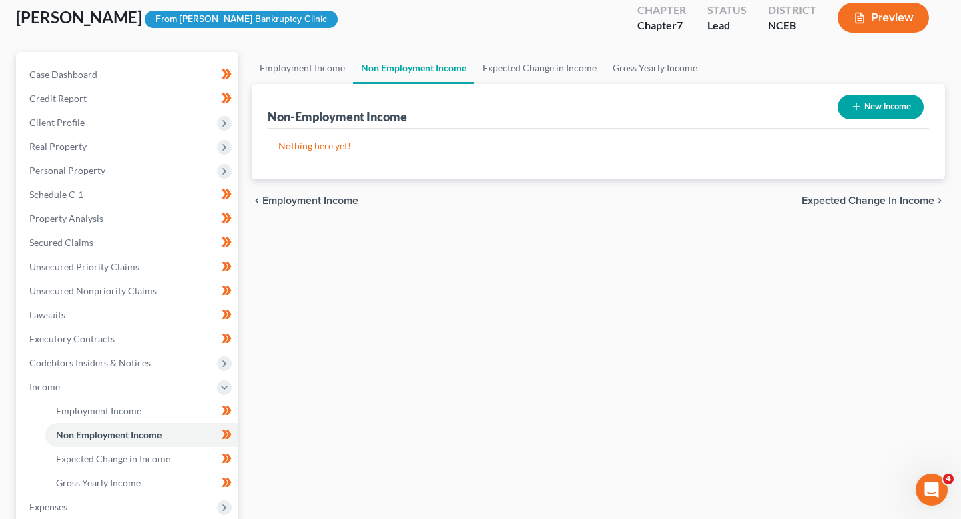
scroll to position [55, 0]
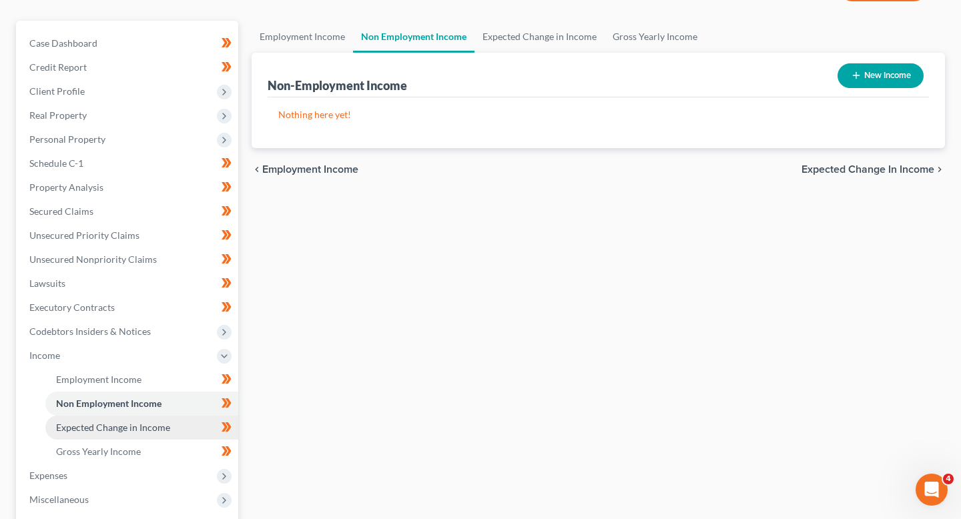
click at [111, 429] on span "Expected Change in Income" at bounding box center [113, 427] width 114 height 11
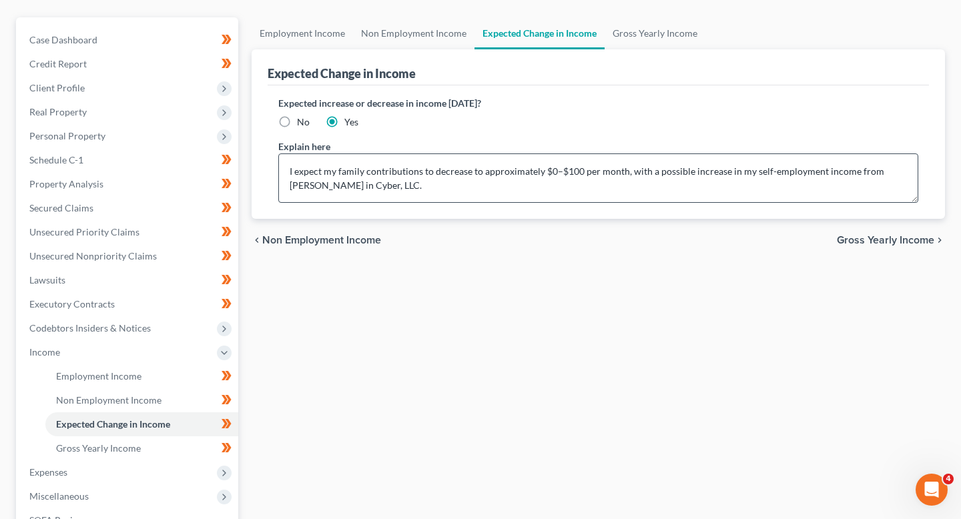
scroll to position [109, 0]
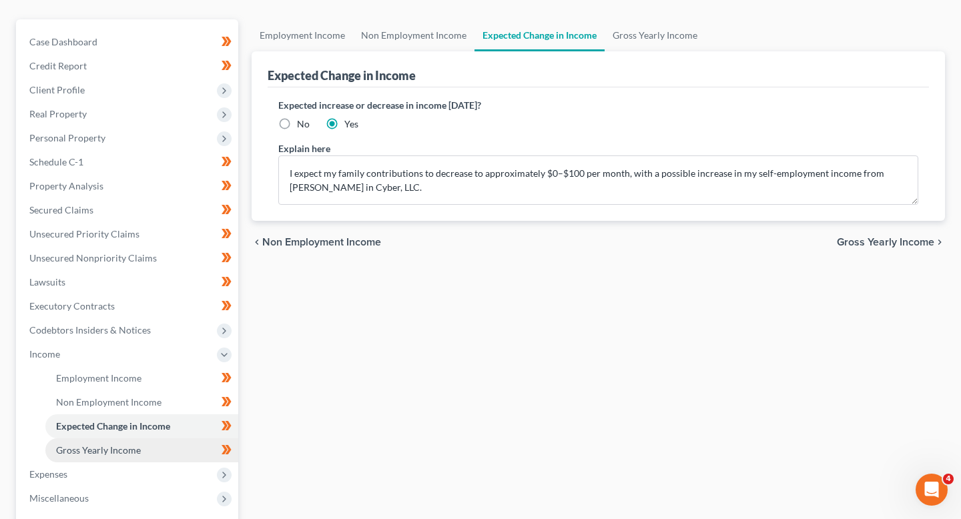
click at [112, 455] on link "Gross Yearly Income" at bounding box center [141, 450] width 193 height 24
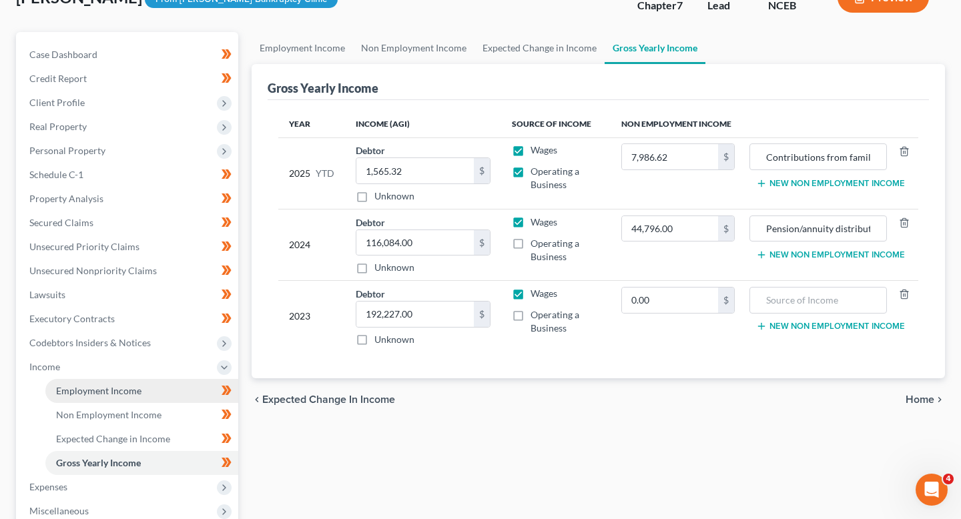
scroll to position [97, 0]
click at [109, 393] on span "Employment Income" at bounding box center [98, 389] width 85 height 11
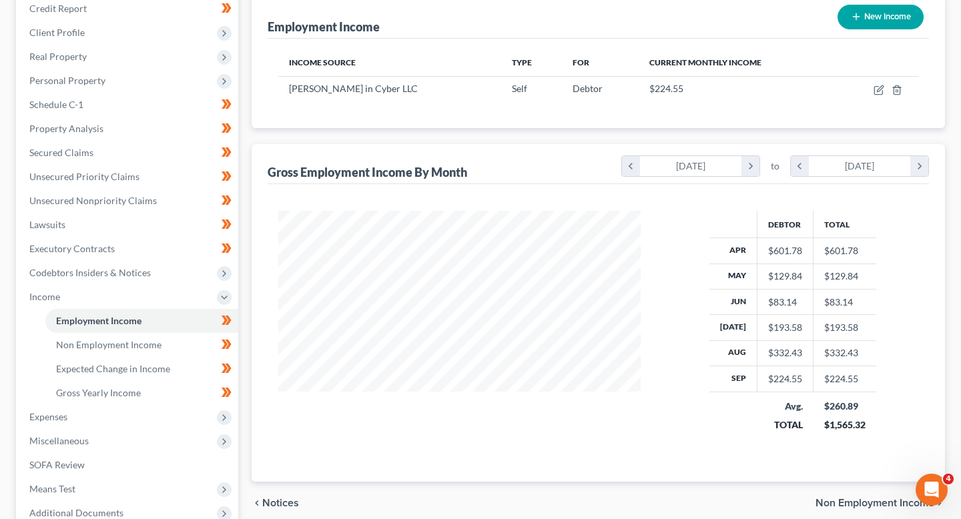
scroll to position [167, 0]
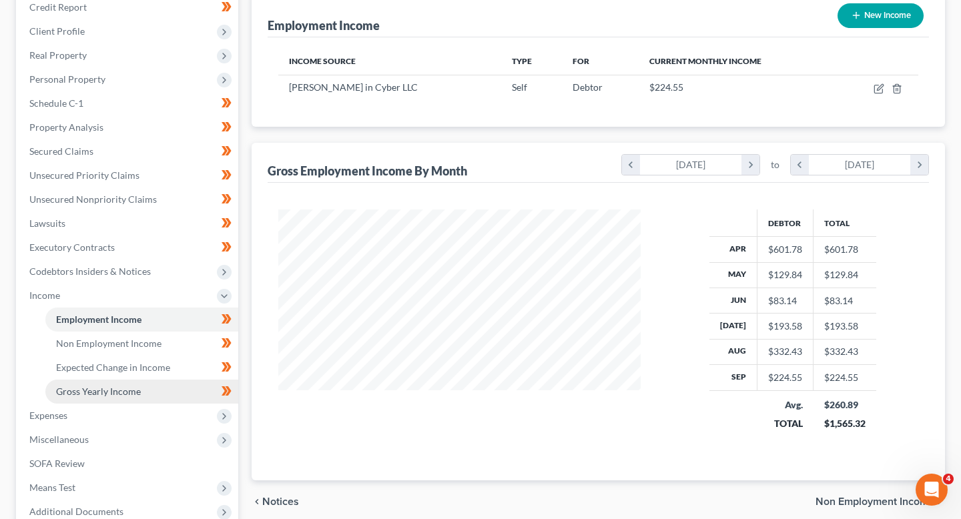
click at [87, 396] on span "Gross Yearly Income" at bounding box center [98, 391] width 85 height 11
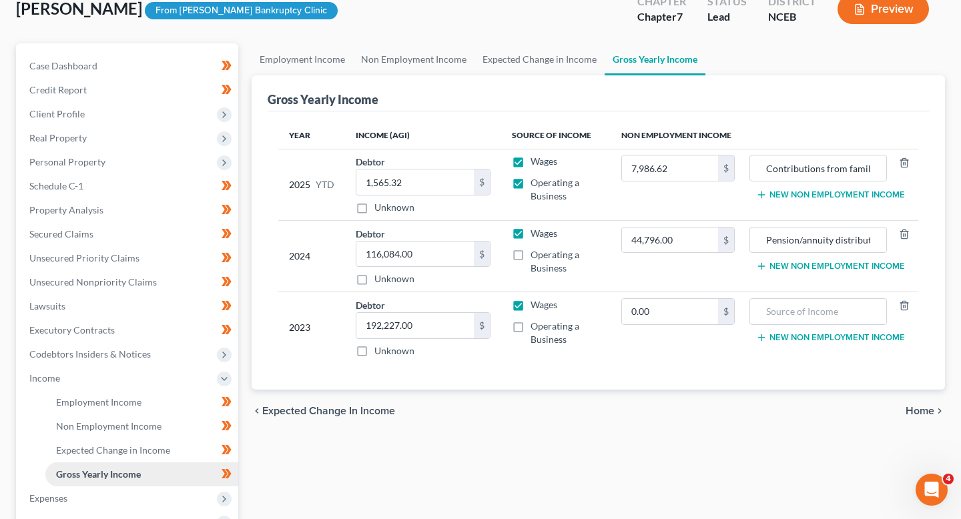
scroll to position [94, 0]
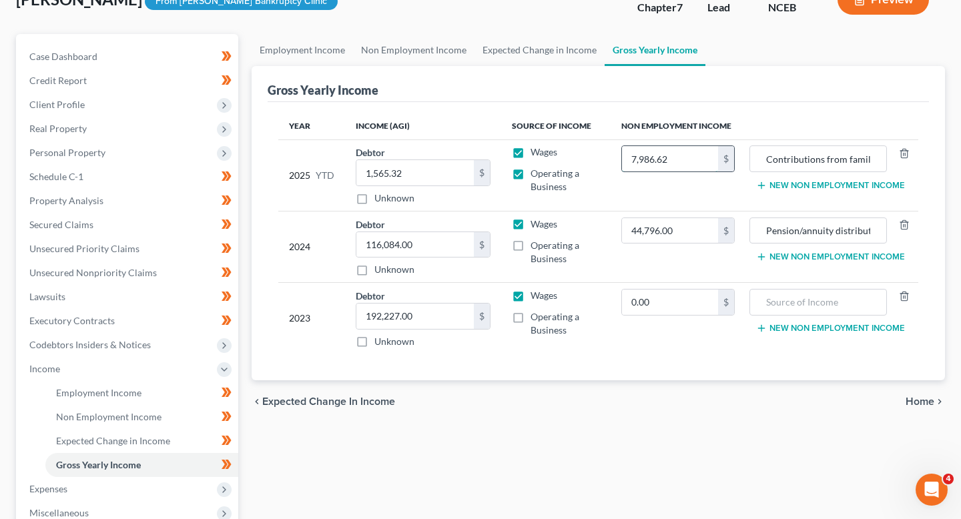
drag, startPoint x: 676, startPoint y: 160, endPoint x: 699, endPoint y: 158, distance: 23.4
click at [699, 158] on input "7,986.62" at bounding box center [670, 158] width 96 height 25
type input "0"
click at [906, 153] on icon "button" at bounding box center [904, 153] width 11 height 11
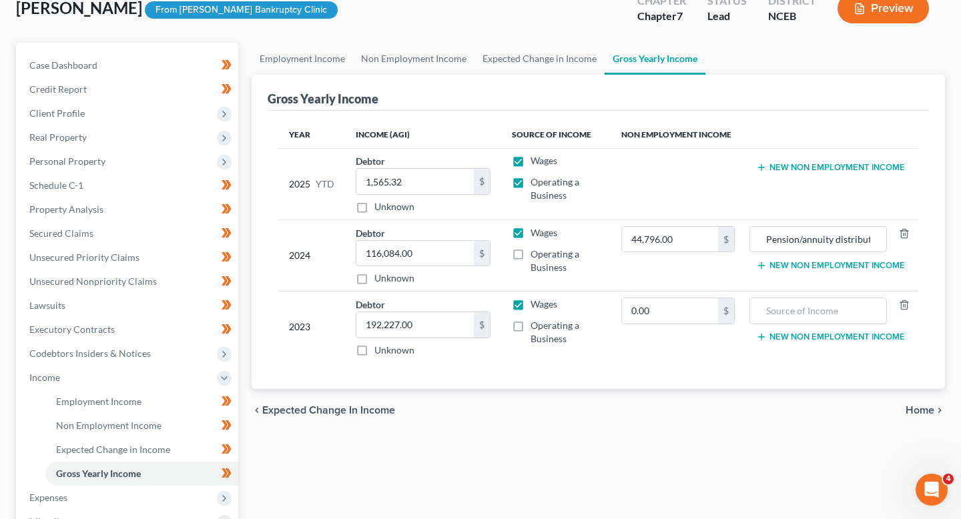
scroll to position [84, 0]
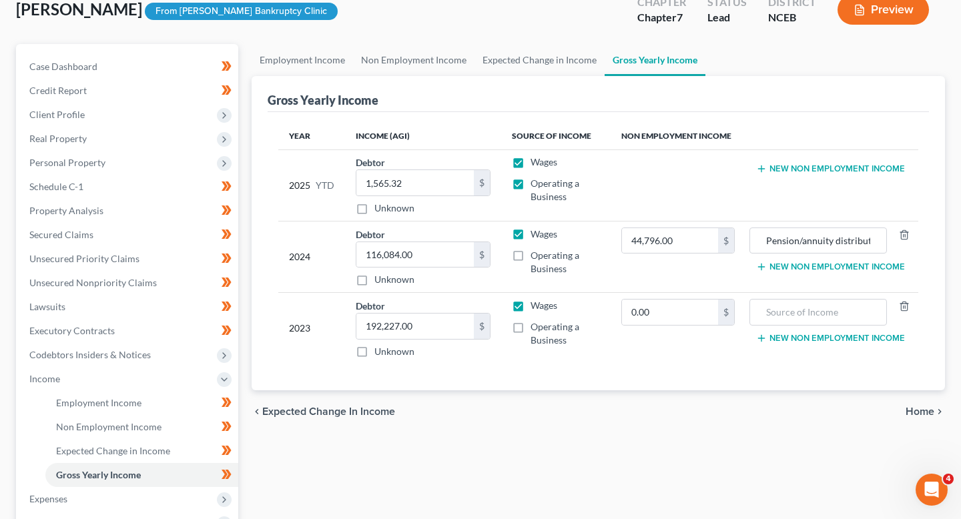
click at [530, 183] on label "Operating a Business" at bounding box center [564, 190] width 69 height 27
click at [536, 183] on input "Operating a Business" at bounding box center [540, 181] width 9 height 9
checkbox input "false"
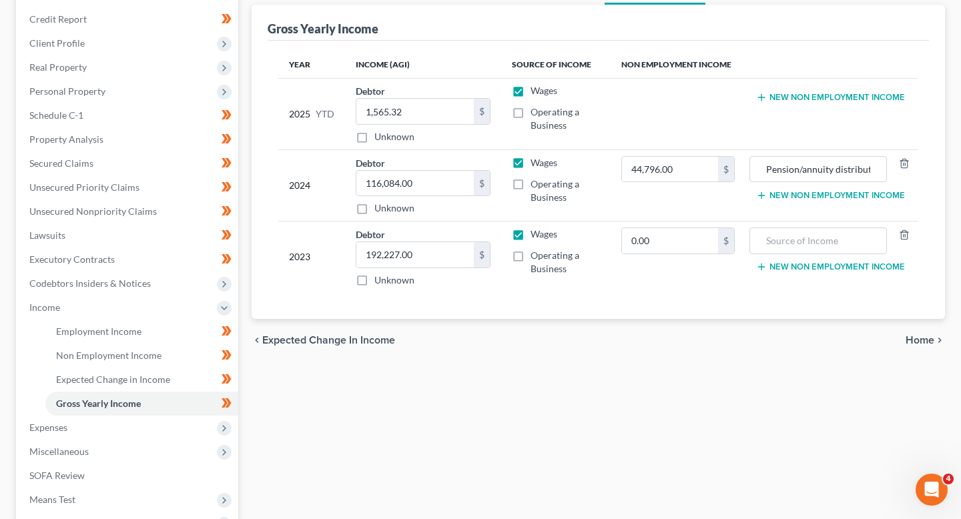
scroll to position [151, 0]
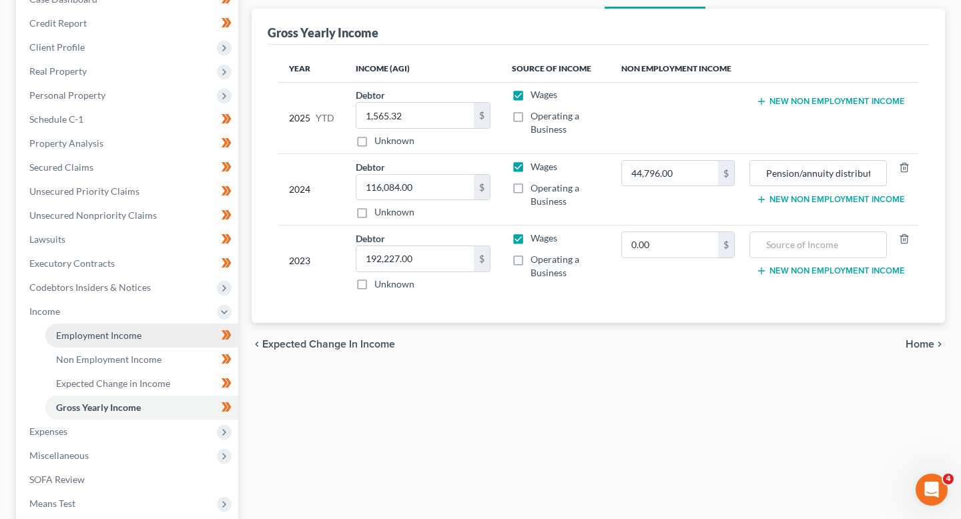
click at [148, 337] on link "Employment Income" at bounding box center [141, 336] width 193 height 24
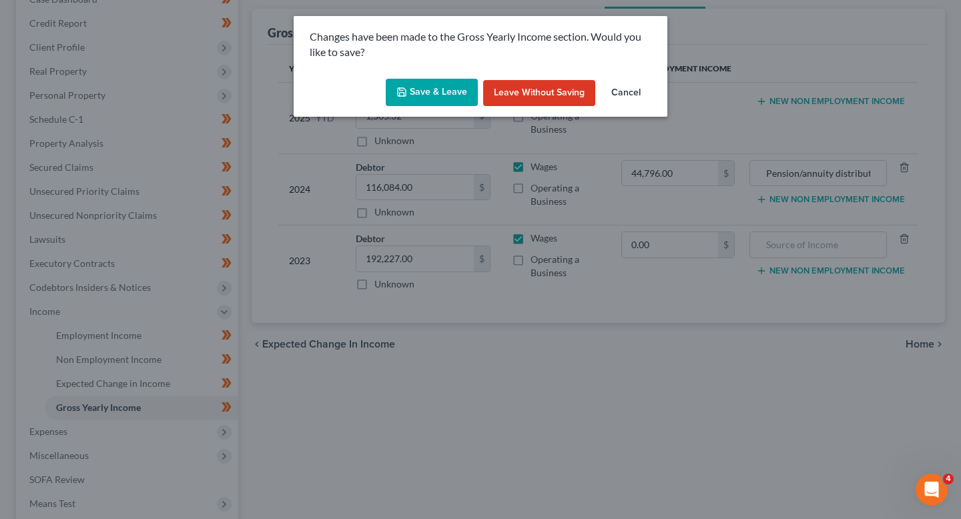
click at [456, 93] on button "Save & Leave" at bounding box center [432, 93] width 92 height 28
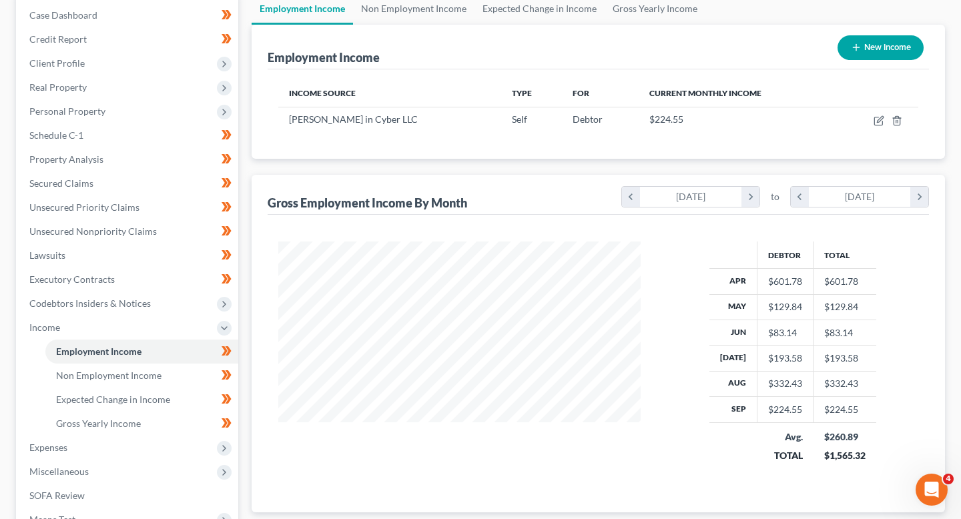
scroll to position [153, 0]
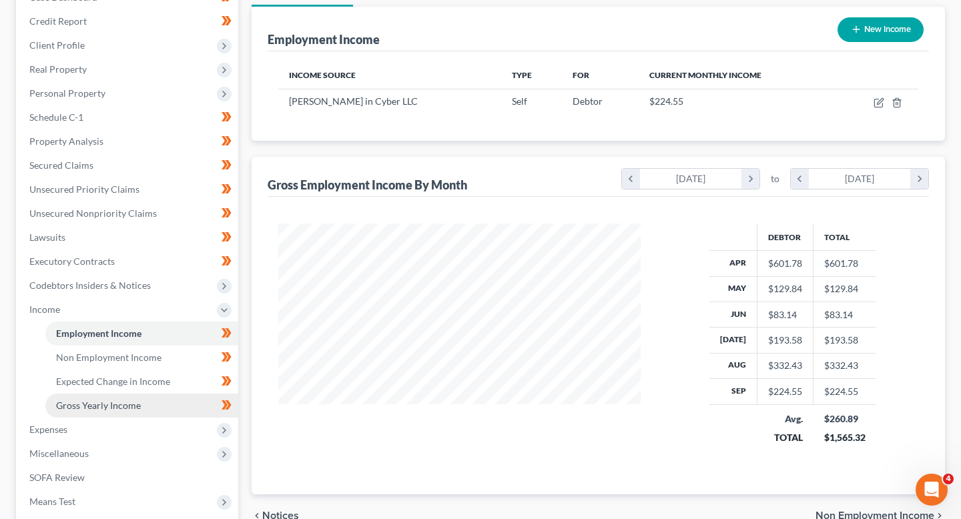
click at [114, 402] on span "Gross Yearly Income" at bounding box center [98, 405] width 85 height 11
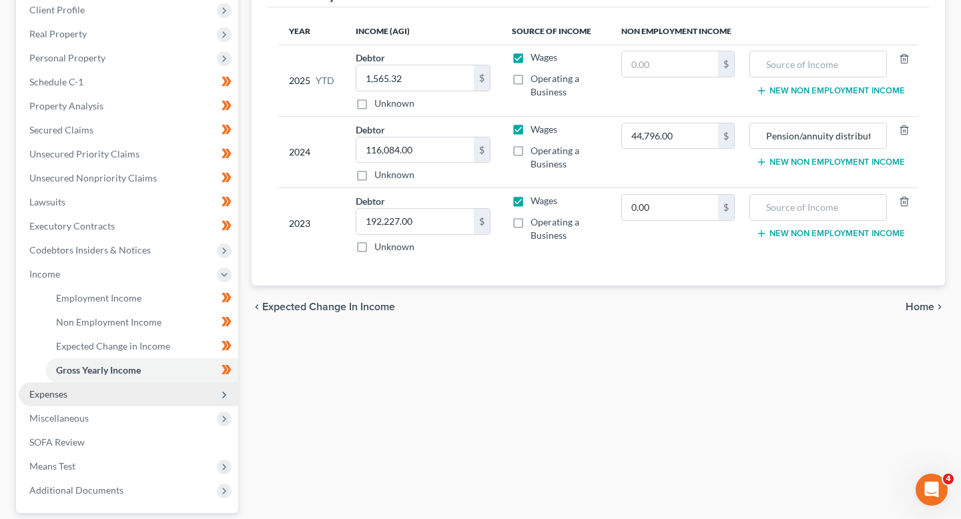
scroll to position [177, 0]
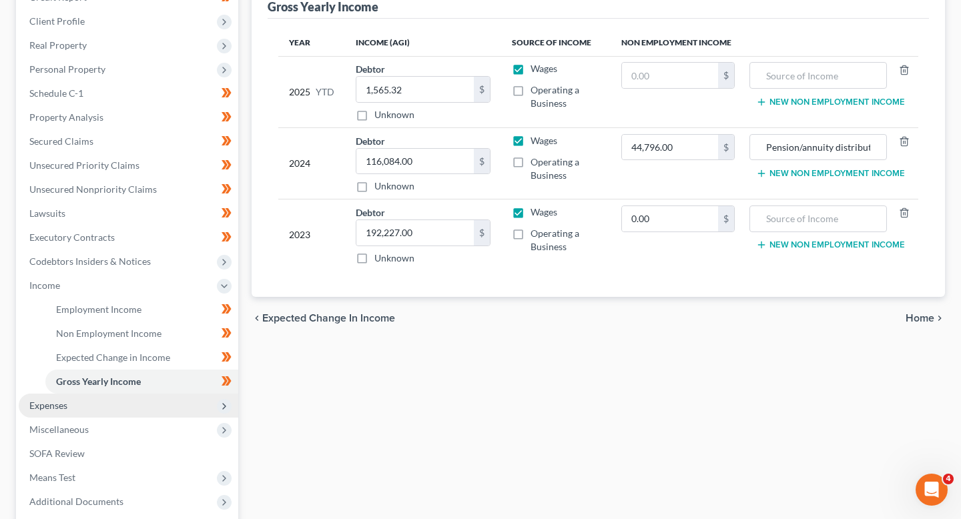
click at [131, 413] on span "Expenses" at bounding box center [128, 406] width 219 height 24
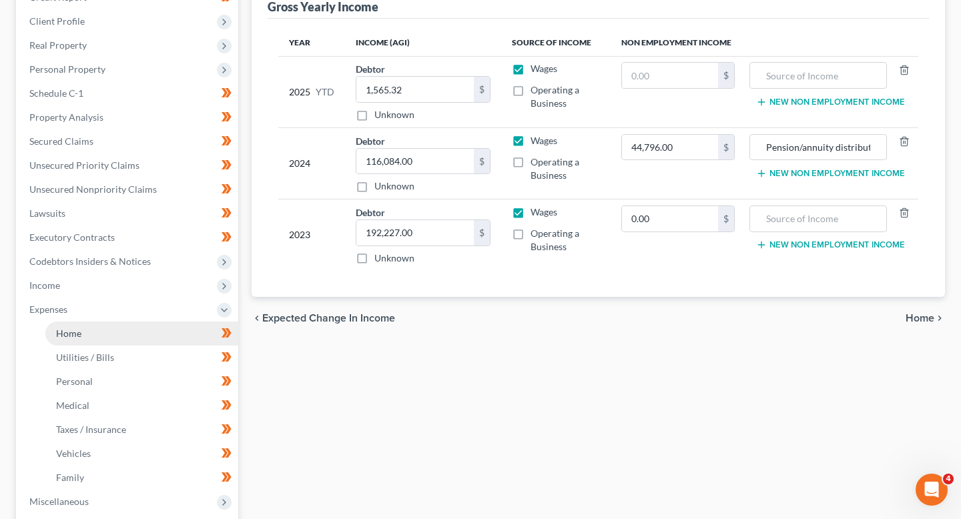
click at [129, 336] on link "Home" at bounding box center [141, 334] width 193 height 24
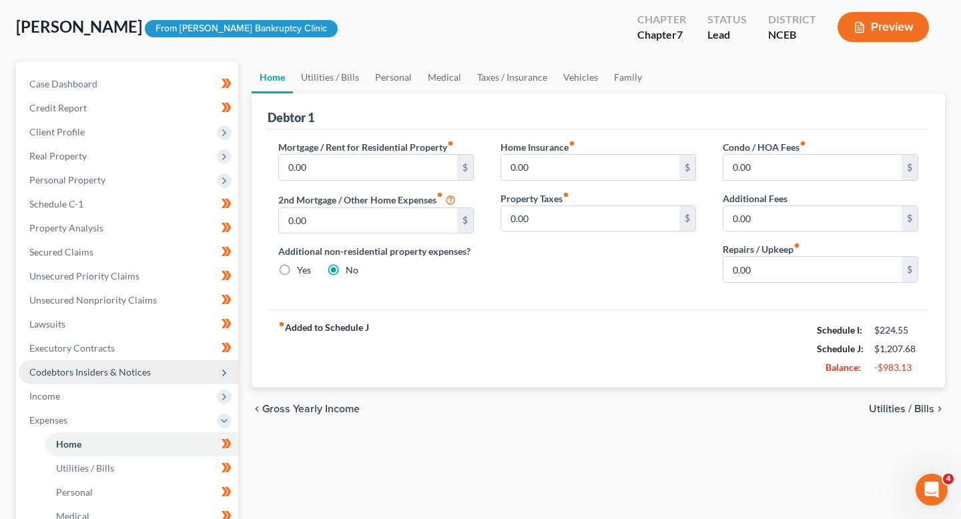
scroll to position [71, 0]
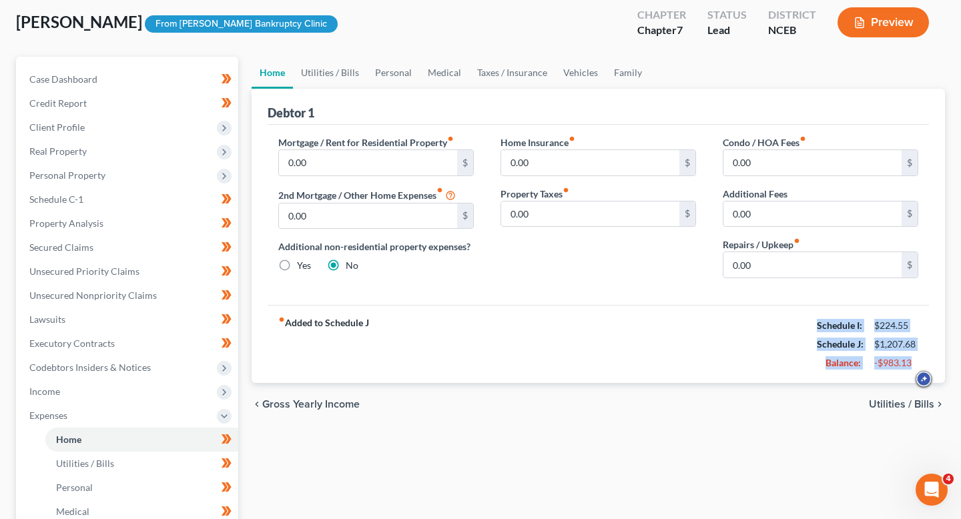
drag, startPoint x: 809, startPoint y: 323, endPoint x: 915, endPoint y: 363, distance: 113.4
click at [915, 364] on div "fiber_manual_record Added to Schedule J Schedule I: $224.55 Schedule J: $1,207.…" at bounding box center [598, 344] width 661 height 78
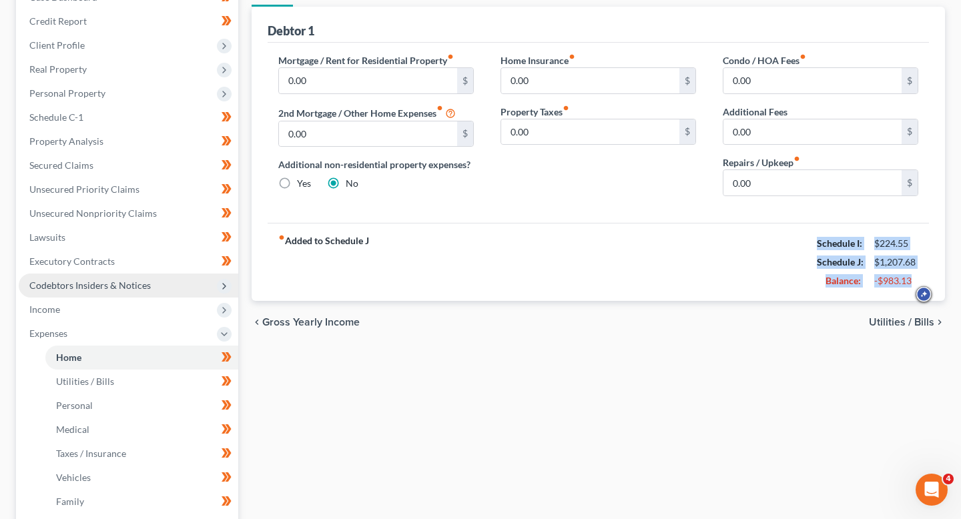
scroll to position [156, 0]
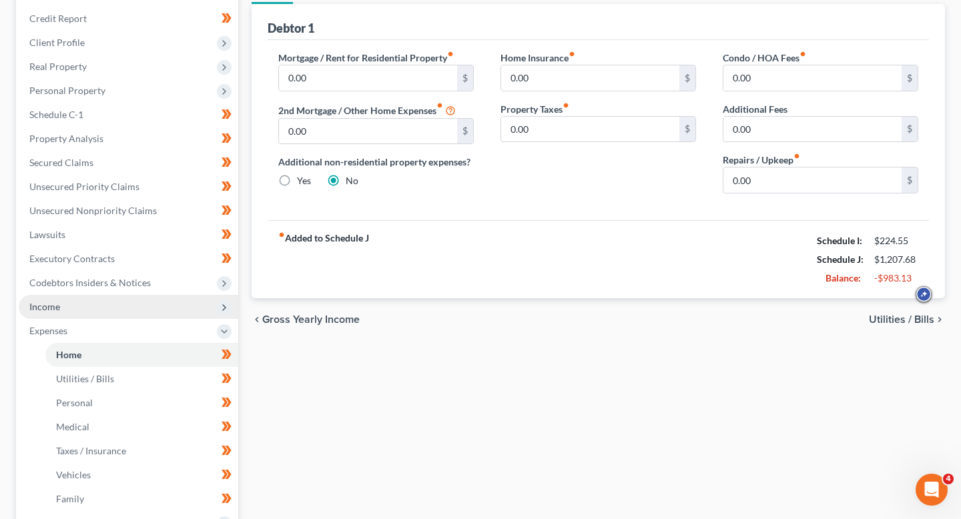
click at [111, 309] on span "Income" at bounding box center [128, 307] width 219 height 24
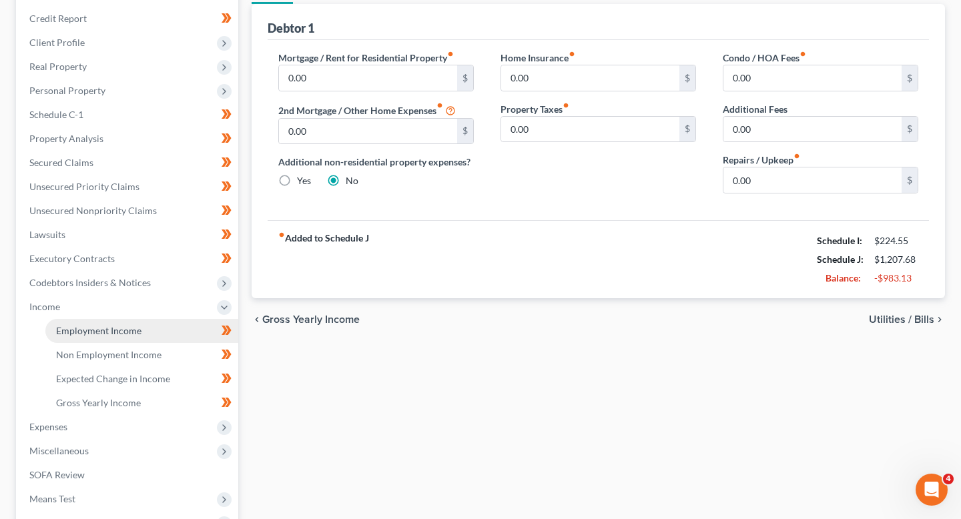
click at [117, 332] on span "Employment Income" at bounding box center [98, 330] width 85 height 11
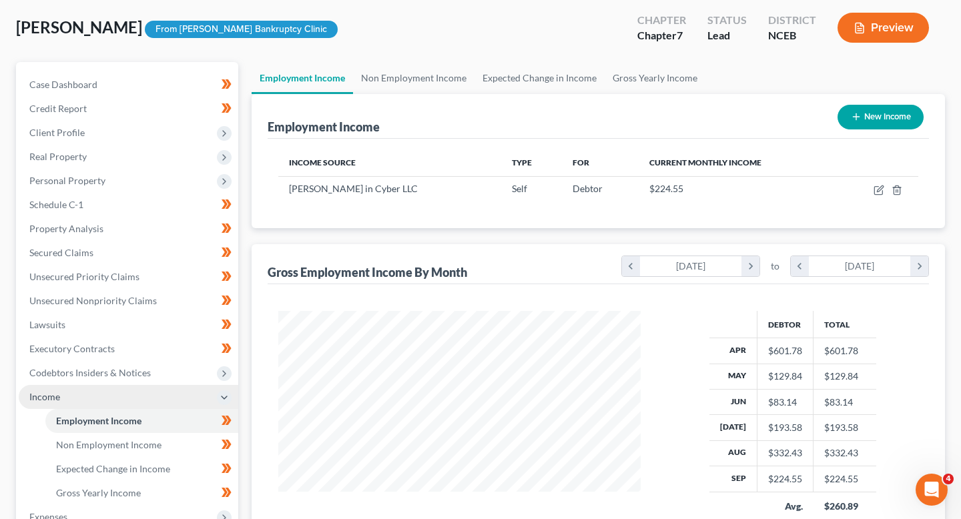
scroll to position [83, 0]
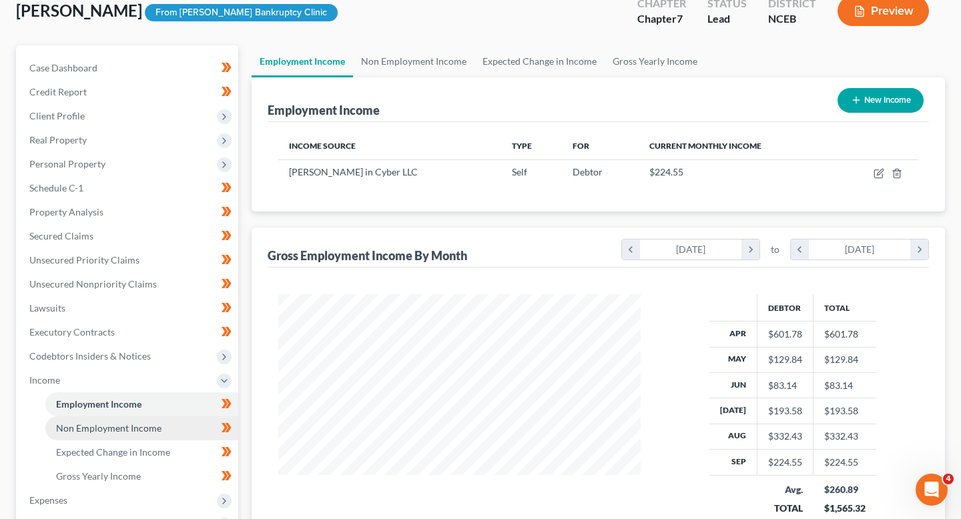
click at [136, 438] on link "Non Employment Income" at bounding box center [141, 428] width 193 height 24
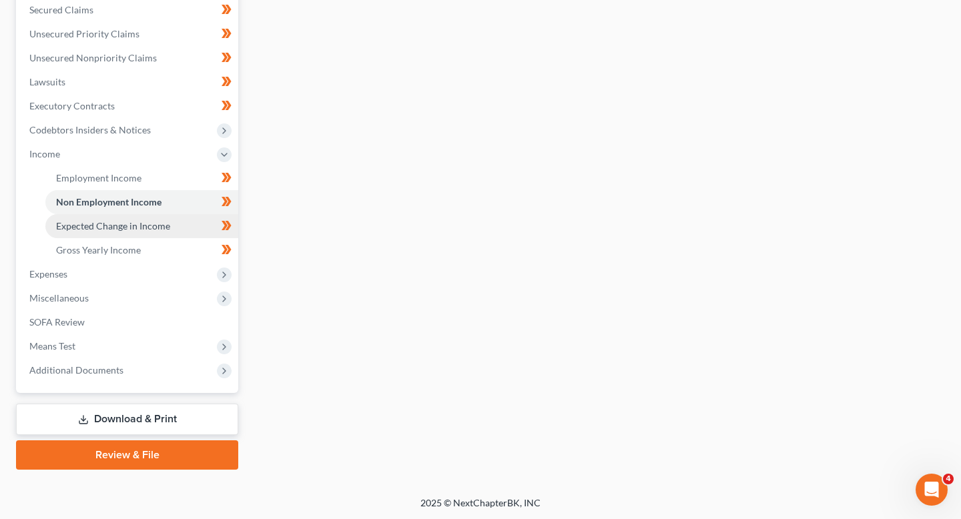
click at [115, 230] on span "Expected Change in Income" at bounding box center [113, 225] width 114 height 11
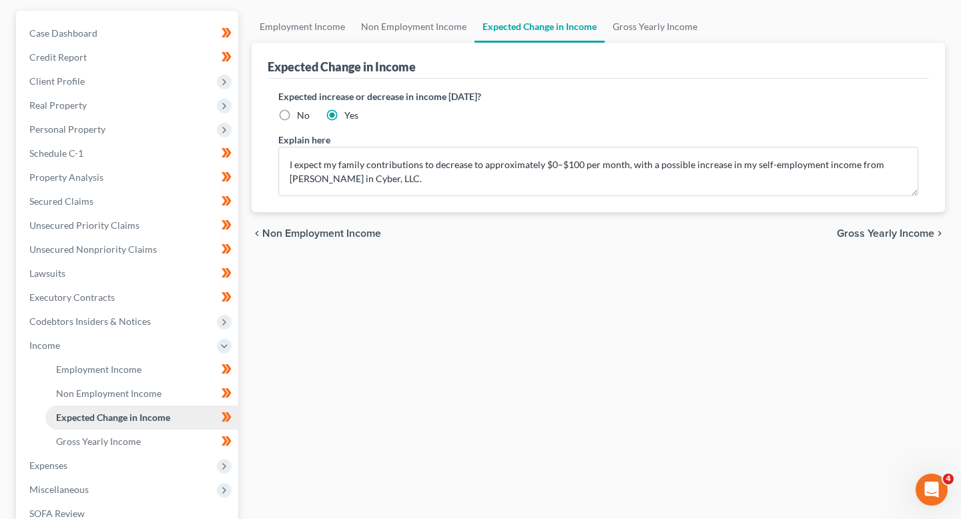
scroll to position [162, 0]
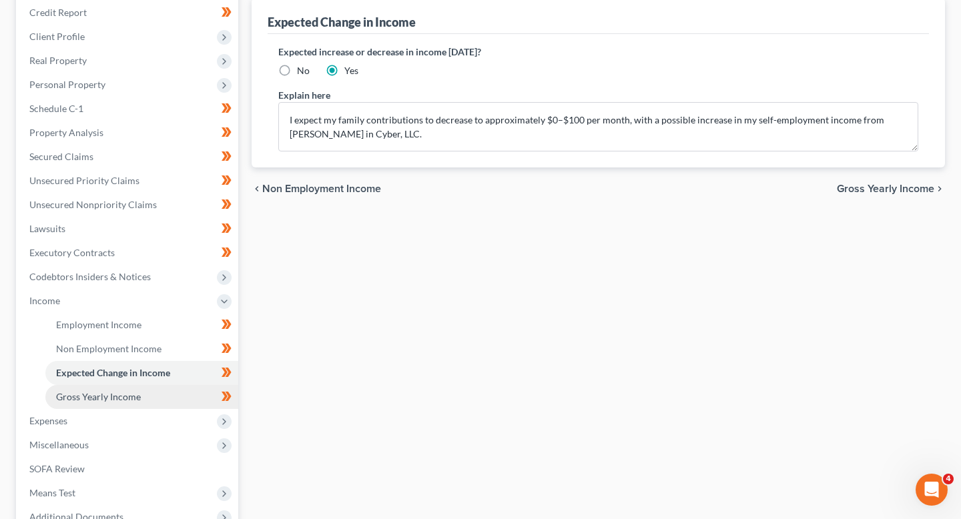
click at [118, 396] on span "Gross Yearly Income" at bounding box center [98, 396] width 85 height 11
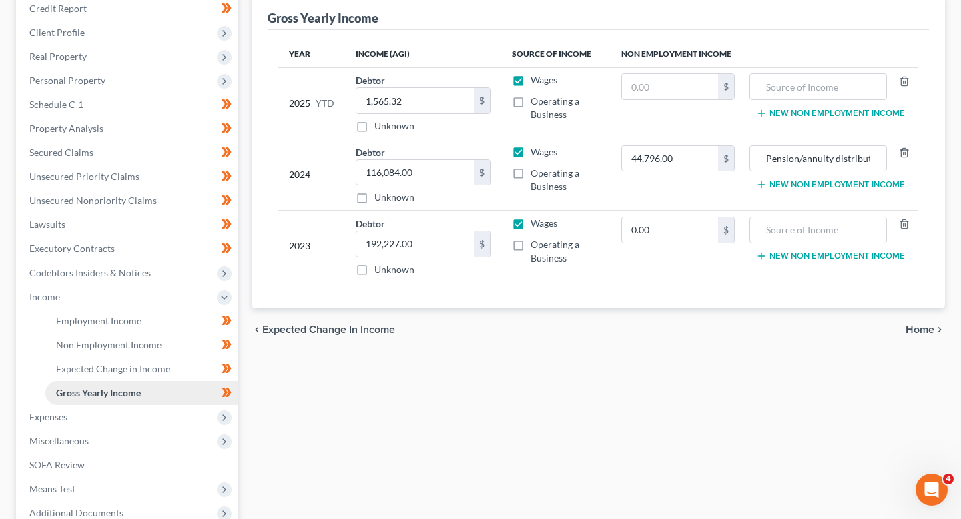
scroll to position [167, 0]
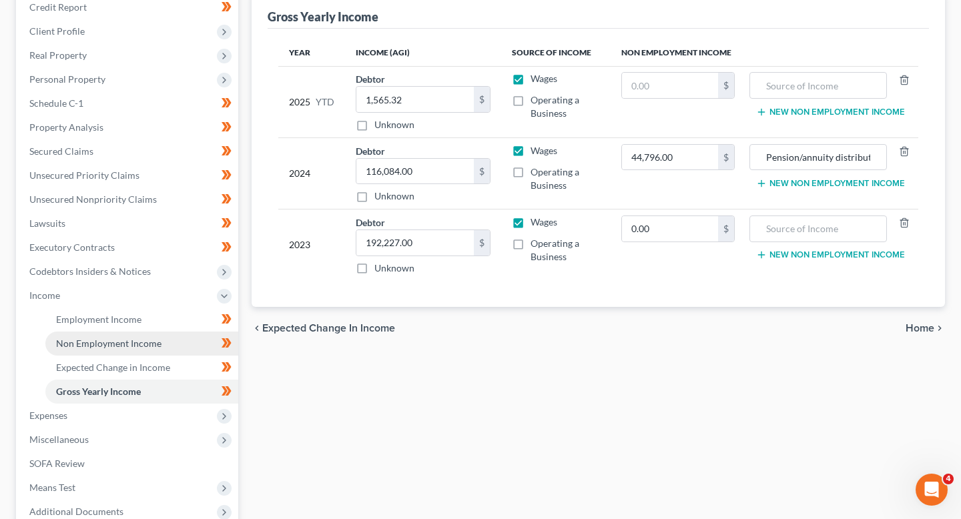
click at [120, 346] on span "Non Employment Income" at bounding box center [108, 343] width 105 height 11
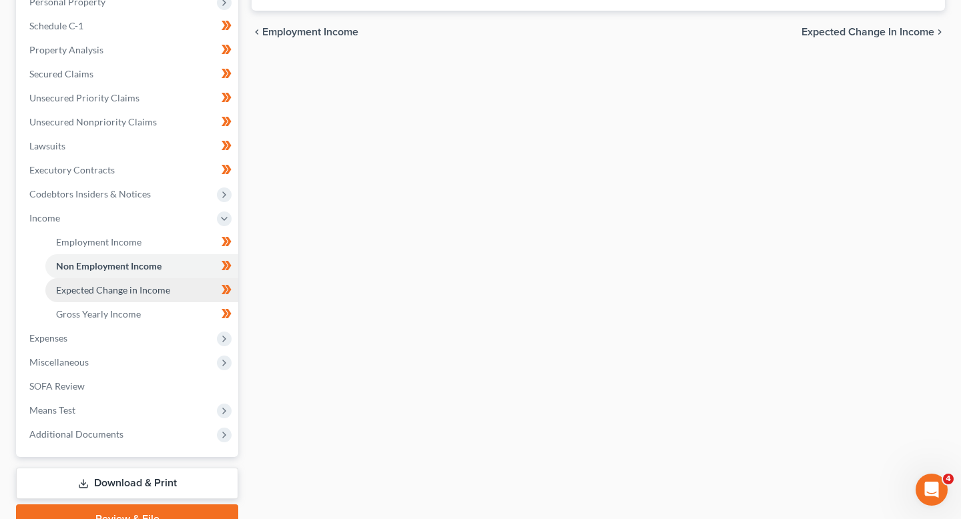
click at [126, 289] on span "Expected Change in Income" at bounding box center [113, 289] width 114 height 11
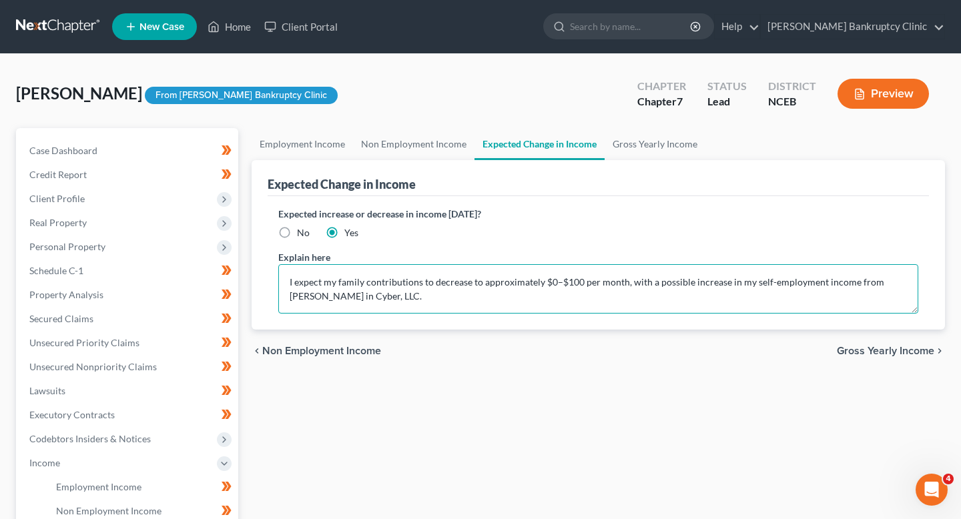
click at [454, 282] on textarea "I expect my family contributions to decrease to approximately $0–$100 per month…" at bounding box center [598, 288] width 640 height 49
drag, startPoint x: 478, startPoint y: 283, endPoint x: 431, endPoint y: 284, distance: 47.4
click at [431, 284] on textarea "I expect my family contributions to decrease to approximately $0–$100 per month…" at bounding box center [598, 288] width 640 height 49
click at [329, 282] on textarea "I expect my family contributions to be anywhere from approximately $0–$100 per …" at bounding box center [598, 288] width 640 height 49
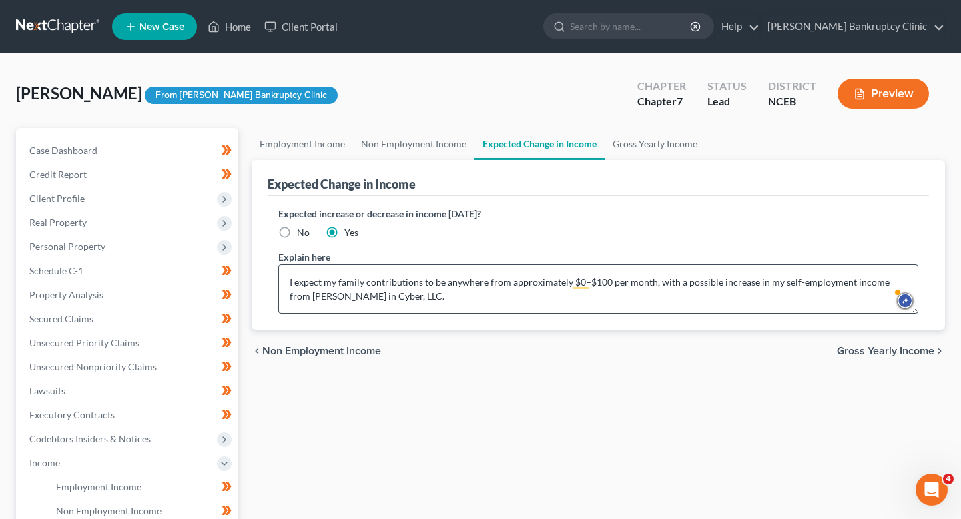
click at [329, 282] on textarea "I expect my family contributions to be anywhere from approximately $0–$100 per …" at bounding box center [598, 288] width 640 height 49
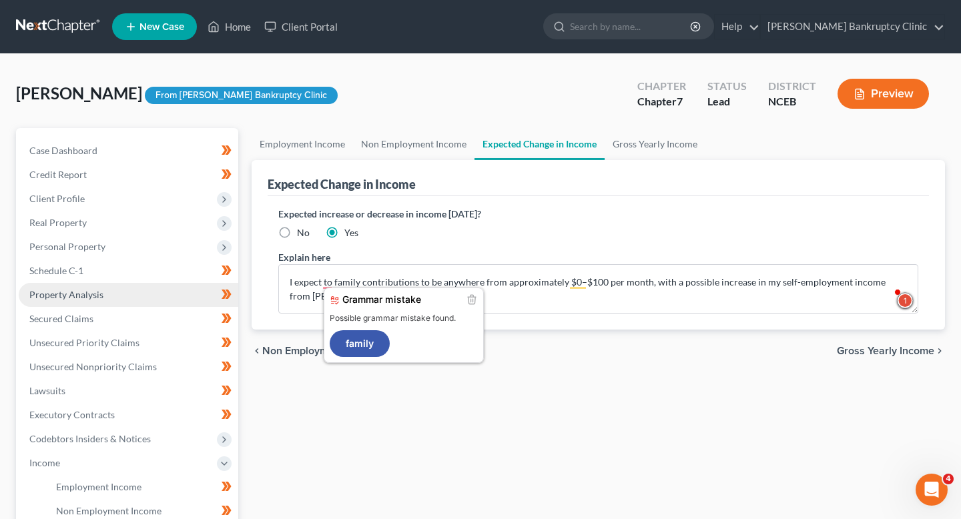
type textarea "I expect to family contributions to be anywhere from approximately $0–$100 per …"
click at [95, 296] on span "Property Analysis" at bounding box center [66, 294] width 74 height 11
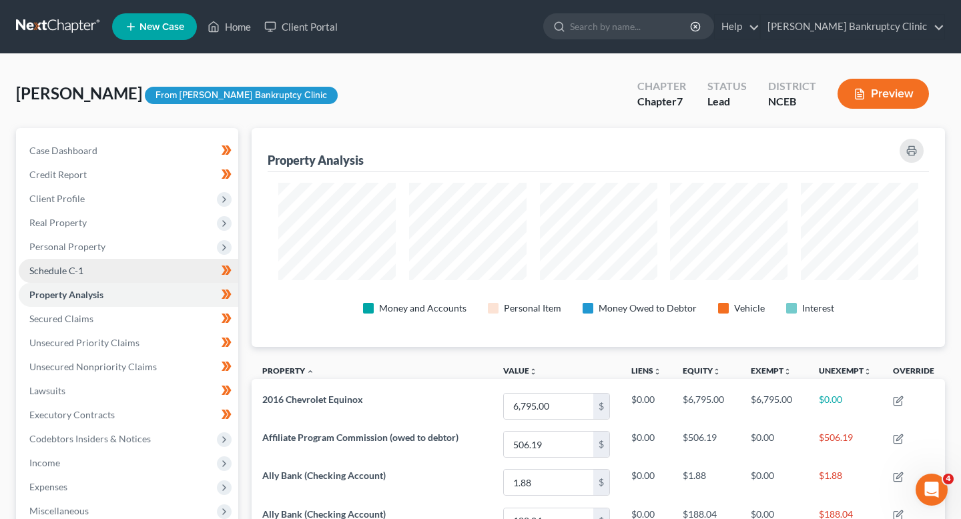
click at [157, 273] on link "Schedule C-1" at bounding box center [128, 271] width 219 height 24
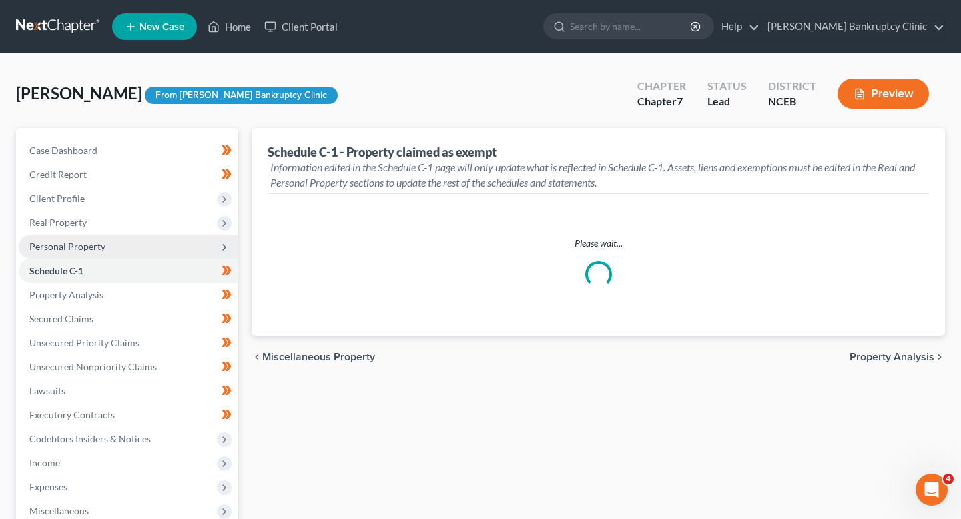
select select "Raleigh"
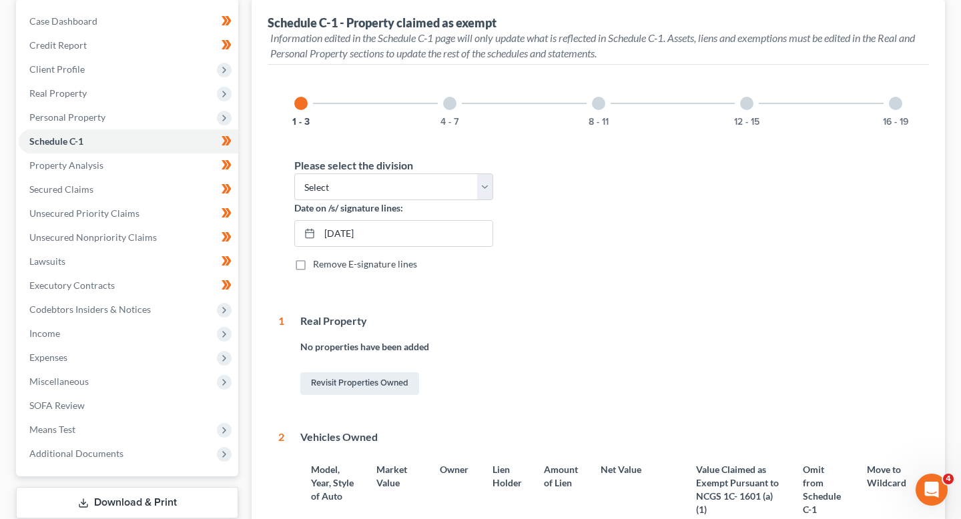
scroll to position [115, 0]
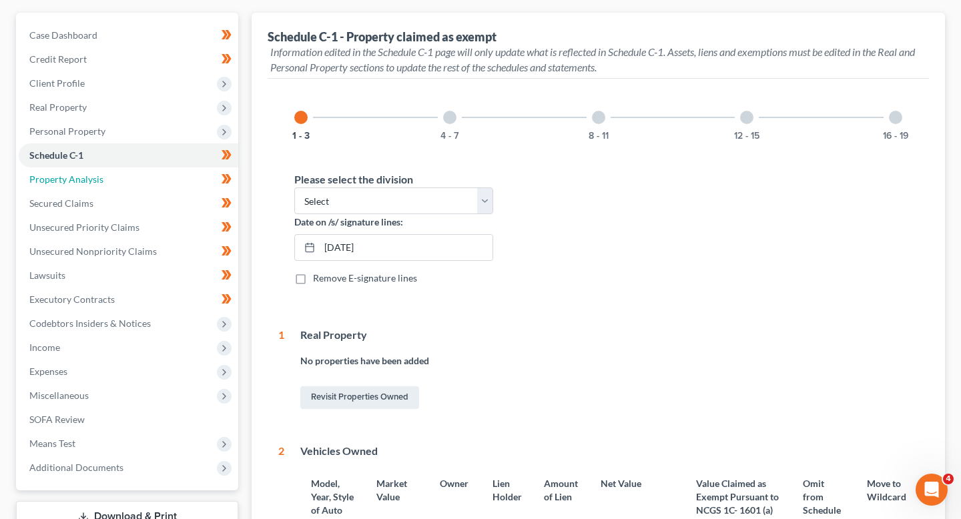
drag, startPoint x: 149, startPoint y: 183, endPoint x: 334, endPoint y: 221, distance: 188.5
click at [149, 183] on link "Property Analysis" at bounding box center [128, 179] width 219 height 24
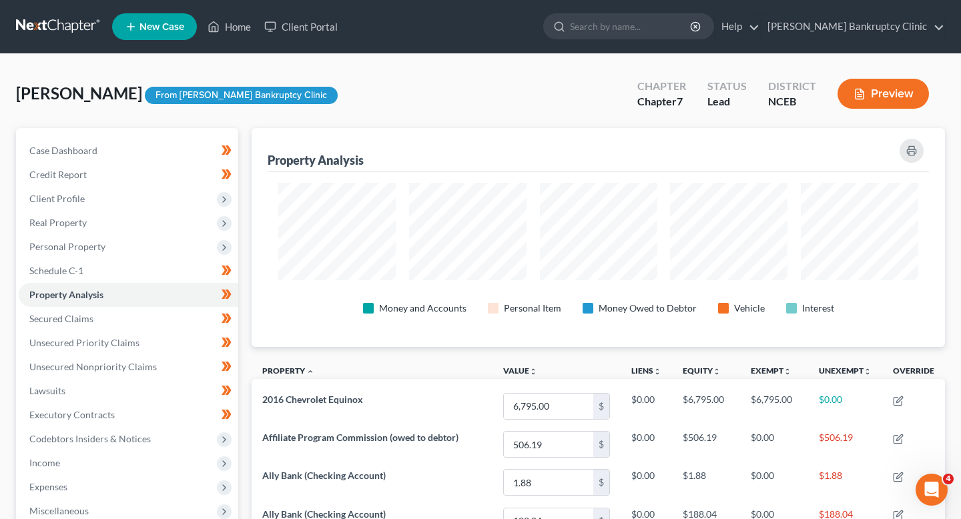
scroll to position [219, 693]
click at [137, 270] on link "Schedule C-1" at bounding box center [128, 271] width 219 height 24
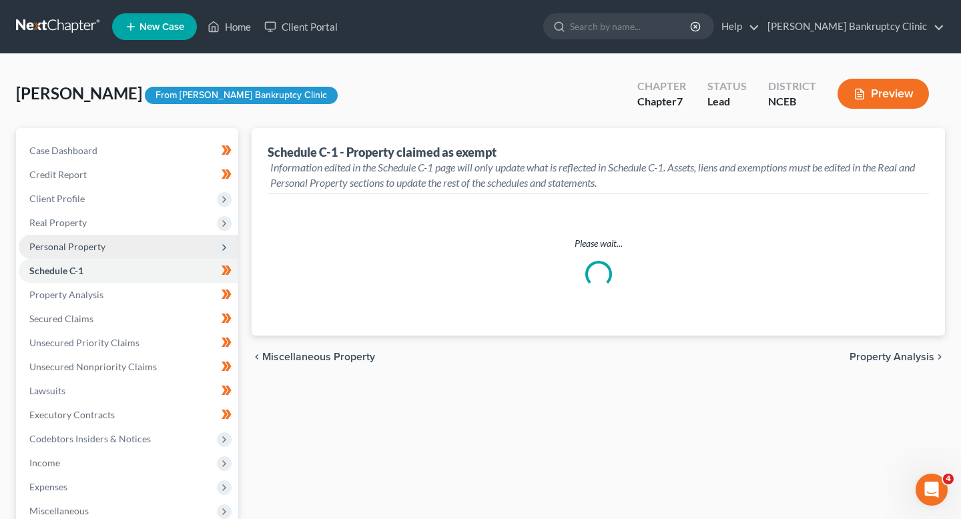
click at [136, 252] on span "Personal Property" at bounding box center [128, 247] width 219 height 24
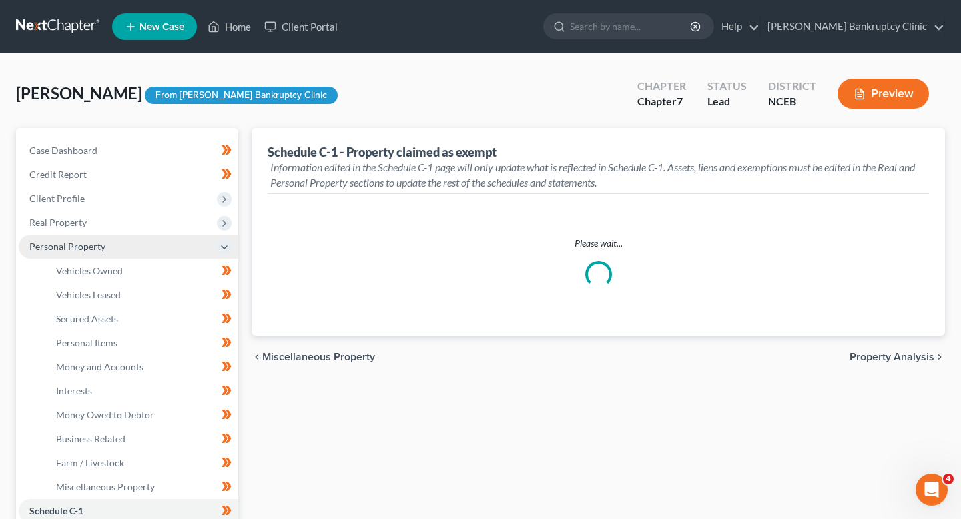
select select "Raleigh"
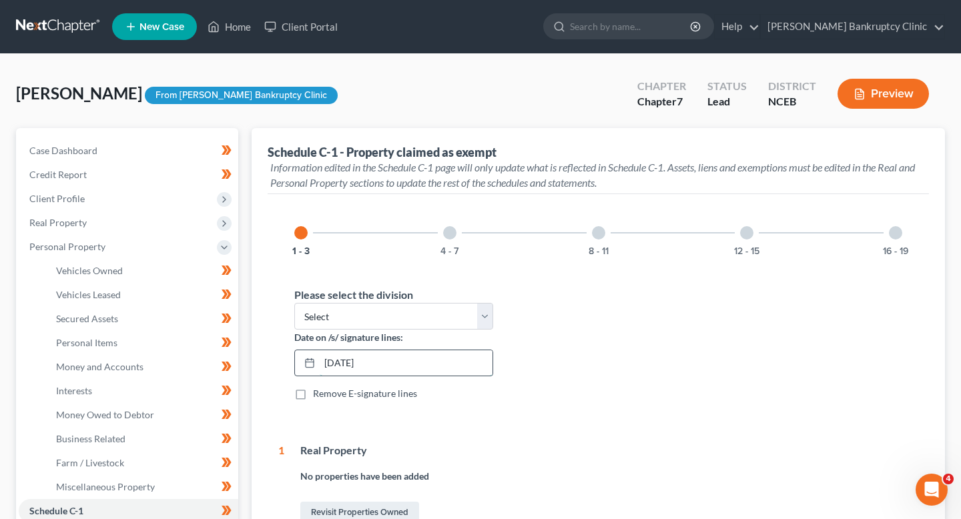
click at [370, 366] on input "10/16/2025" at bounding box center [406, 362] width 173 height 25
click at [344, 368] on input "10/16/2025" at bounding box center [406, 362] width 173 height 25
type input "10/15/2025"
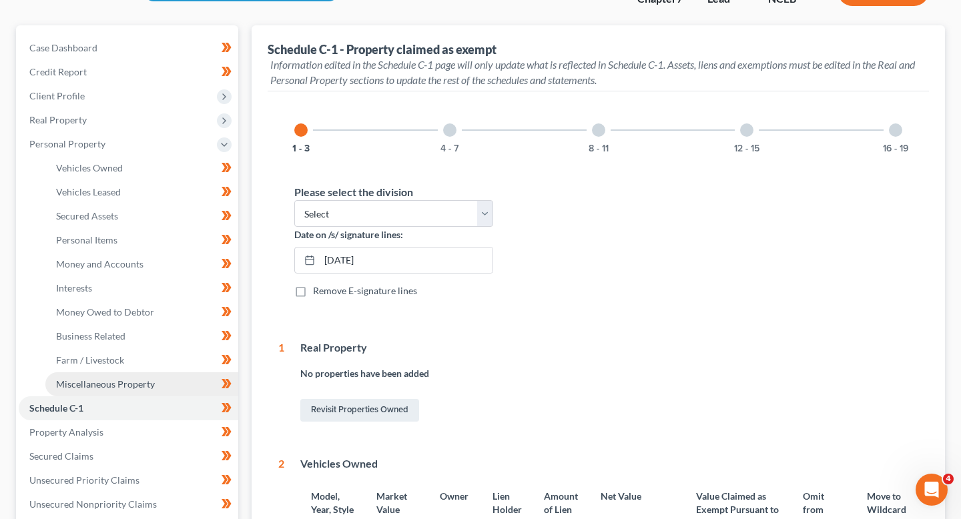
click at [137, 387] on span "Miscellaneous Property" at bounding box center [105, 383] width 99 height 11
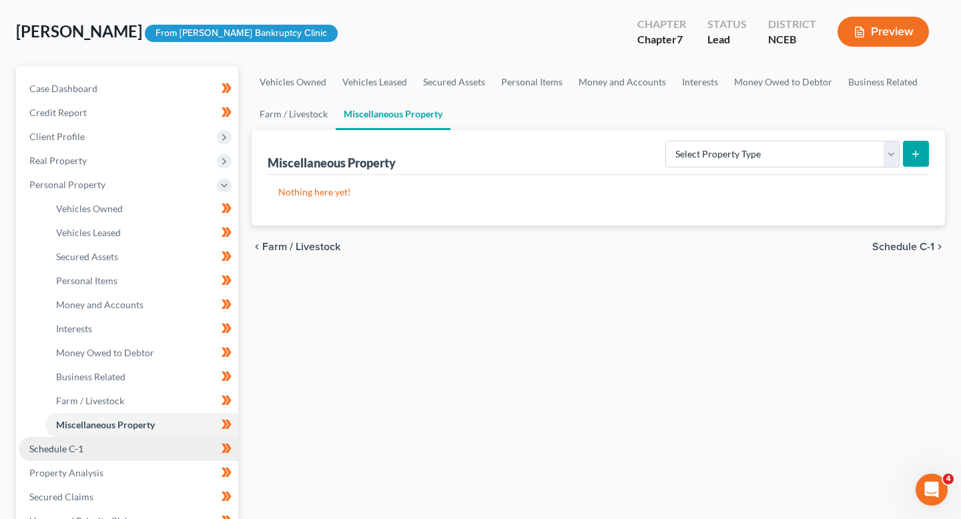
click at [125, 459] on link "Schedule C-1" at bounding box center [128, 449] width 219 height 24
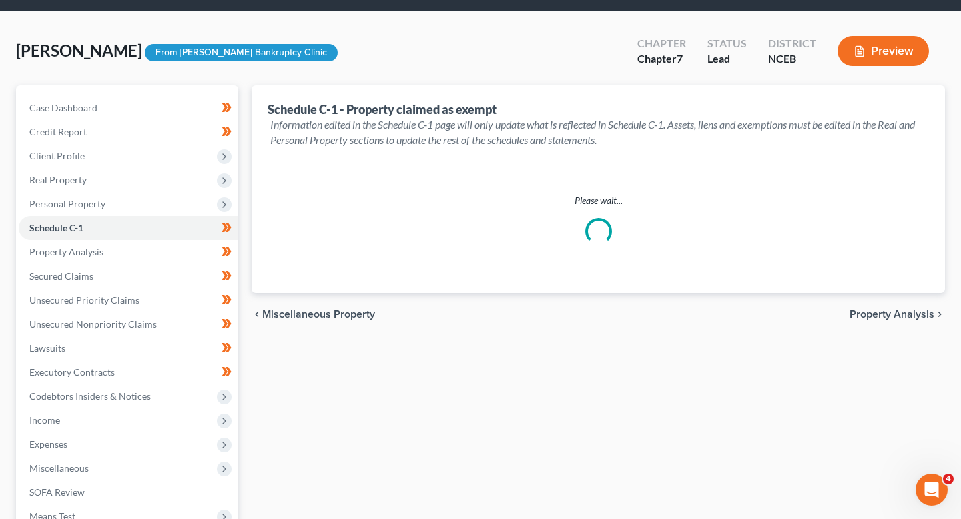
select select "Raleigh"
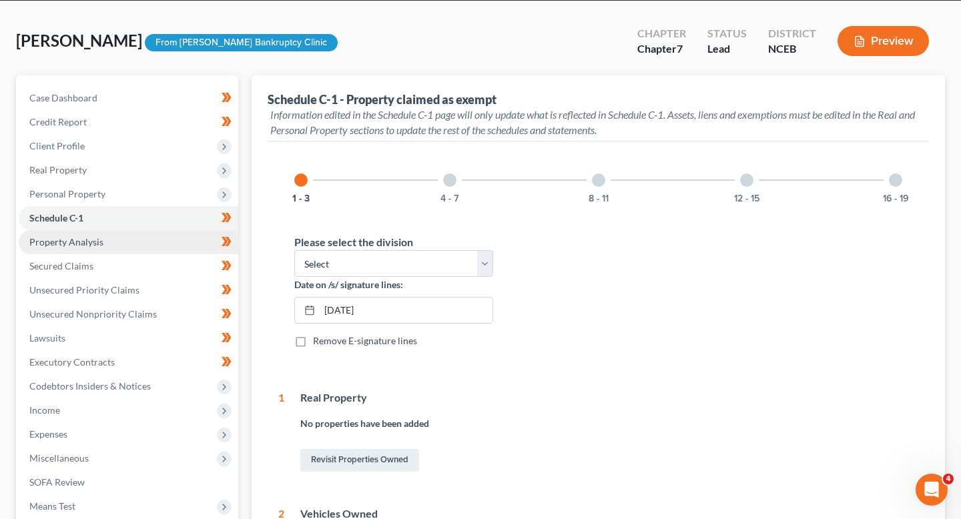
scroll to position [53, 0]
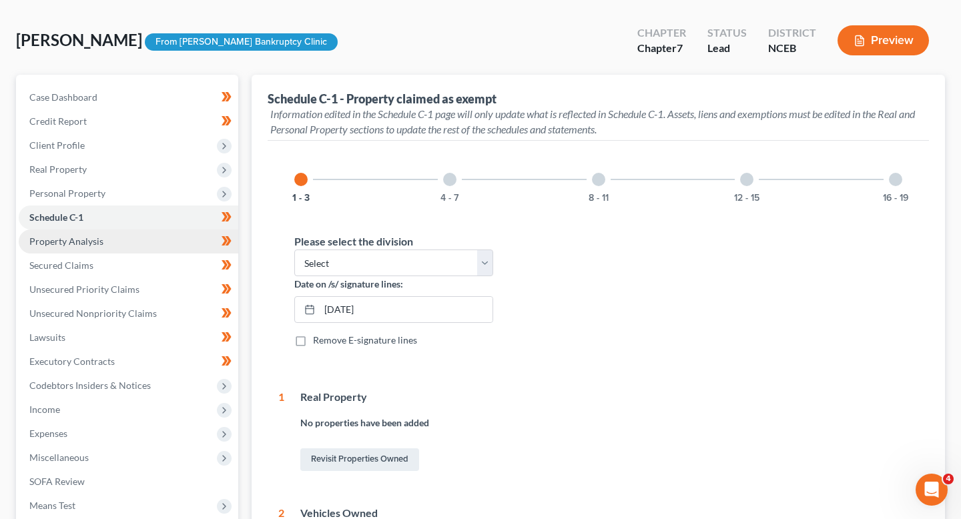
click at [169, 248] on link "Property Analysis" at bounding box center [128, 242] width 219 height 24
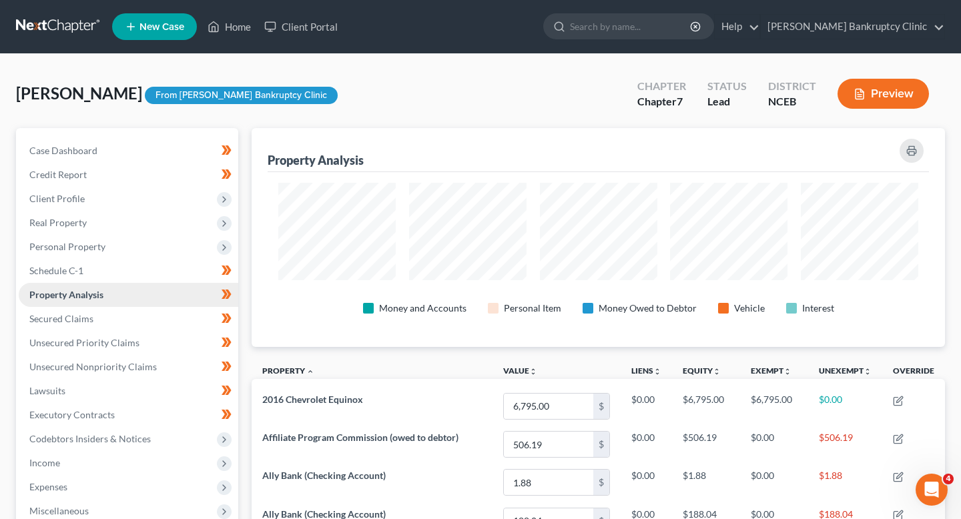
scroll to position [219, 693]
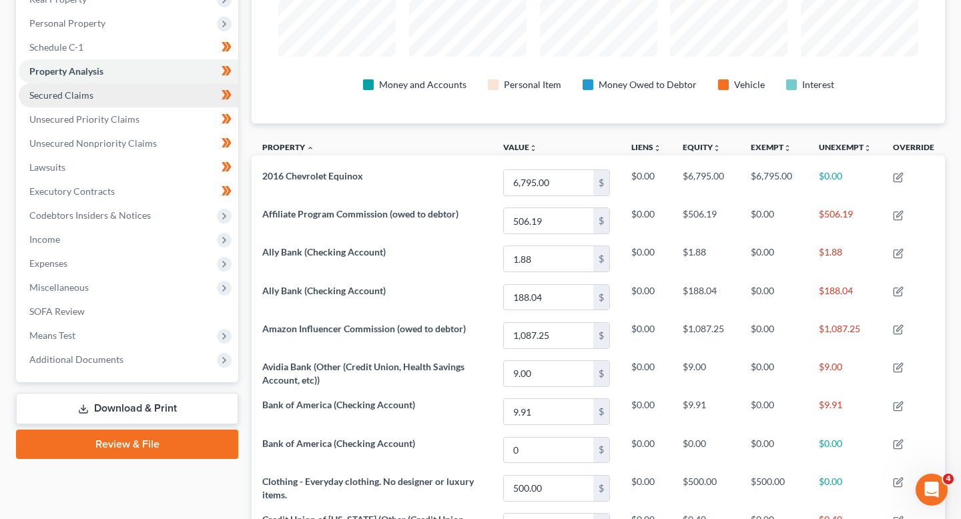
click at [131, 104] on link "Secured Claims" at bounding box center [128, 95] width 219 height 24
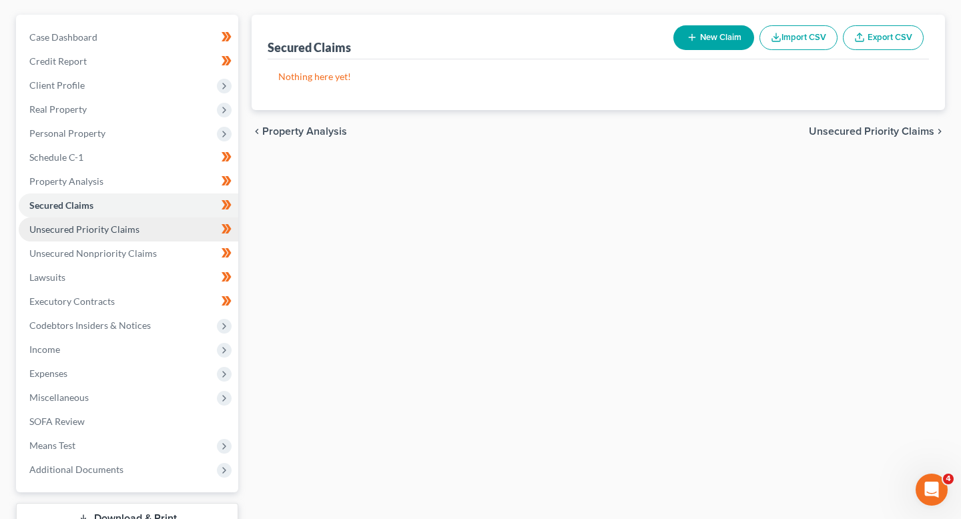
click at [138, 225] on link "Unsecured Priority Claims" at bounding box center [128, 229] width 219 height 24
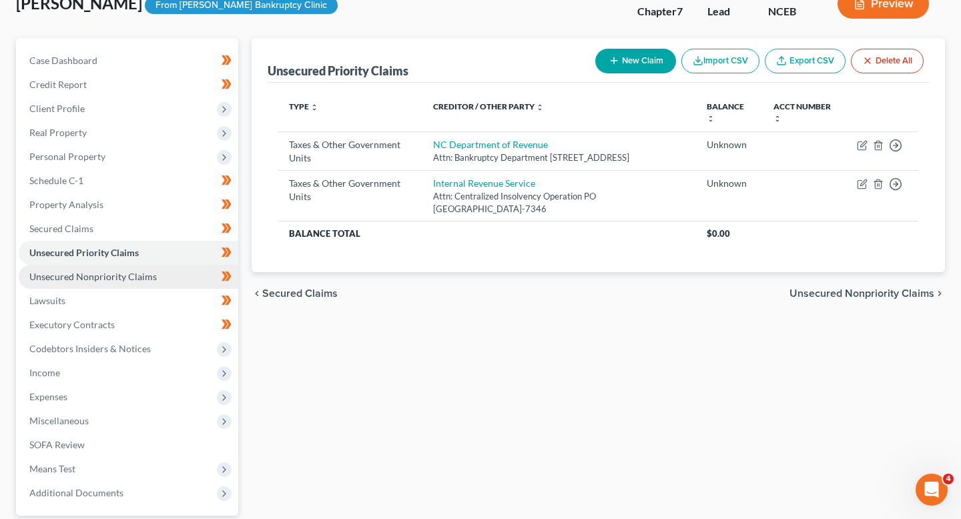
click at [127, 271] on span "Unsecured Nonpriority Claims" at bounding box center [92, 276] width 127 height 11
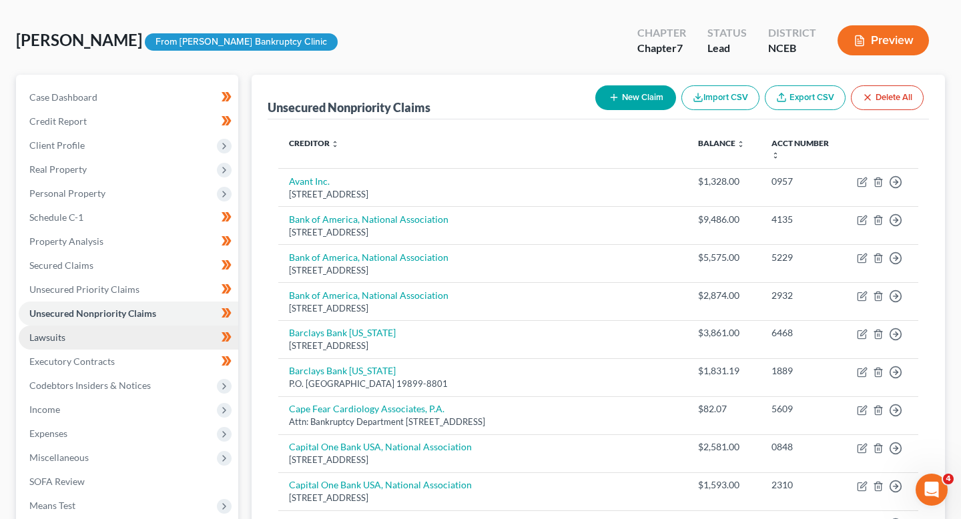
click at [127, 340] on link "Lawsuits" at bounding box center [128, 338] width 219 height 24
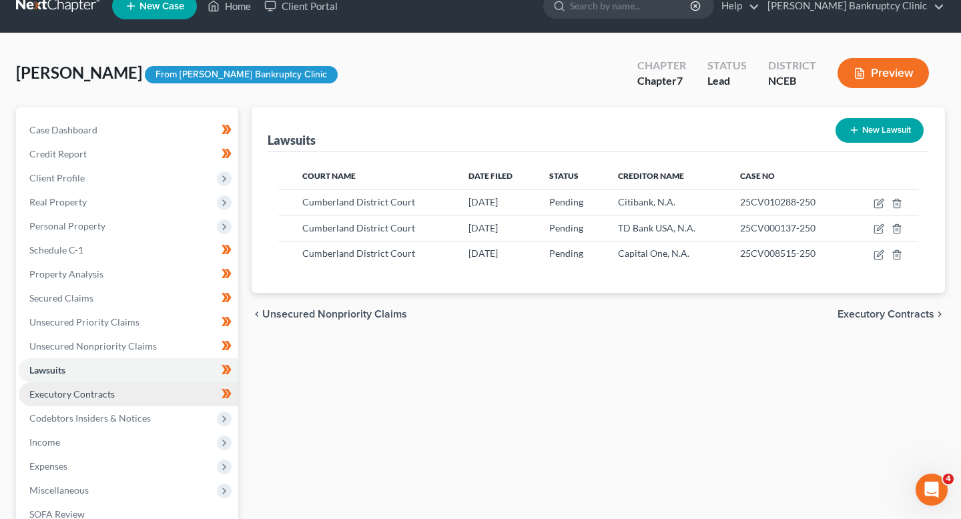
click at [124, 398] on link "Executory Contracts" at bounding box center [128, 394] width 219 height 24
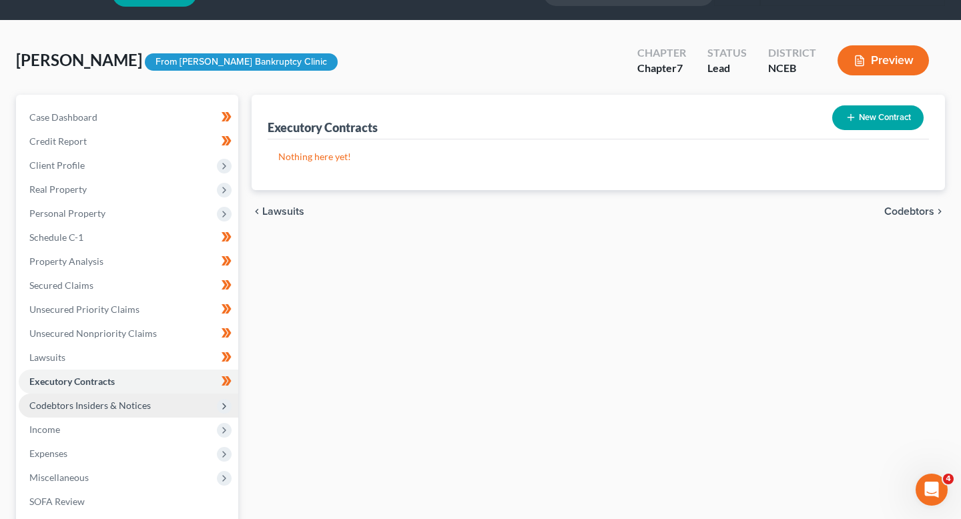
click at [124, 401] on span "Codebtors Insiders & Notices" at bounding box center [89, 405] width 121 height 11
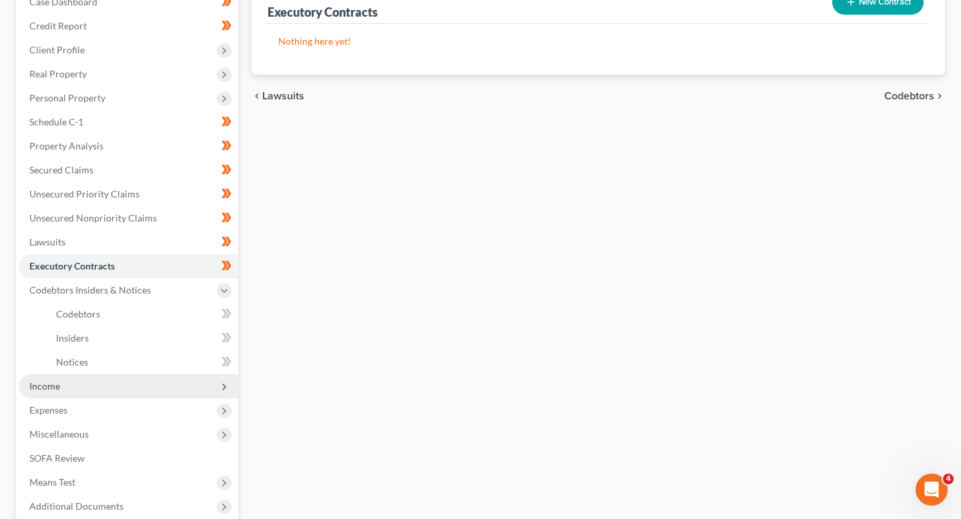
click at [115, 382] on span "Income" at bounding box center [128, 386] width 219 height 24
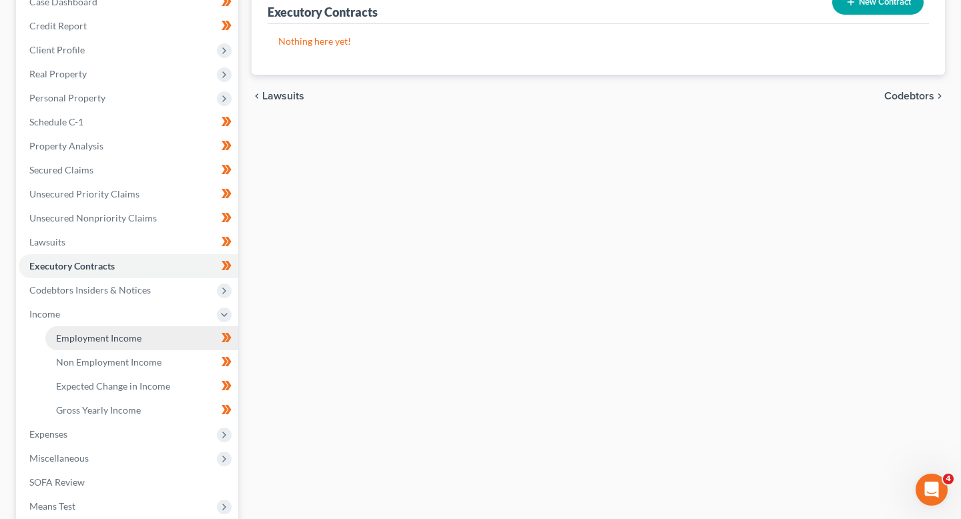
click at [117, 346] on link "Employment Income" at bounding box center [141, 338] width 193 height 24
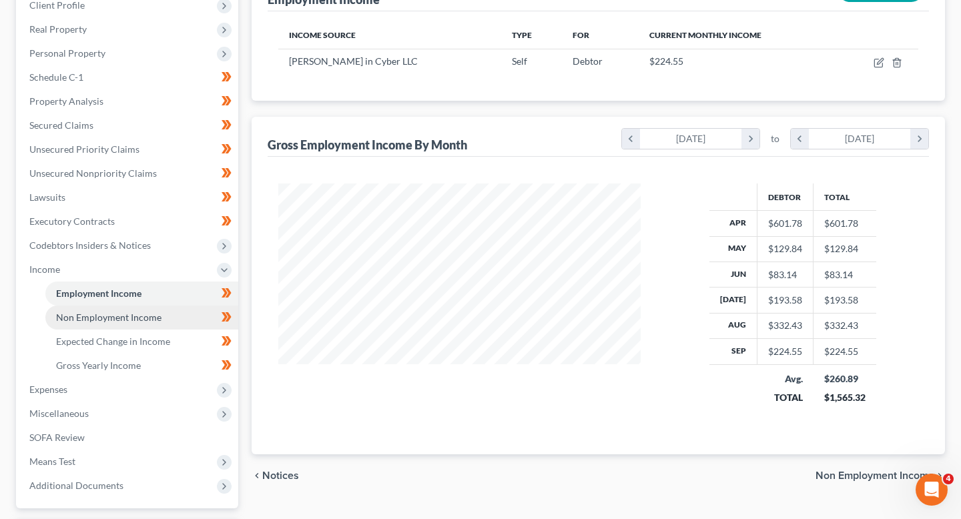
click at [115, 324] on link "Non Employment Income" at bounding box center [141, 318] width 193 height 24
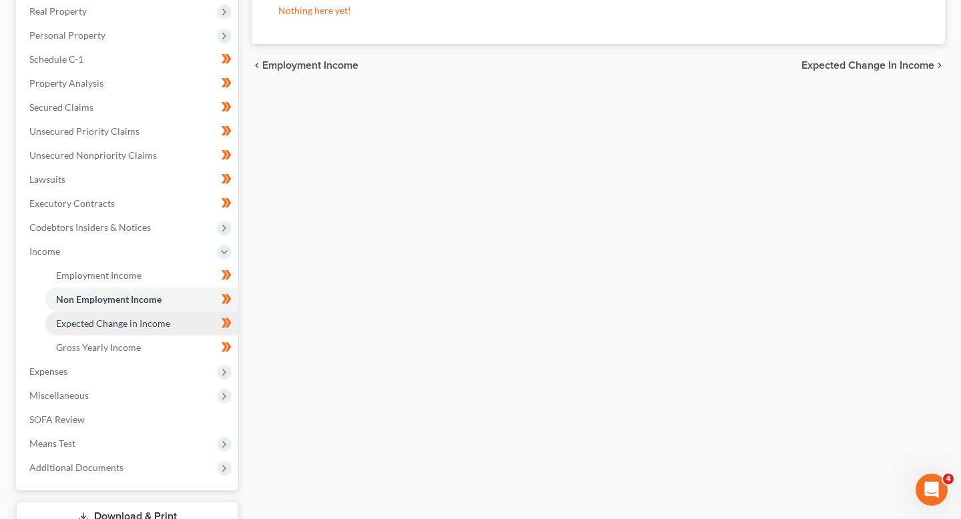
click at [115, 326] on span "Expected Change in Income" at bounding box center [113, 323] width 114 height 11
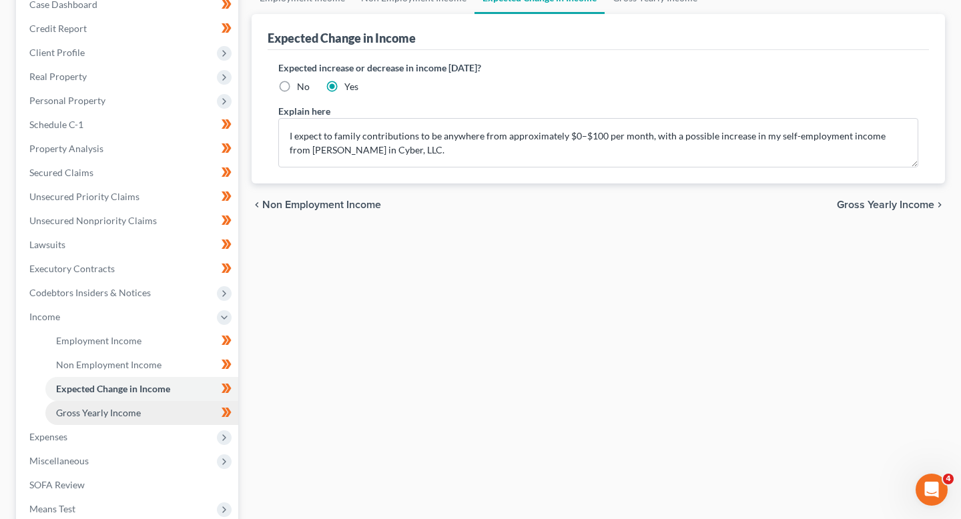
click at [115, 408] on span "Gross Yearly Income" at bounding box center [98, 412] width 85 height 11
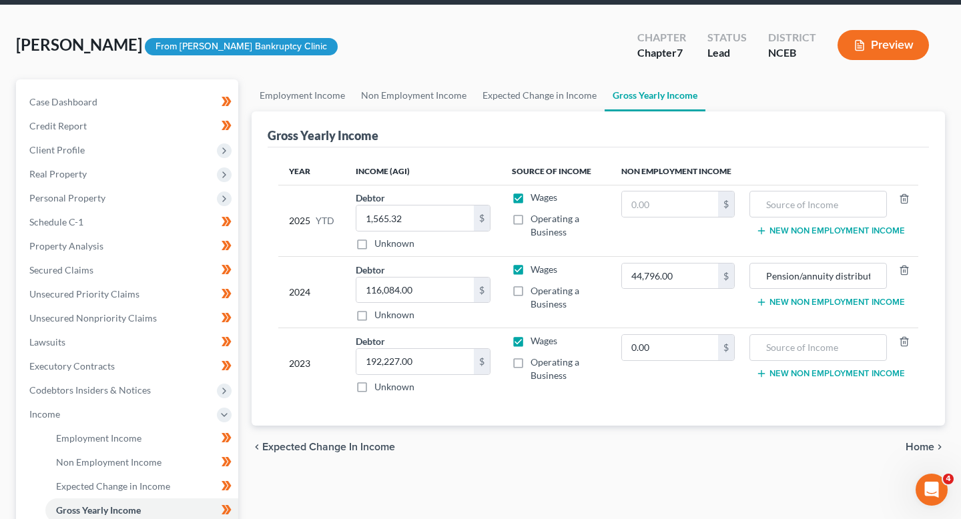
click at [530, 201] on label "Wages" at bounding box center [543, 197] width 27 height 13
click at [536, 199] on input "Wages" at bounding box center [540, 195] width 9 height 9
checkbox input "false"
click at [530, 220] on label "Operating a Business" at bounding box center [564, 225] width 69 height 27
click at [536, 220] on input "Operating a Business" at bounding box center [540, 216] width 9 height 9
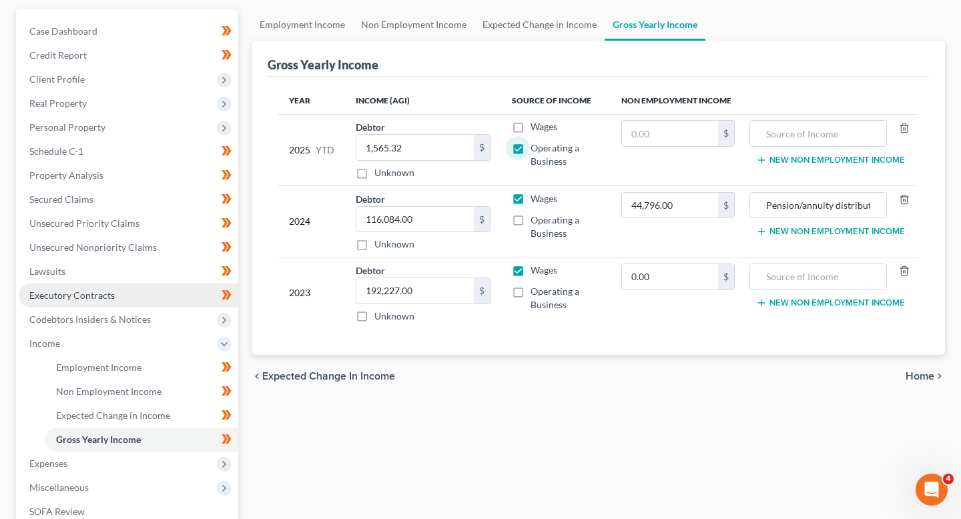
scroll to position [121, 0]
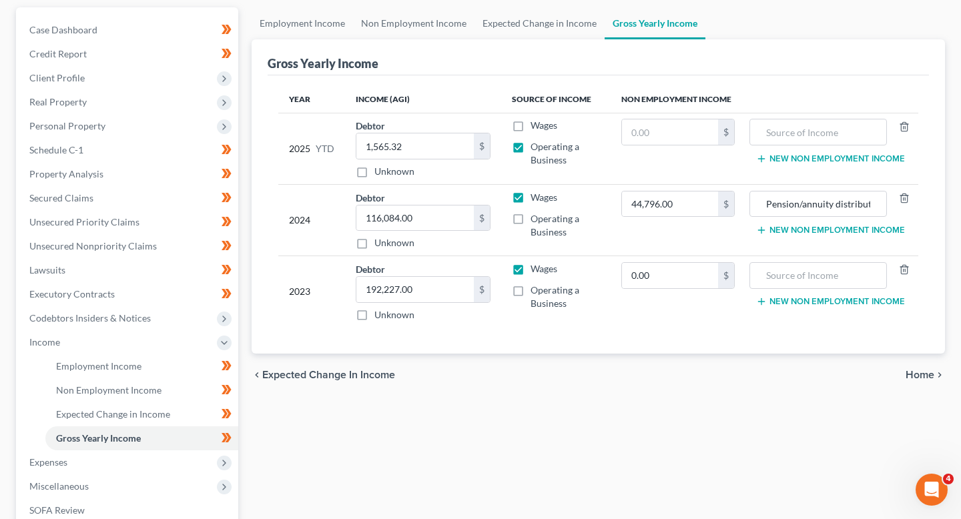
click at [530, 149] on label "Operating a Business" at bounding box center [564, 153] width 69 height 27
click at [536, 149] on input "Operating a Business" at bounding box center [540, 144] width 9 height 9
click at [530, 140] on label "Operating a Business" at bounding box center [564, 153] width 69 height 27
click at [536, 140] on input "Operating a Business" at bounding box center [540, 144] width 9 height 9
checkbox input "true"
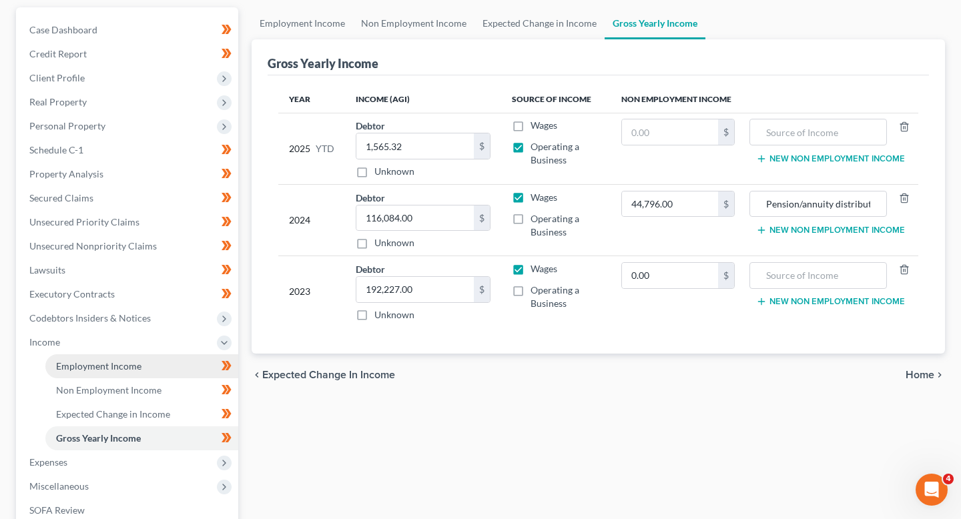
click at [140, 377] on link "Employment Income" at bounding box center [141, 366] width 193 height 24
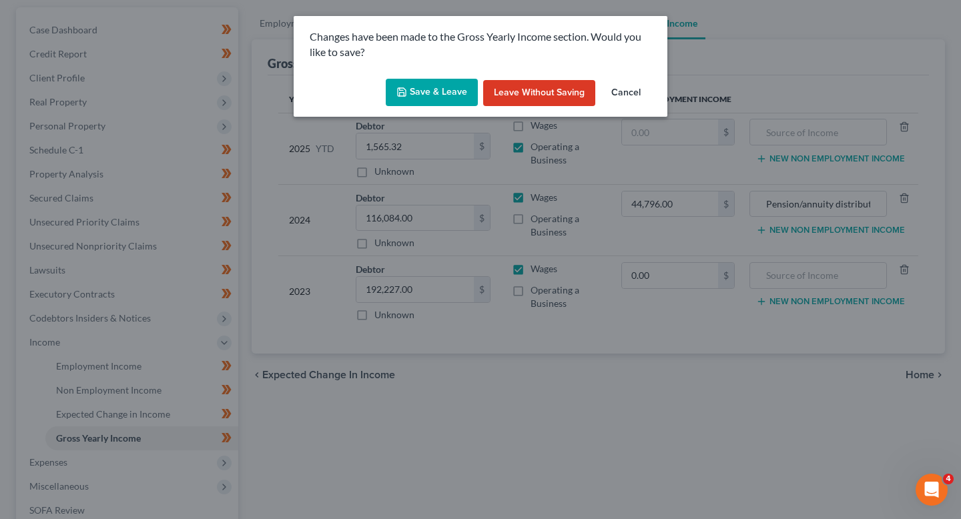
click at [446, 85] on button "Save & Leave" at bounding box center [432, 93] width 92 height 28
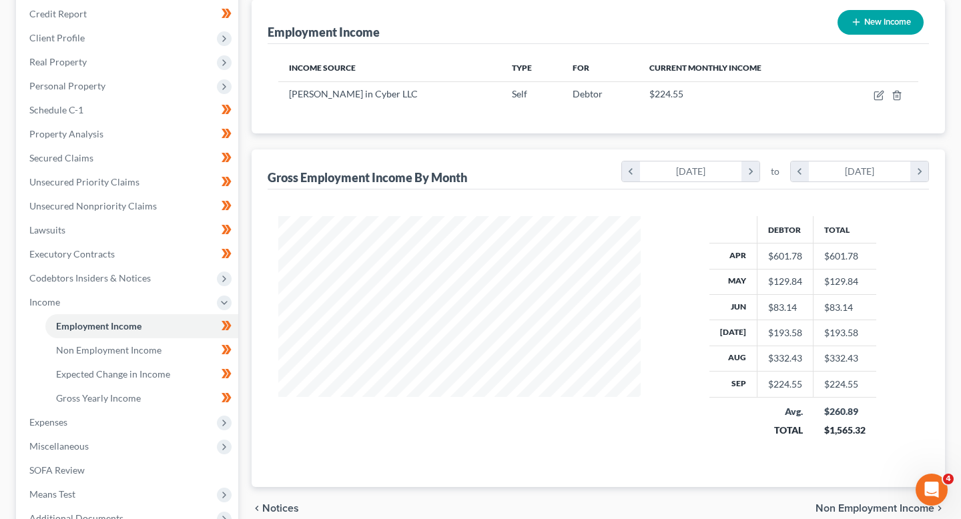
scroll to position [164, 0]
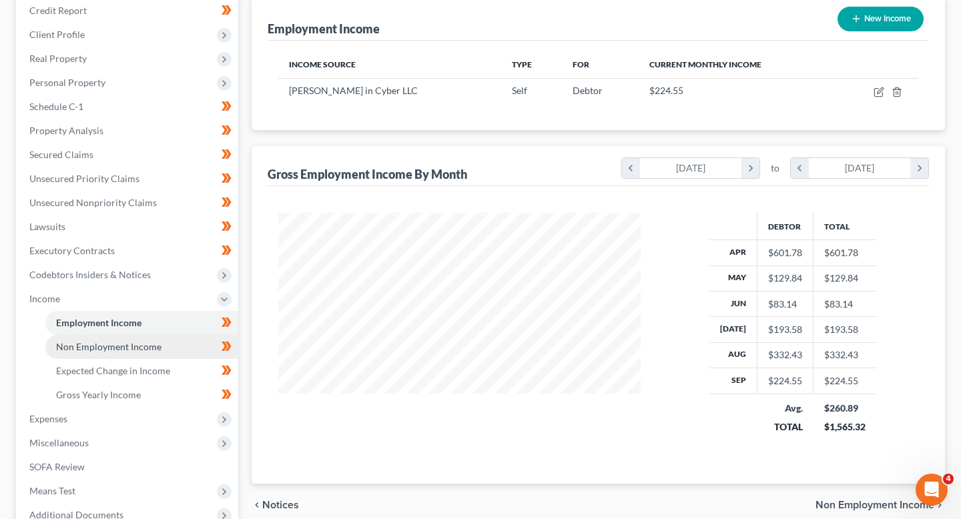
click at [136, 356] on link "Non Employment Income" at bounding box center [141, 347] width 193 height 24
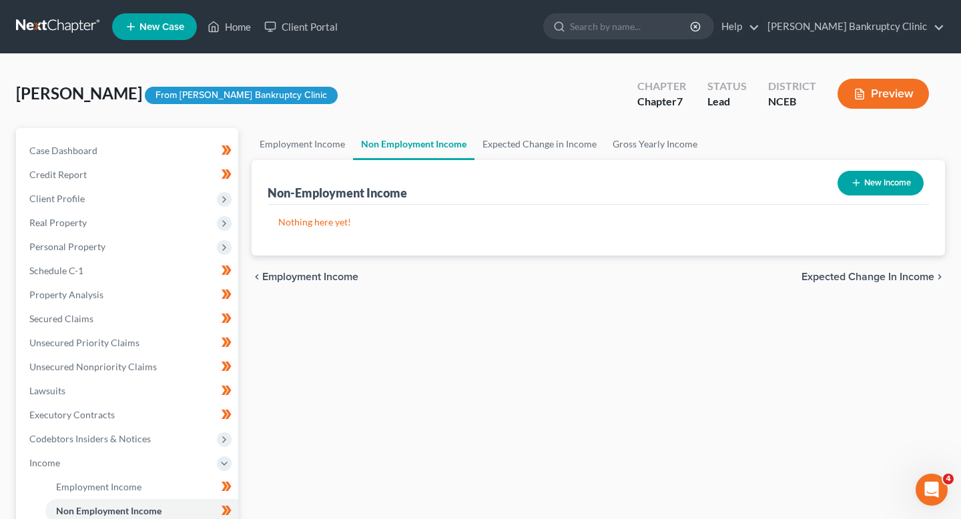
click at [862, 197] on div "New Income" at bounding box center [880, 182] width 97 height 35
click at [862, 173] on button "New Income" at bounding box center [880, 183] width 86 height 25
select select "0"
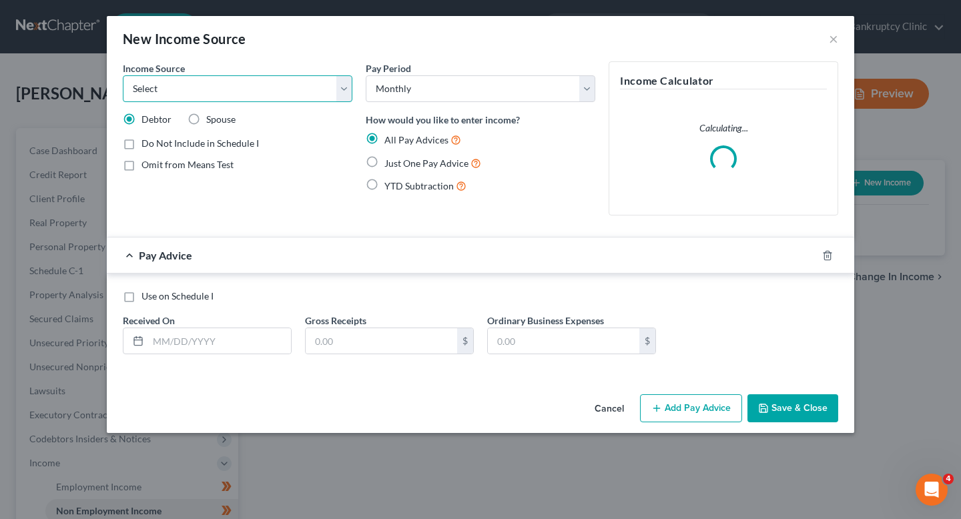
click at [274, 95] on select "Select Unemployment Disability (from employer) Pension Retirement Social Securi…" at bounding box center [238, 88] width 230 height 27
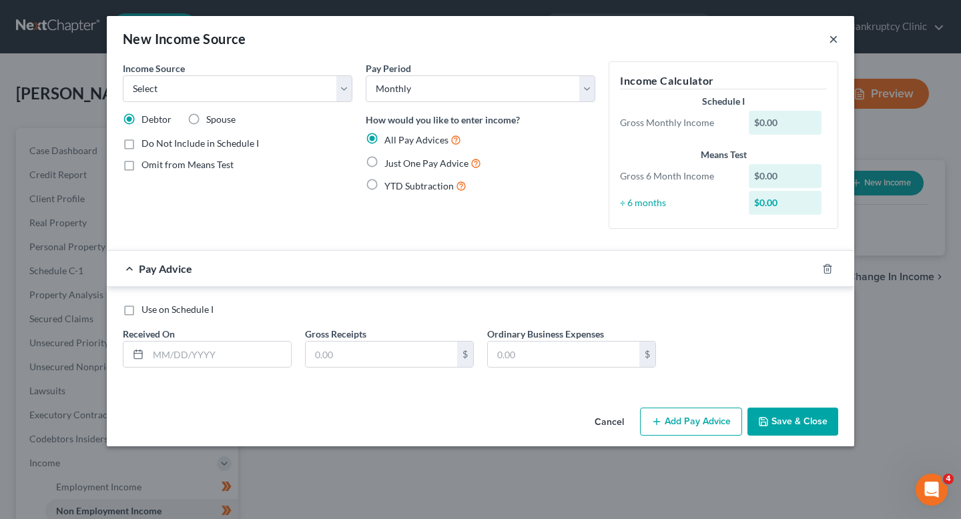
click at [837, 42] on button "×" at bounding box center [833, 39] width 9 height 16
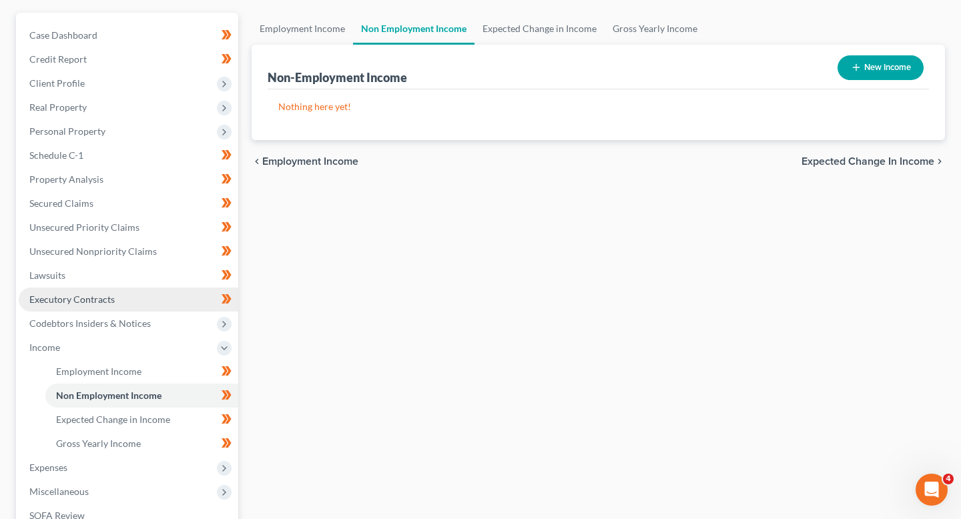
scroll to position [124, 0]
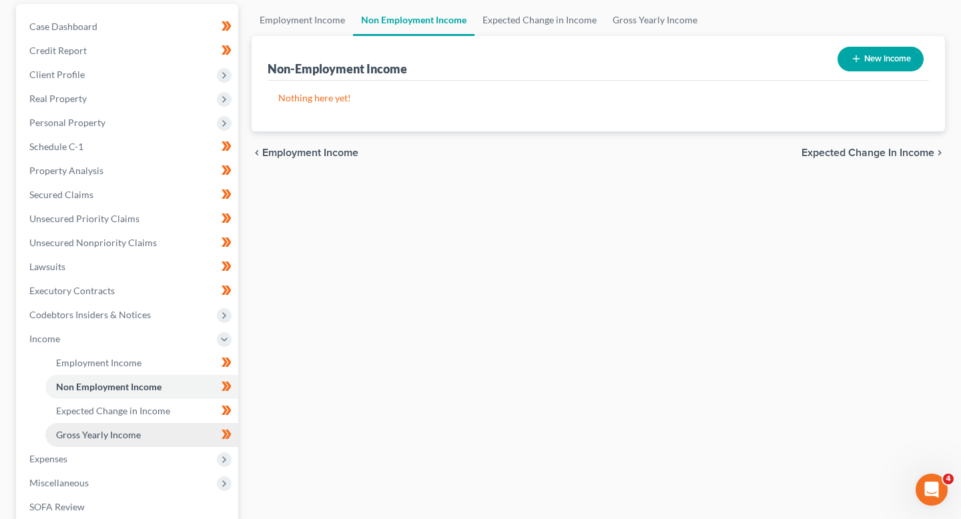
click at [117, 426] on link "Gross Yearly Income" at bounding box center [141, 435] width 193 height 24
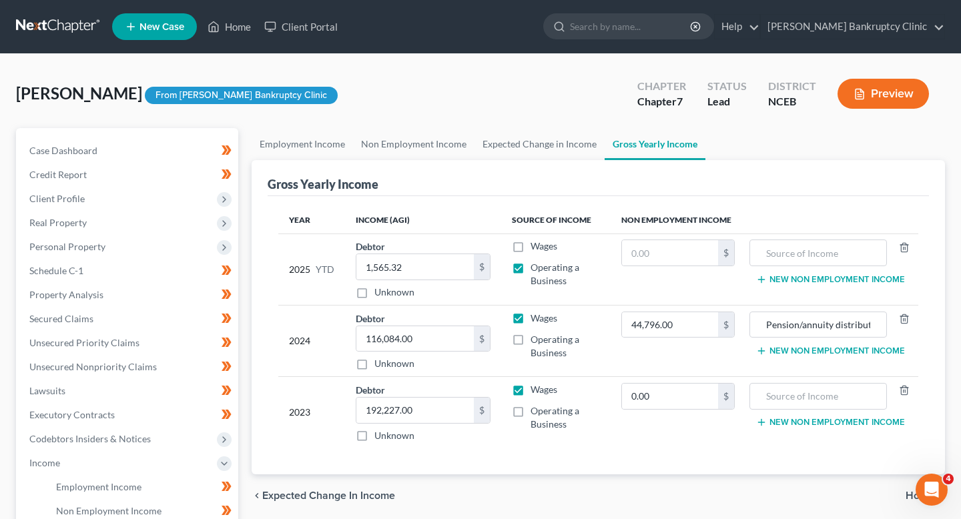
click at [540, 266] on span "Operating a Business" at bounding box center [554, 274] width 49 height 25
click at [540, 266] on input "Operating a Business" at bounding box center [540, 265] width 9 height 9
checkbox input "false"
click at [530, 246] on label "Wages" at bounding box center [543, 246] width 27 height 13
click at [536, 246] on input "Wages" at bounding box center [540, 244] width 9 height 9
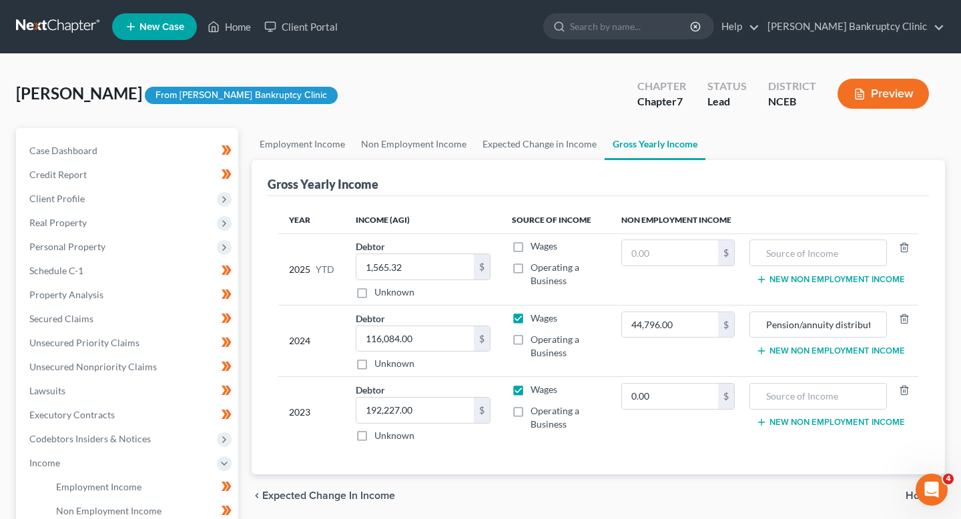
checkbox input "true"
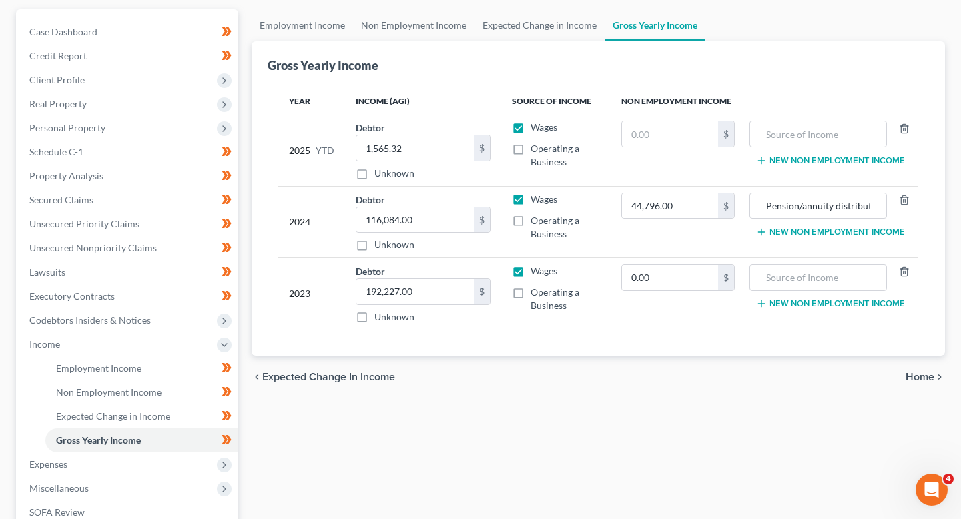
scroll to position [121, 0]
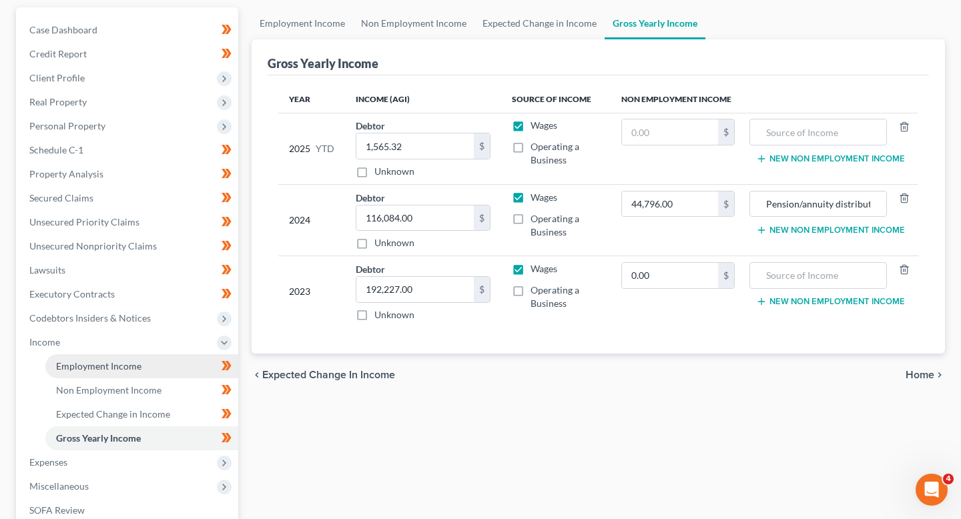
click at [116, 374] on link "Employment Income" at bounding box center [141, 366] width 193 height 24
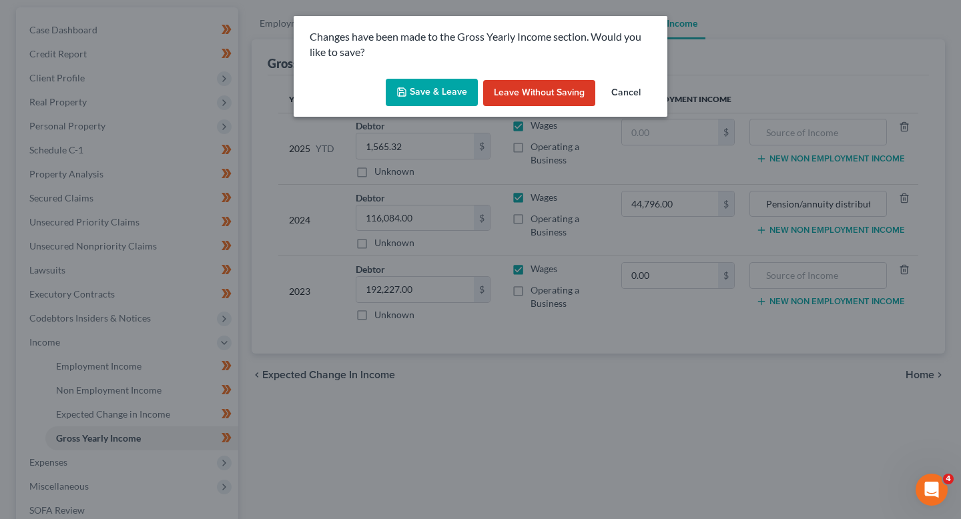
click at [442, 89] on button "Save & Leave" at bounding box center [432, 93] width 92 height 28
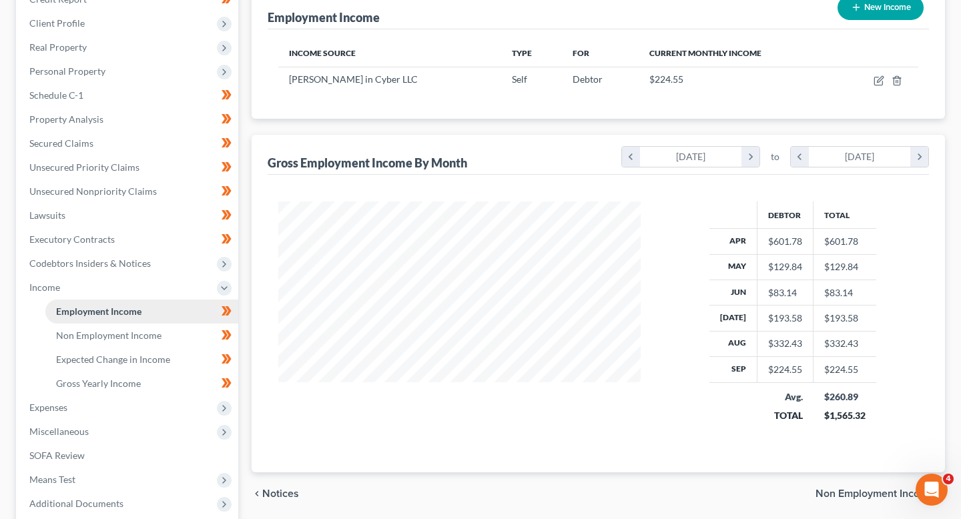
scroll to position [179, 0]
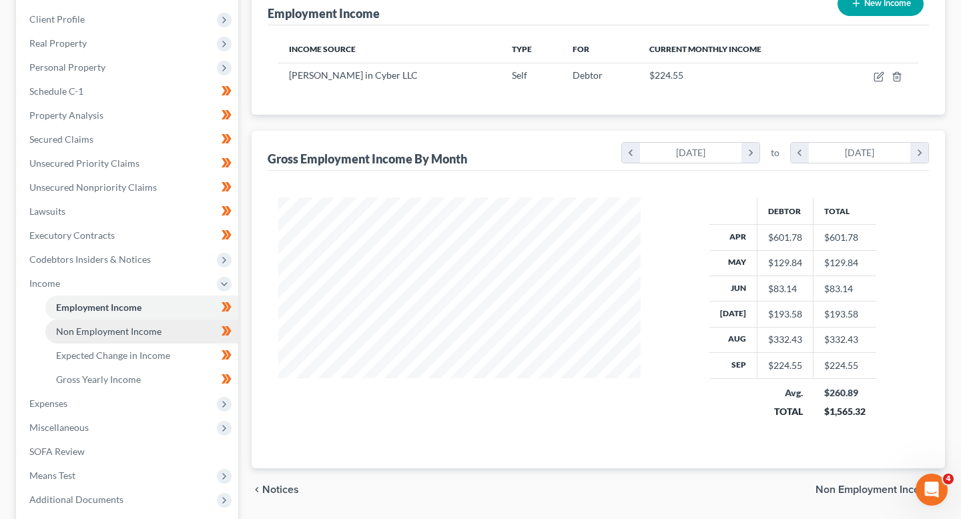
click at [148, 334] on span "Non Employment Income" at bounding box center [108, 331] width 105 height 11
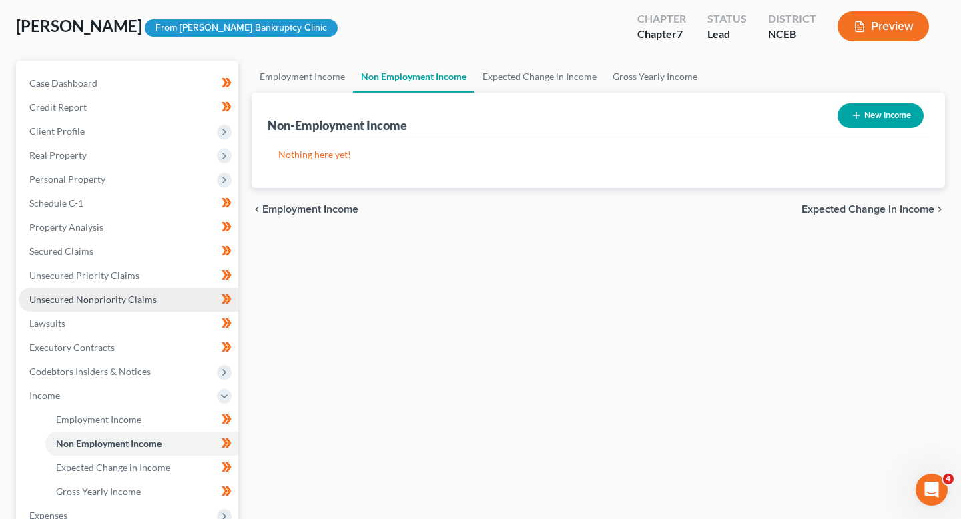
scroll to position [71, 0]
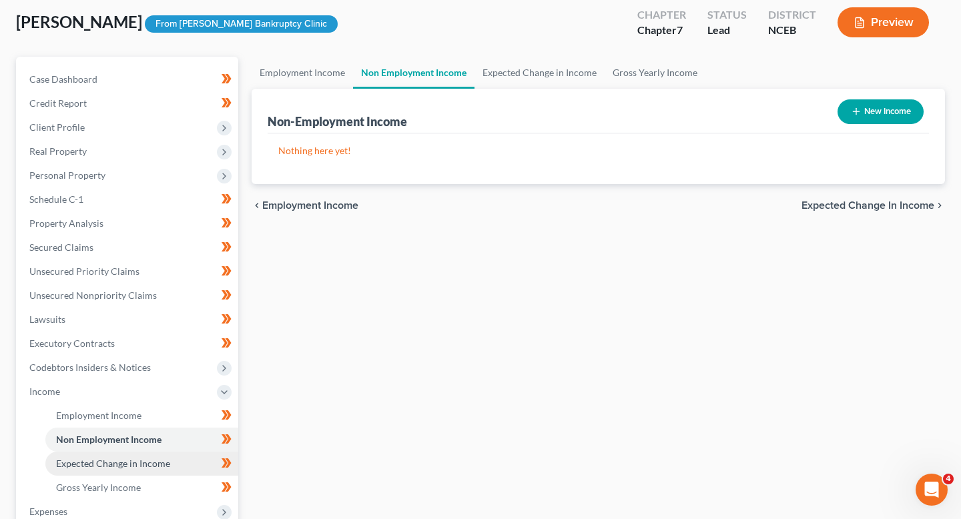
click at [139, 458] on span "Expected Change in Income" at bounding box center [113, 463] width 114 height 11
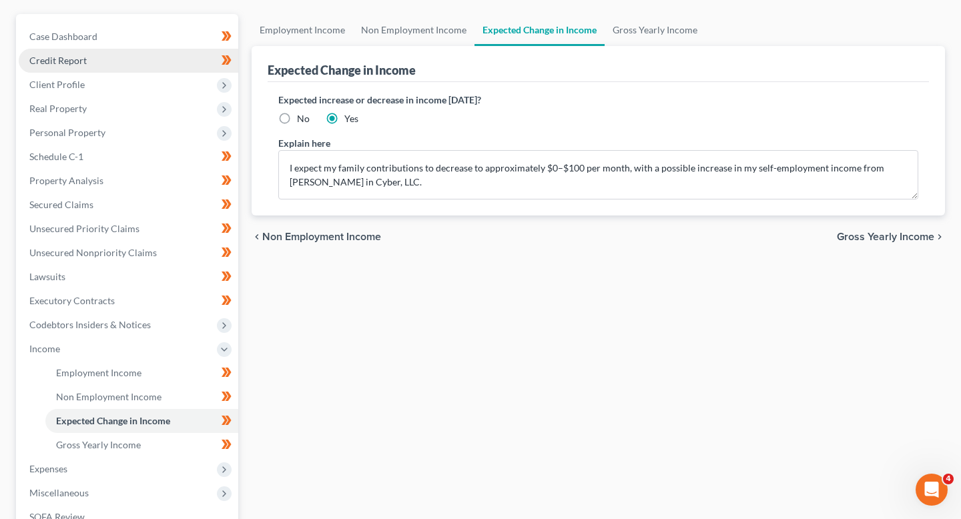
scroll to position [234, 0]
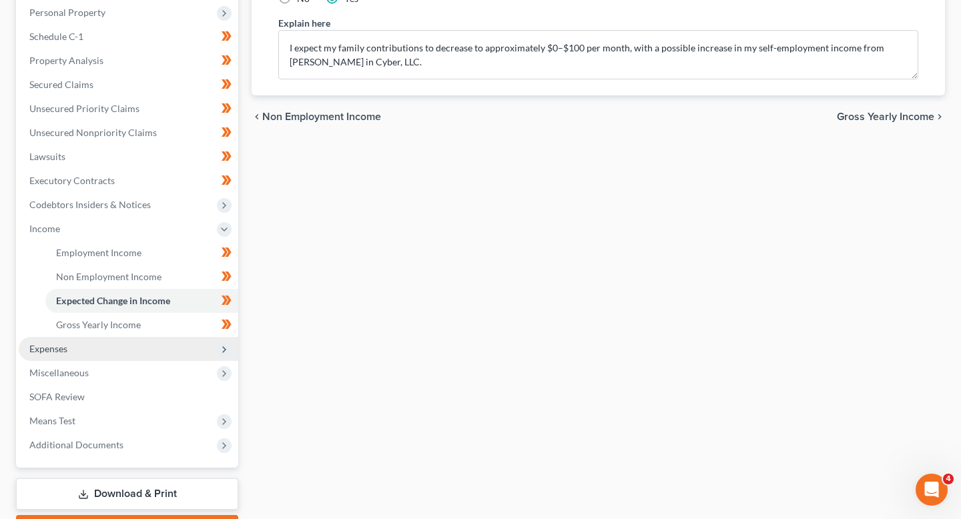
click at [117, 353] on span "Expenses" at bounding box center [128, 349] width 219 height 24
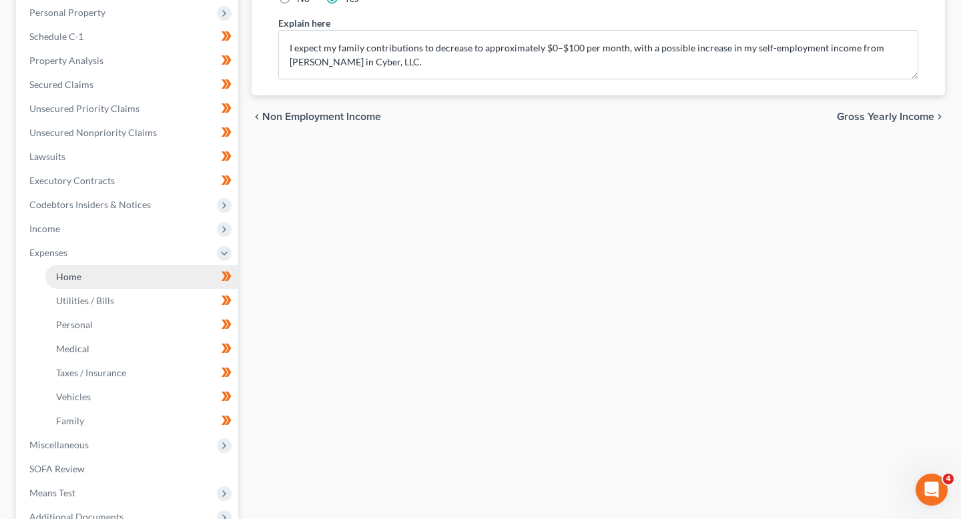
click at [123, 266] on link "Home" at bounding box center [141, 277] width 193 height 24
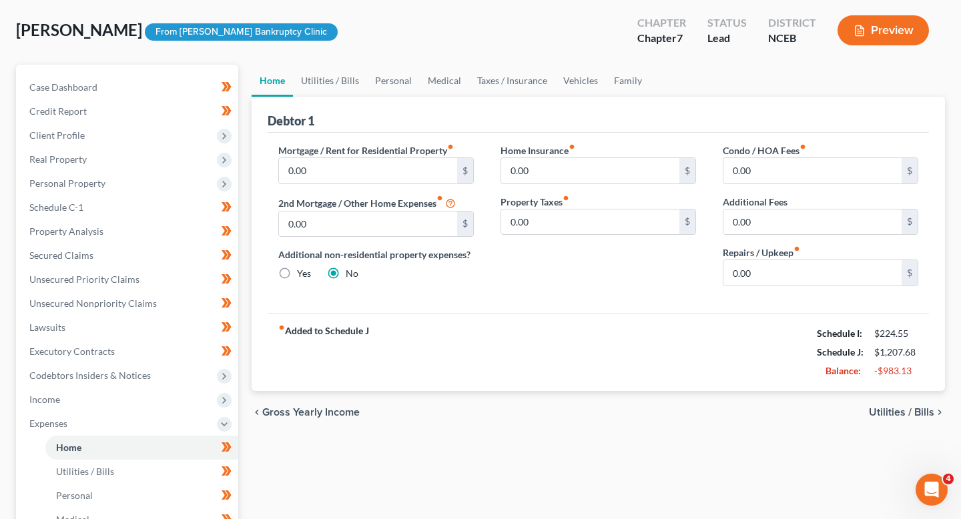
scroll to position [64, 0]
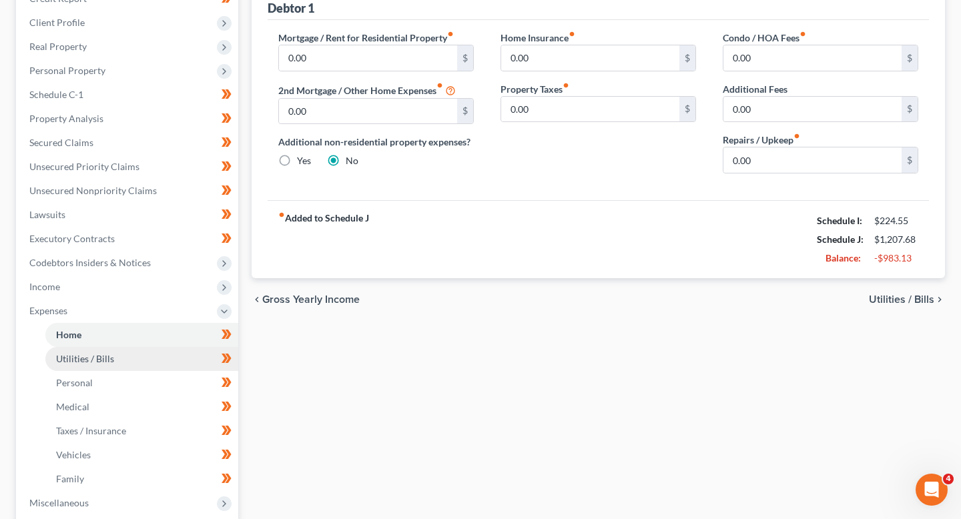
click at [98, 356] on span "Utilities / Bills" at bounding box center [85, 358] width 58 height 11
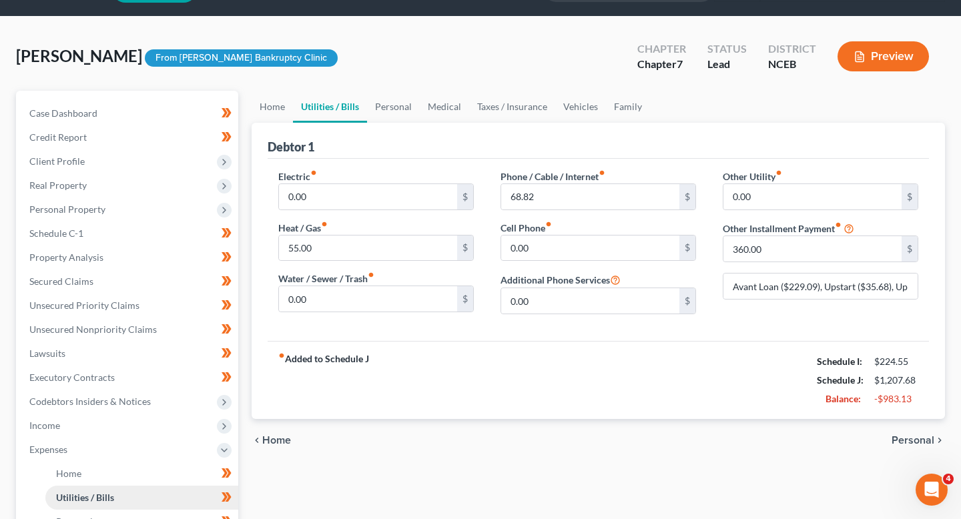
scroll to position [38, 0]
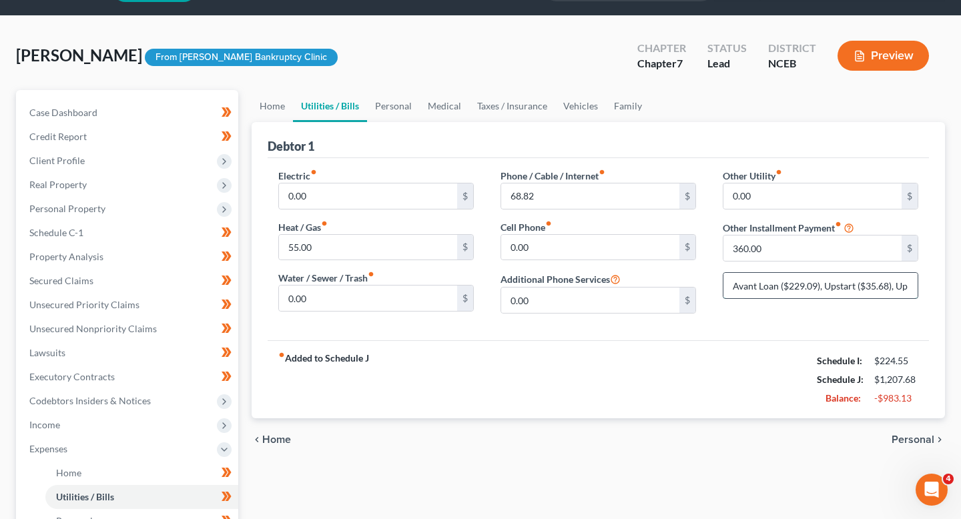
click at [738, 276] on input "Avant Loan ($229.09), Upstart ($35.68), Uplift ($78.09), CUTX ($20–25 transfers)" at bounding box center [820, 285] width 194 height 25
click at [689, 438] on div "chevron_left Home Personal chevron_right" at bounding box center [598, 439] width 693 height 43
type input "Avant Loan ($229.09), Upstart ($35.68), Uplift ($78.09), CUTX ($20–25 transfers)"
click at [419, 384] on div "fiber_manual_record Added to Schedule J Schedule I: $224.55 Schedule J: $1,207.…" at bounding box center [598, 379] width 661 height 78
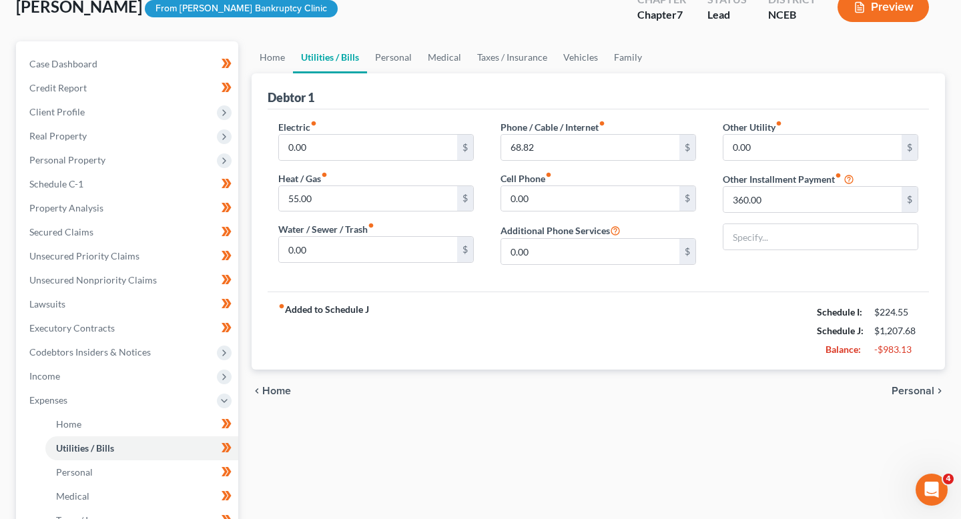
scroll to position [105, 0]
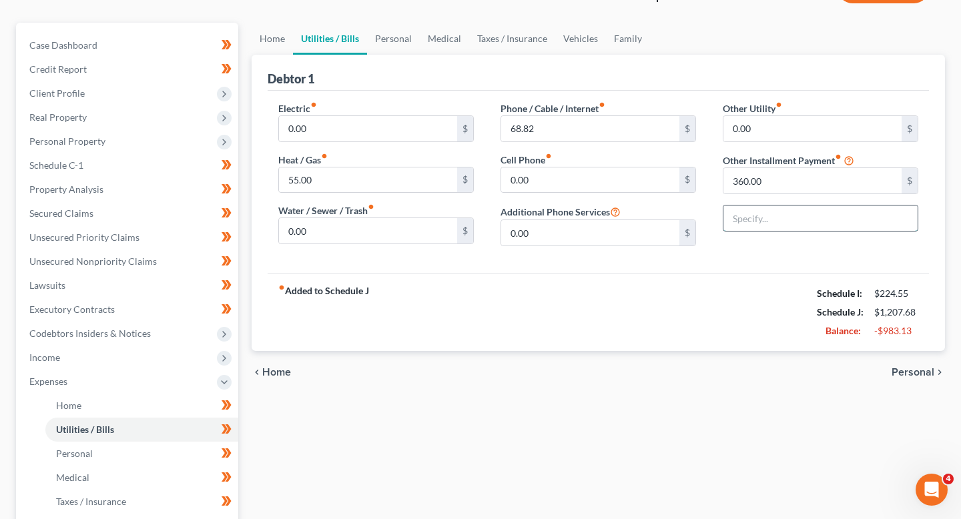
click at [773, 228] on input "text" at bounding box center [820, 217] width 194 height 25
paste input "Avant Loan ($229.09), Upstart ($35.68), Uplift ($78.09), CUTX ($20–25 transfers)"
type input "Avant Loan ($229.09), Upstart ($35.68), Uplift ($78.09), CUTX ($20–25 transfers)"
click at [770, 218] on input "Avant Loan ($229.09), Upstart ($35.68), Uplift ($78.09), CUTX ($20–25 transfers)" at bounding box center [820, 217] width 194 height 25
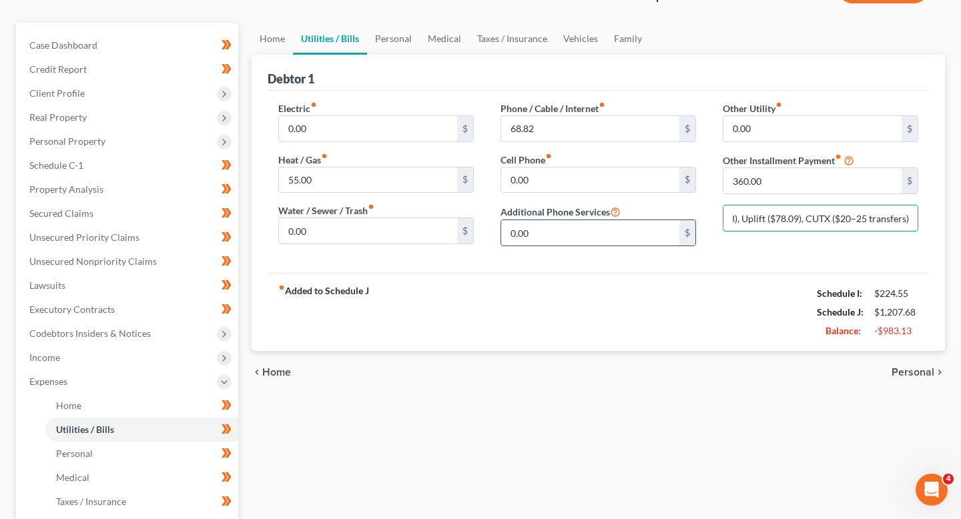
scroll to position [0, 0]
drag, startPoint x: 770, startPoint y: 219, endPoint x: 660, endPoint y: 219, distance: 109.4
click at [660, 219] on div "Electric fiber_manual_record 0.00 $ Heat / Gas fiber_manual_record 55.00 $ Wate…" at bounding box center [598, 178] width 667 height 155
click at [805, 219] on input "Avant Loan ($229.09), Upstart ($35.68), Uplift ($78.09), CUTX ($20–25 transfers)" at bounding box center [820, 217] width 194 height 25
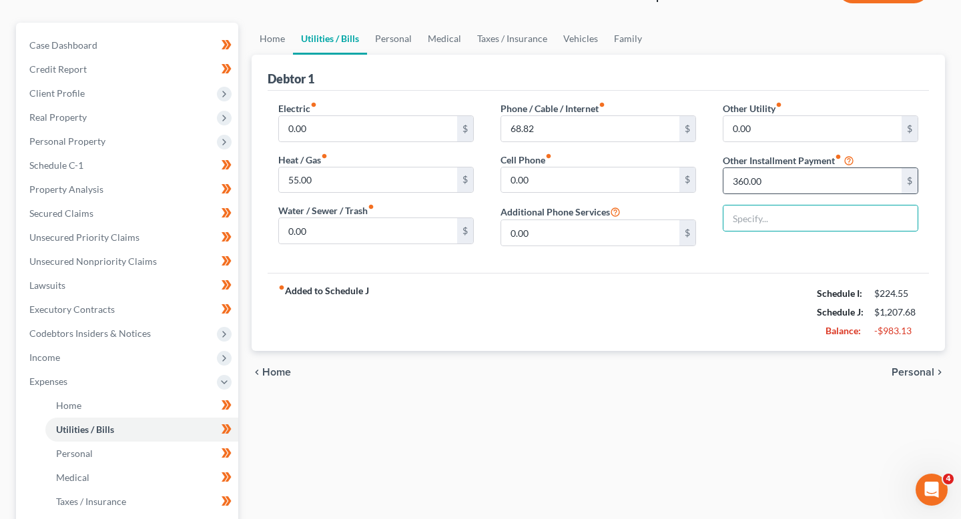
click at [778, 167] on div "360.00 $" at bounding box center [820, 180] width 195 height 27
click at [778, 171] on input "360.00" at bounding box center [812, 180] width 178 height 25
drag, startPoint x: 778, startPoint y: 177, endPoint x: 676, endPoint y: 176, distance: 102.1
click at [676, 176] on div "Electric fiber_manual_record 0.00 $ Heat / Gas fiber_manual_record 55.00 $ Wate…" at bounding box center [598, 178] width 667 height 155
type input "0"
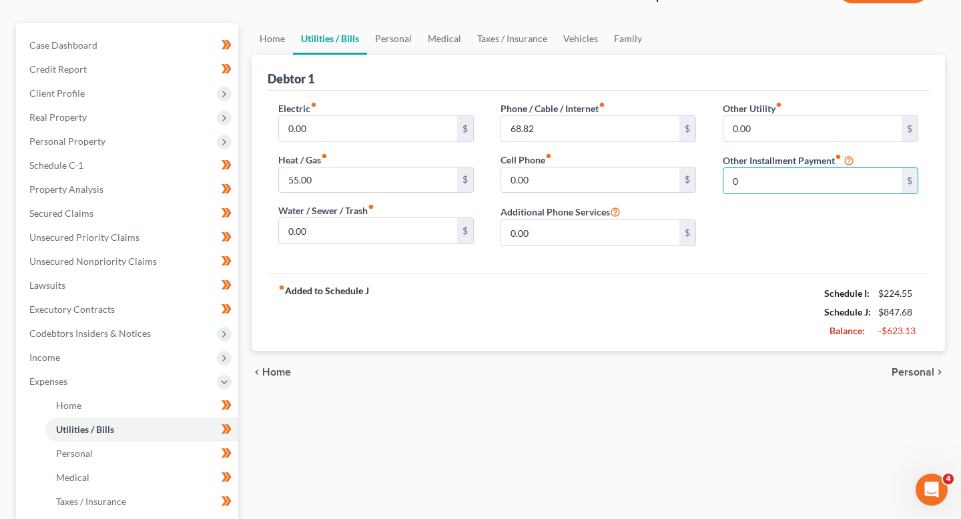
click at [648, 382] on div "chevron_left Home Personal chevron_right" at bounding box center [598, 372] width 693 height 43
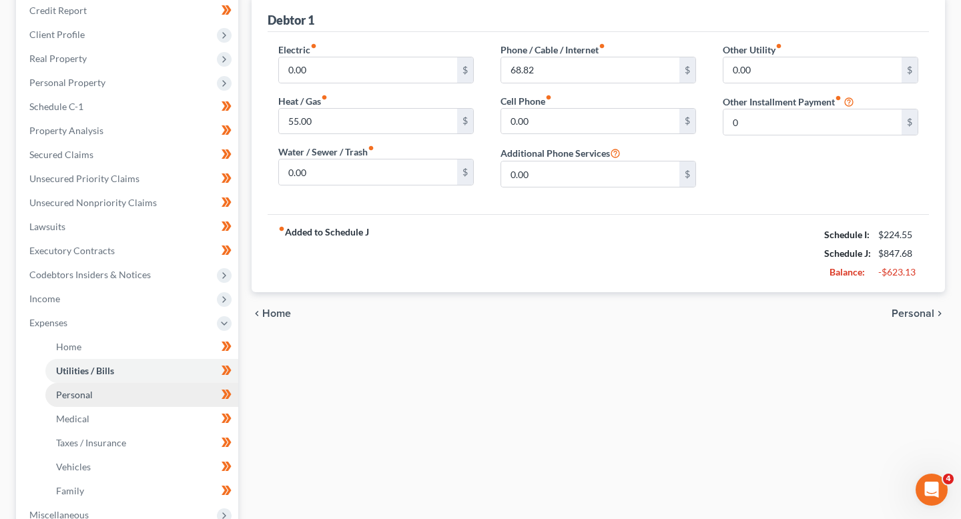
click at [139, 403] on link "Personal" at bounding box center [141, 395] width 193 height 24
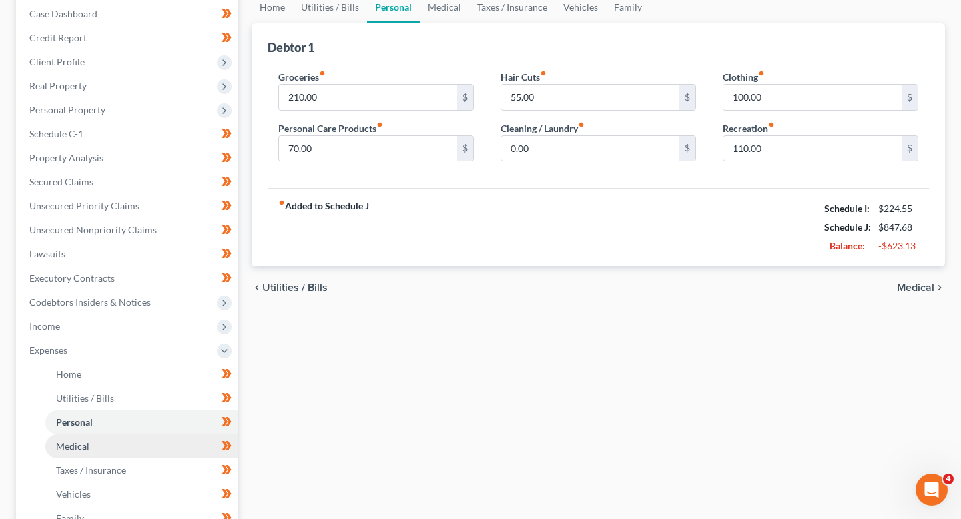
click at [133, 444] on link "Medical" at bounding box center [141, 446] width 193 height 24
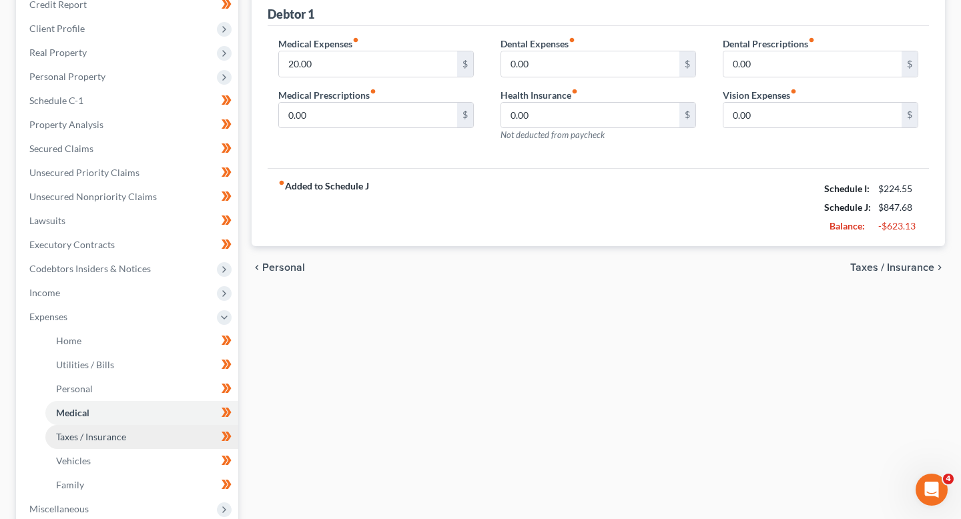
click at [127, 440] on link "Taxes / Insurance" at bounding box center [141, 437] width 193 height 24
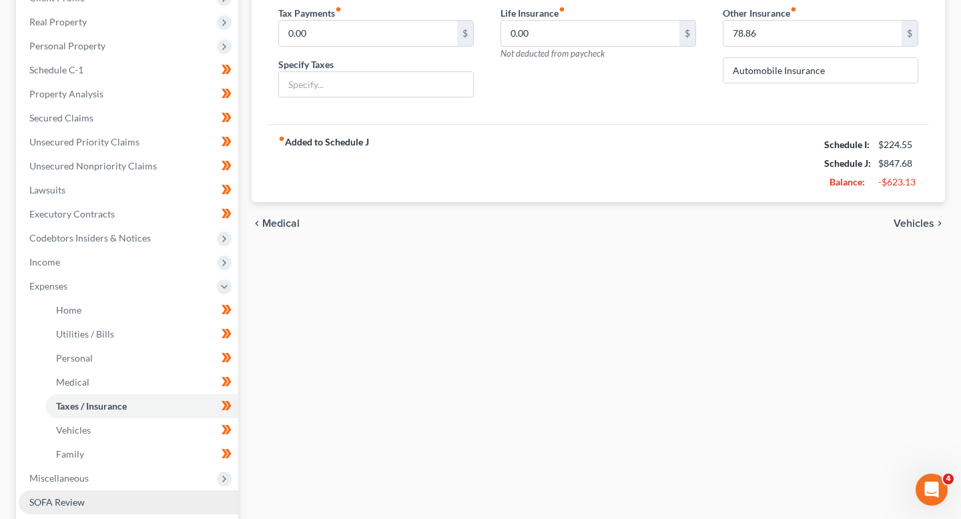
scroll to position [209, 0]
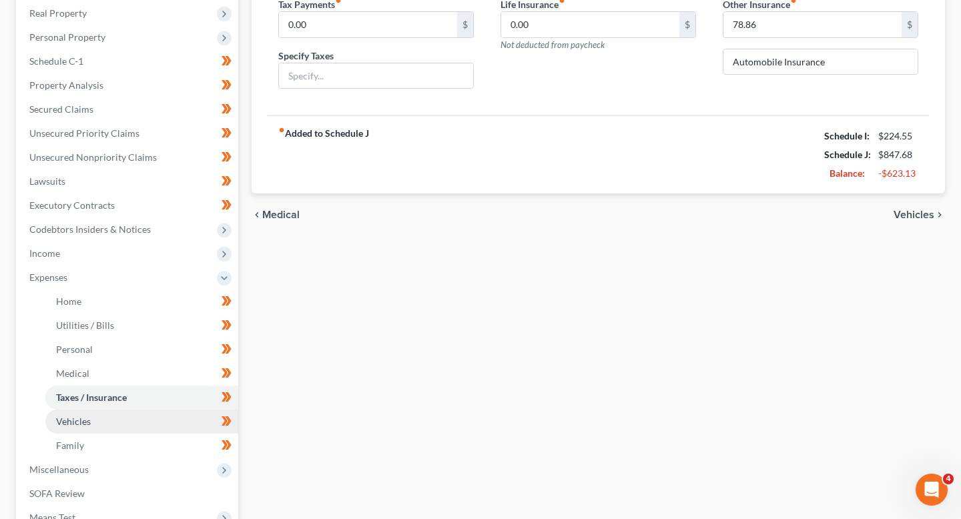
click at [158, 422] on link "Vehicles" at bounding box center [141, 422] width 193 height 24
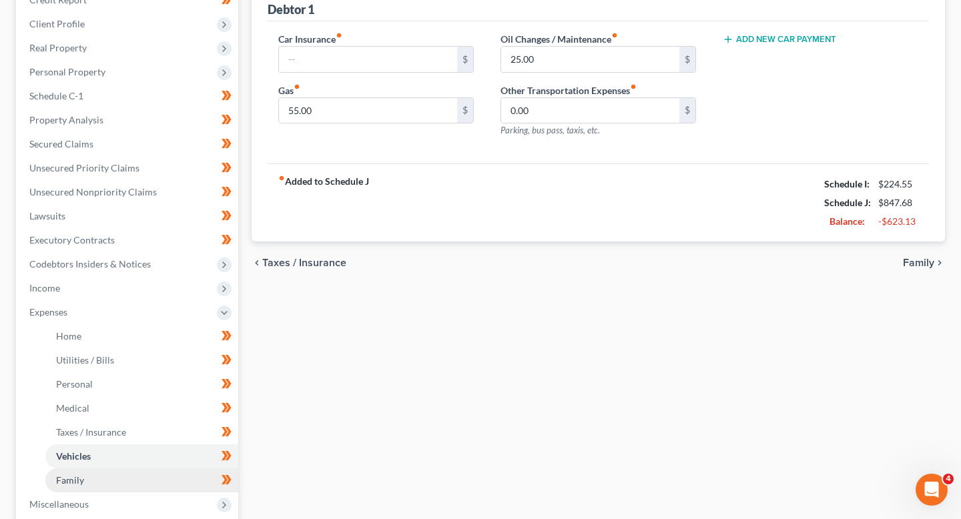
click at [145, 476] on link "Family" at bounding box center [141, 480] width 193 height 24
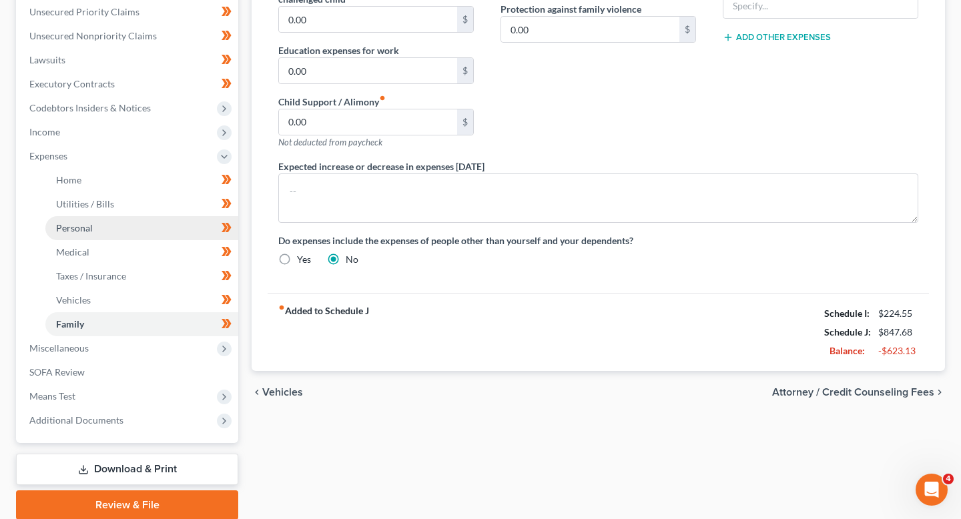
scroll to position [372, 0]
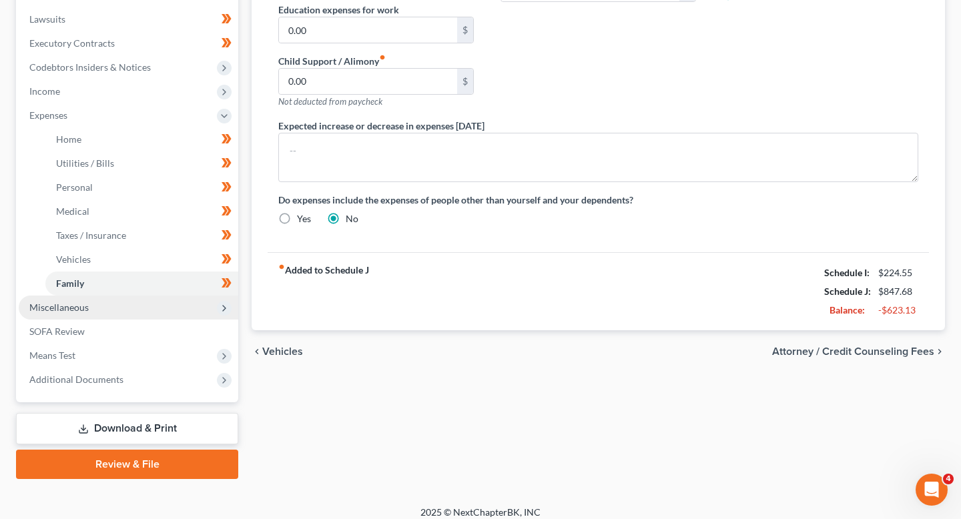
click at [143, 316] on span "Miscellaneous" at bounding box center [128, 308] width 219 height 24
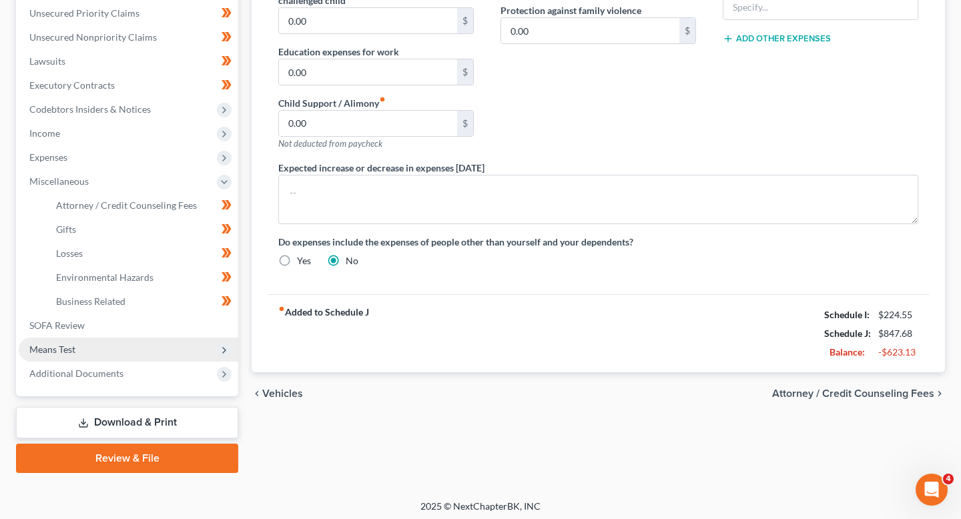
scroll to position [324, 0]
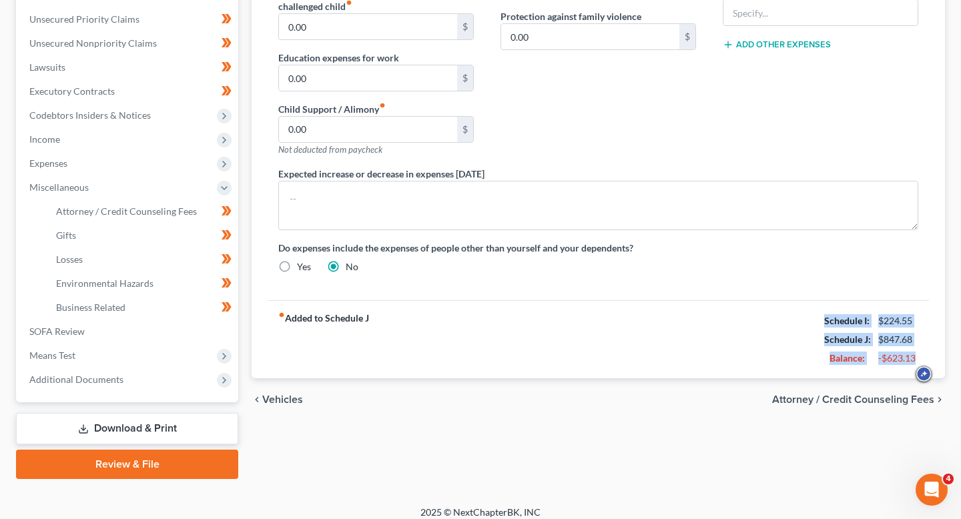
drag, startPoint x: 794, startPoint y: 318, endPoint x: 919, endPoint y: 357, distance: 130.8
click at [919, 357] on div "fiber_manual_record Added to Schedule J Schedule I: $224.55 Schedule J: $847.68…" at bounding box center [598, 339] width 661 height 78
copy div "Schedule I: $224.55 Schedule J: $847.68 Balance: -$623.13"
click at [159, 213] on span "Attorney / Credit Counseling Fees" at bounding box center [126, 210] width 141 height 11
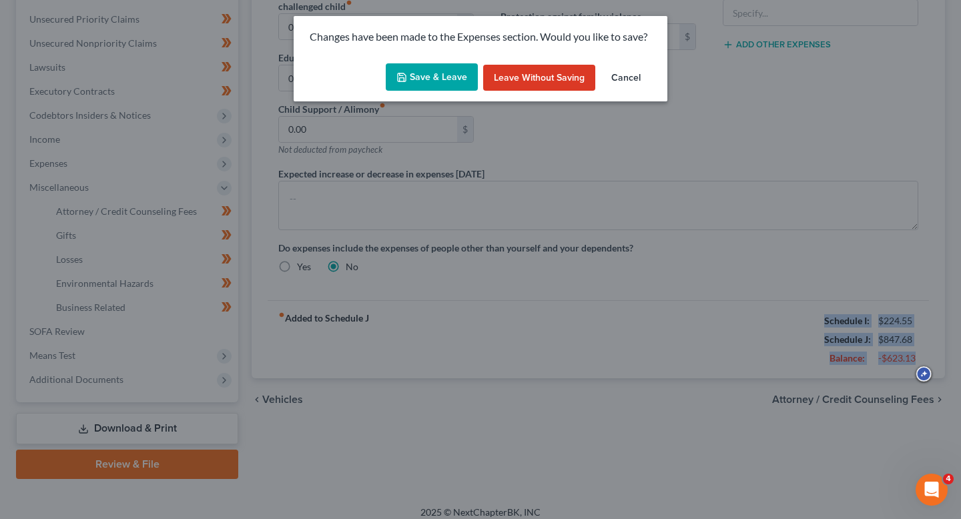
click at [456, 69] on button "Save & Leave" at bounding box center [432, 77] width 92 height 28
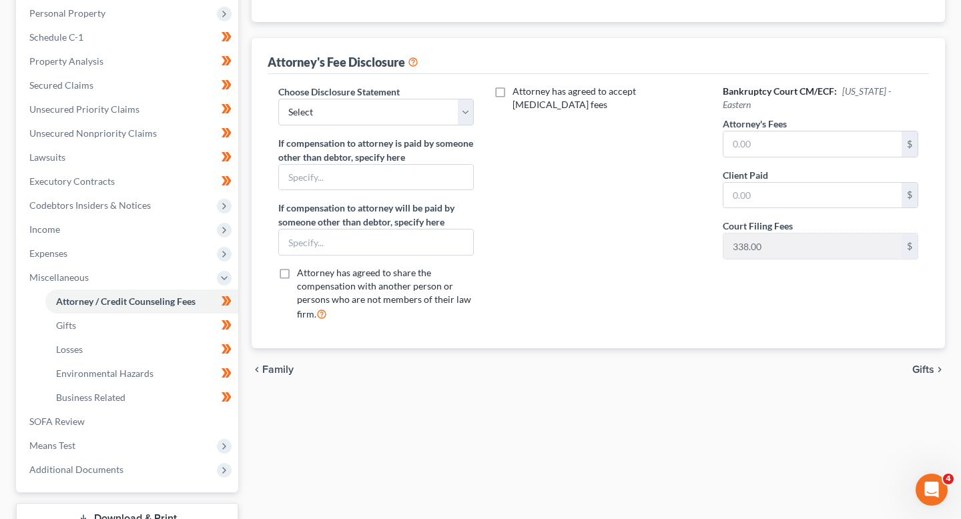
scroll to position [232, 0]
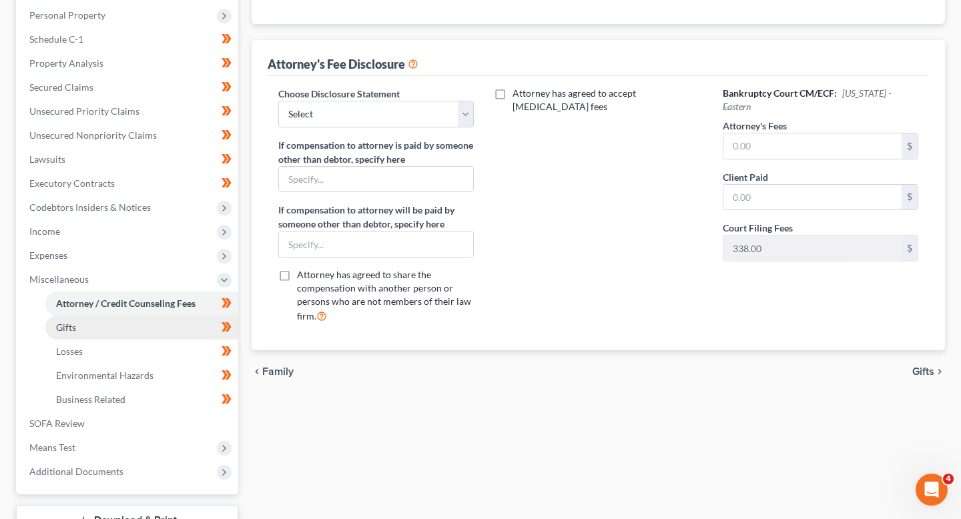
click at [156, 330] on link "Gifts" at bounding box center [141, 328] width 193 height 24
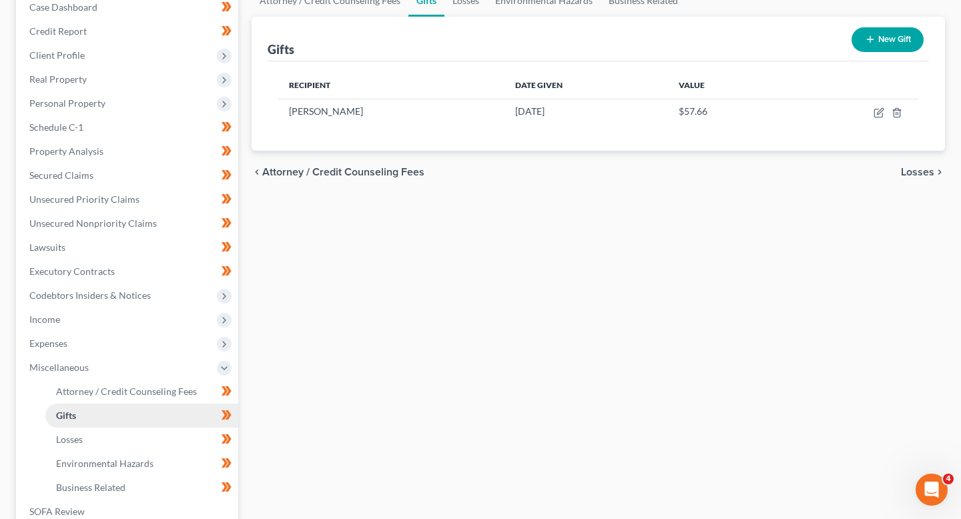
scroll to position [156, 0]
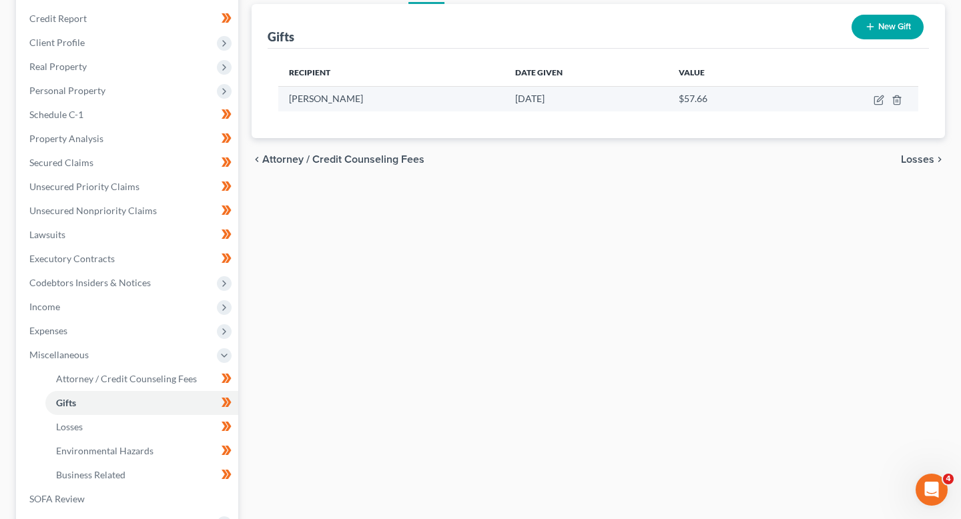
click at [886, 98] on td at bounding box center [852, 98] width 131 height 25
click at [880, 101] on icon "button" at bounding box center [878, 100] width 11 height 11
select select "28"
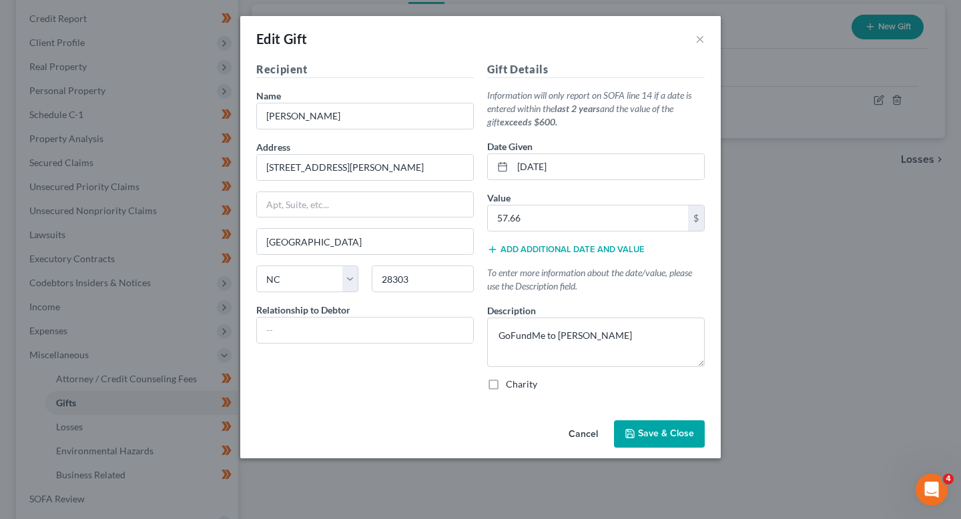
click at [705, 29] on div "Edit Gift ×" at bounding box center [480, 38] width 480 height 45
click at [703, 36] on button "×" at bounding box center [699, 39] width 9 height 16
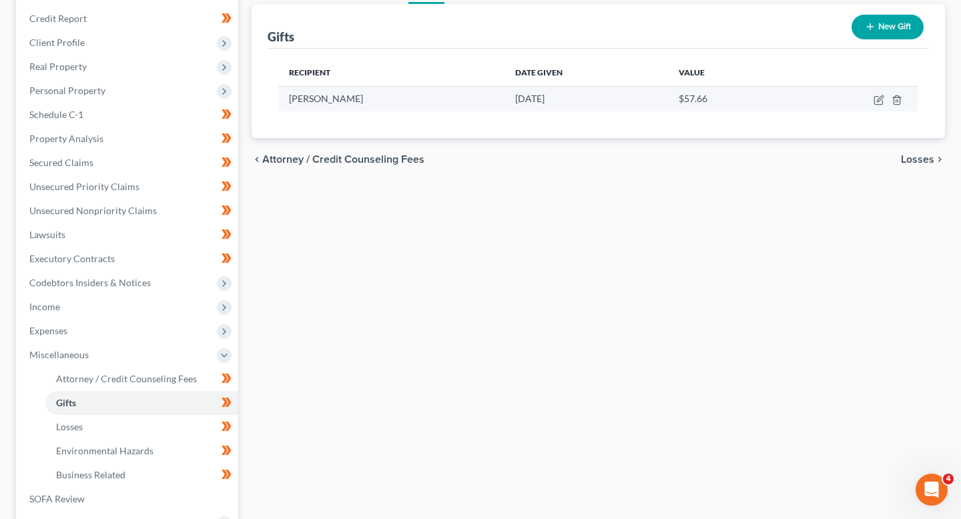
click at [884, 97] on td at bounding box center [852, 98] width 131 height 25
click at [892, 97] on icon "button" at bounding box center [896, 100] width 11 height 11
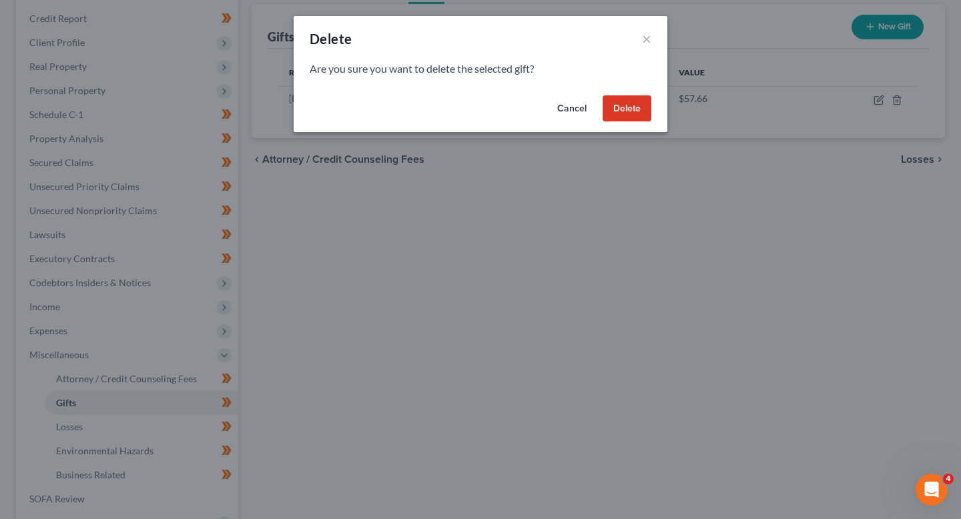
drag, startPoint x: 612, startPoint y: 109, endPoint x: 569, endPoint y: 175, distance: 78.6
click at [577, 214] on div "Delete × Are you sure you want to delete the selected gift? Cancel Delete" at bounding box center [480, 259] width 961 height 519
click at [562, 120] on button "Cancel" at bounding box center [571, 108] width 51 height 27
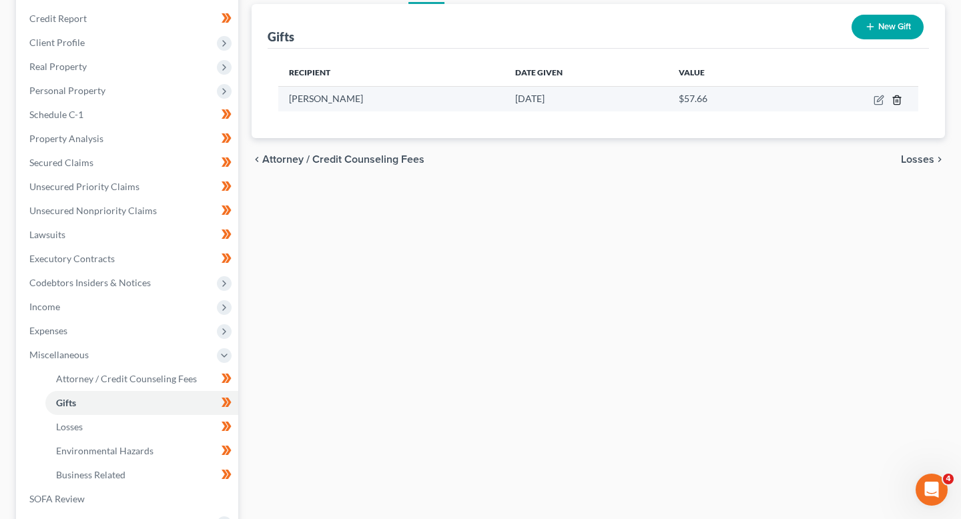
click at [899, 101] on icon "button" at bounding box center [896, 99] width 6 height 9
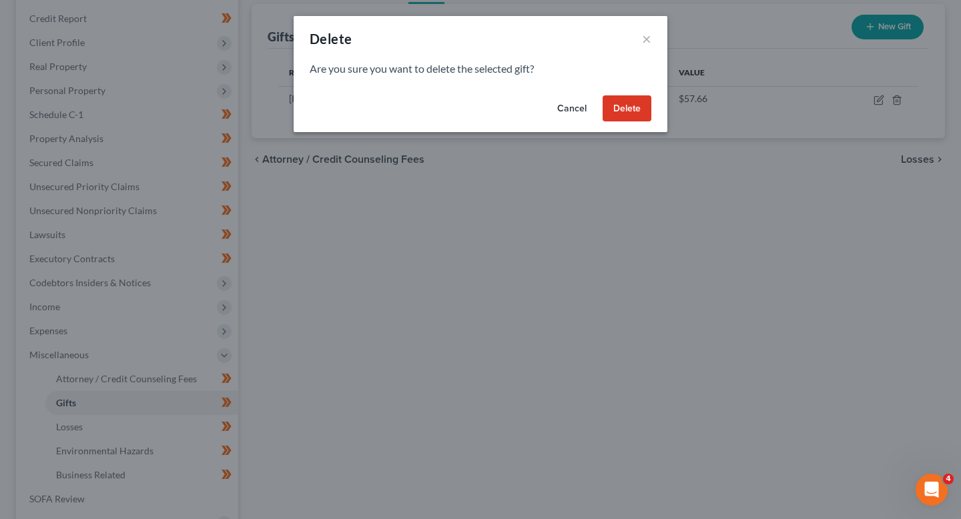
click at [629, 104] on button "Delete" at bounding box center [626, 108] width 49 height 27
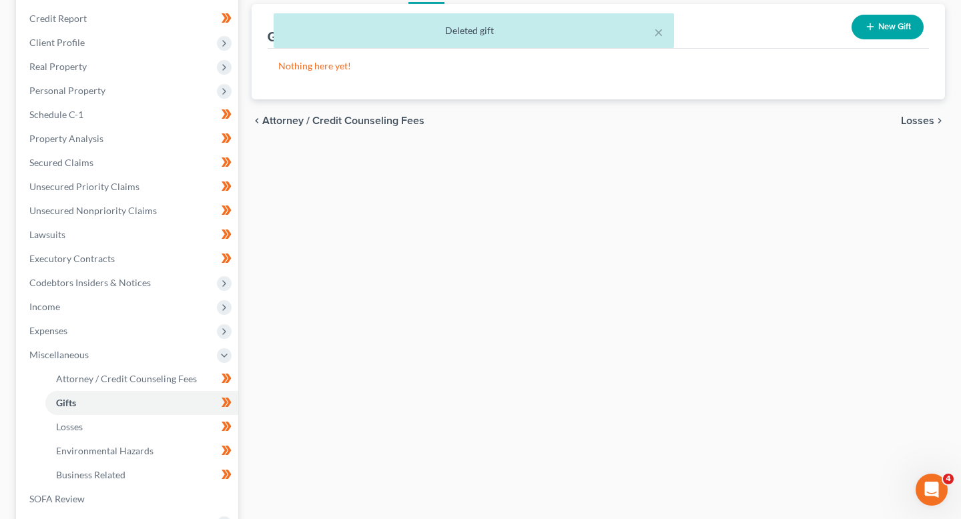
scroll to position [207, 0]
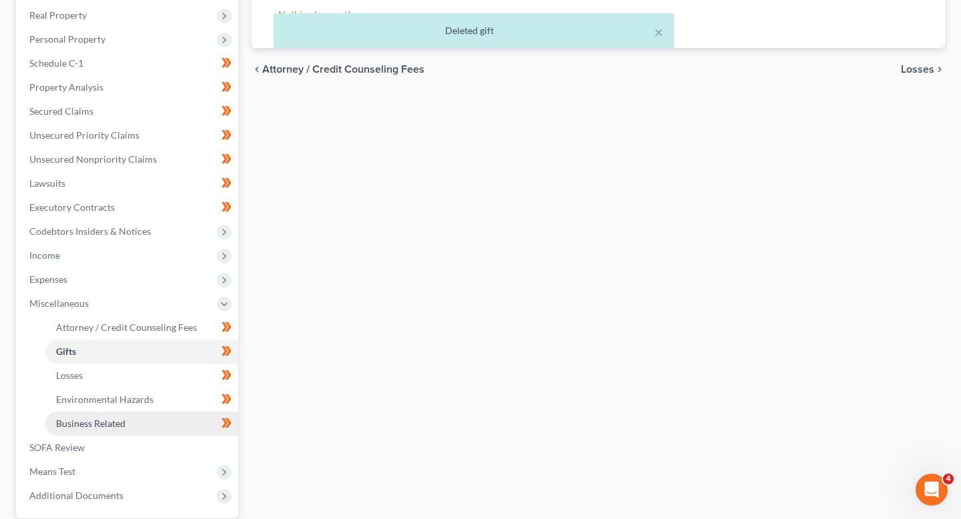
click at [126, 424] on link "Business Related" at bounding box center [141, 424] width 193 height 24
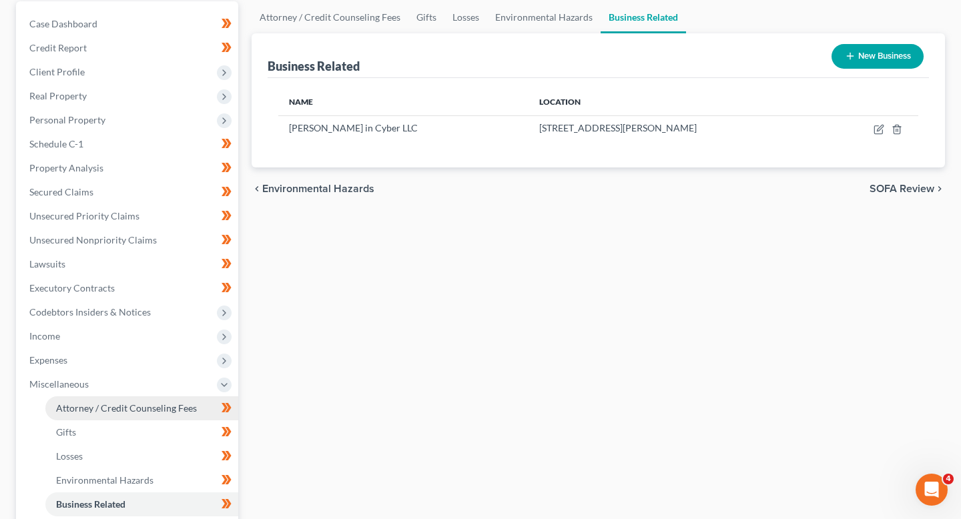
scroll to position [132, 0]
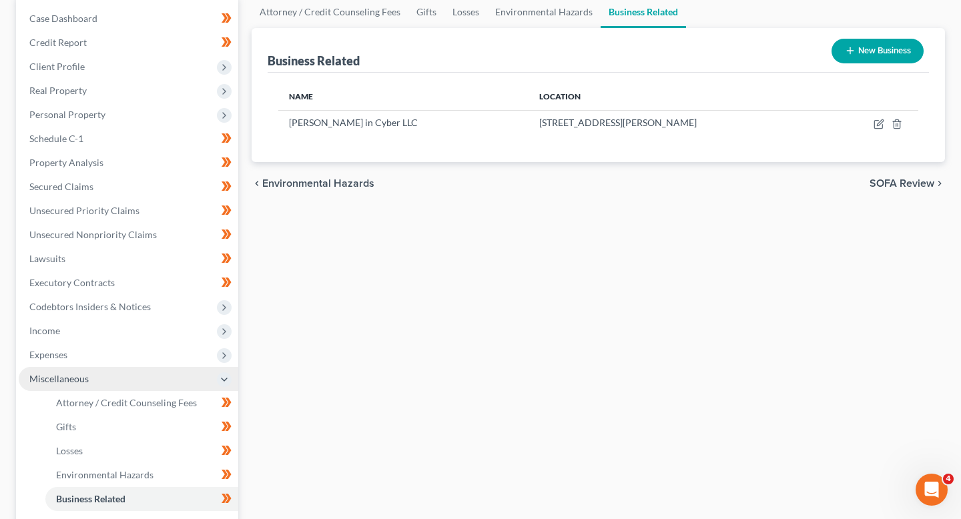
click at [169, 370] on span "Miscellaneous" at bounding box center [128, 379] width 219 height 24
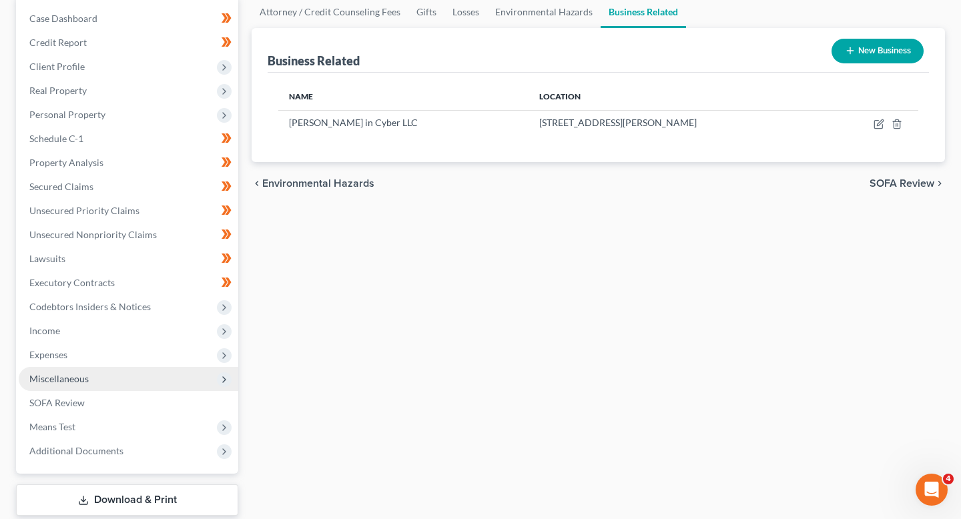
scroll to position [141, 0]
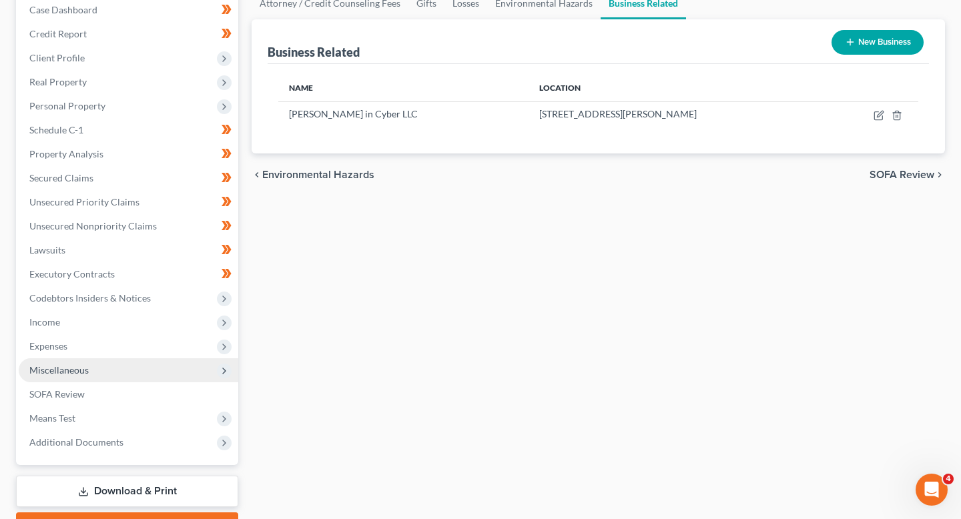
click at [168, 373] on span "Miscellaneous" at bounding box center [128, 370] width 219 height 24
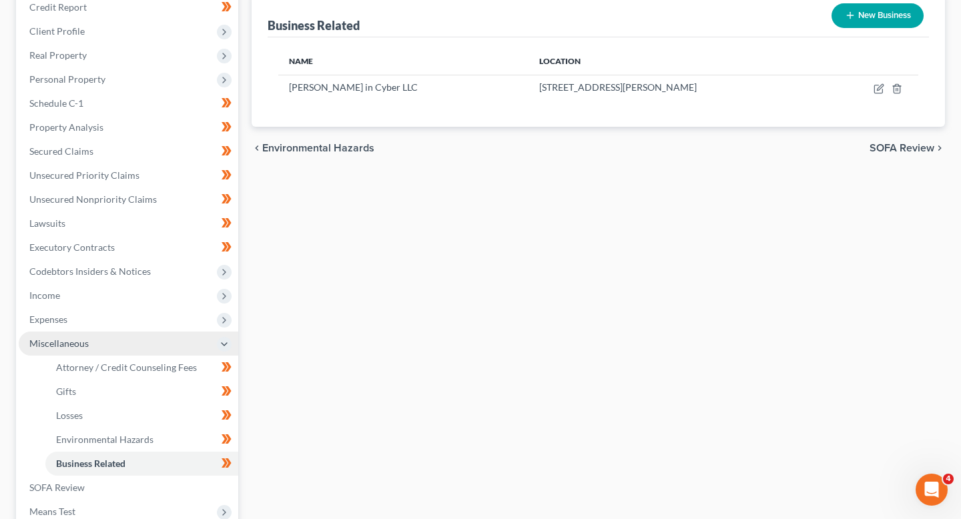
scroll to position [197, 0]
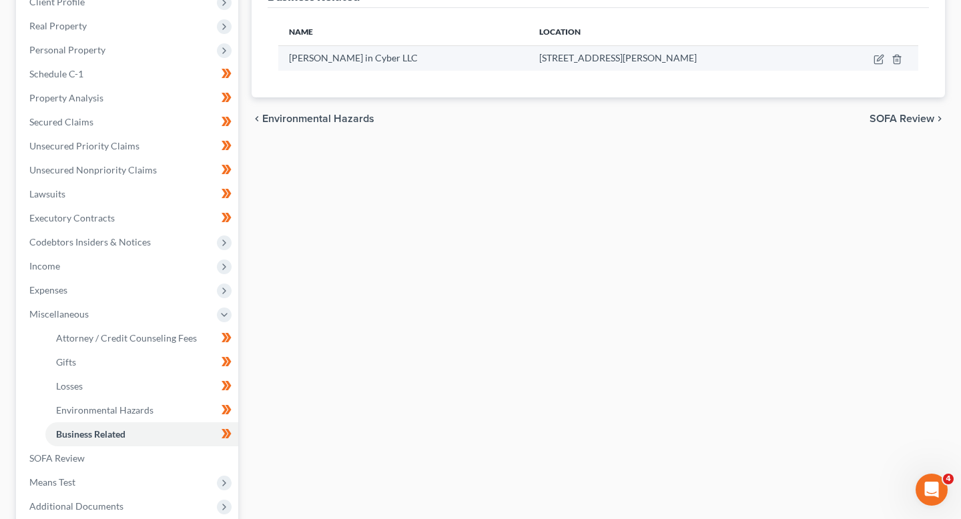
click at [881, 65] on td at bounding box center [872, 57] width 92 height 25
click at [881, 59] on icon "button" at bounding box center [878, 59] width 11 height 11
select select "sole_proprietor"
select select "28"
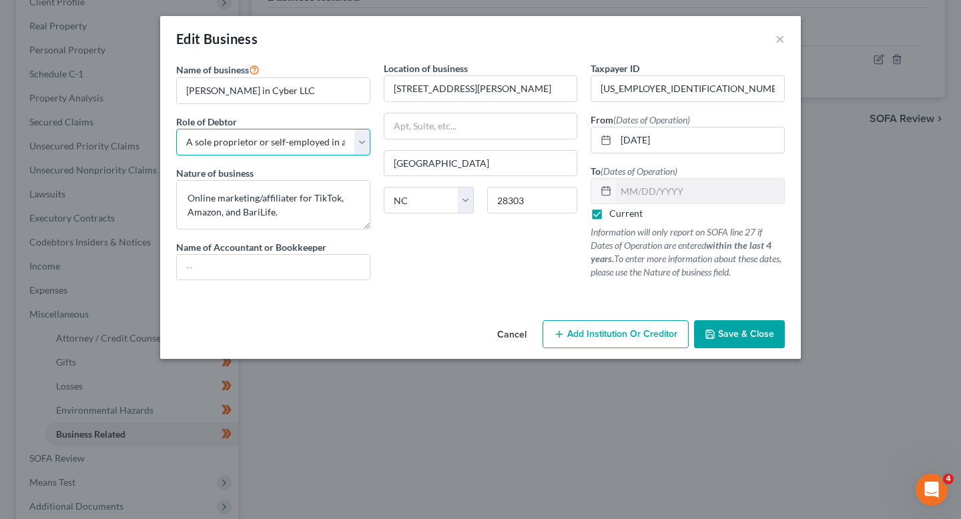
click at [314, 143] on select "Select A member of a limited liability company (LLC) or limited liability partn…" at bounding box center [273, 142] width 194 height 27
select select "member"
click at [176, 129] on select "Select A member of a limited liability company (LLC) or limited liability partn…" at bounding box center [273, 142] width 194 height 27
click at [729, 322] on button "Save & Close" at bounding box center [739, 334] width 91 height 28
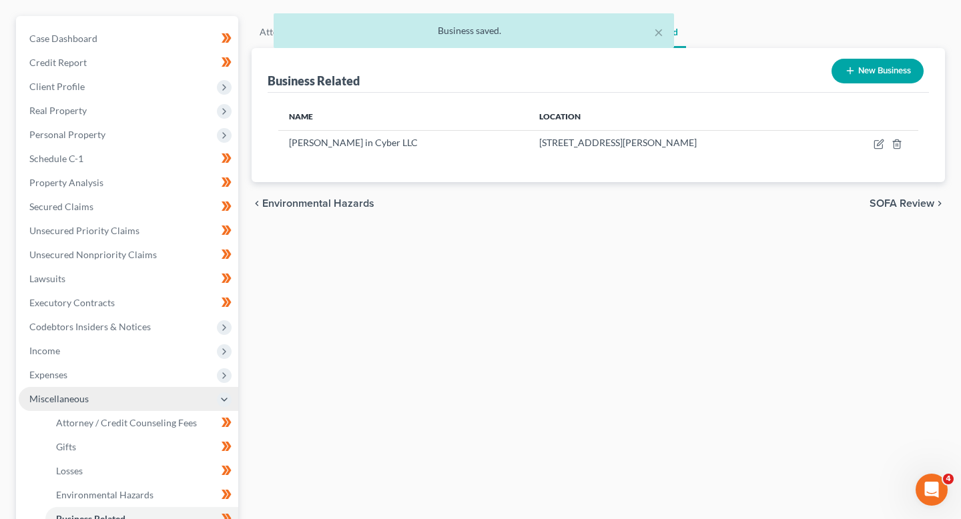
scroll to position [117, 0]
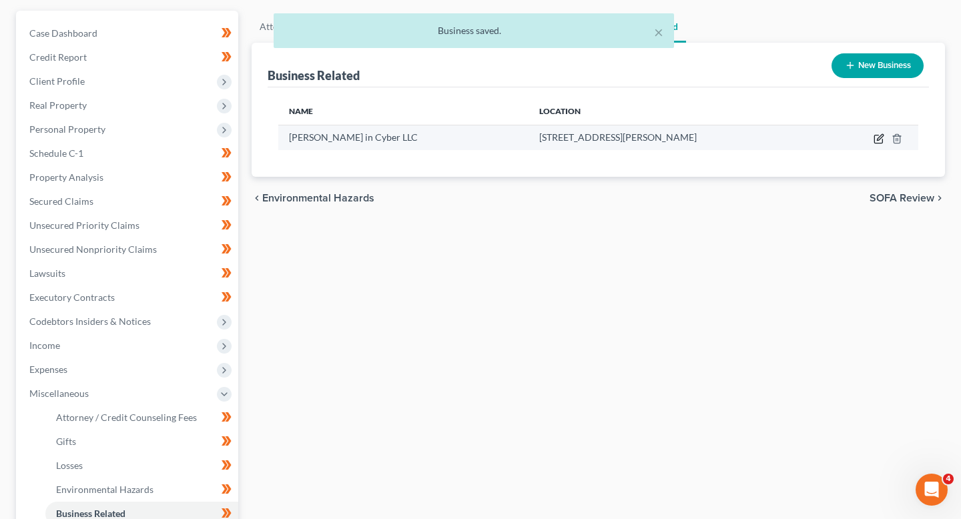
click at [881, 133] on icon "button" at bounding box center [878, 138] width 11 height 11
select select "member"
select select "28"
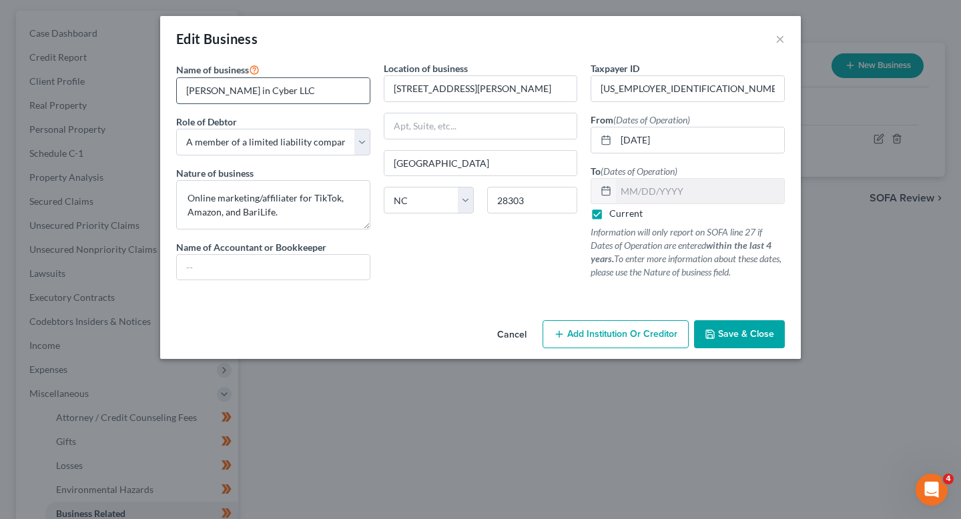
click at [245, 91] on input "Sonia in Cyber LLC" at bounding box center [273, 90] width 193 height 25
type input "Sonia in Cyber, LLC"
click at [763, 336] on span "Save & Close" at bounding box center [746, 333] width 56 height 11
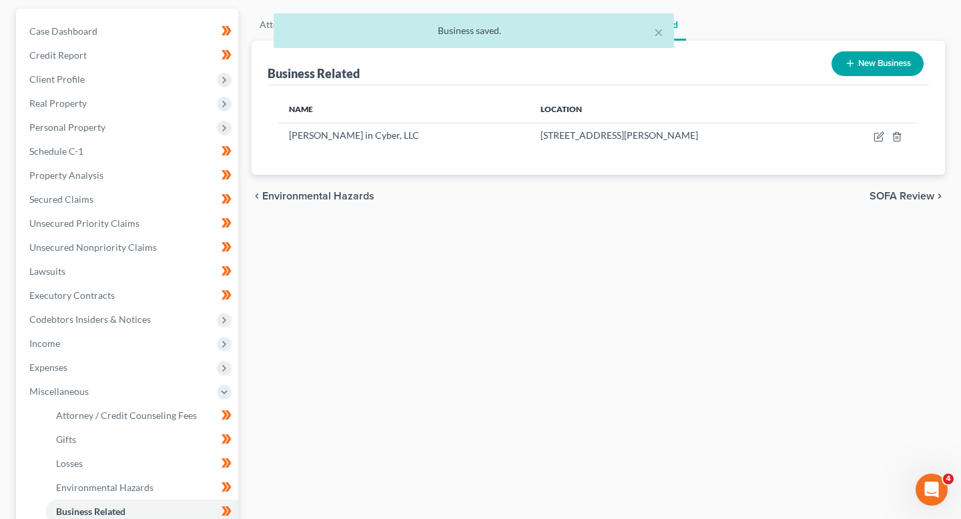
scroll to position [121, 0]
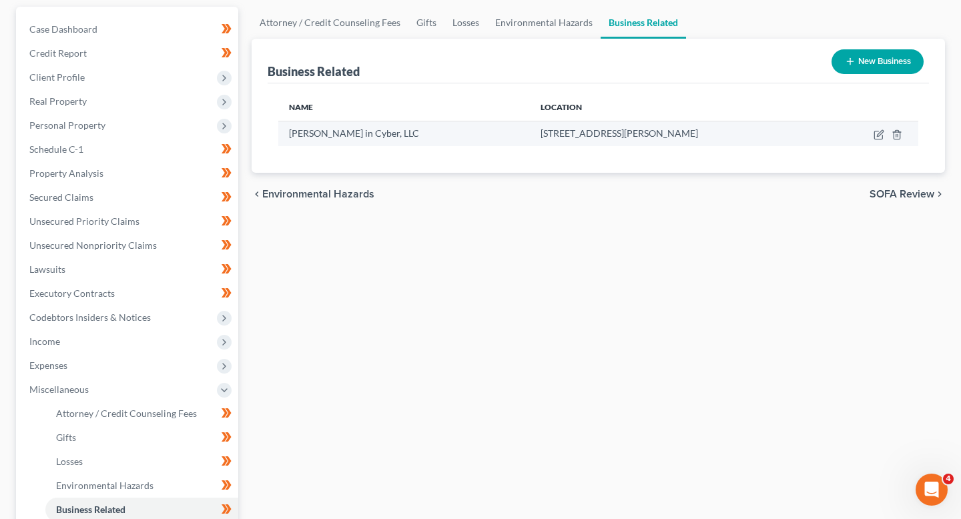
click at [871, 129] on td at bounding box center [872, 133] width 92 height 25
click at [875, 135] on icon "button" at bounding box center [878, 134] width 11 height 11
select select "member"
select select "28"
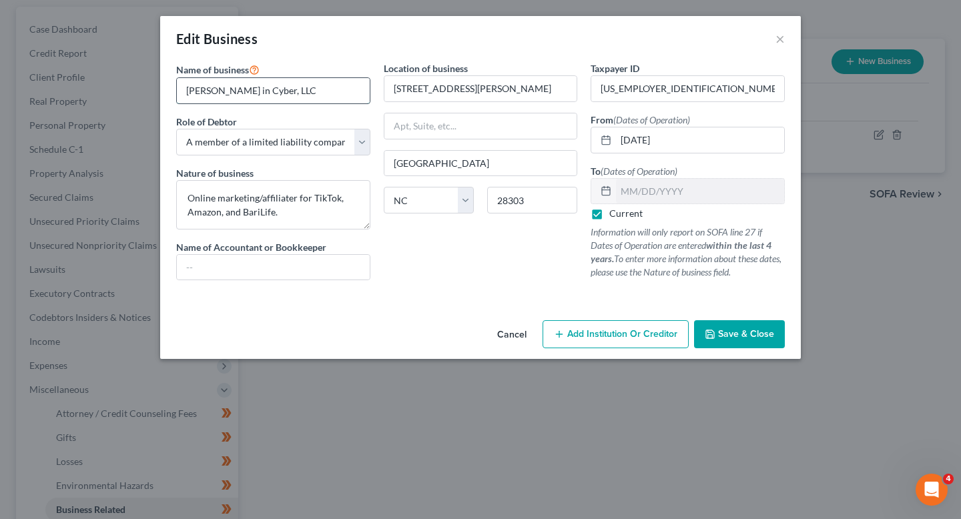
click at [247, 91] on input "Sonia in Cyber, LLC" at bounding box center [273, 90] width 193 height 25
click at [290, 81] on input "Sonia in Cyber LLC" at bounding box center [273, 90] width 193 height 25
drag, startPoint x: 292, startPoint y: 88, endPoint x: 118, endPoint y: 88, distance: 174.1
click at [118, 88] on div "Edit Business × Name of business * Sonia in Cyber LLC Role of Debtor * Select A…" at bounding box center [480, 259] width 961 height 519
type input "Sonia in Cyber LLC"
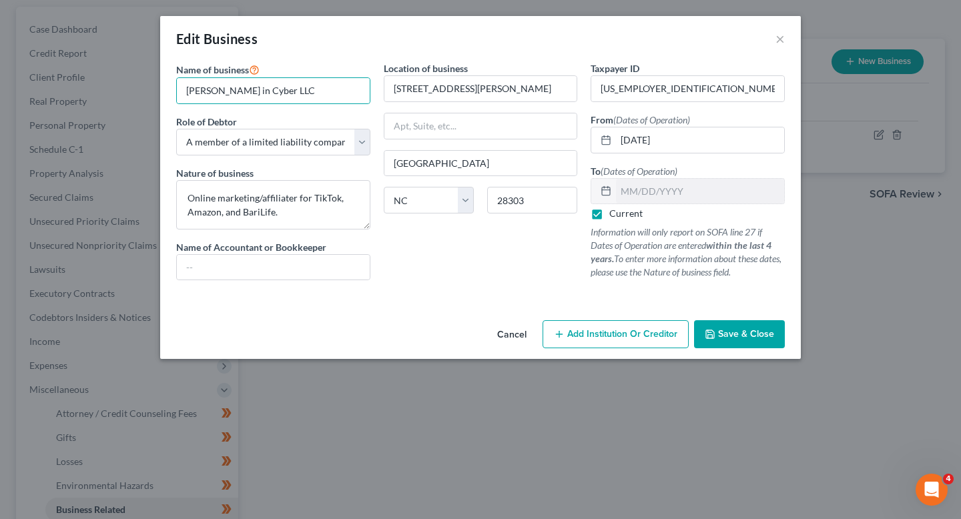
click at [748, 338] on span "Save & Close" at bounding box center [746, 333] width 56 height 11
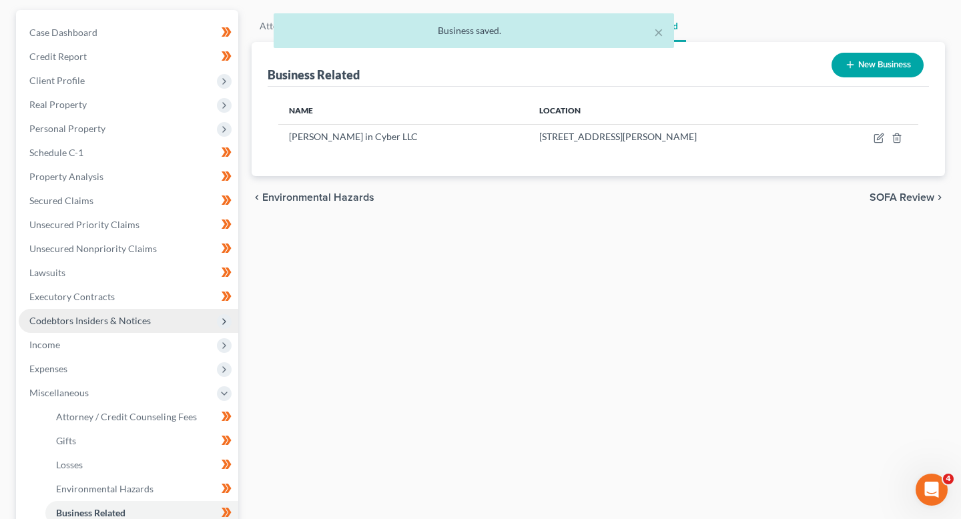
scroll to position [0, 0]
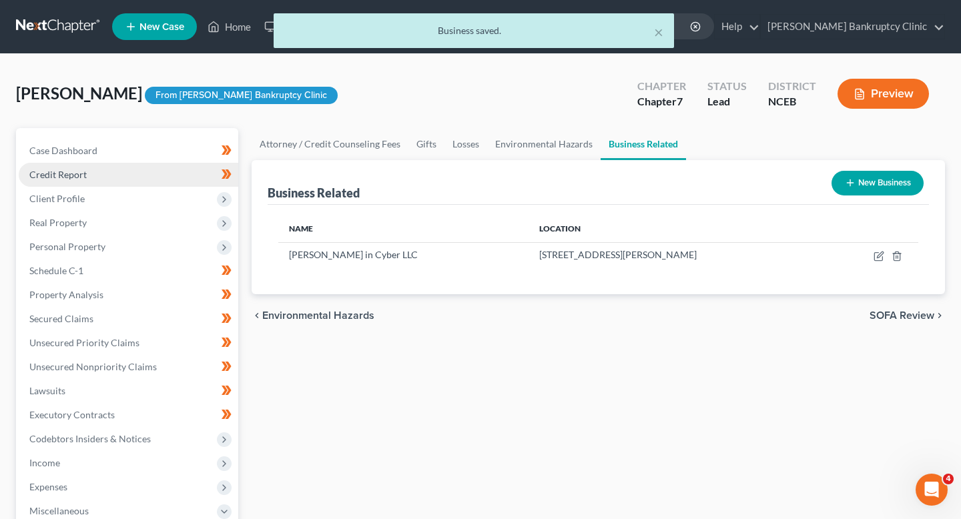
click at [141, 169] on link "Credit Report" at bounding box center [128, 175] width 219 height 24
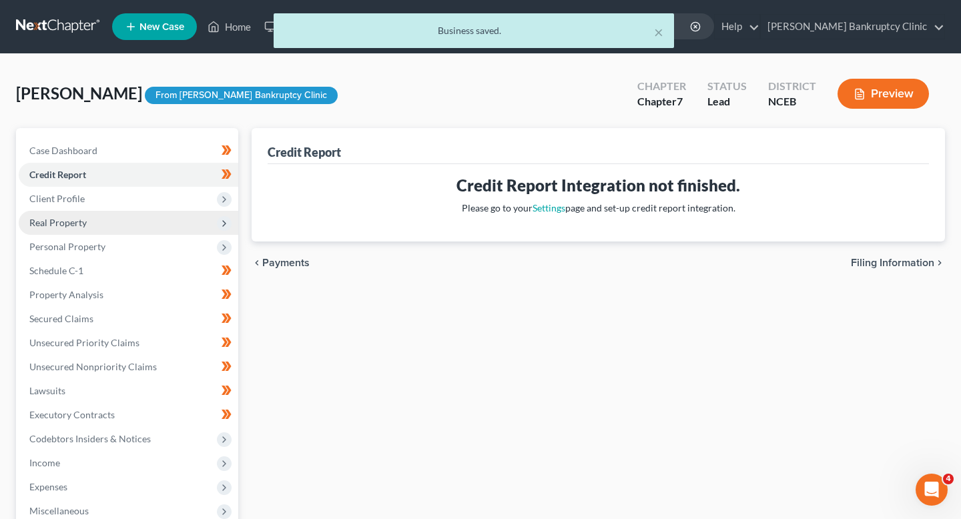
click at [135, 225] on span "Real Property" at bounding box center [128, 223] width 219 height 24
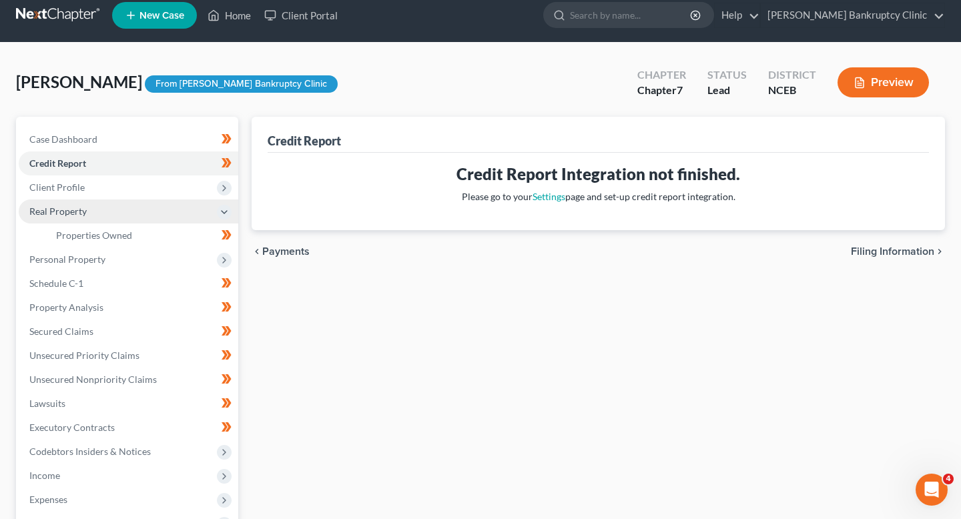
scroll to position [25, 0]
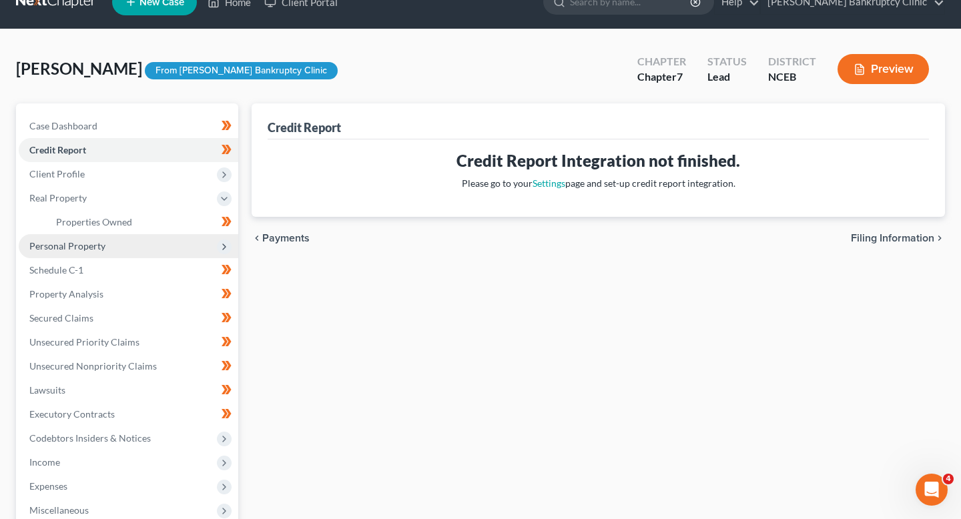
click at [137, 252] on span "Personal Property" at bounding box center [128, 246] width 219 height 24
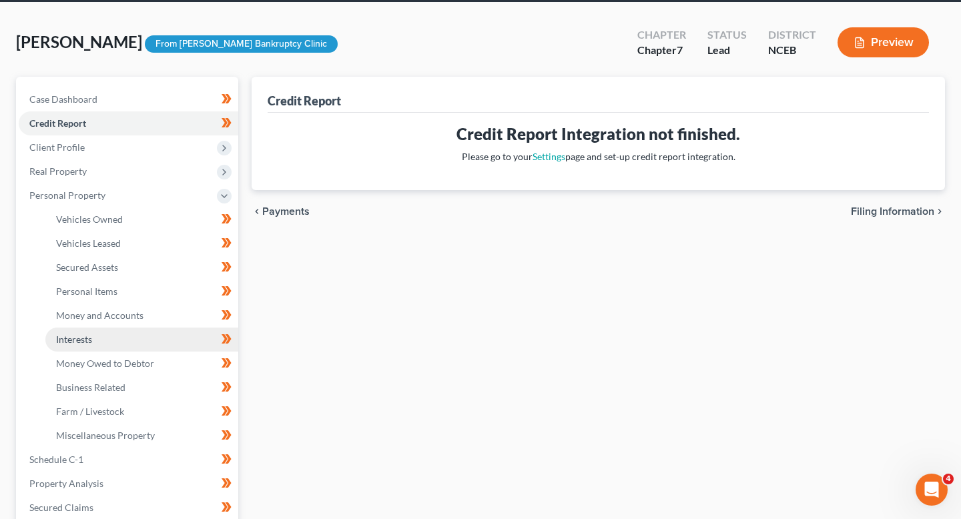
click at [127, 342] on link "Interests" at bounding box center [141, 340] width 193 height 24
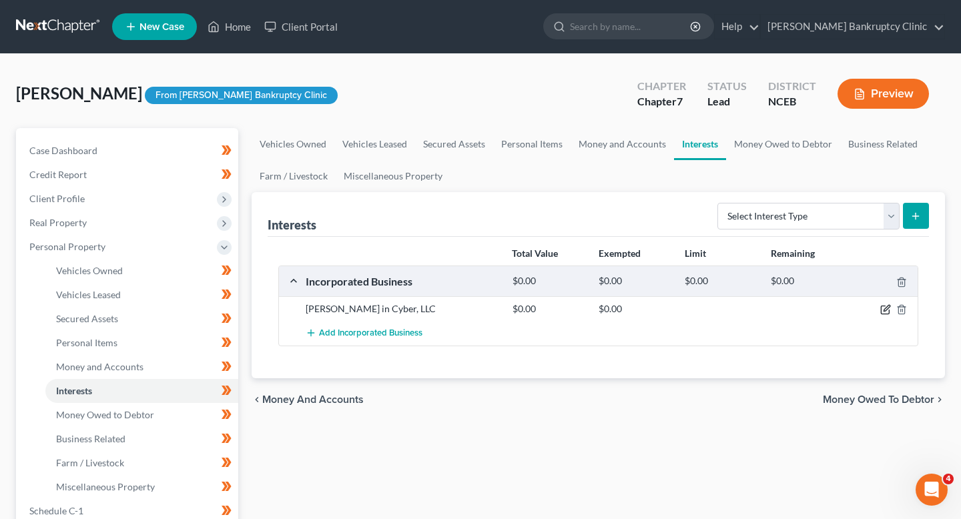
click at [885, 309] on icon "button" at bounding box center [885, 309] width 11 height 11
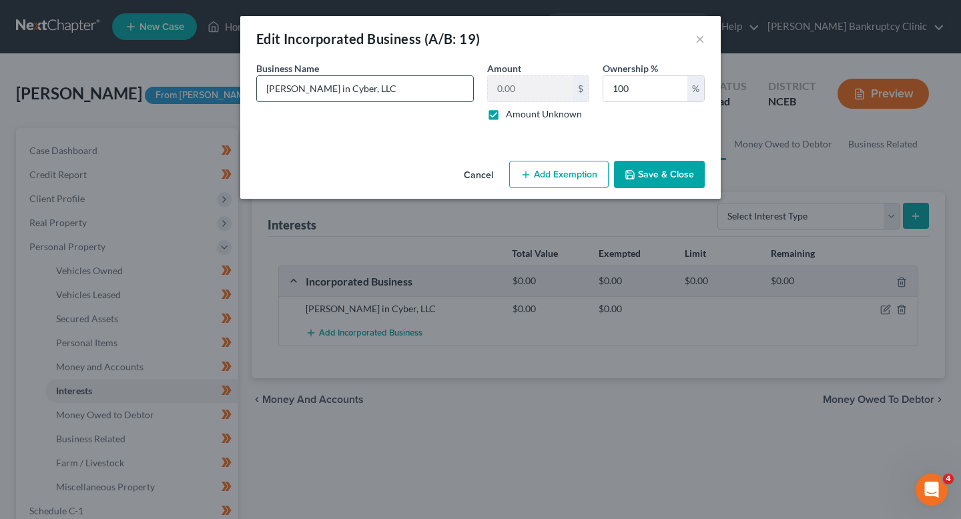
click at [329, 89] on input "Sonia in Cyber, LLC" at bounding box center [365, 88] width 216 height 25
type input "Sonia in Cyber LLC"
drag, startPoint x: 640, startPoint y: 163, endPoint x: 613, endPoint y: 175, distance: 29.6
click at [640, 163] on button "Save & Close" at bounding box center [659, 175] width 91 height 28
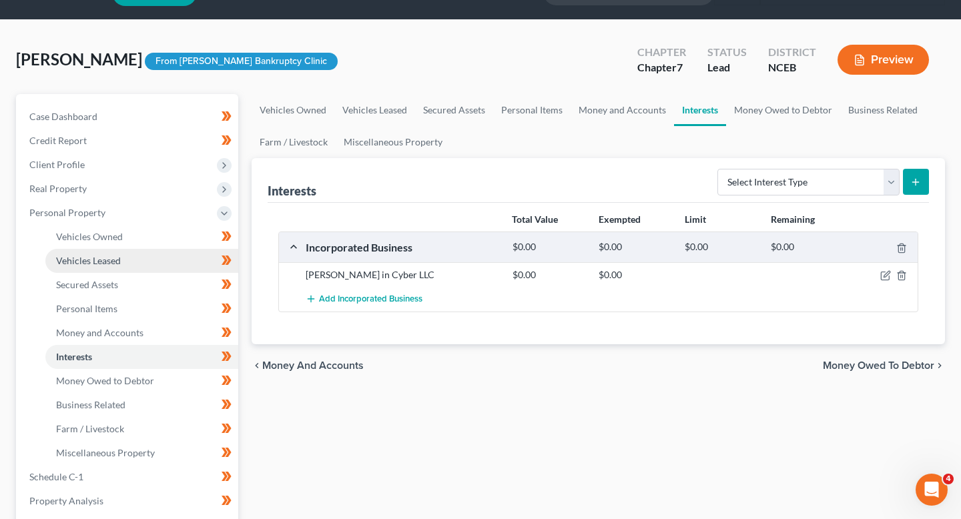
scroll to position [35, 0]
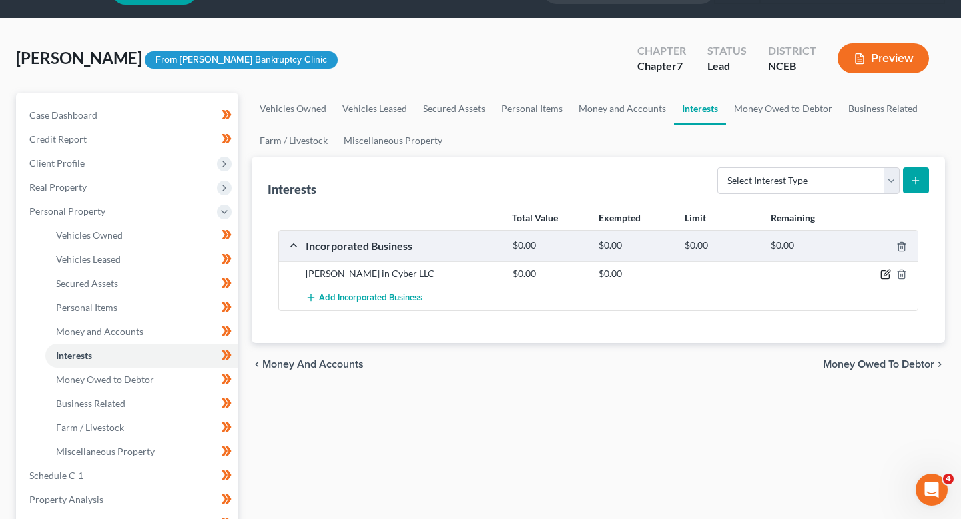
click at [887, 274] on icon "button" at bounding box center [885, 274] width 11 height 11
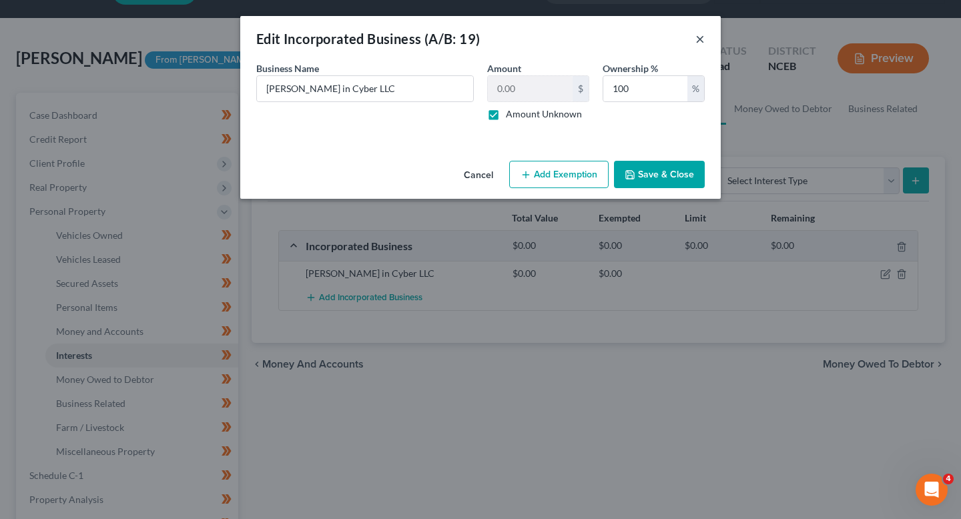
click at [696, 39] on button "×" at bounding box center [699, 39] width 9 height 16
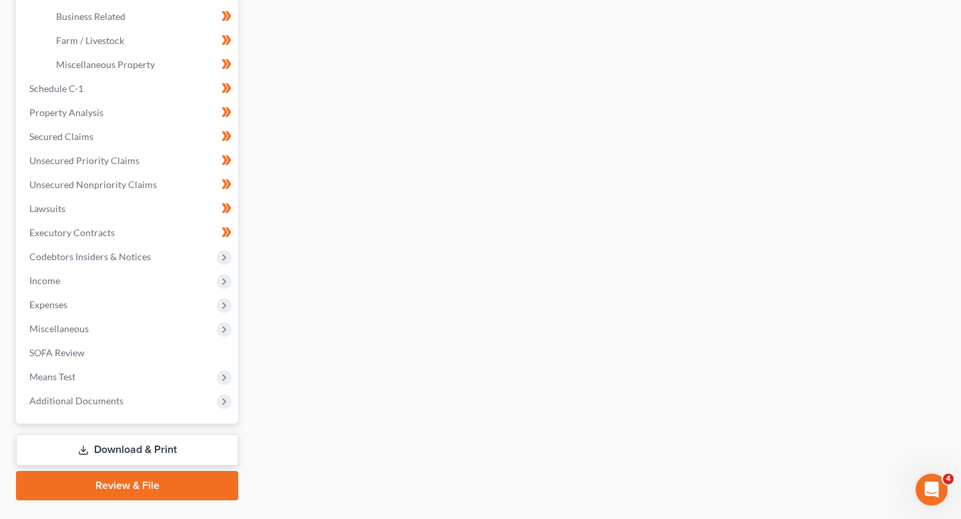
scroll to position [423, 0]
click at [104, 285] on span "Income" at bounding box center [128, 280] width 219 height 24
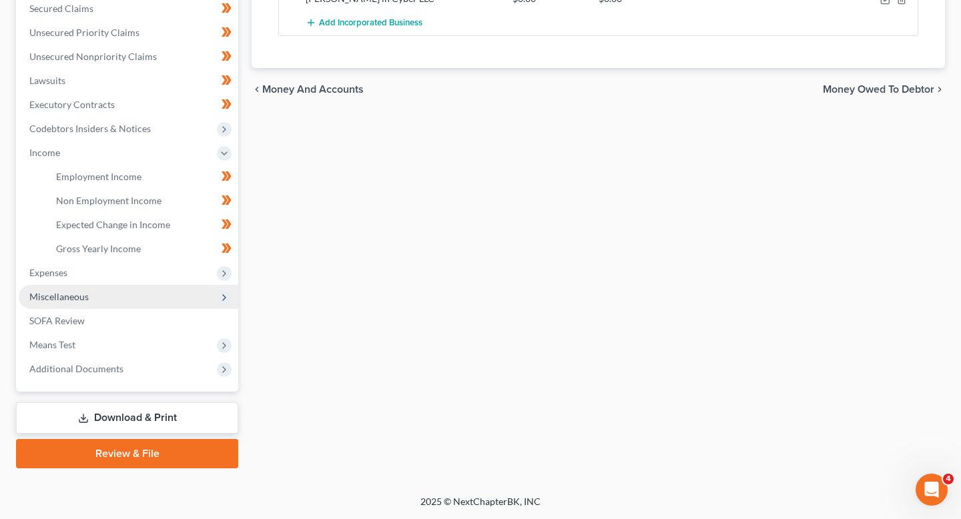
scroll to position [309, 0]
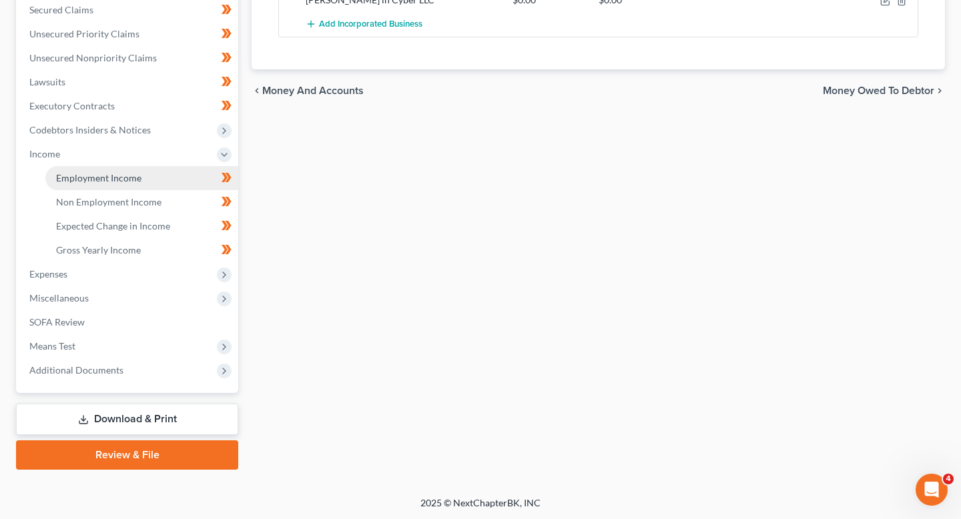
click at [133, 183] on link "Employment Income" at bounding box center [141, 178] width 193 height 24
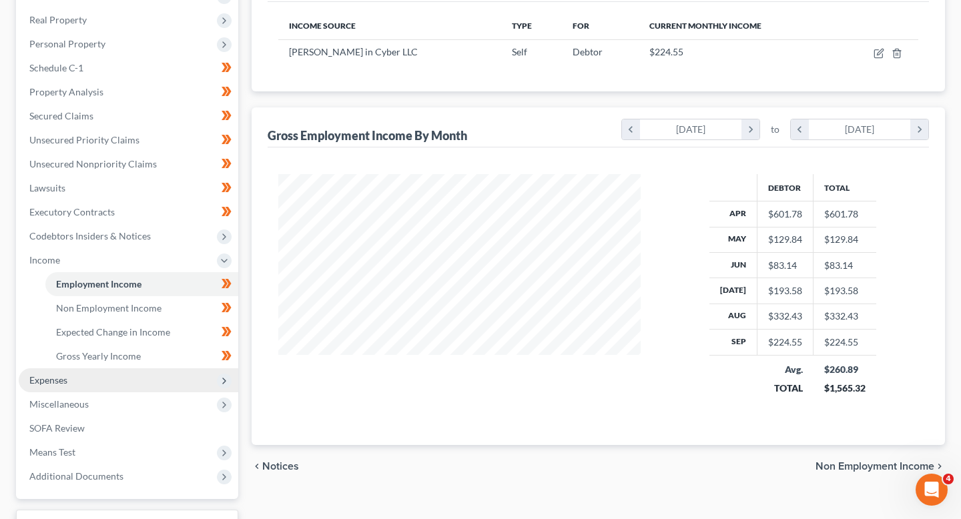
scroll to position [204, 0]
click at [120, 389] on span "Expenses" at bounding box center [128, 379] width 219 height 24
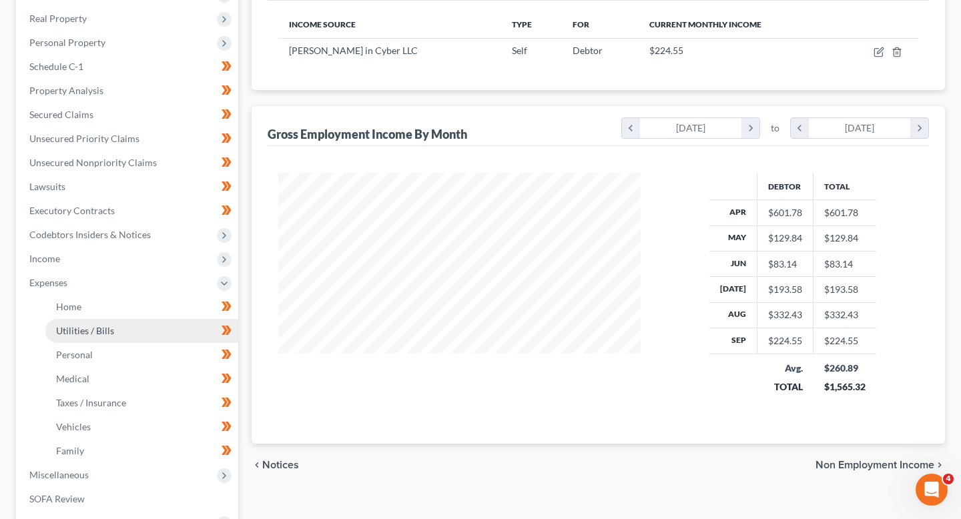
click at [115, 330] on link "Utilities / Bills" at bounding box center [141, 331] width 193 height 24
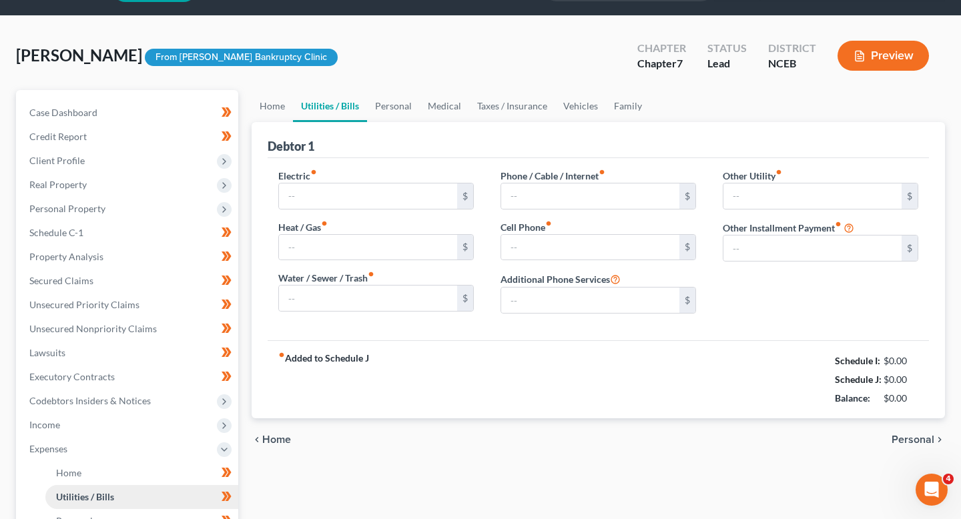
scroll to position [1, 0]
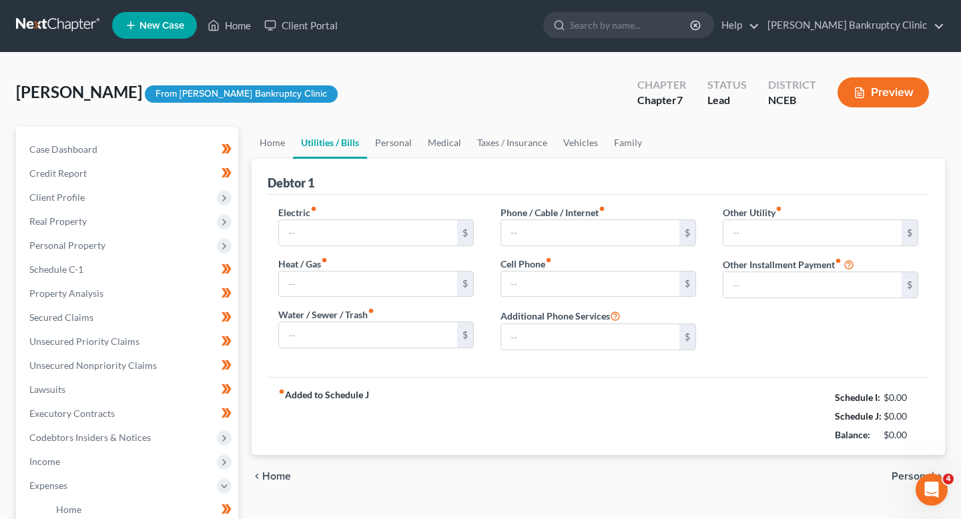
type input "0.00"
type input "55.00"
type input "0.00"
type input "68.82"
type input "0.00"
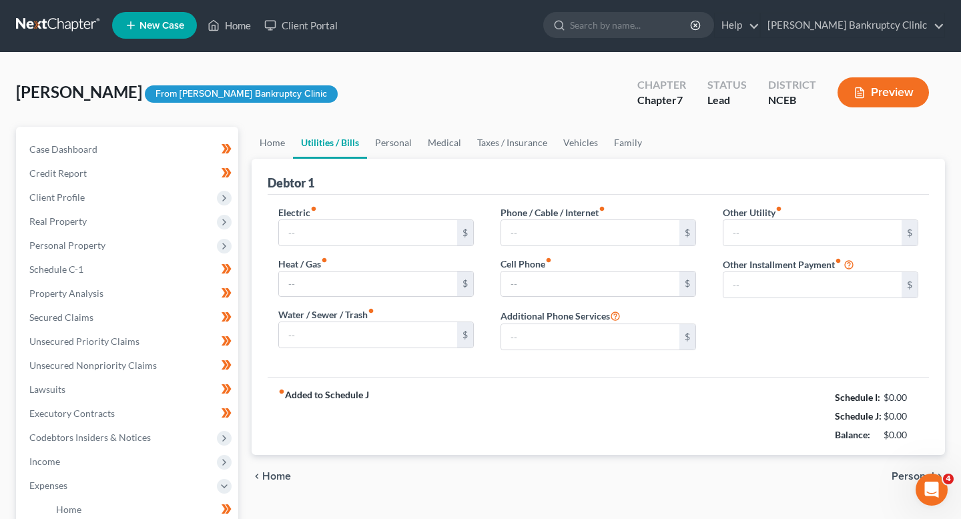
type input "0.00"
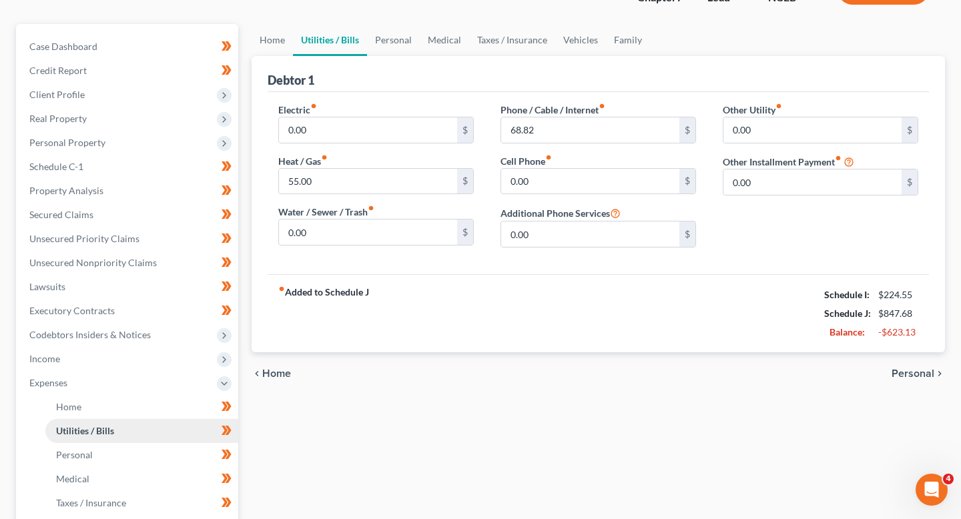
scroll to position [144, 0]
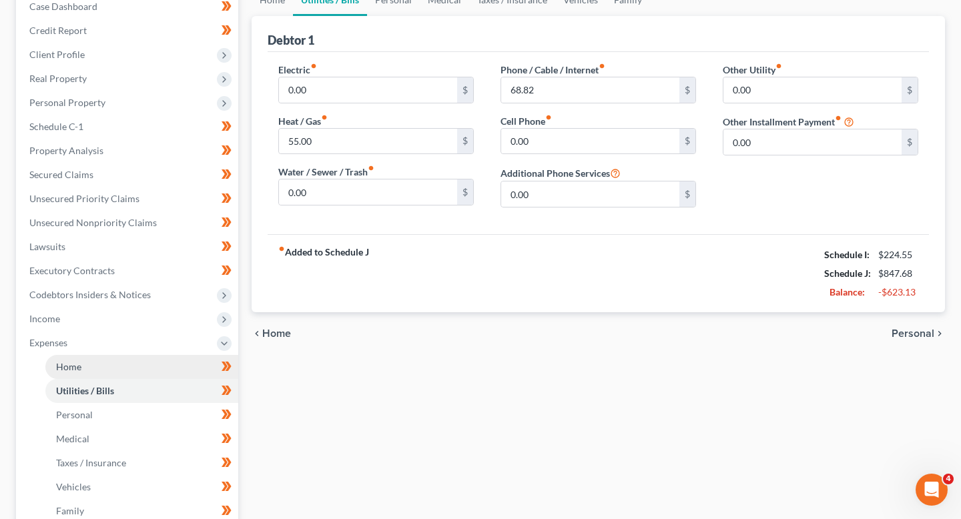
click at [123, 360] on link "Home" at bounding box center [141, 367] width 193 height 24
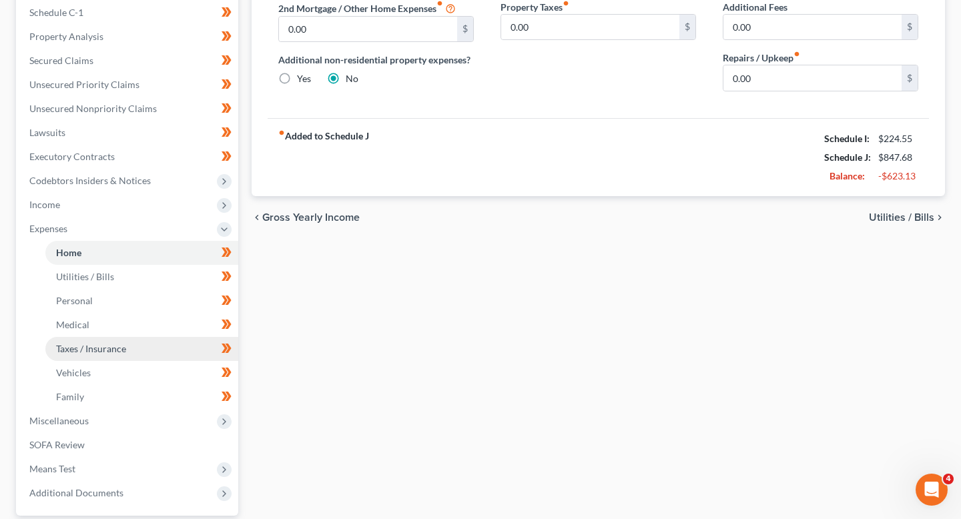
scroll to position [258, 0]
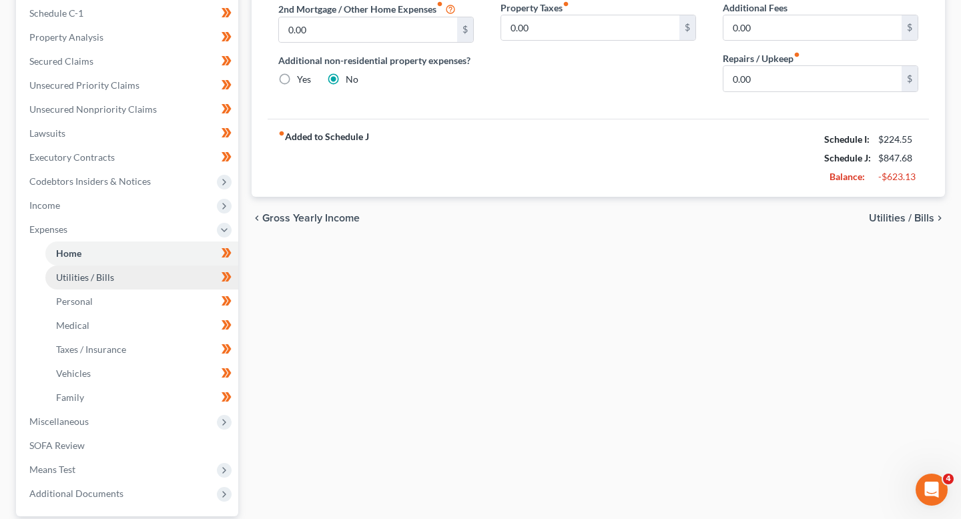
scroll to position [258, 0]
click at [121, 285] on link "Utilities / Bills" at bounding box center [141, 278] width 193 height 24
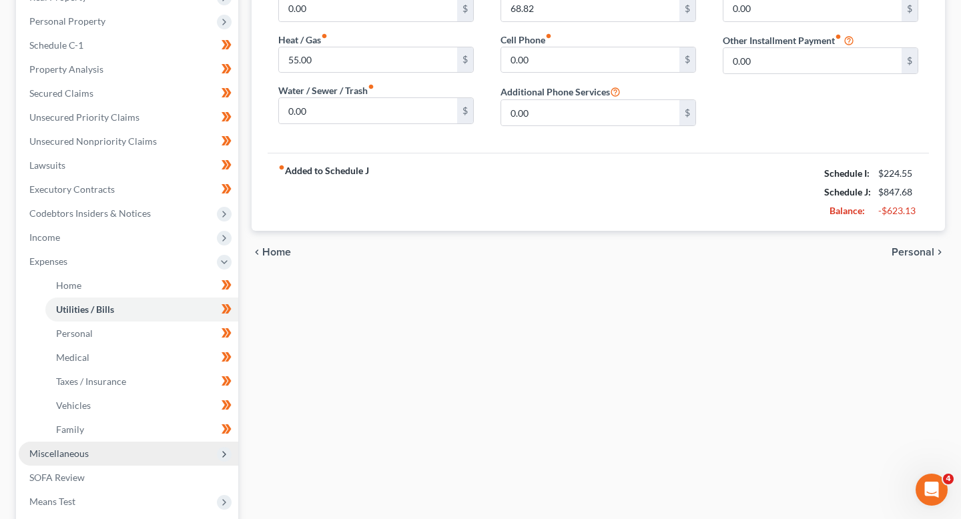
scroll to position [87, 0]
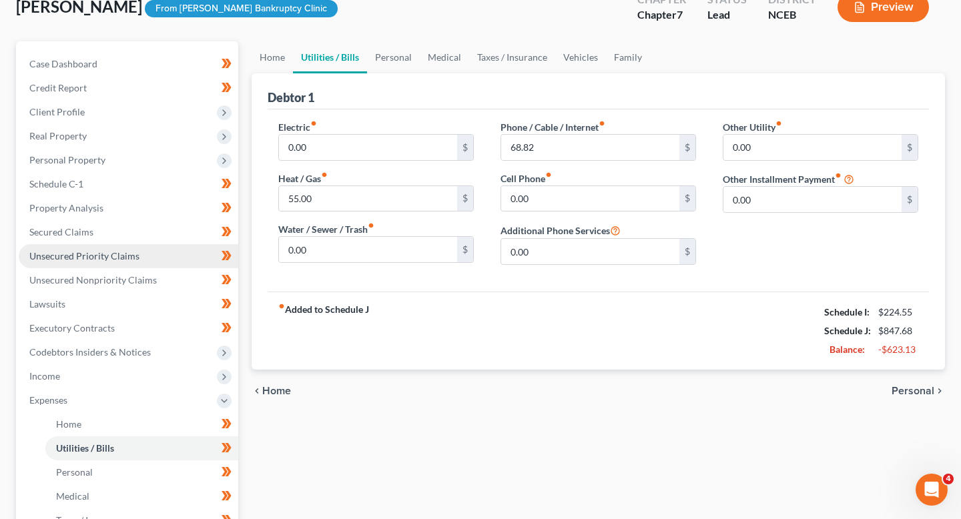
click at [105, 251] on span "Unsecured Priority Claims" at bounding box center [84, 255] width 110 height 11
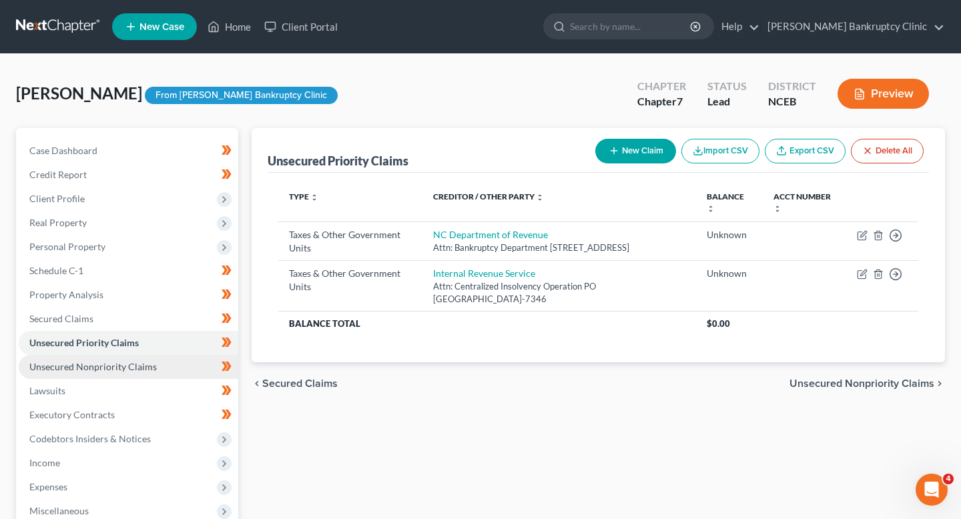
click at [140, 368] on span "Unsecured Nonpriority Claims" at bounding box center [92, 366] width 127 height 11
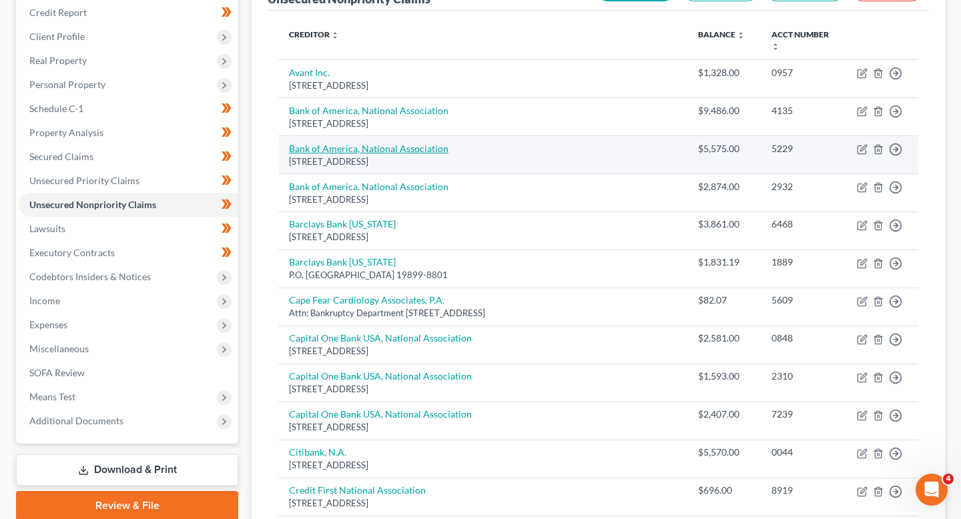
scroll to position [138, 0]
